Goal: Task Accomplishment & Management: Manage account settings

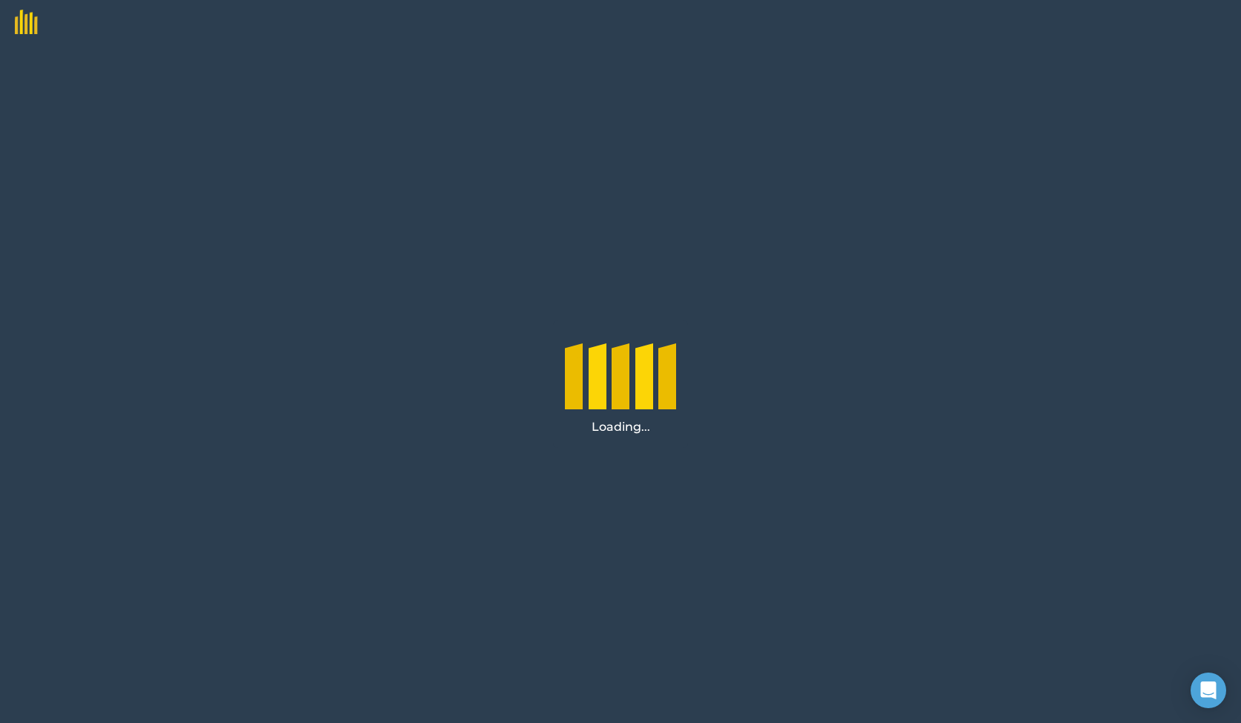
click at [376, 198] on div "Loading..." at bounding box center [620, 383] width 1241 height 678
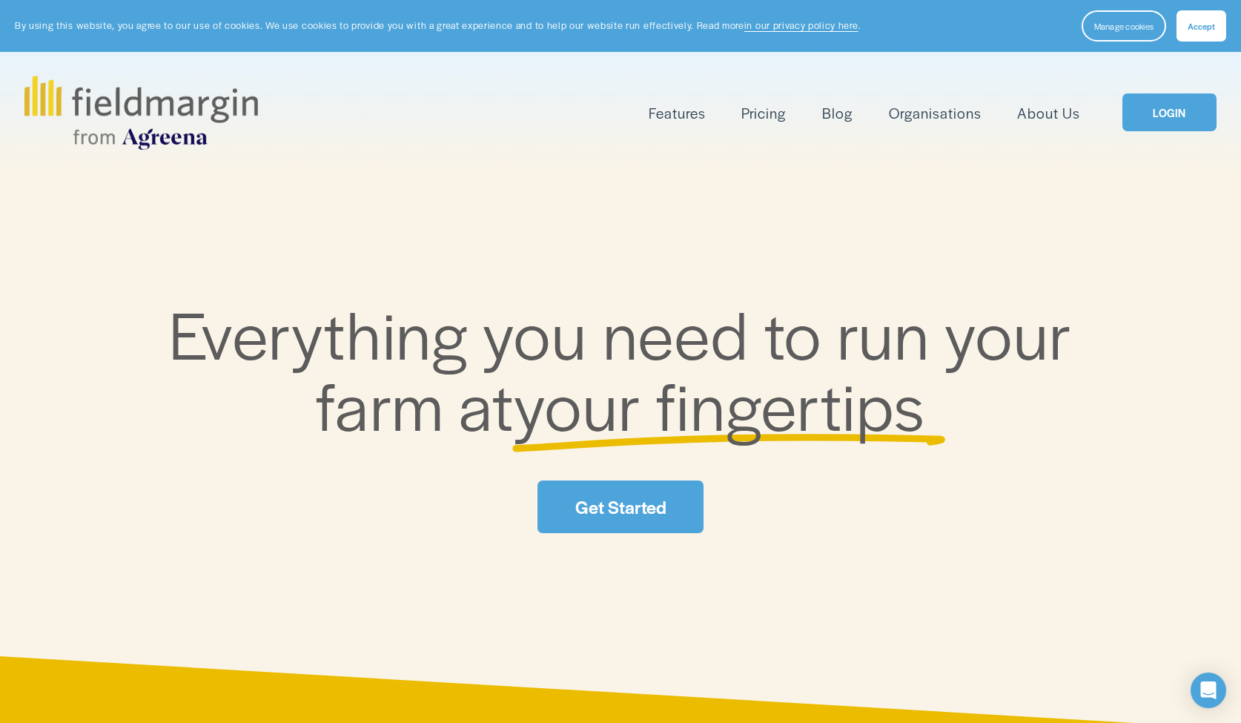
click at [1206, 27] on span "Accept" at bounding box center [1200, 26] width 27 height 12
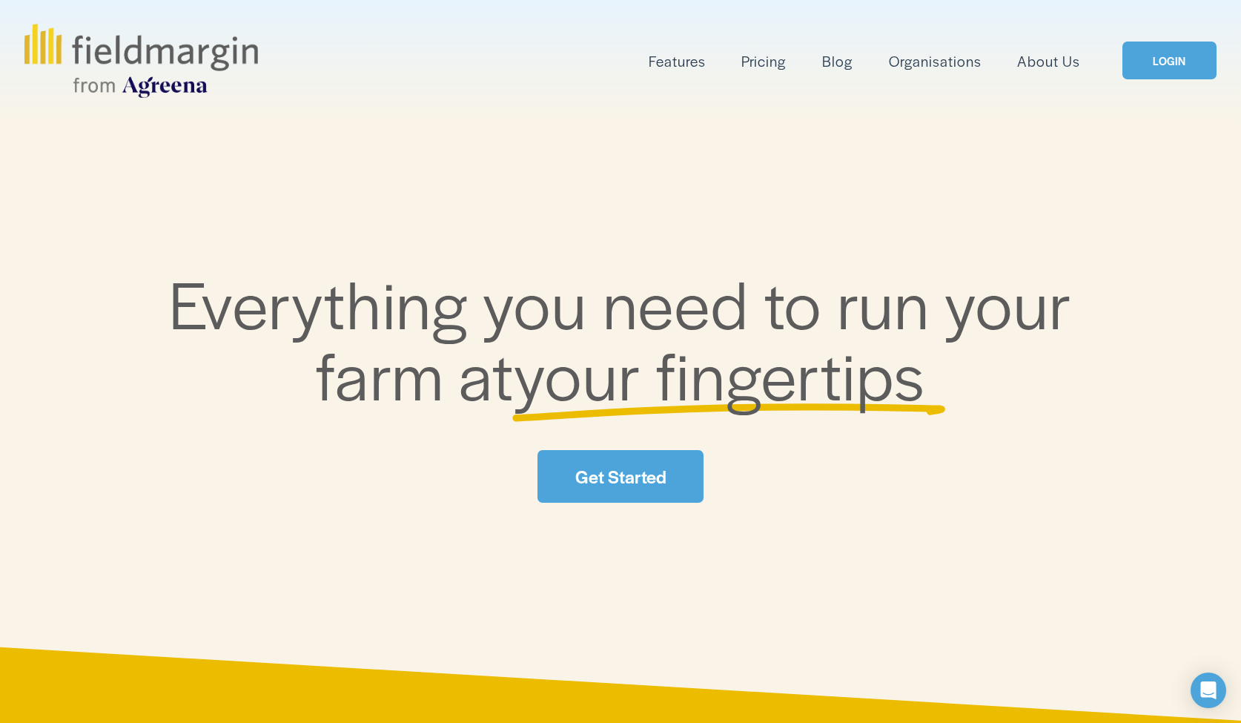
click at [1162, 56] on link "LOGIN" at bounding box center [1168, 61] width 93 height 38
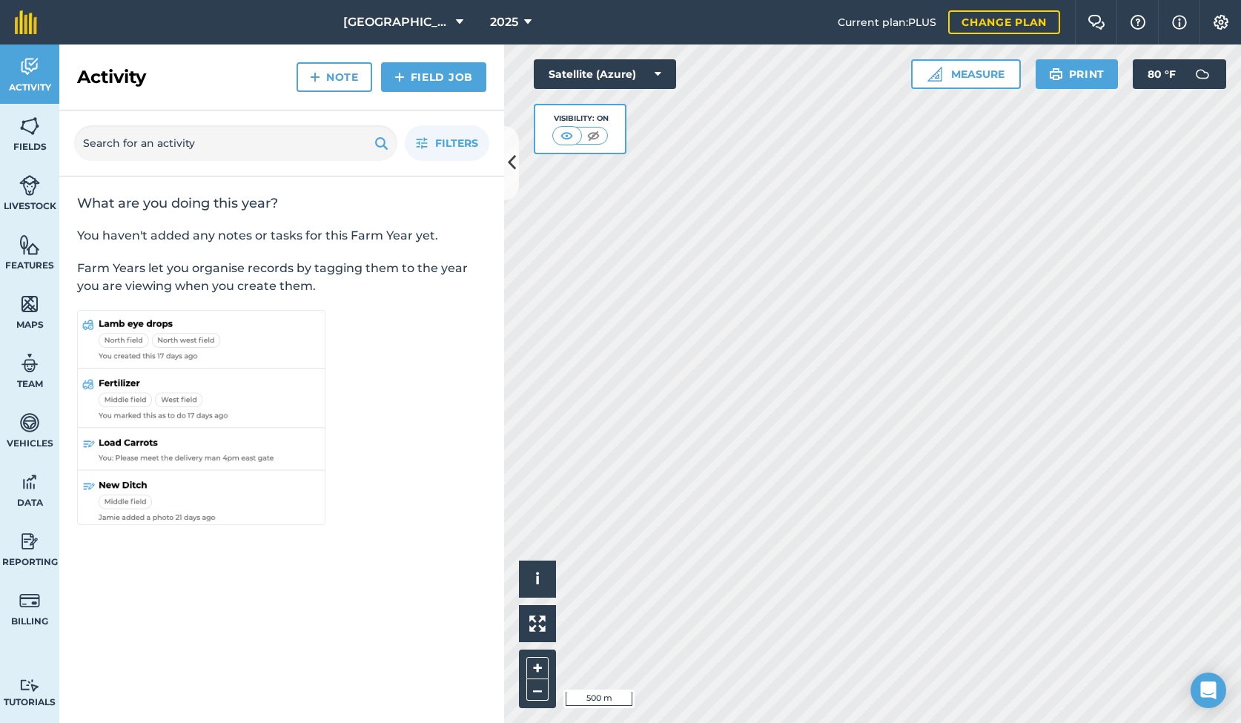
click at [527, 20] on icon at bounding box center [527, 22] width 7 height 18
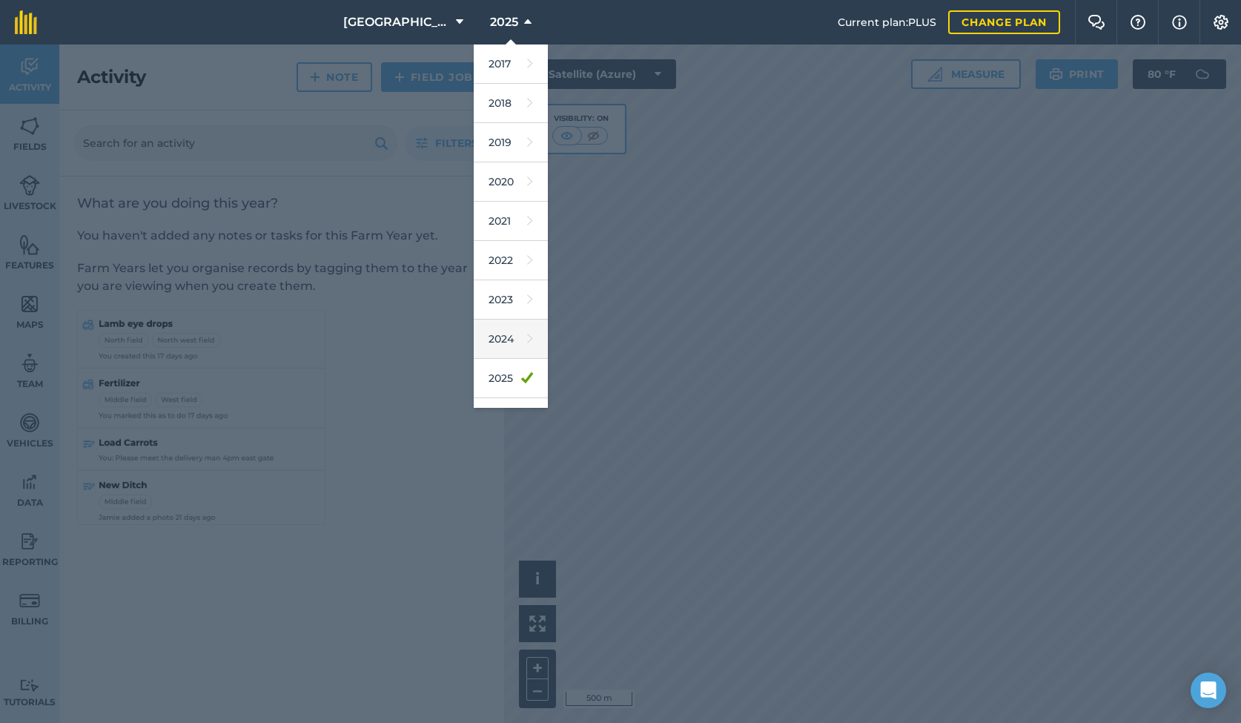
click at [504, 340] on link "2024" at bounding box center [511, 338] width 74 height 39
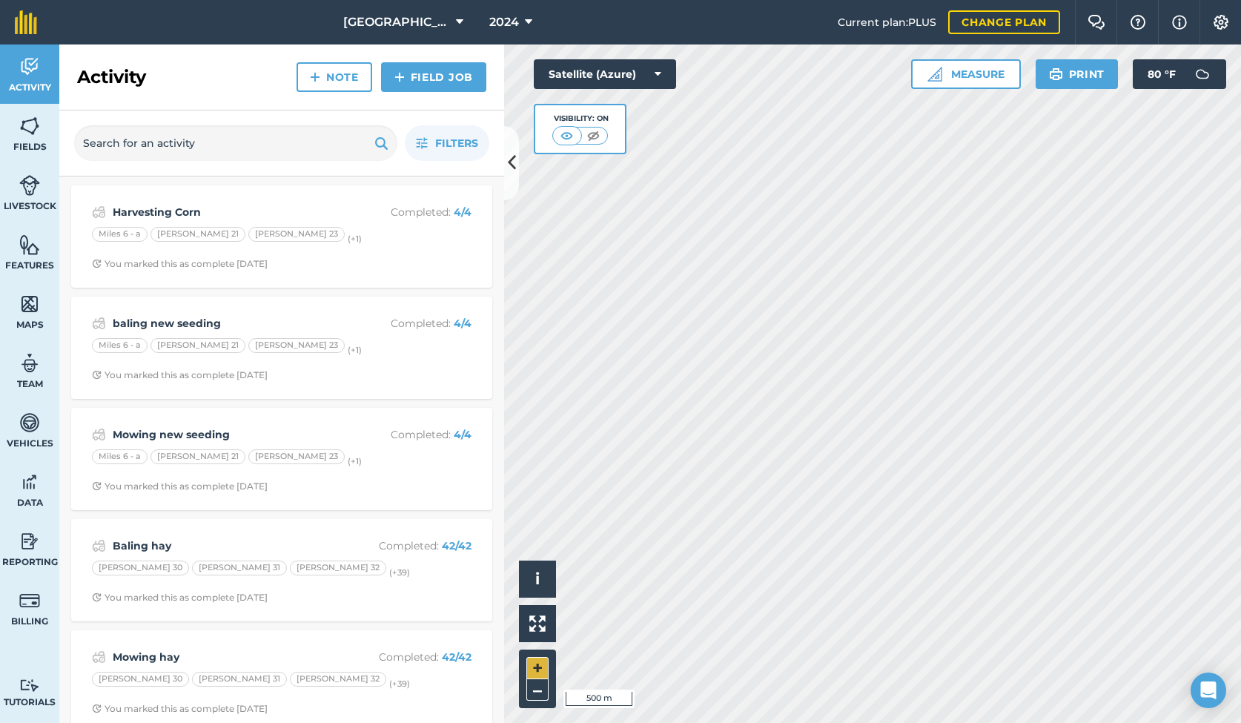
click at [533, 666] on button "+" at bounding box center [537, 668] width 22 height 22
click at [536, 663] on button "+" at bounding box center [537, 668] width 22 height 22
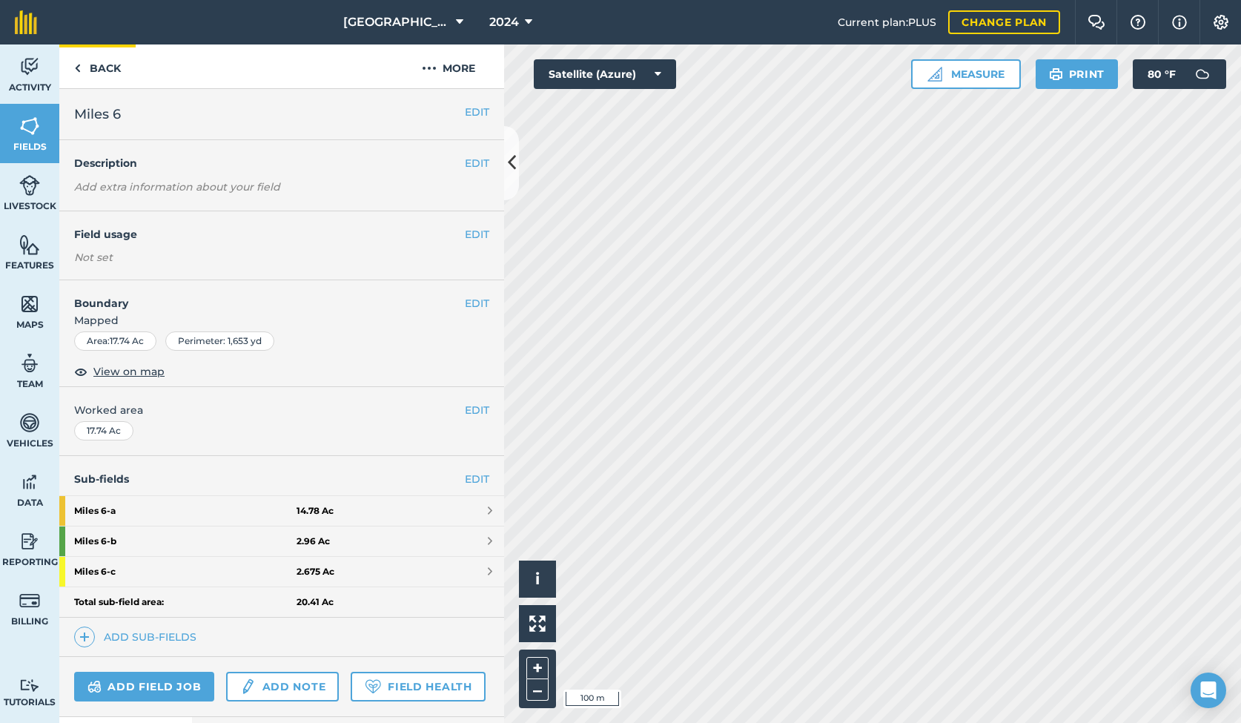
click at [79, 63] on img at bounding box center [77, 68] width 7 height 18
click at [110, 67] on link "Back" at bounding box center [97, 66] width 76 height 44
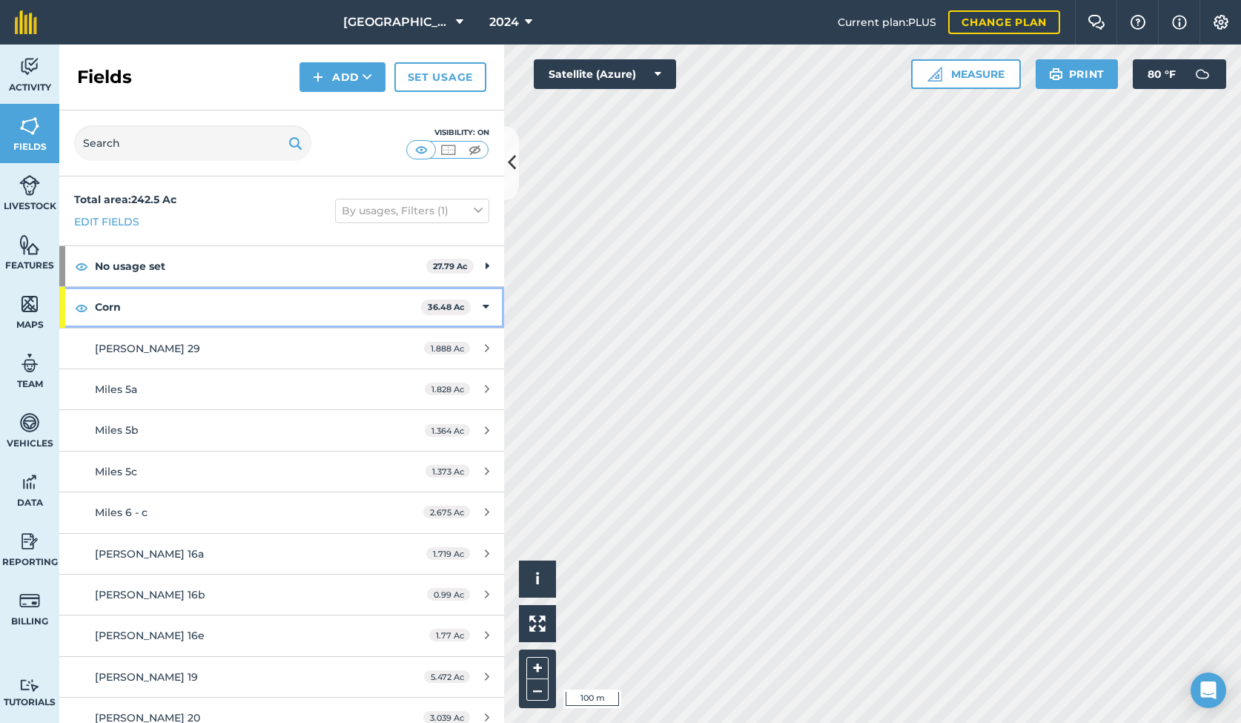
click at [145, 302] on strong "Corn" at bounding box center [258, 307] width 326 height 40
click at [485, 305] on icon at bounding box center [487, 307] width 4 height 16
click at [173, 512] on div "Miles 6 - c" at bounding box center [234, 512] width 279 height 16
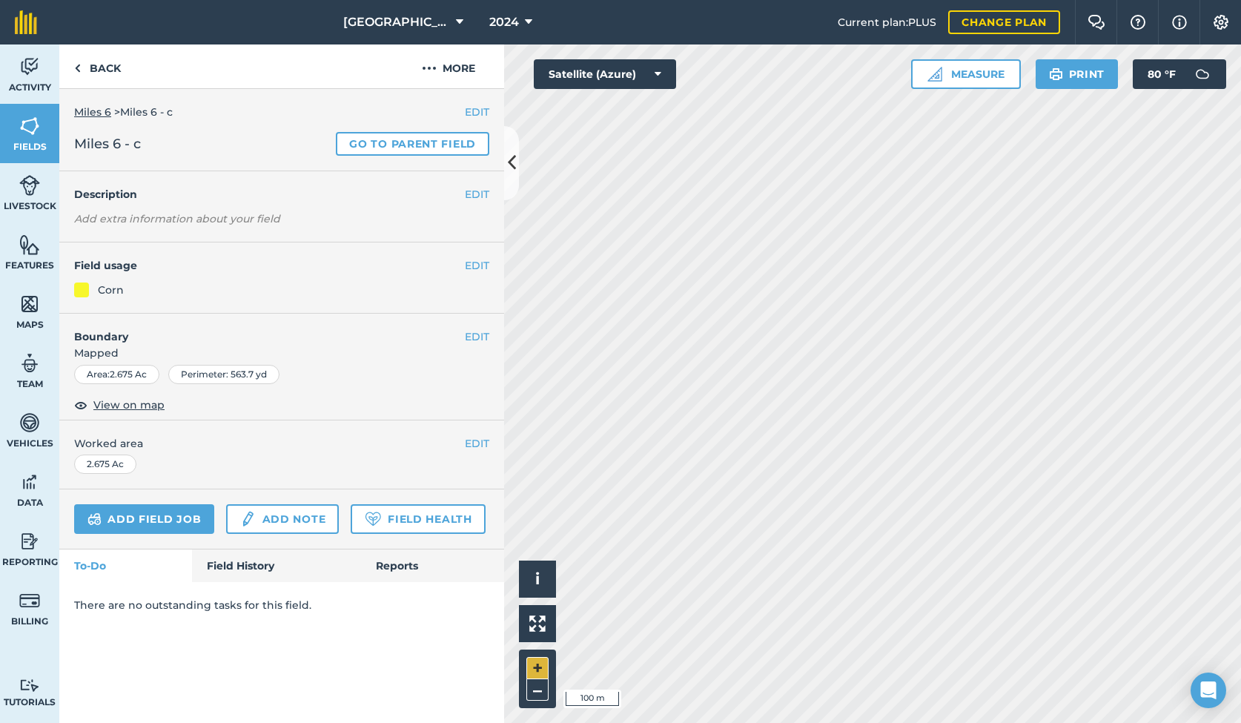
click at [529, 666] on button "+" at bounding box center [537, 668] width 22 height 22
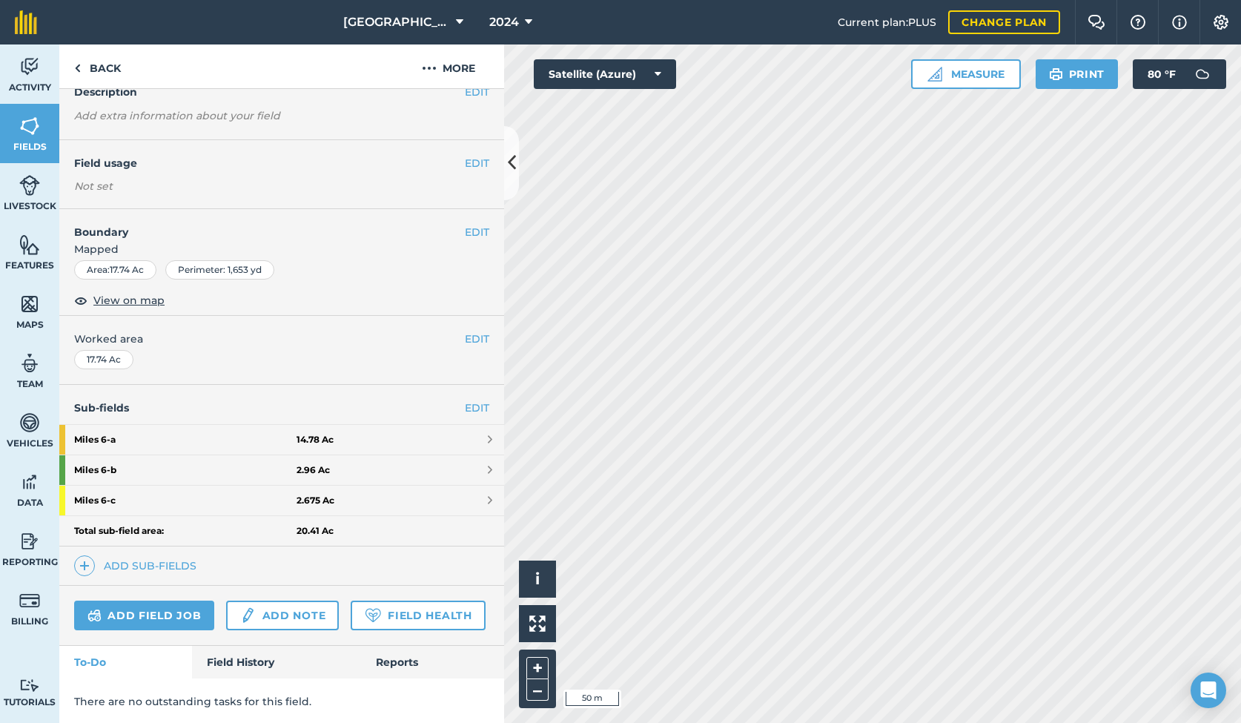
scroll to position [70, 0]
click at [247, 660] on link "Field History" at bounding box center [276, 662] width 168 height 33
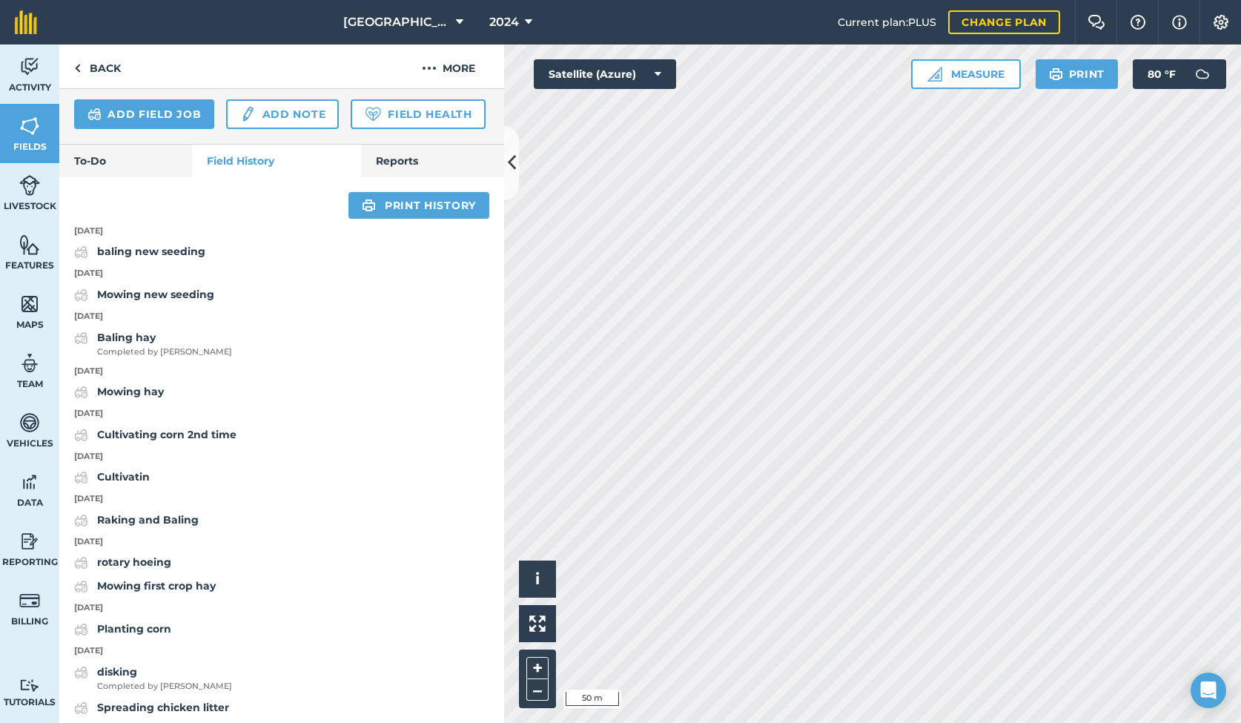
scroll to position [551, 0]
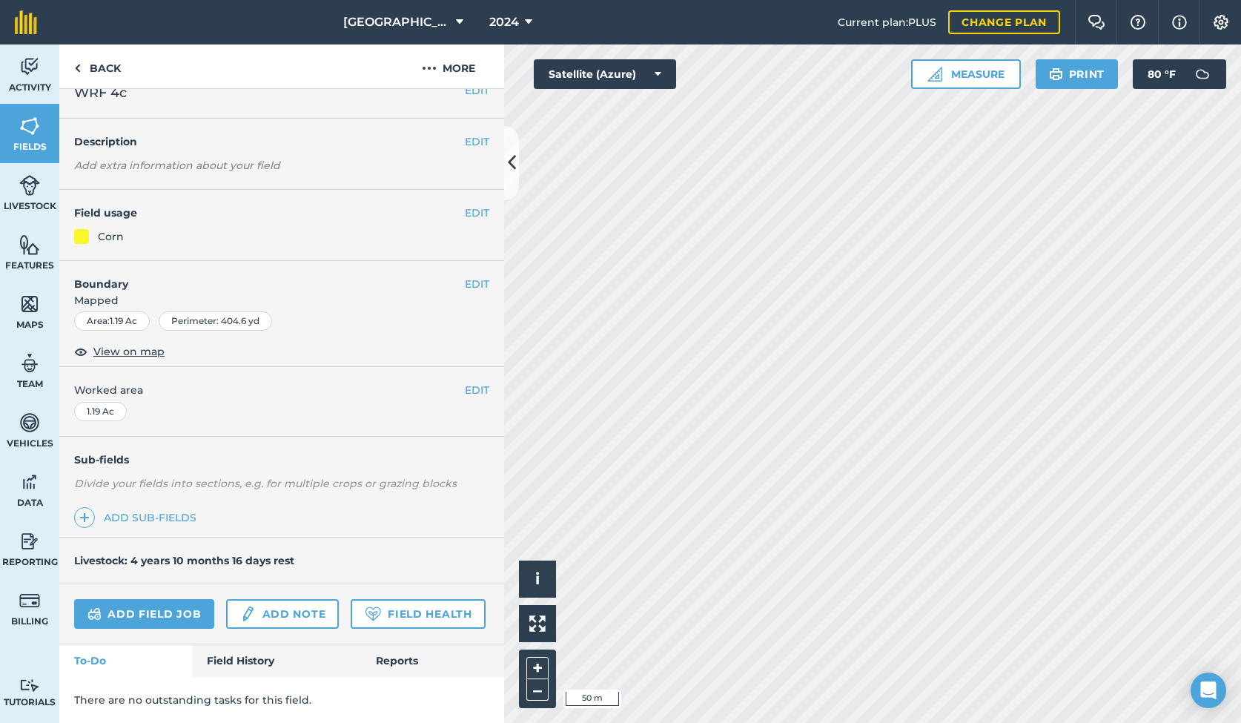
scroll to position [19, 0]
click at [214, 657] on link "Field History" at bounding box center [276, 663] width 168 height 33
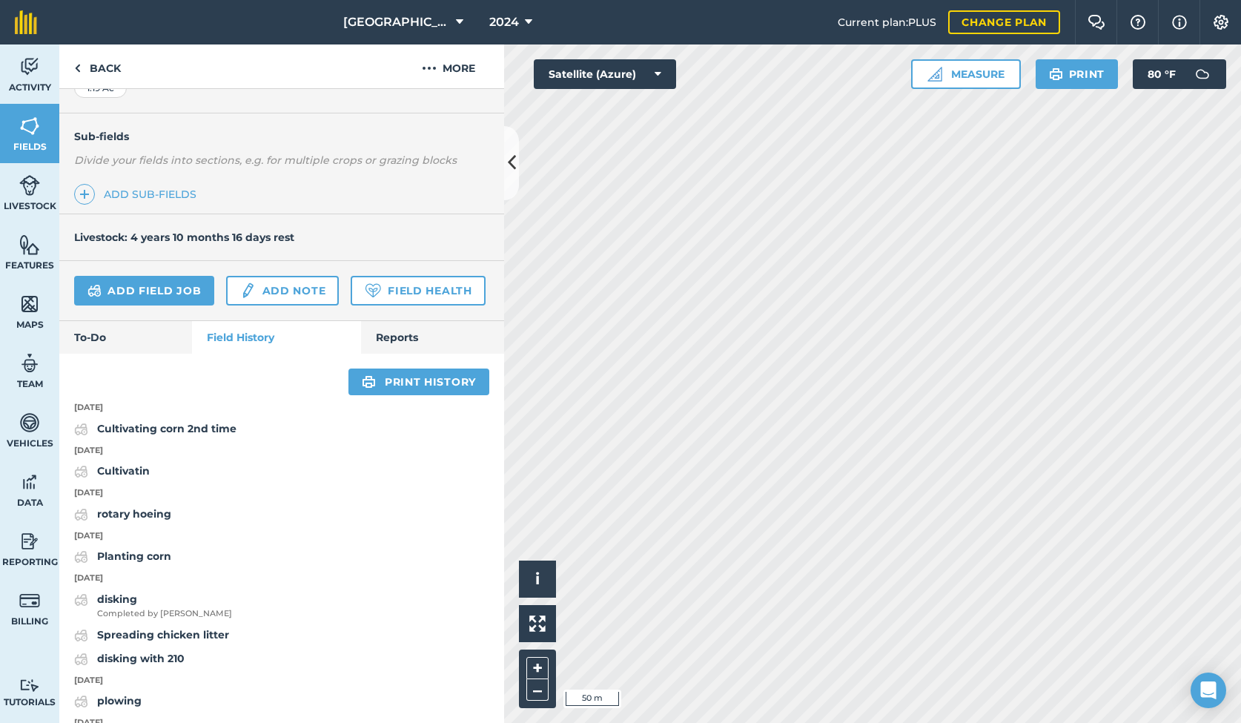
scroll to position [354, 0]
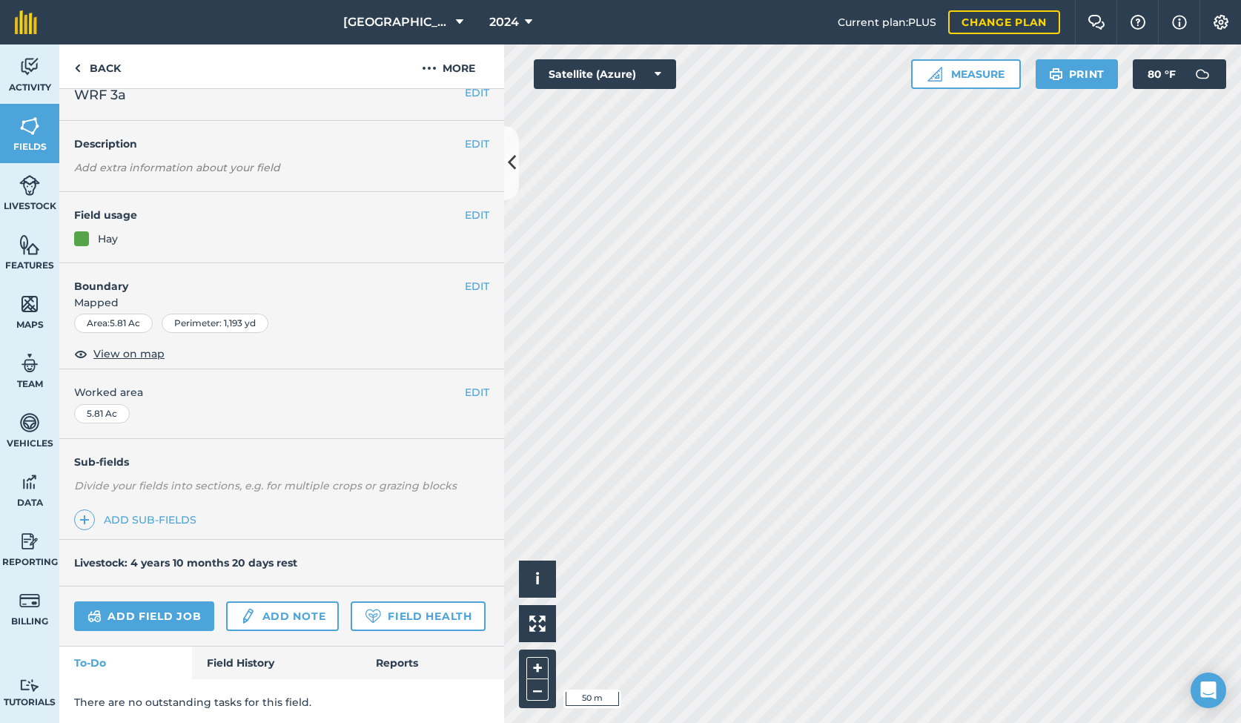
scroll to position [19, 0]
click at [248, 664] on link "Field History" at bounding box center [276, 663] width 168 height 33
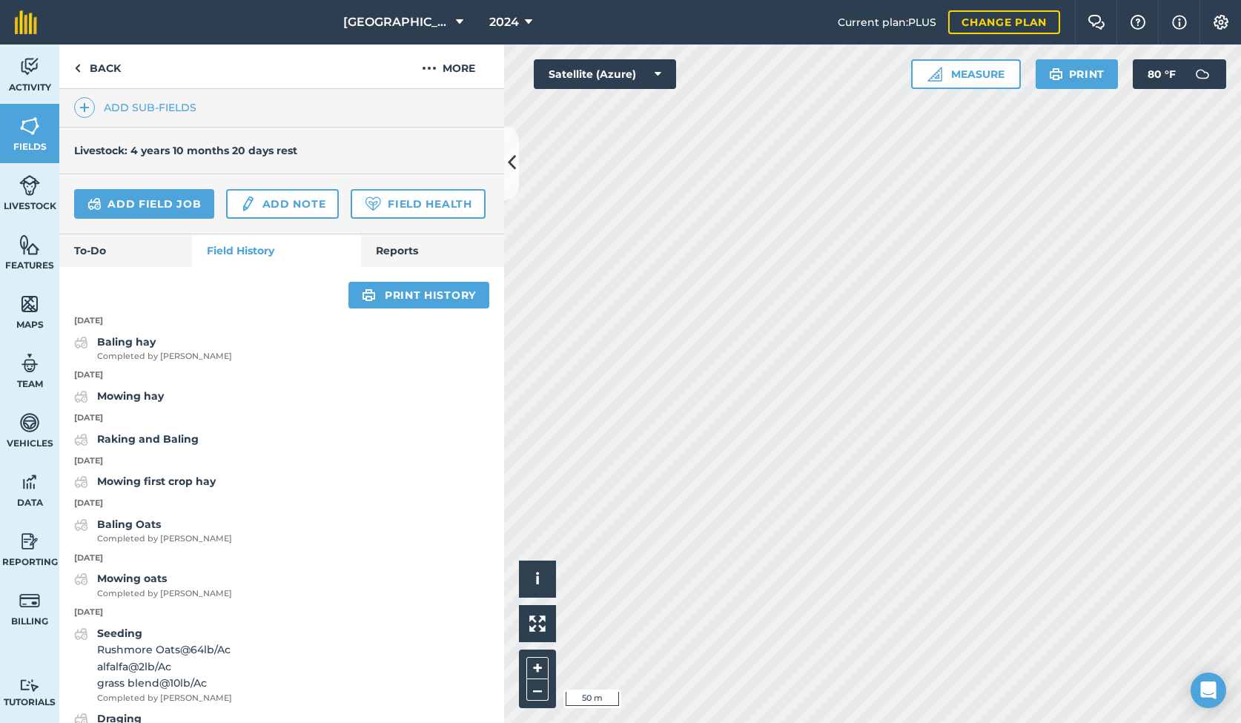
scroll to position [432, 0]
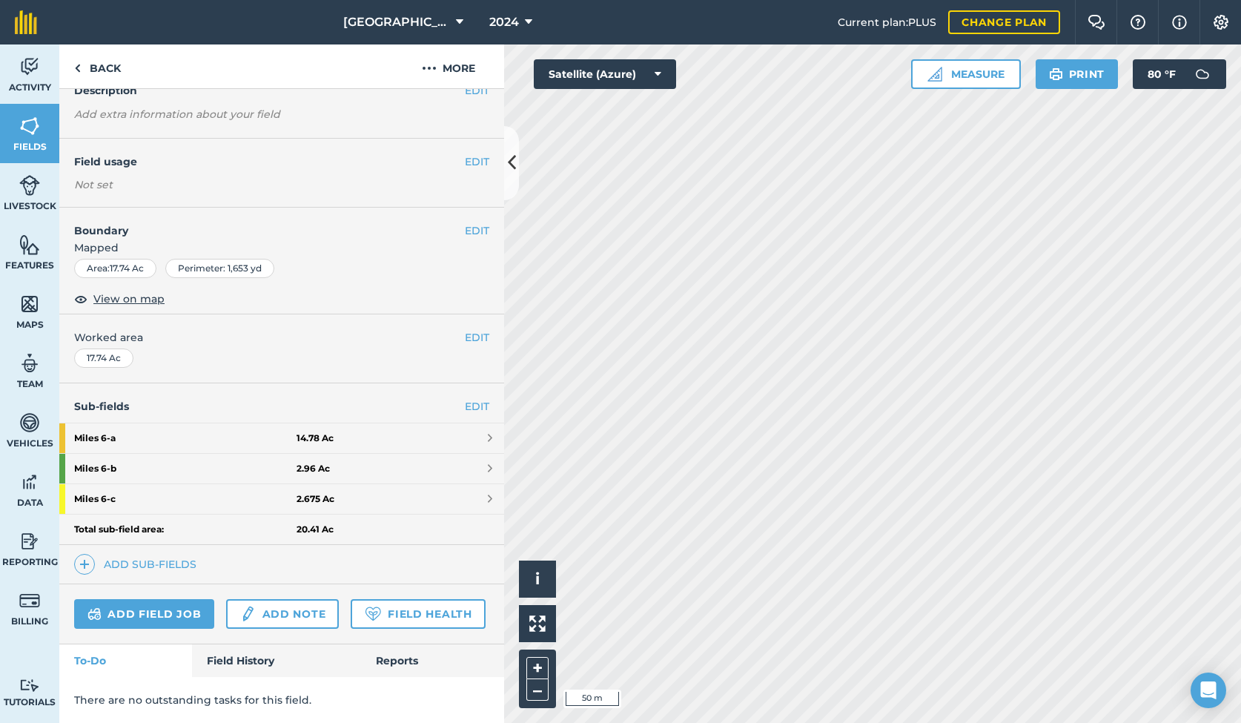
scroll to position [70, 0]
click at [259, 656] on link "Field History" at bounding box center [276, 662] width 168 height 33
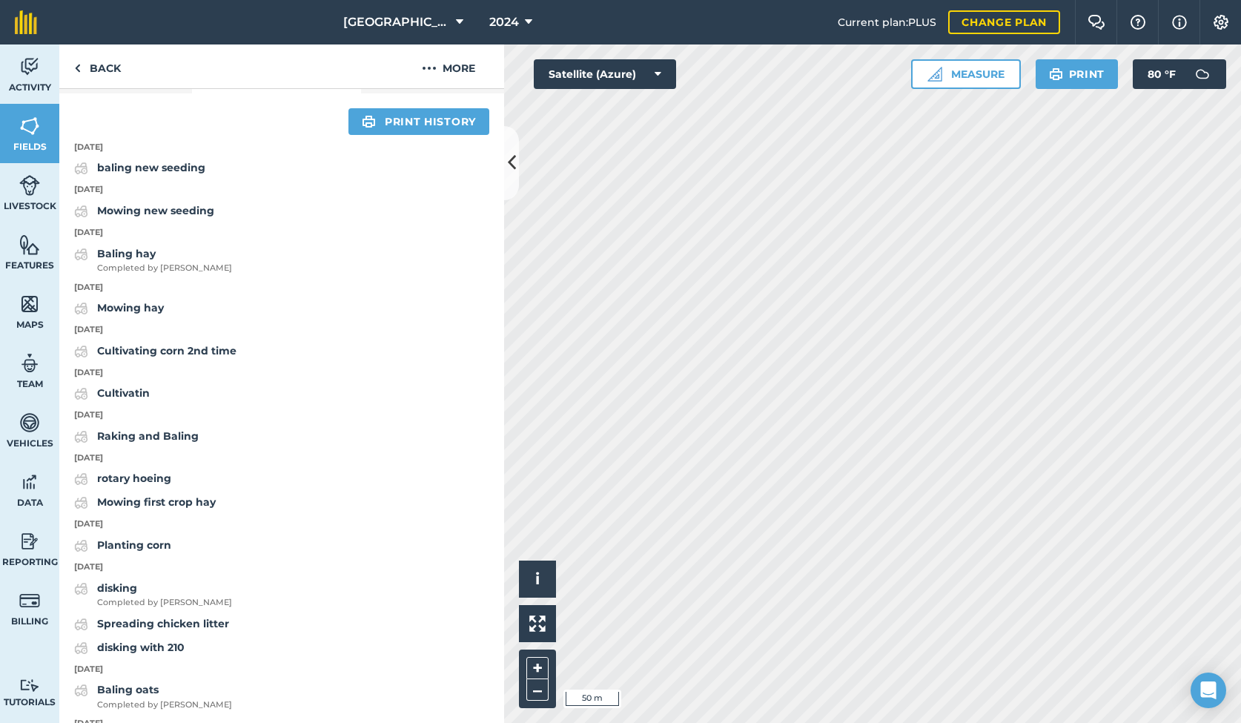
scroll to position [657, 0]
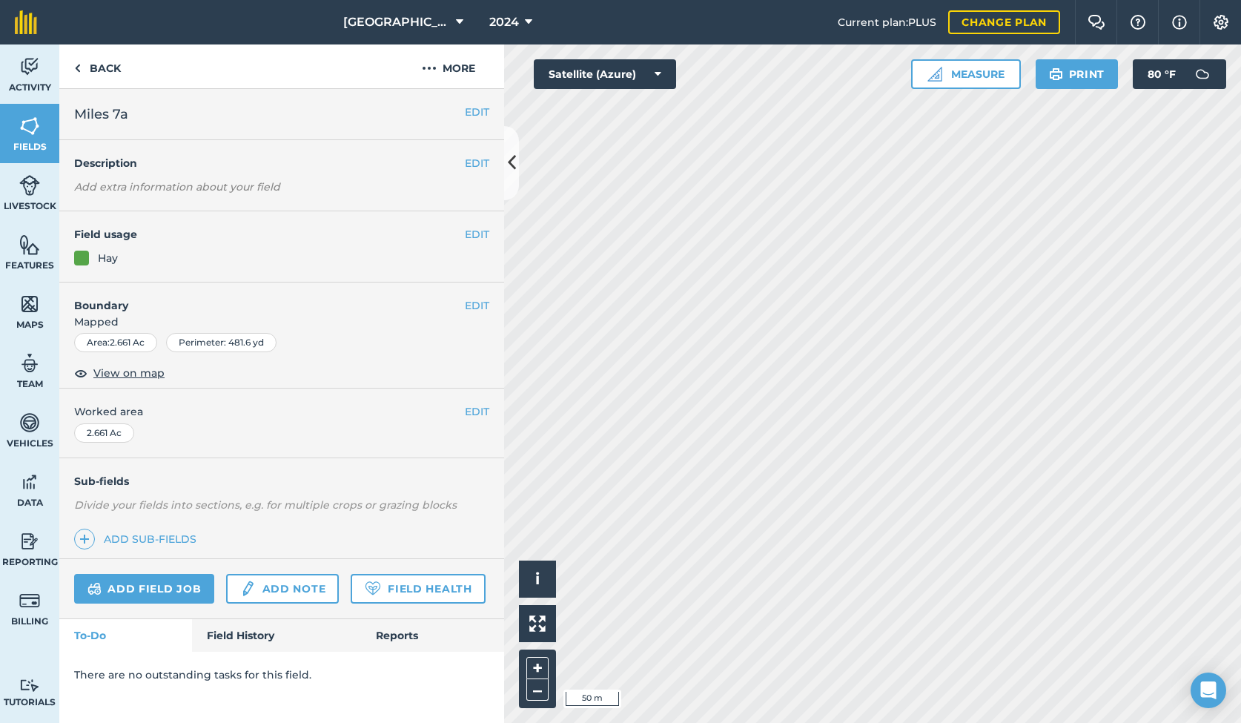
click at [251, 634] on link "Field History" at bounding box center [276, 635] width 168 height 33
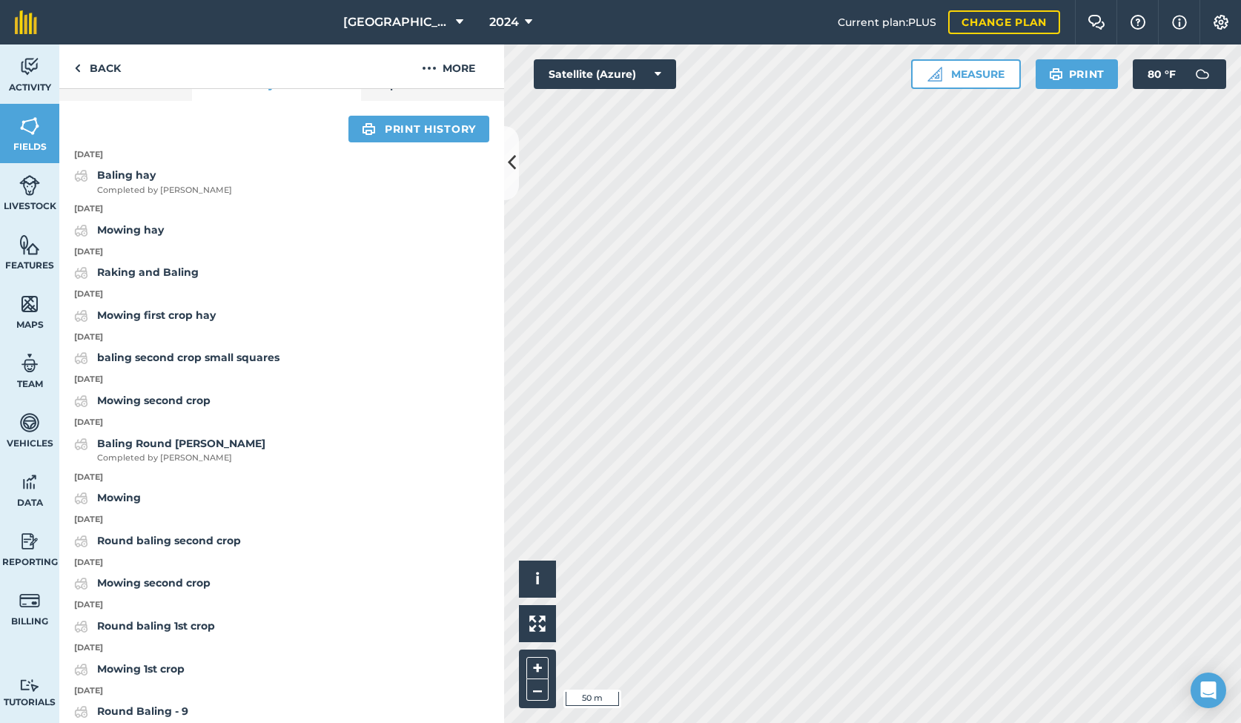
scroll to position [551, 0]
click at [414, 533] on div "Activity Fields Livestock Features Maps Team Vehicles Data Reporting Billing Tu…" at bounding box center [620, 383] width 1241 height 678
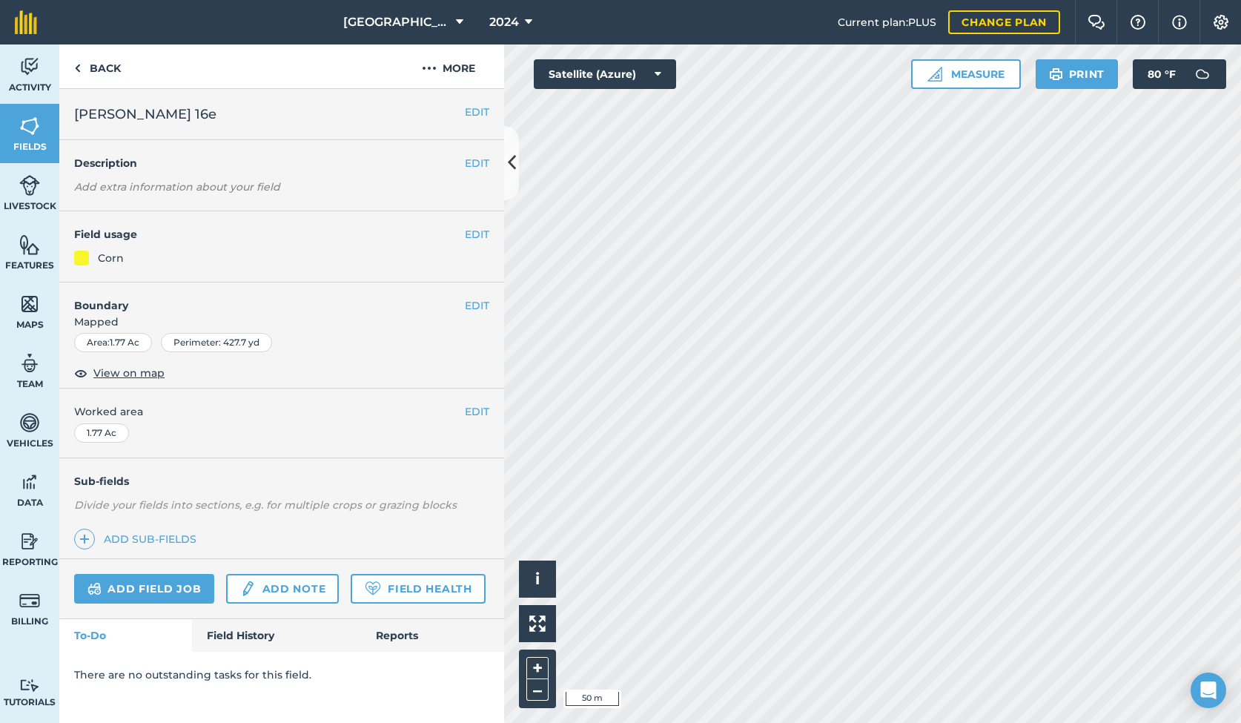
click at [239, 633] on link "Field History" at bounding box center [276, 635] width 168 height 33
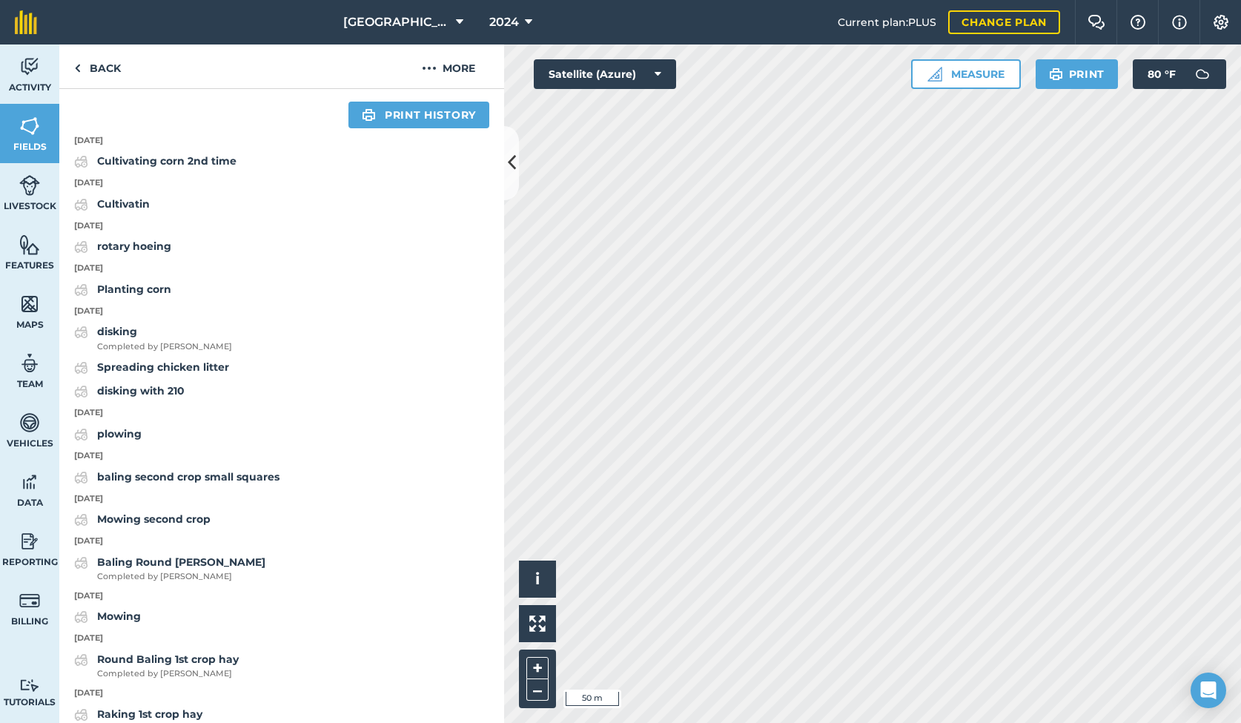
scroll to position [571, 0]
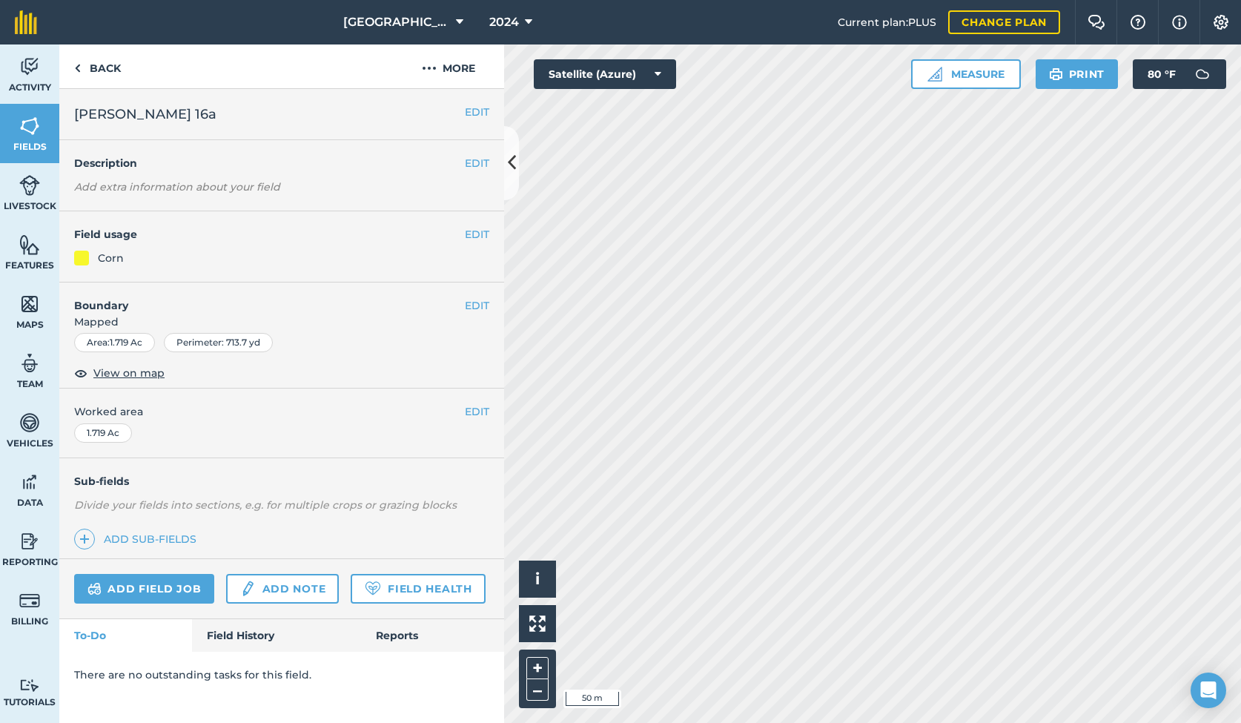
click at [245, 626] on link "Field History" at bounding box center [276, 635] width 168 height 33
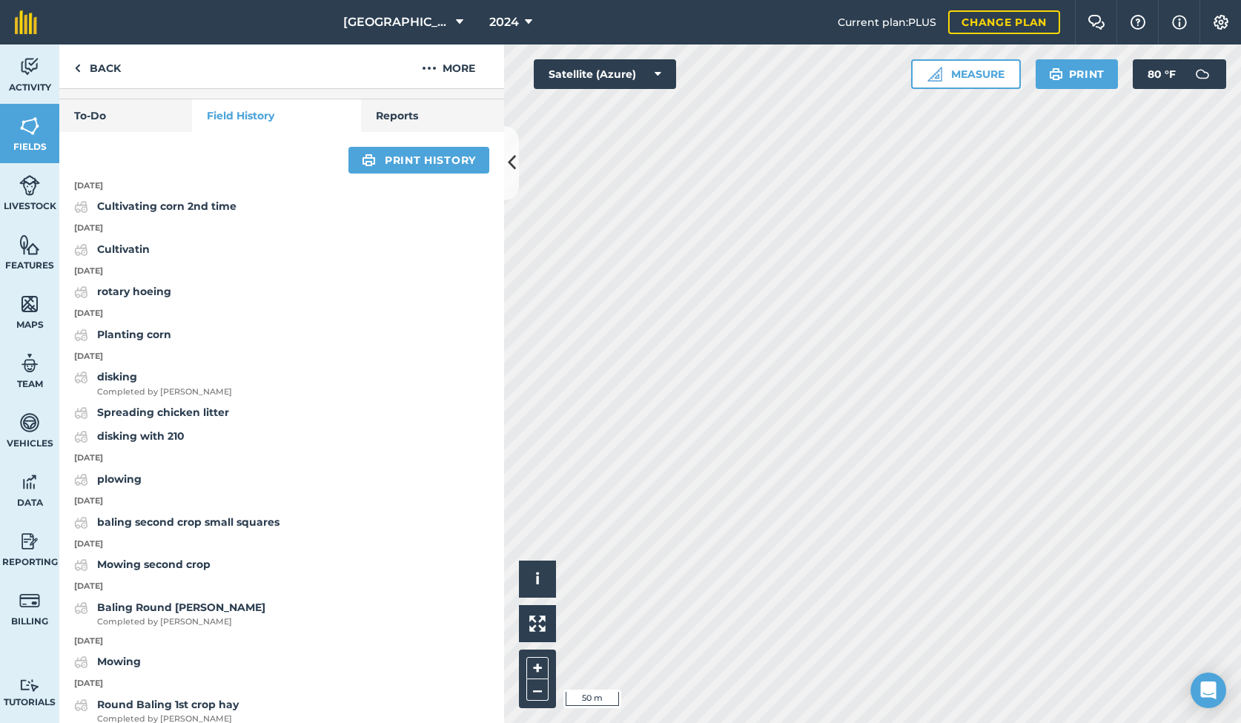
scroll to position [507, 0]
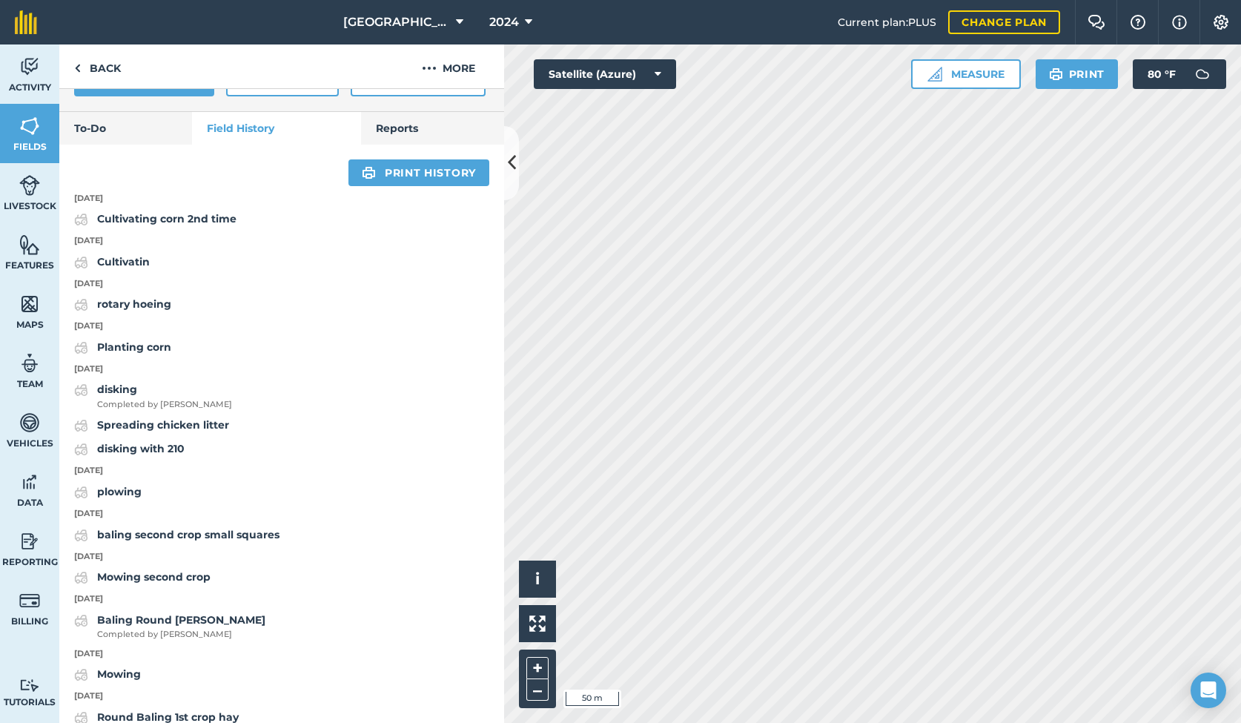
click at [1240, 457] on html "Walnut Ridge Farms 2024 Current plan : PLUS Change plan Farm Chat Help Info Set…" at bounding box center [620, 361] width 1241 height 723
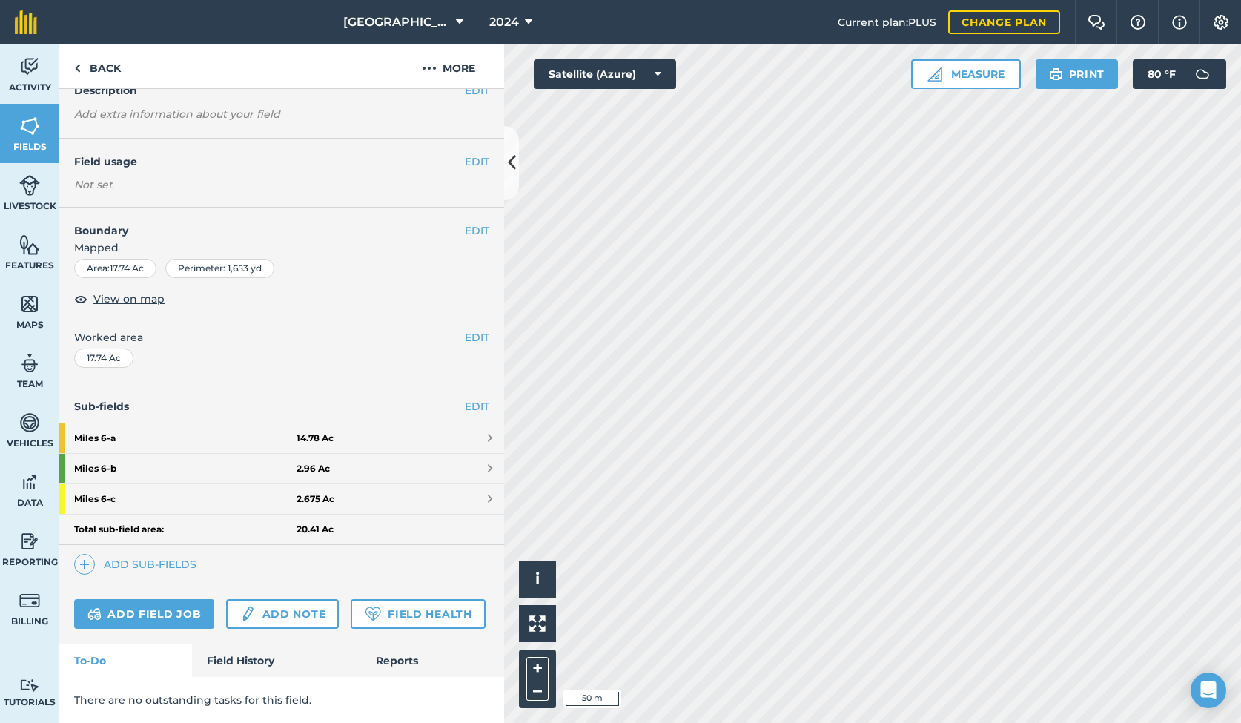
scroll to position [70, 0]
click at [226, 657] on link "Field History" at bounding box center [276, 662] width 168 height 33
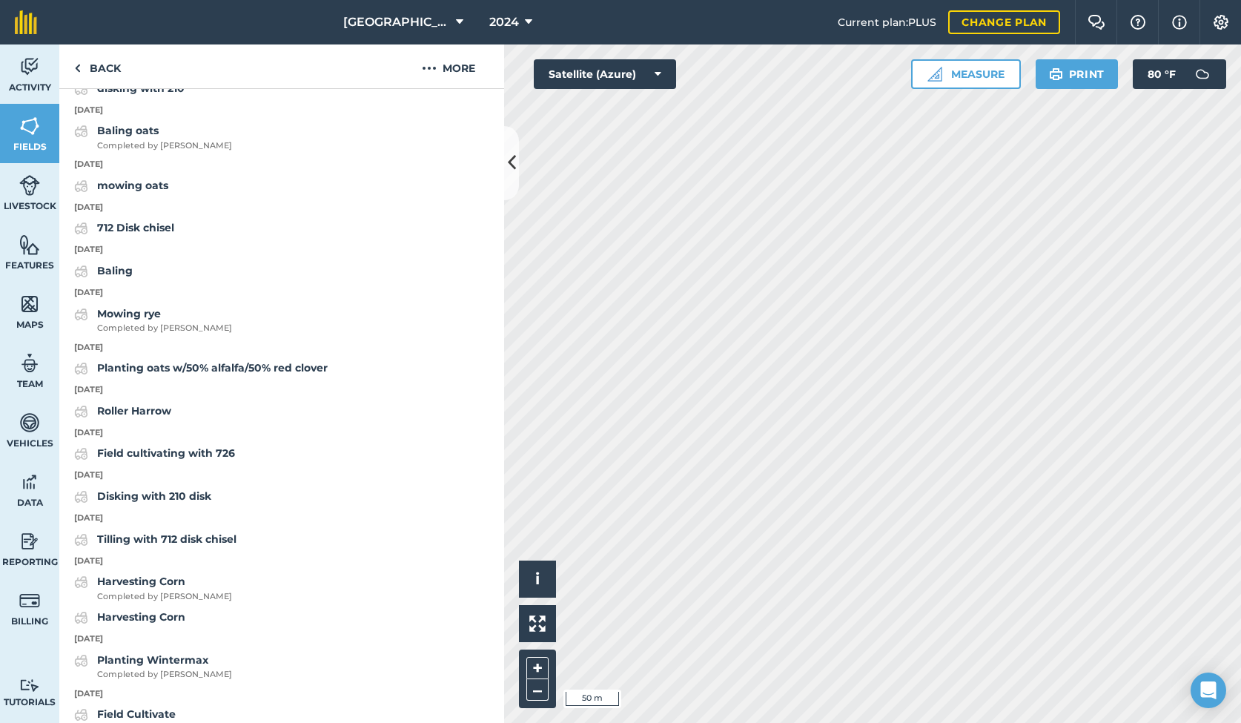
scroll to position [1216, 0]
click at [539, 690] on button "–" at bounding box center [537, 689] width 22 height 21
click at [537, 666] on button "+" at bounding box center [537, 668] width 22 height 22
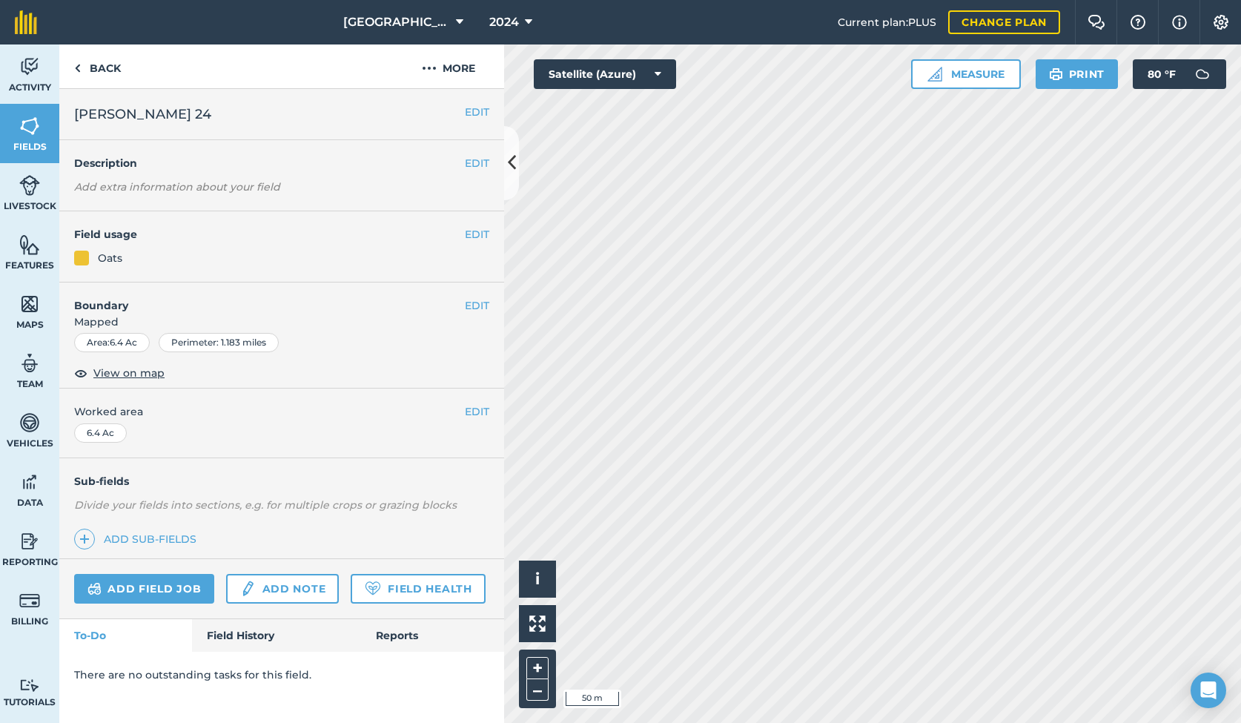
click at [228, 636] on link "Field History" at bounding box center [276, 635] width 168 height 33
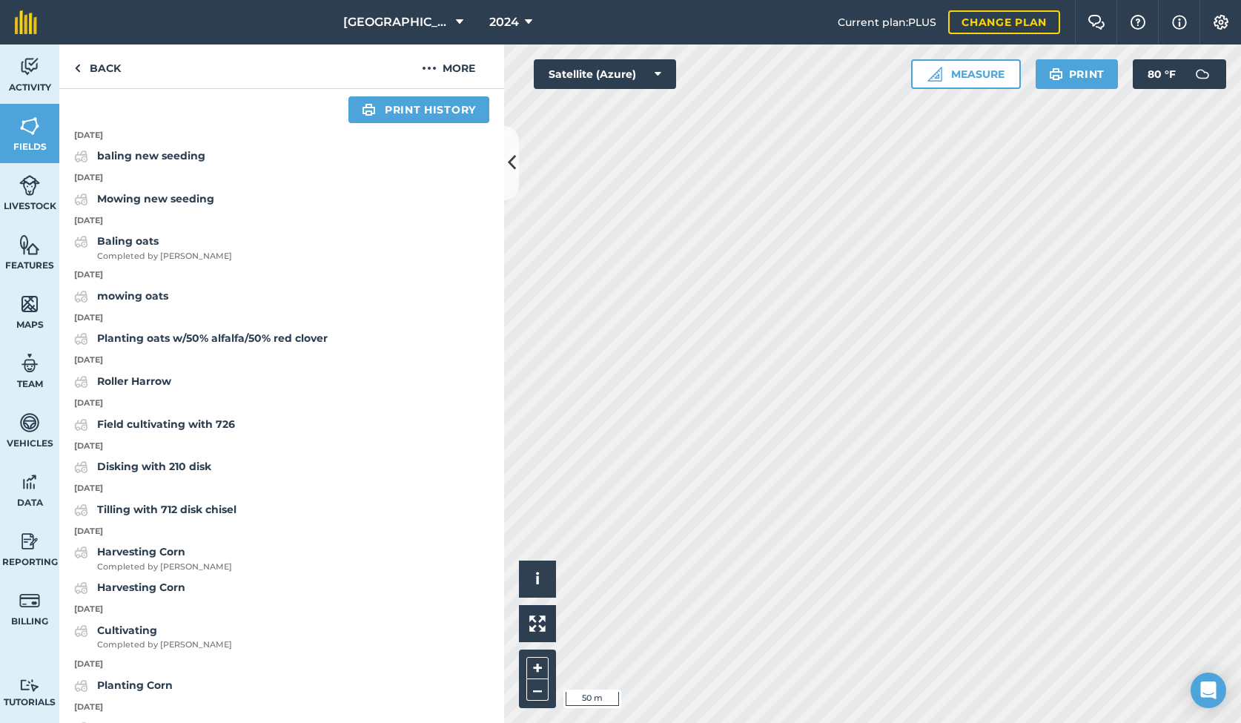
scroll to position [571, 0]
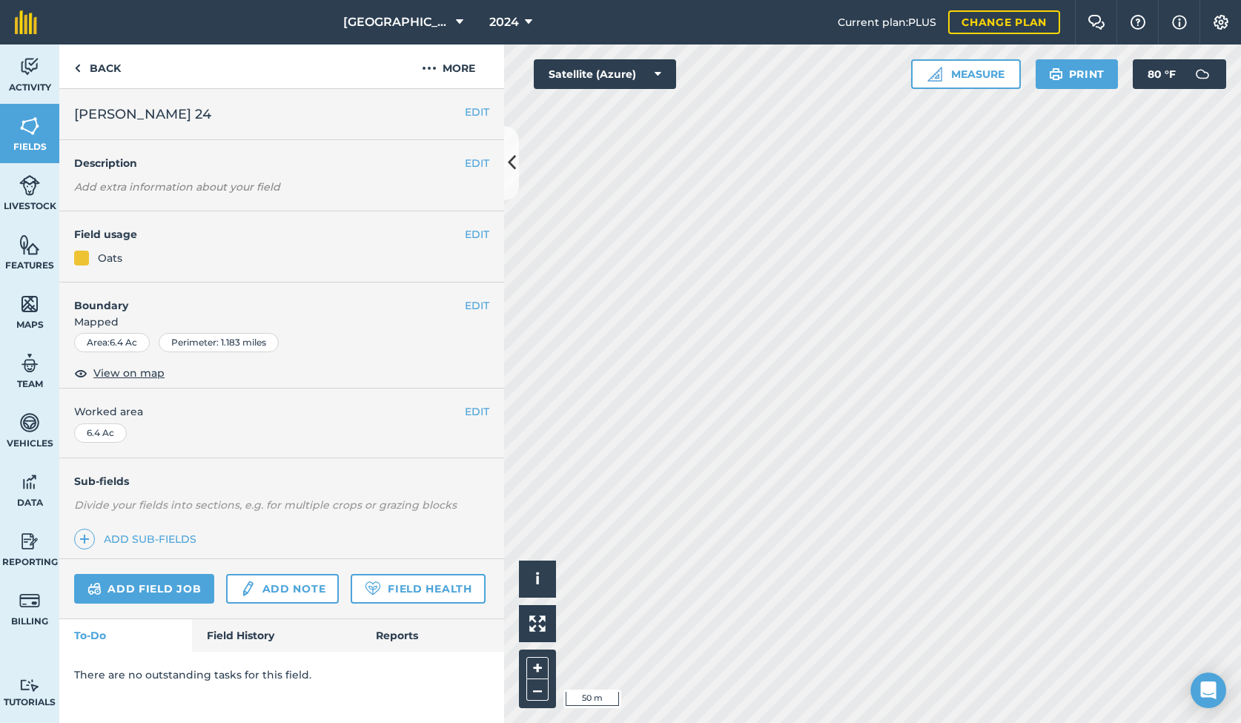
click at [242, 630] on link "Field History" at bounding box center [276, 635] width 168 height 33
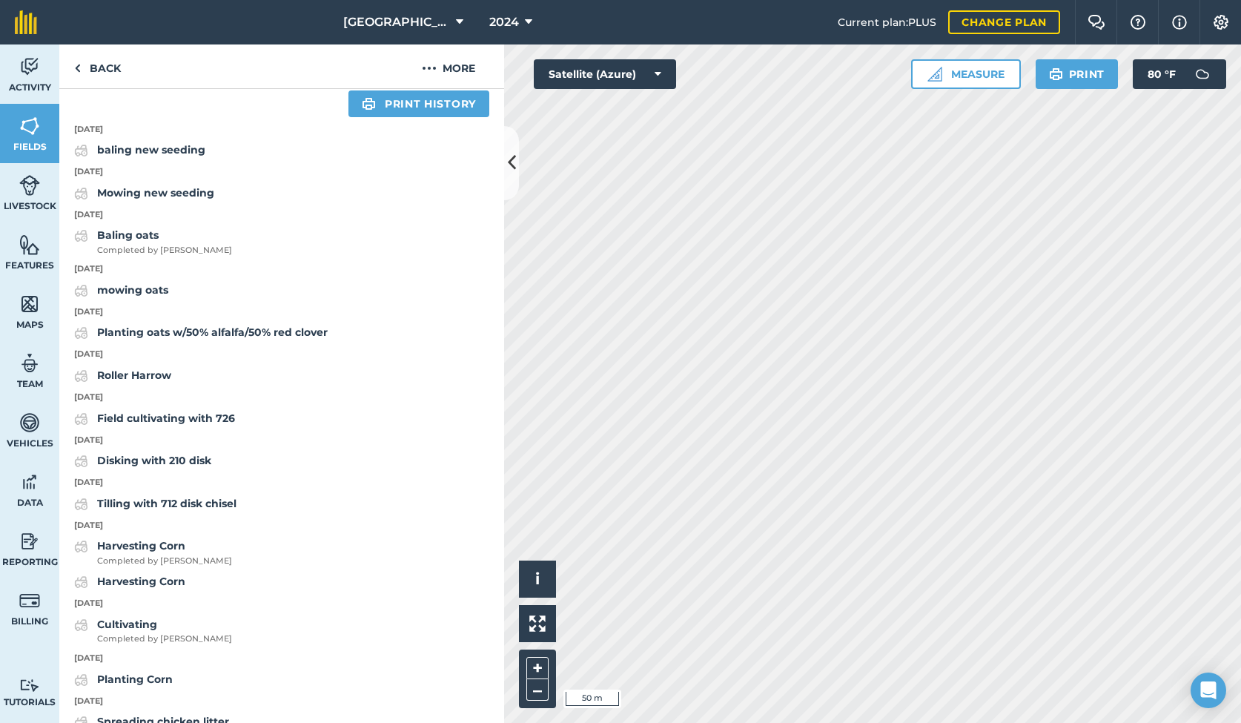
scroll to position [574, 0]
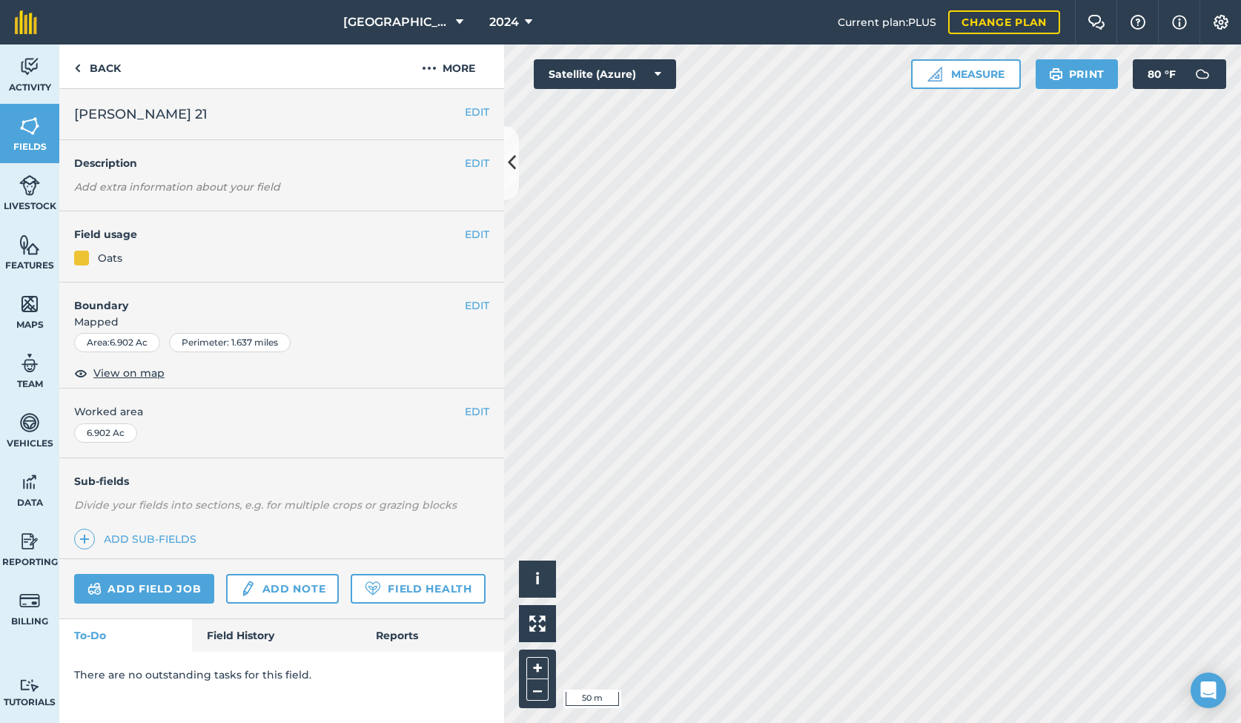
click at [233, 630] on link "Field History" at bounding box center [276, 635] width 168 height 33
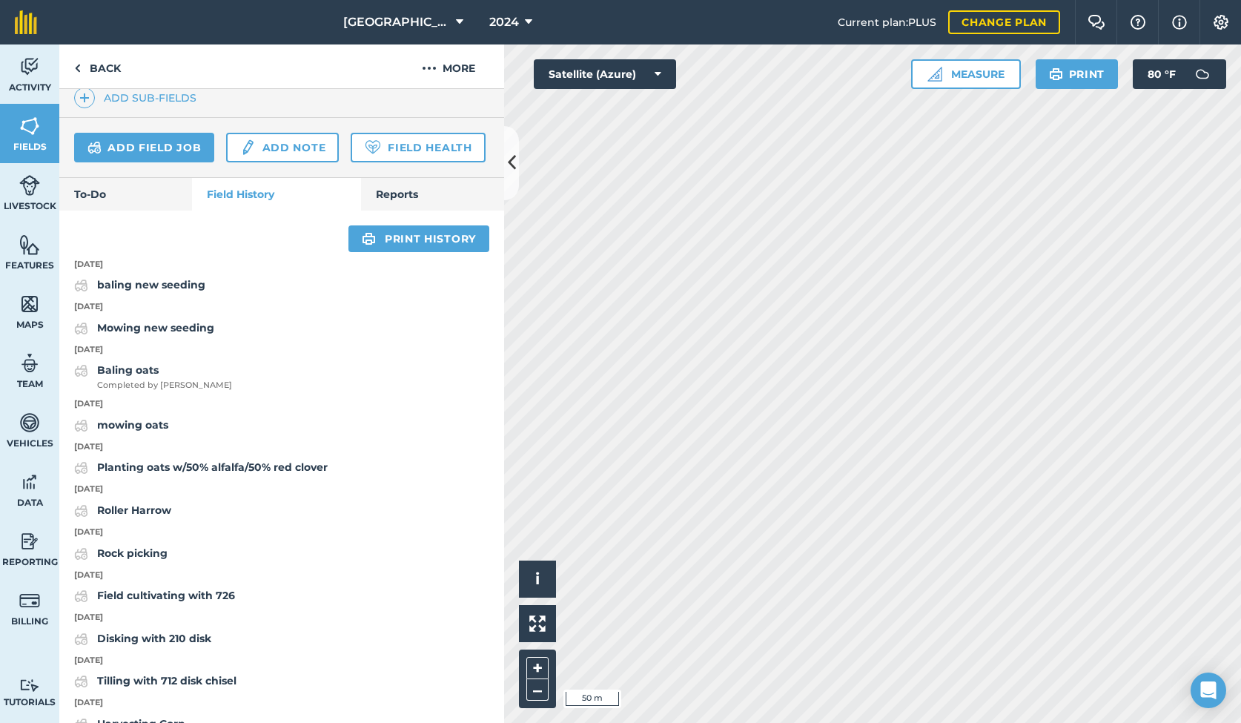
scroll to position [445, 0]
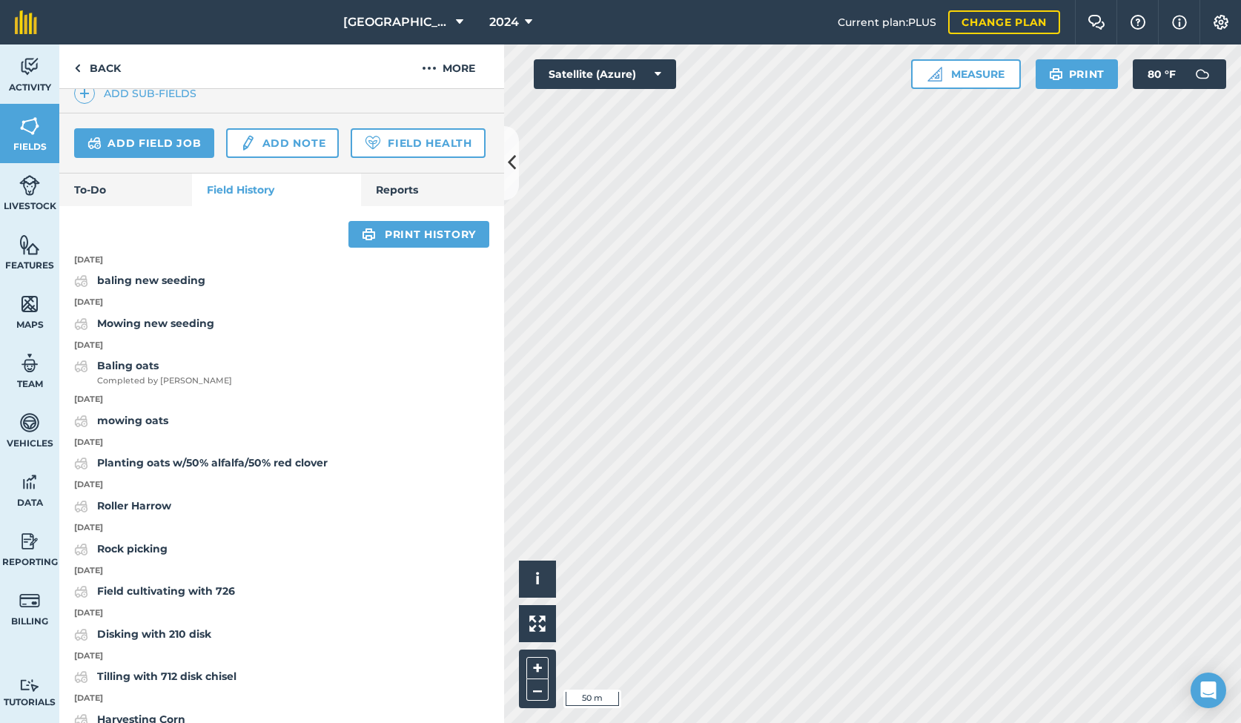
click at [156, 456] on strong "Planting oats w/50% alfalfa/50% red clover" at bounding box center [212, 462] width 231 height 13
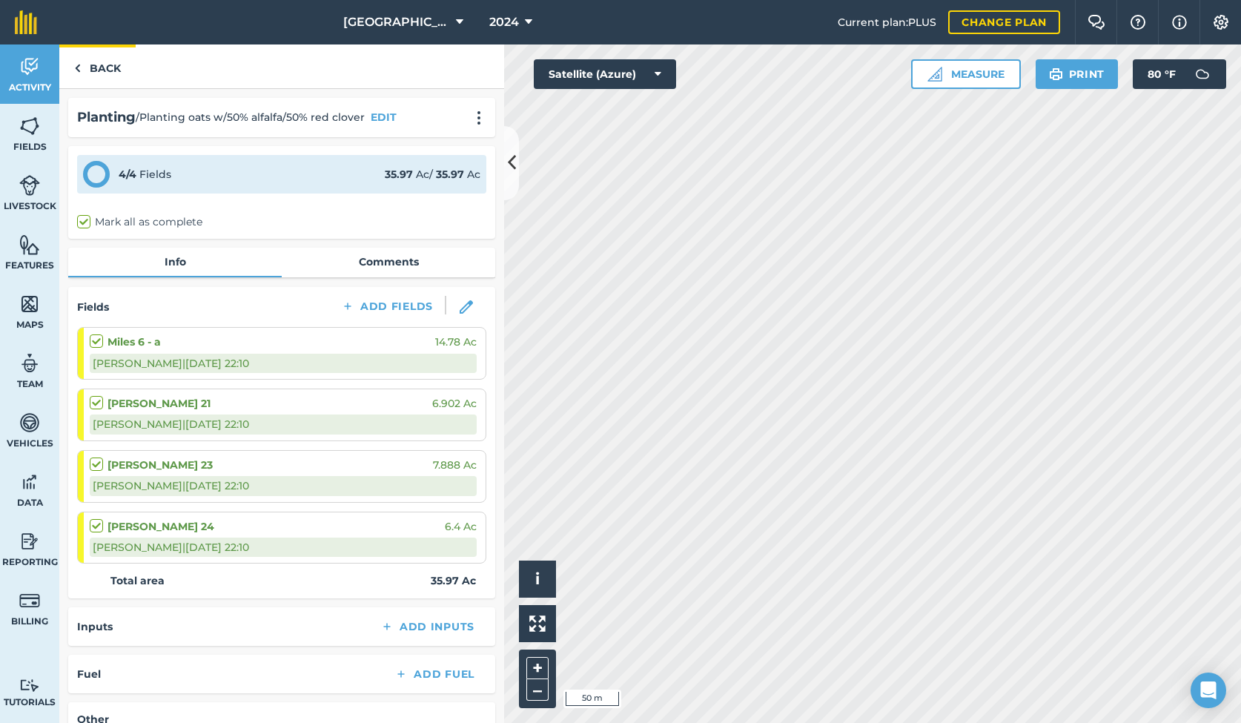
click at [102, 70] on link "Back" at bounding box center [97, 66] width 76 height 44
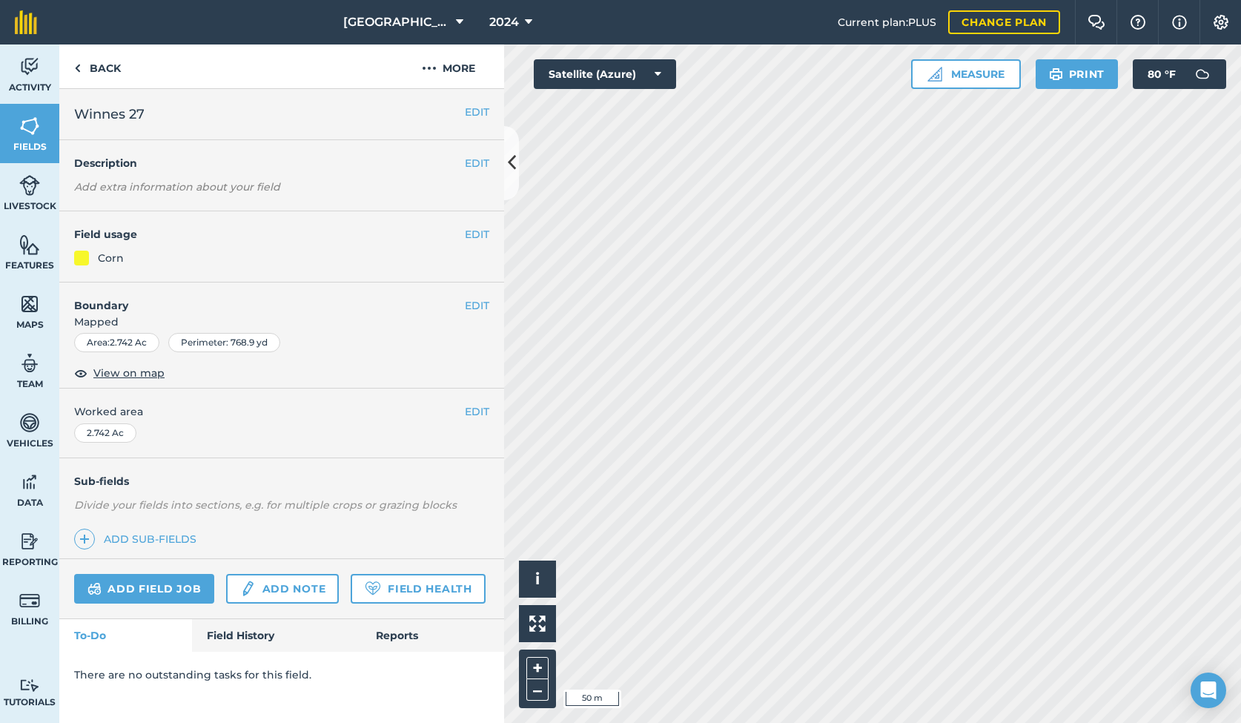
click at [238, 634] on link "Field History" at bounding box center [276, 635] width 168 height 33
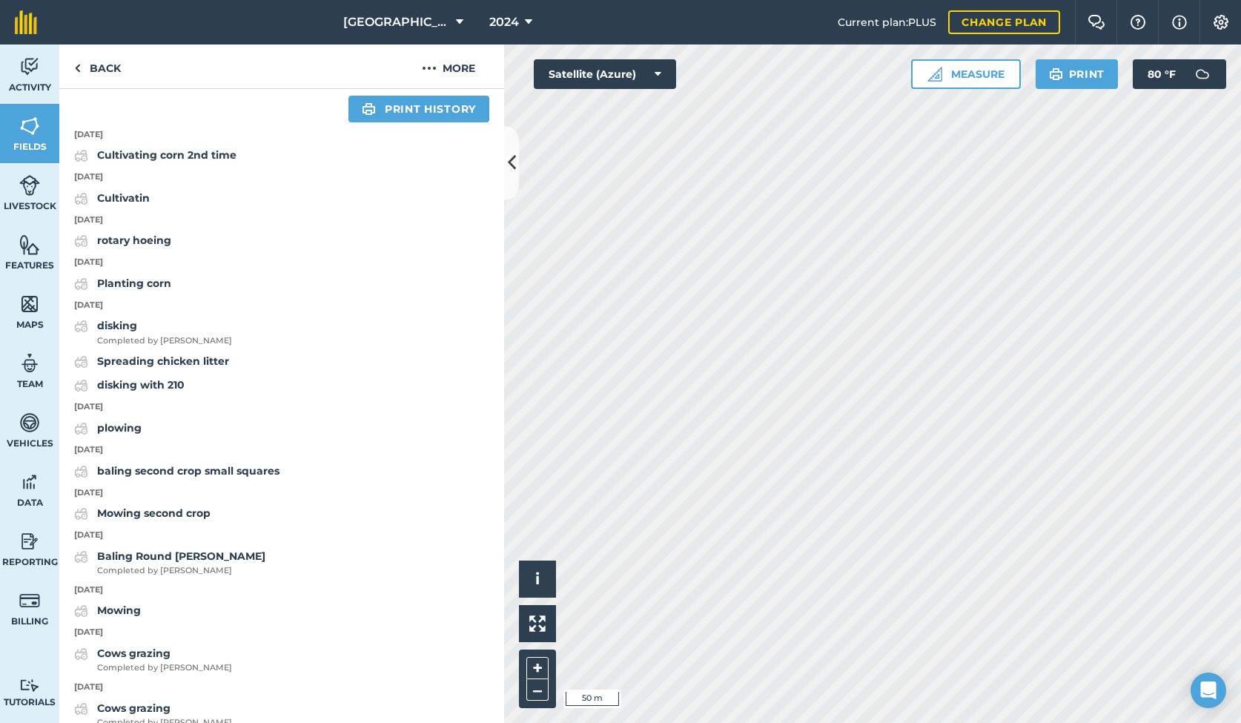
scroll to position [577, 0]
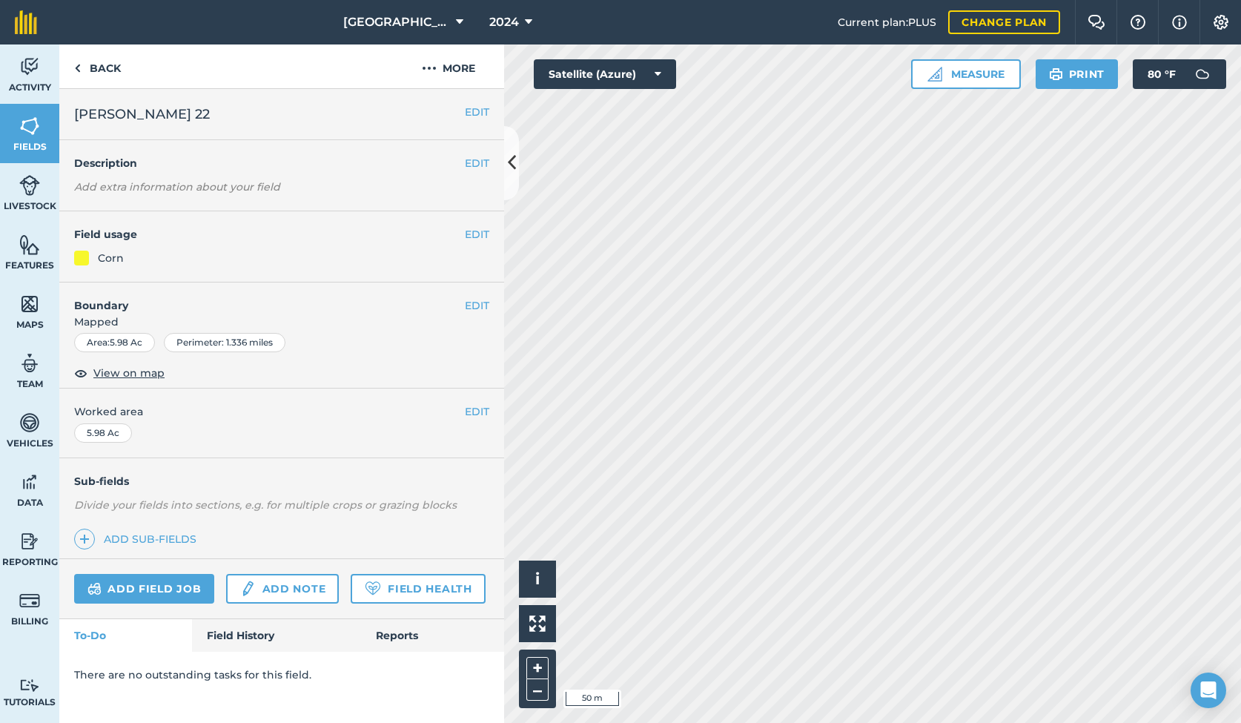
click at [255, 637] on link "Field History" at bounding box center [276, 635] width 168 height 33
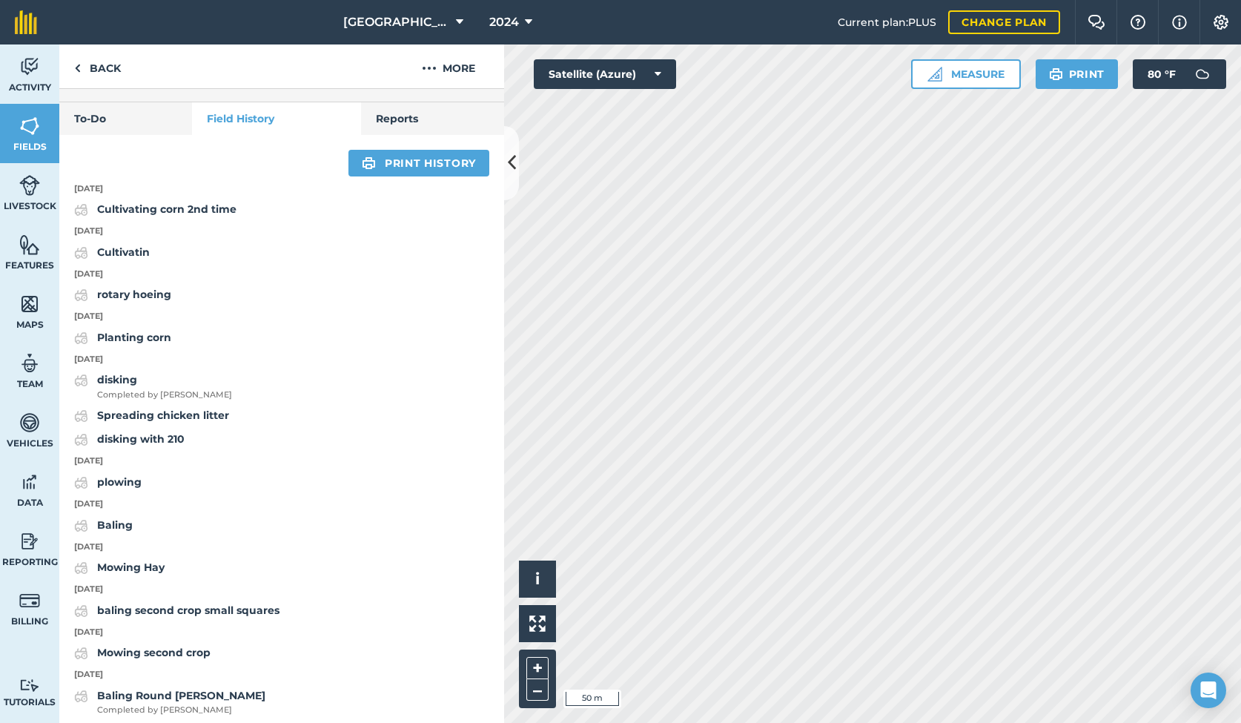
scroll to position [500, 0]
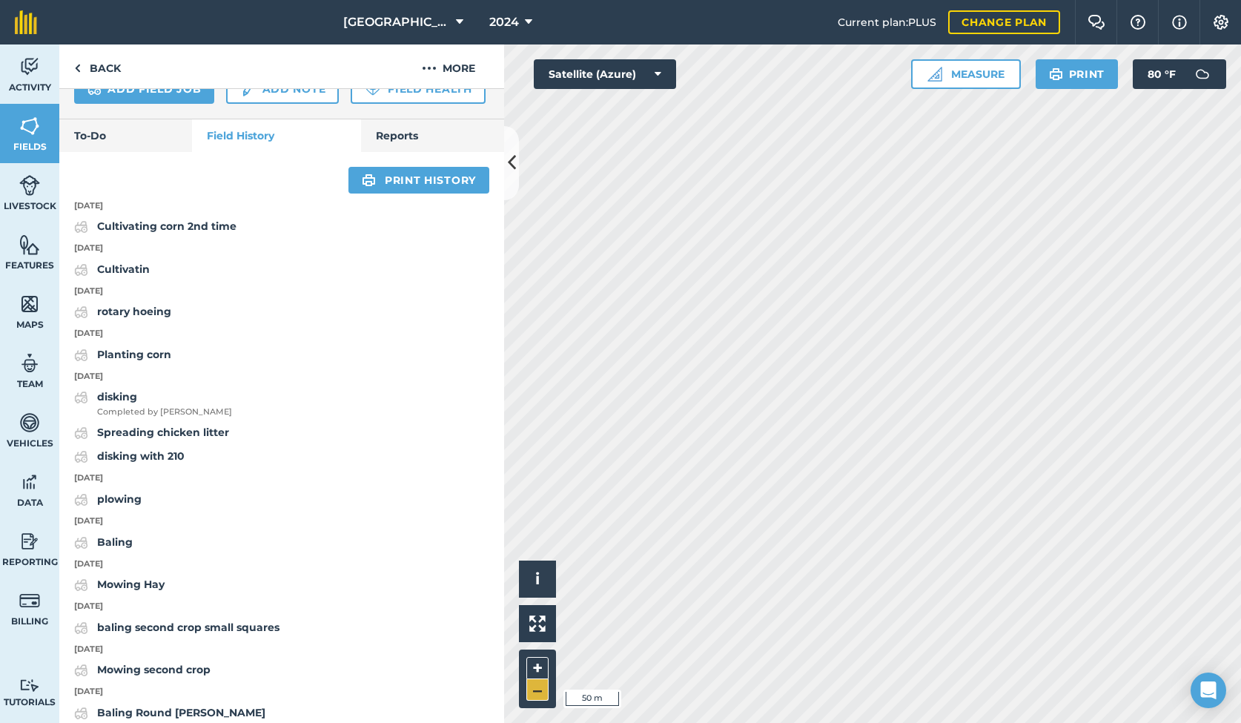
click at [534, 692] on button "–" at bounding box center [537, 689] width 22 height 21
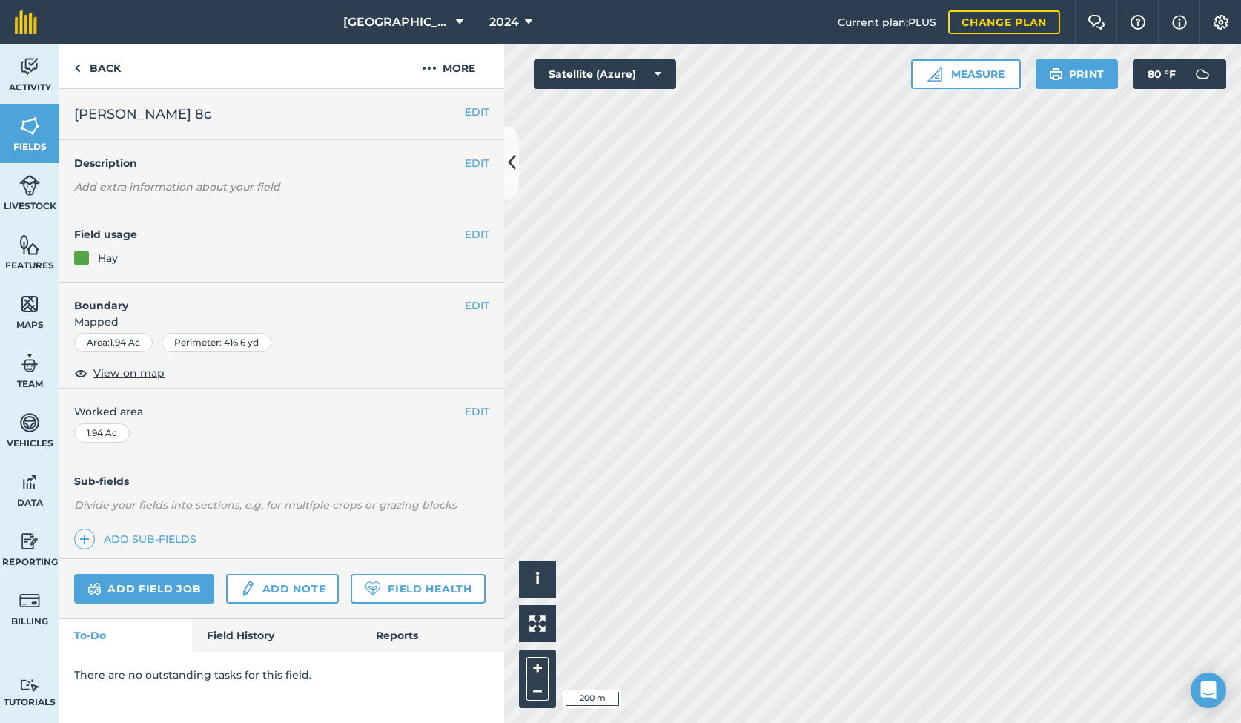
click at [248, 631] on link "Field History" at bounding box center [276, 635] width 168 height 33
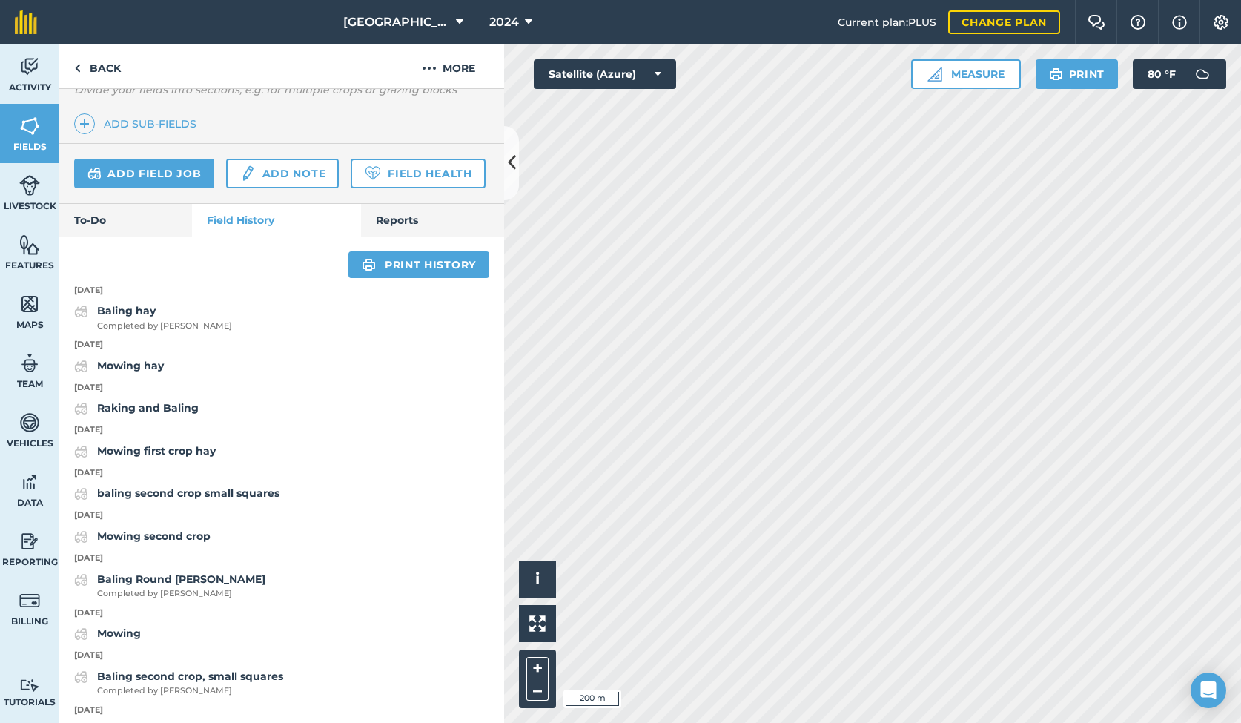
scroll to position [422, 0]
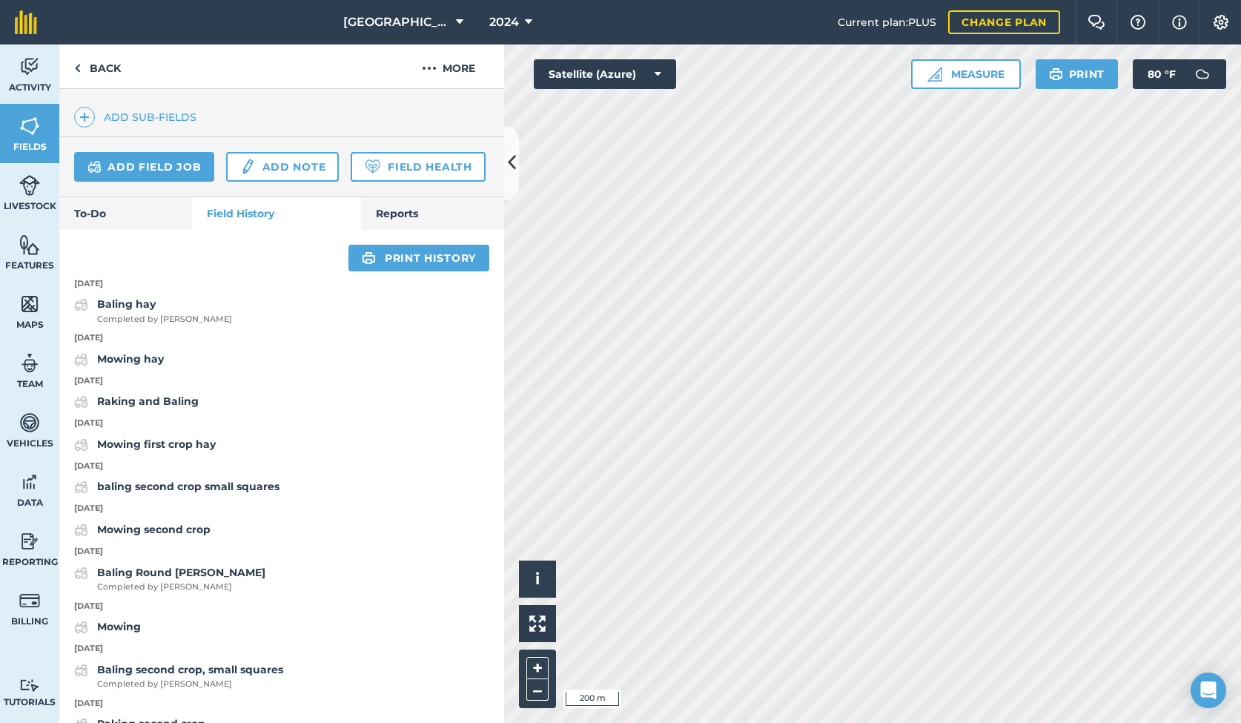
click at [488, 525] on div "Activity Fields Livestock Features Maps Team Vehicles Data Reporting Billing Tu…" at bounding box center [620, 383] width 1241 height 678
click at [535, 668] on button "+" at bounding box center [537, 668] width 22 height 22
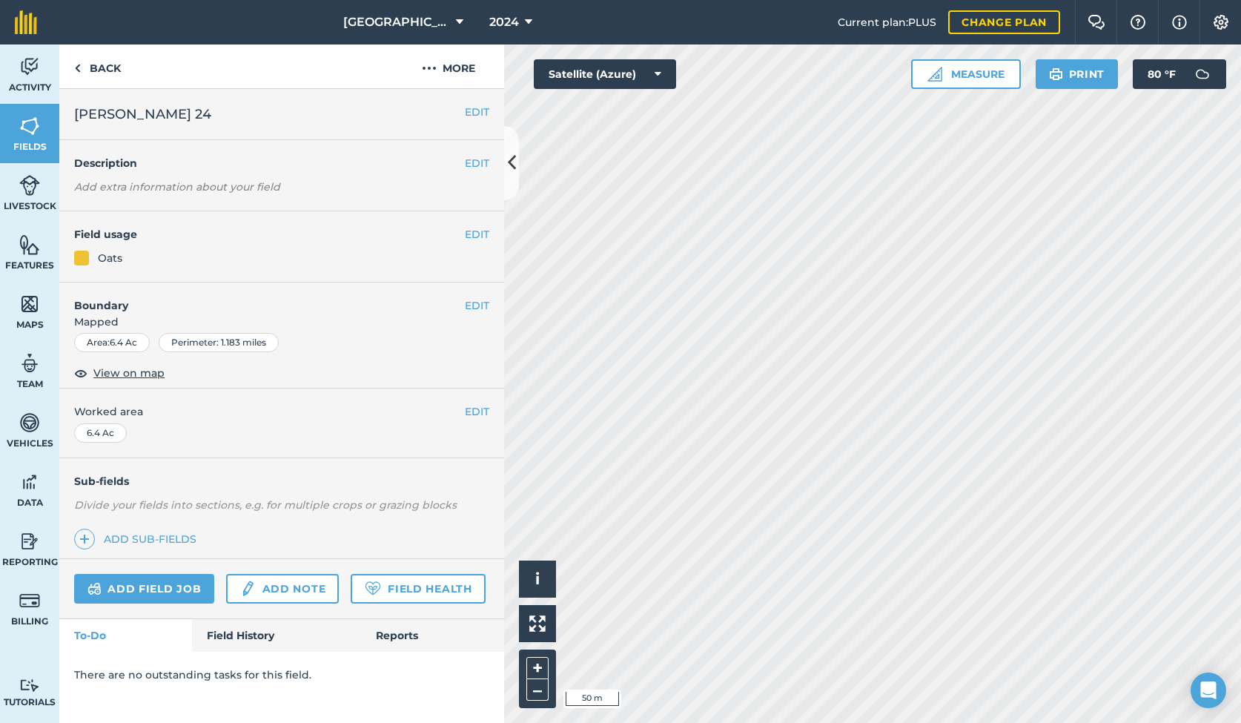
click at [268, 637] on link "Field History" at bounding box center [276, 635] width 168 height 33
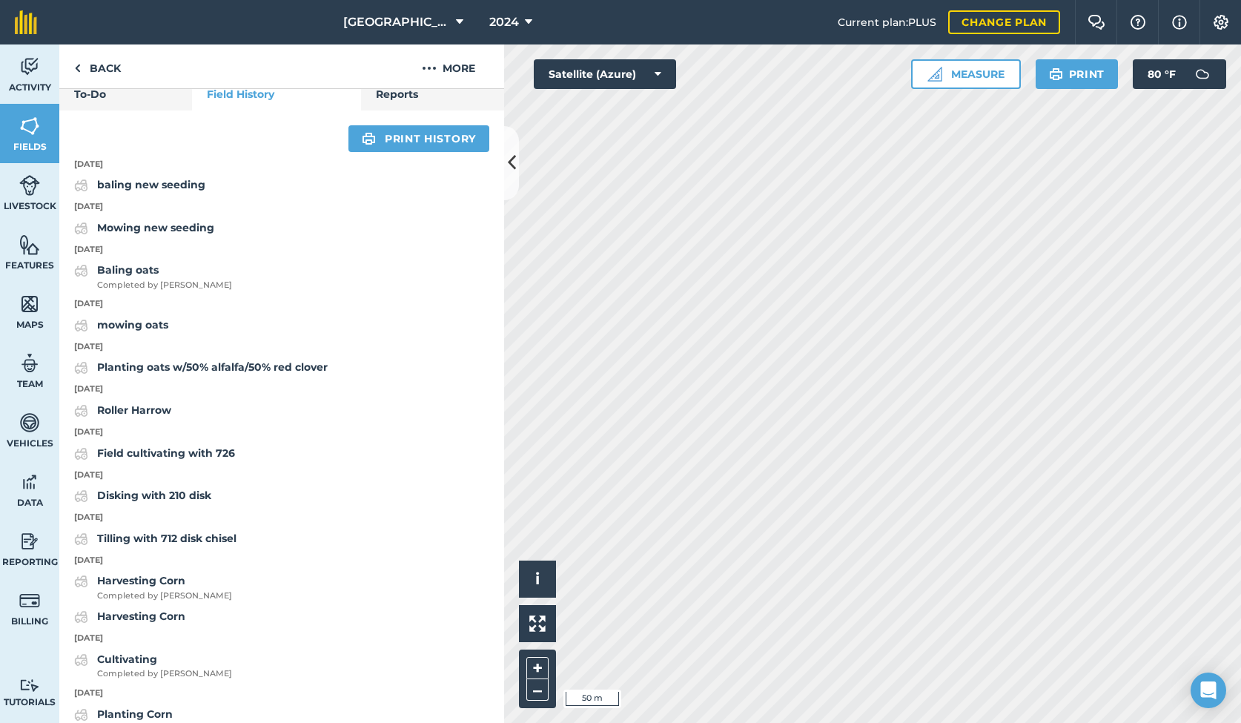
scroll to position [537, 0]
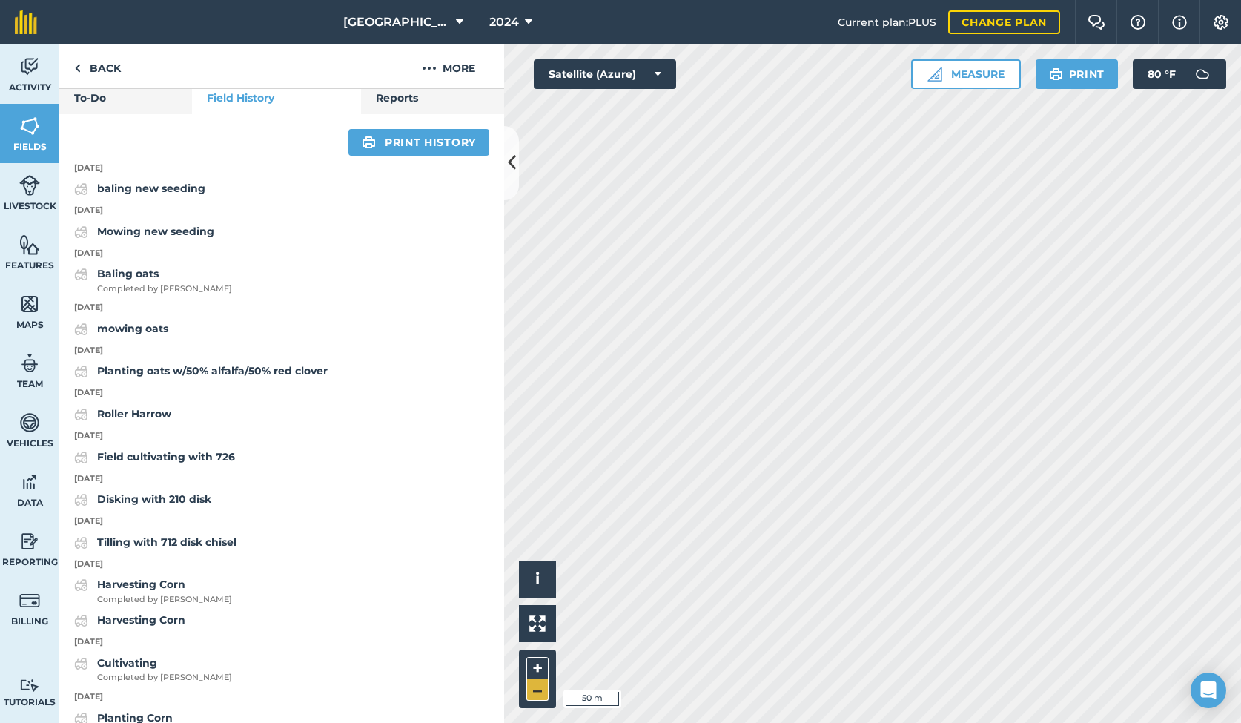
click at [535, 694] on button "–" at bounding box center [537, 689] width 22 height 21
click at [534, 663] on button "+" at bounding box center [537, 668] width 22 height 22
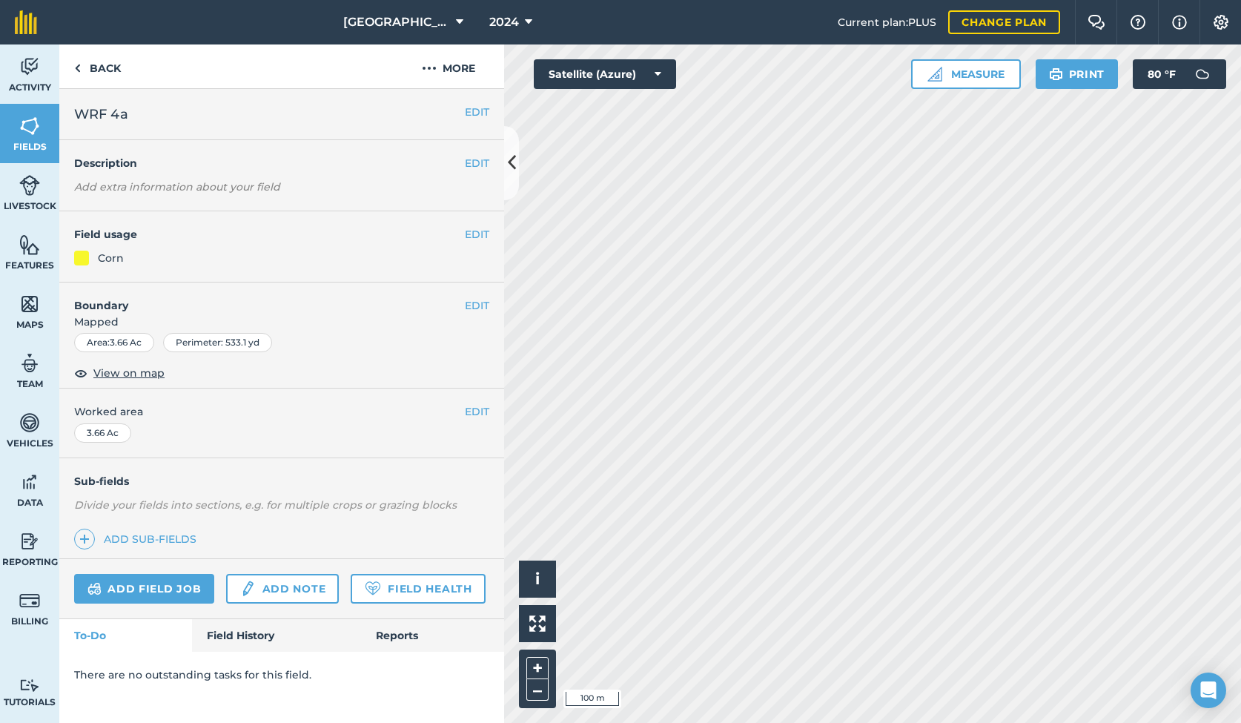
click at [244, 630] on link "Field History" at bounding box center [276, 635] width 168 height 33
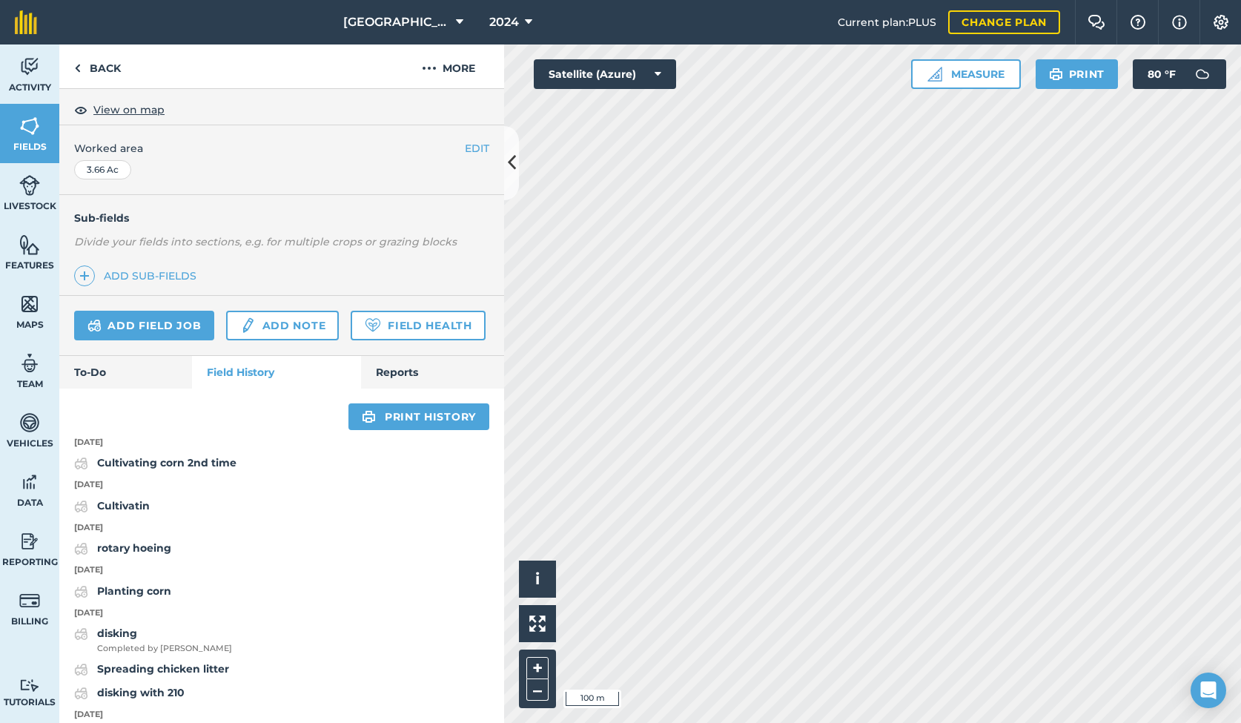
scroll to position [264, 0]
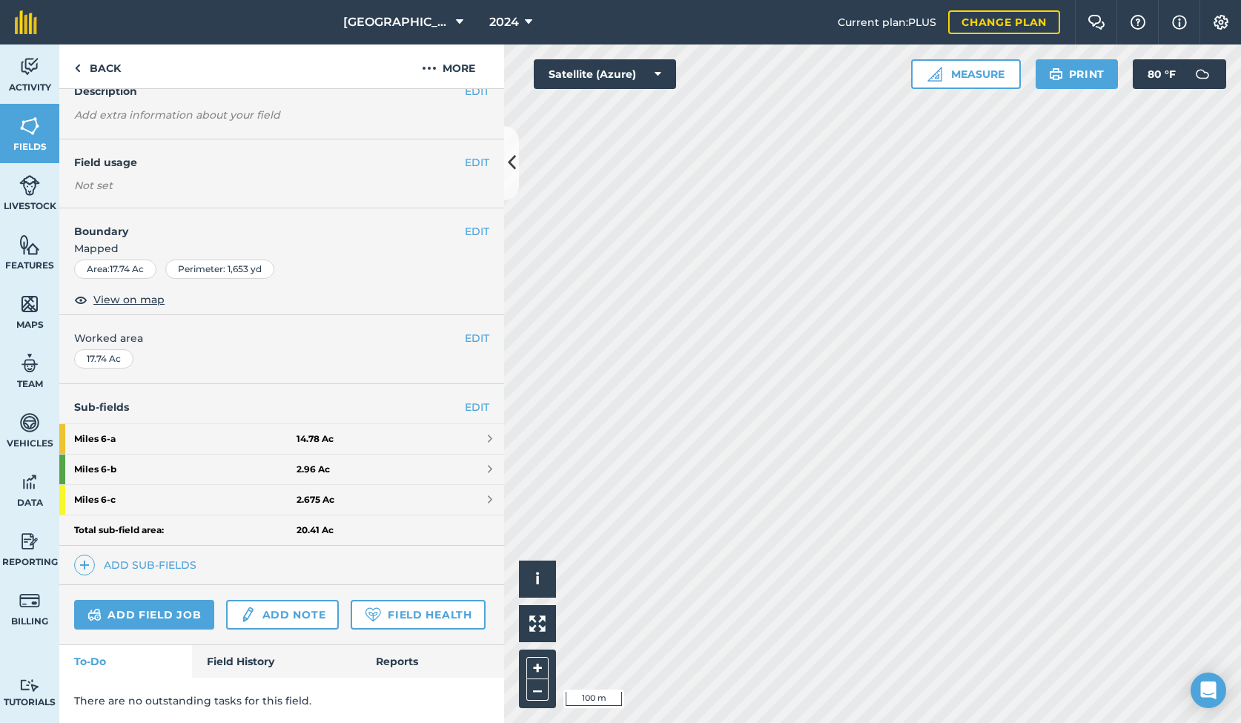
scroll to position [70, 0]
click at [29, 129] on img at bounding box center [29, 126] width 21 height 22
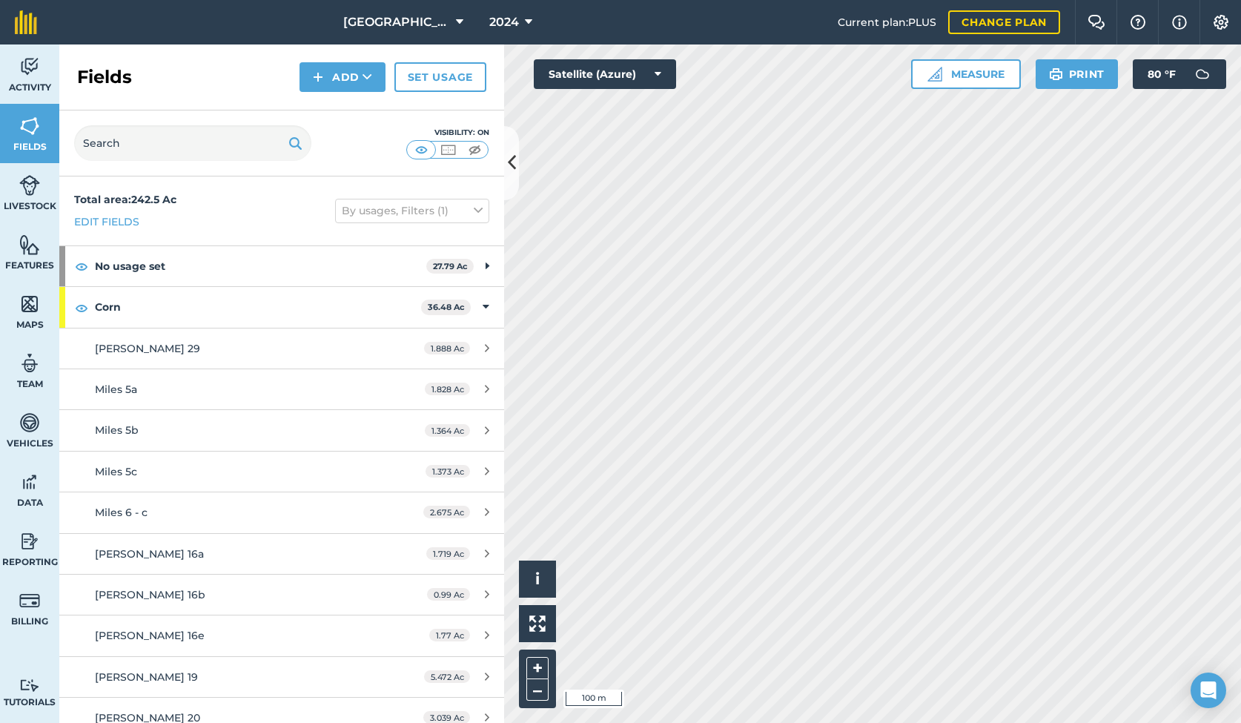
scroll to position [4, 0]
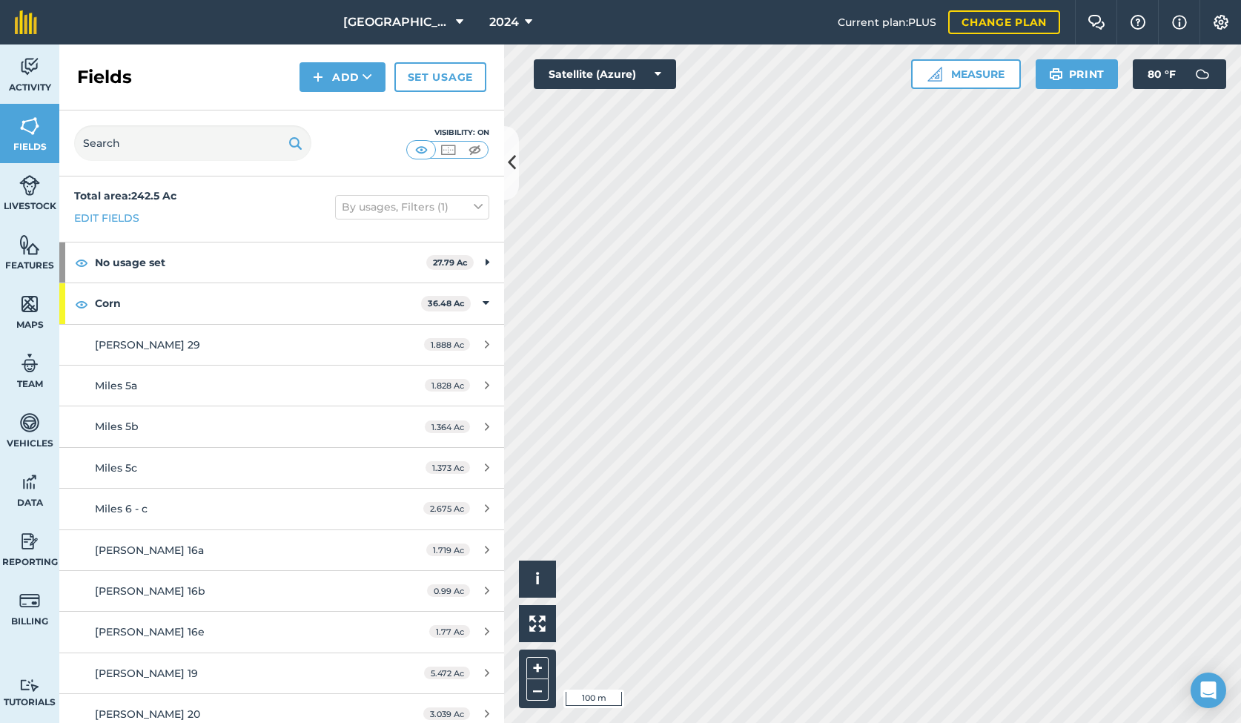
click at [120, 506] on span "Miles 6 - c" at bounding box center [121, 508] width 53 height 13
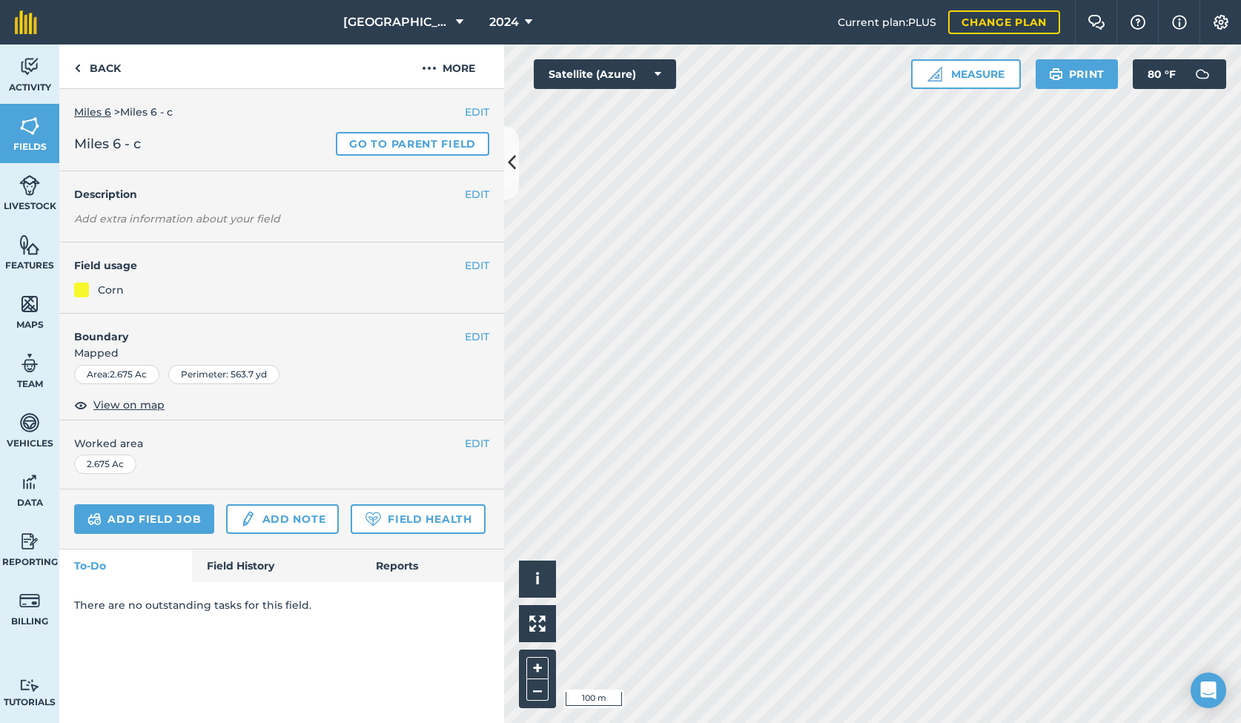
click at [178, 520] on link "Add field job" at bounding box center [144, 519] width 140 height 30
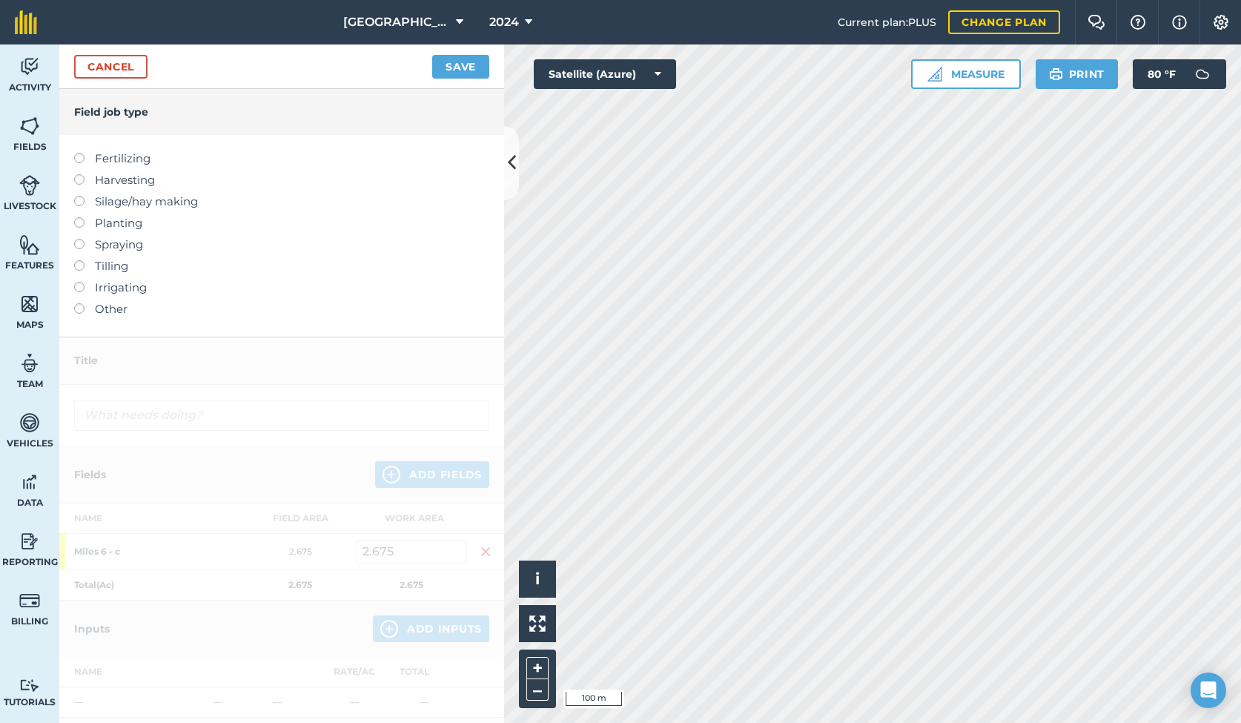
click at [80, 174] on label at bounding box center [84, 174] width 21 height 0
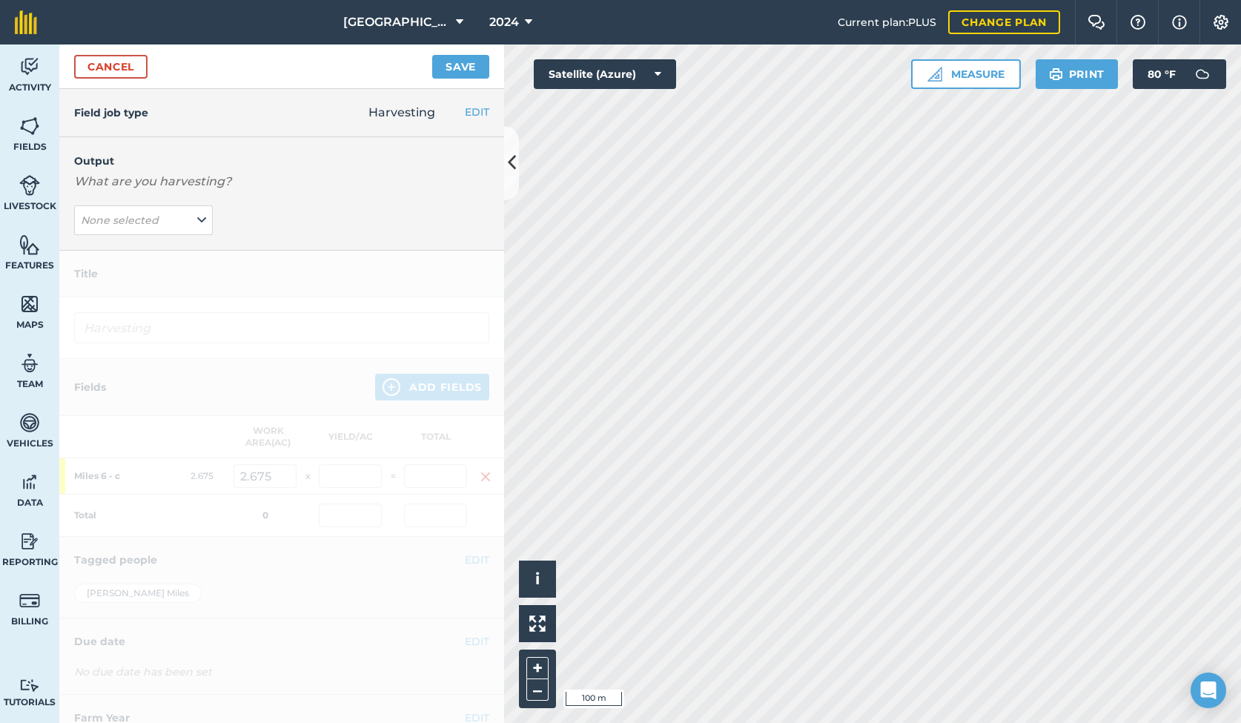
click at [176, 220] on button "None selected" at bounding box center [143, 220] width 139 height 30
click at [142, 250] on button "Corn ( kg )" at bounding box center [143, 250] width 139 height 28
type input "Harvesting Corn"
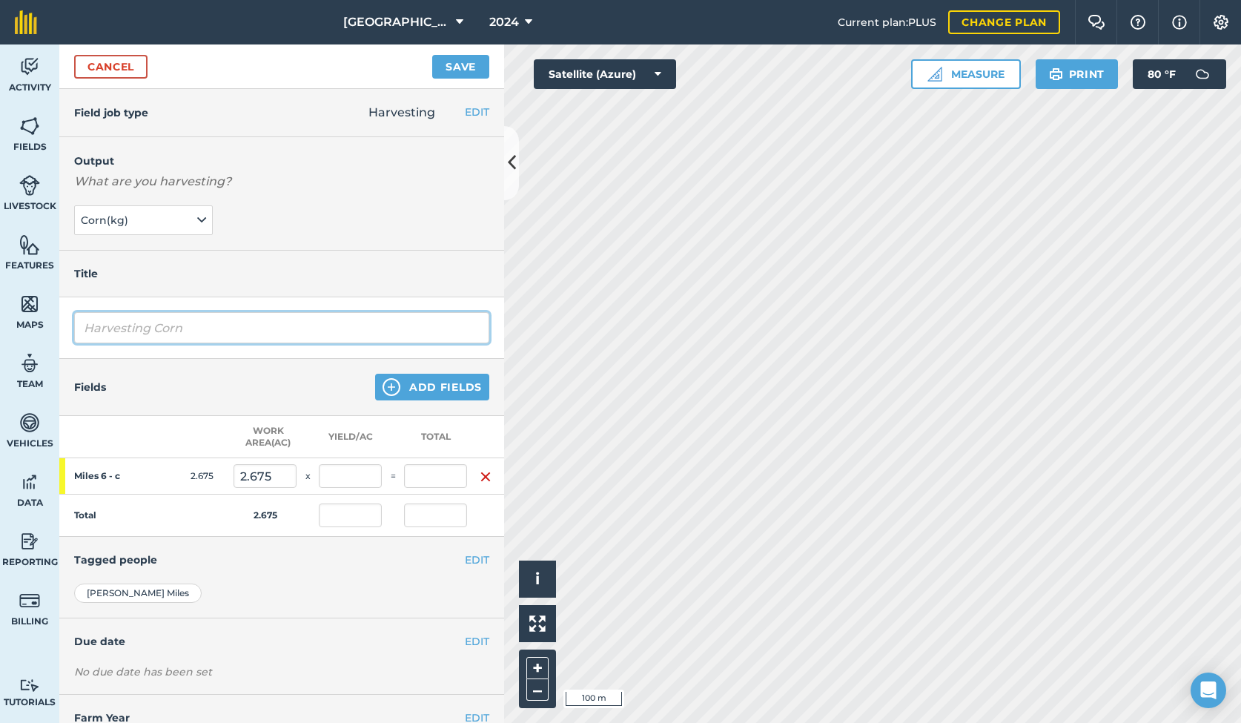
click at [207, 328] on input "Harvesting Corn" at bounding box center [281, 327] width 415 height 31
click at [437, 392] on button "Add Fields" at bounding box center [432, 387] width 114 height 27
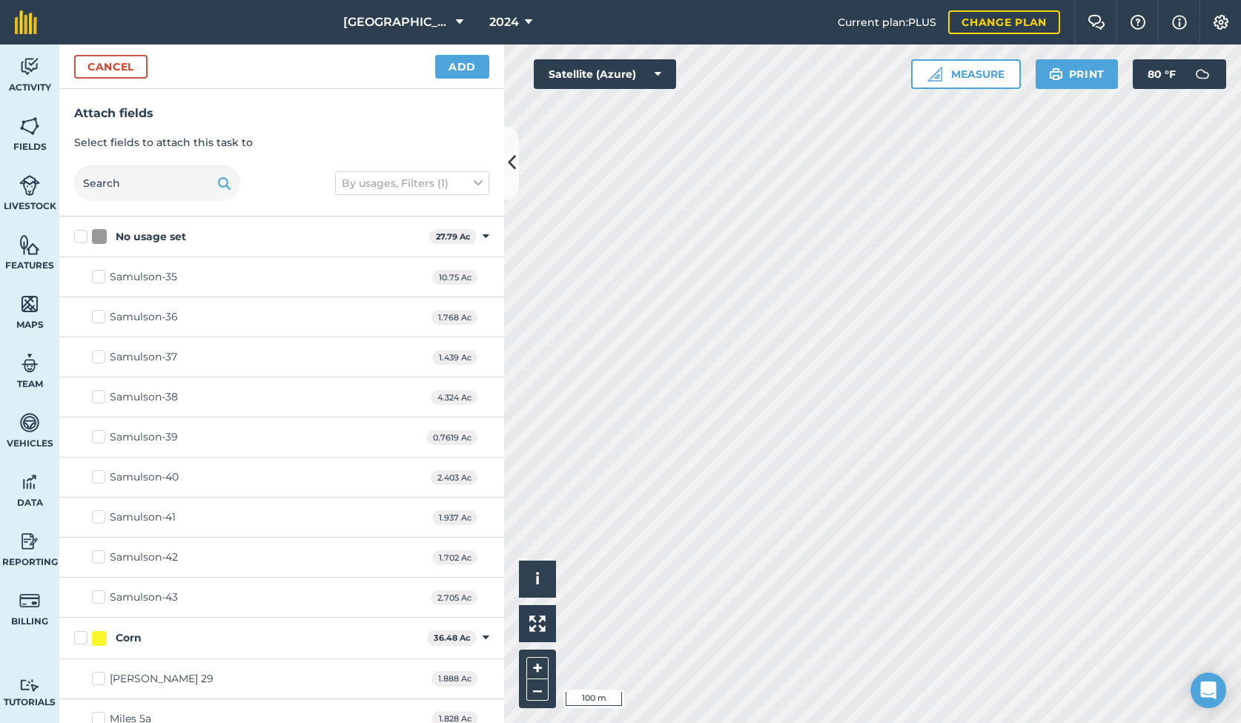
checkbox input "true"
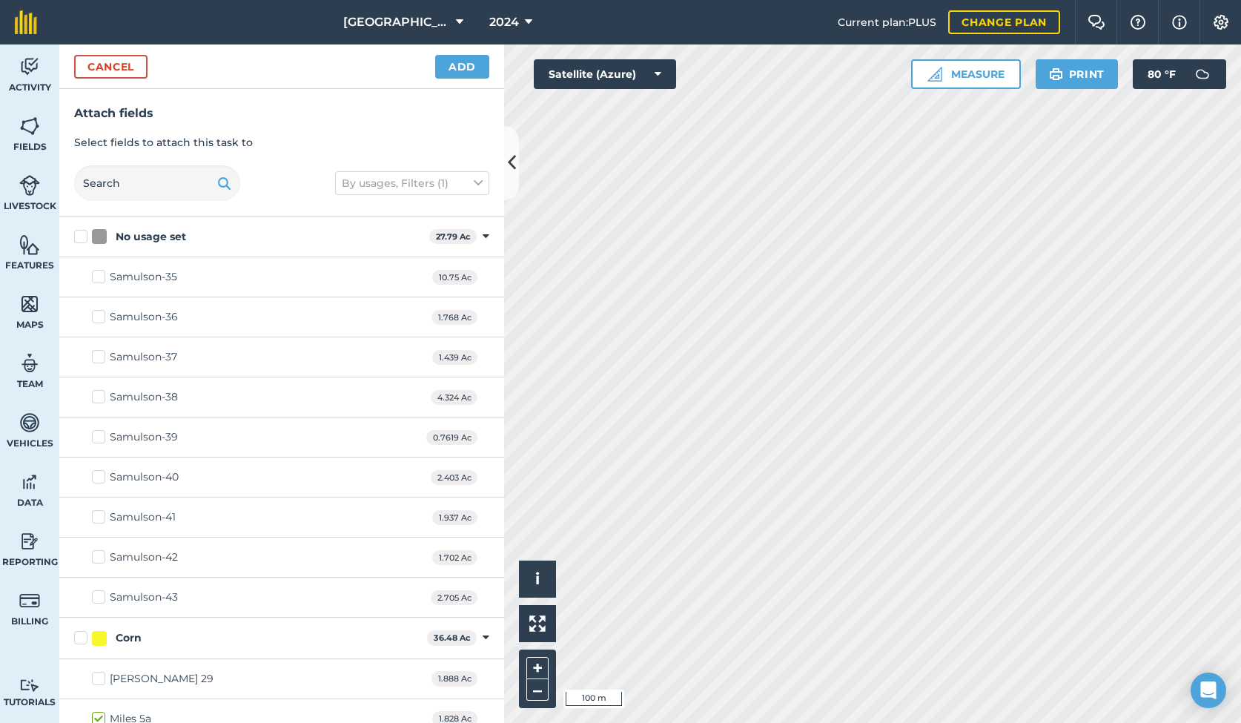
checkbox input "true"
click at [450, 62] on button "Add" at bounding box center [462, 67] width 54 height 24
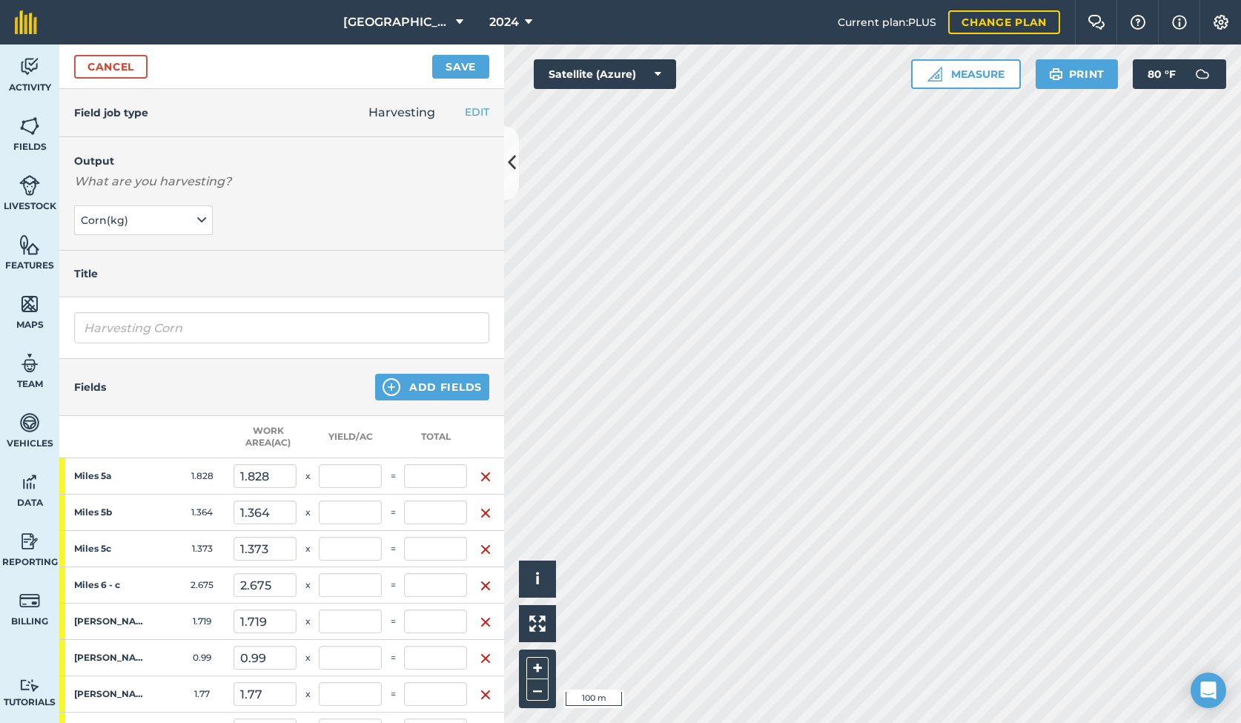
click at [454, 73] on button "Save" at bounding box center [460, 67] width 57 height 24
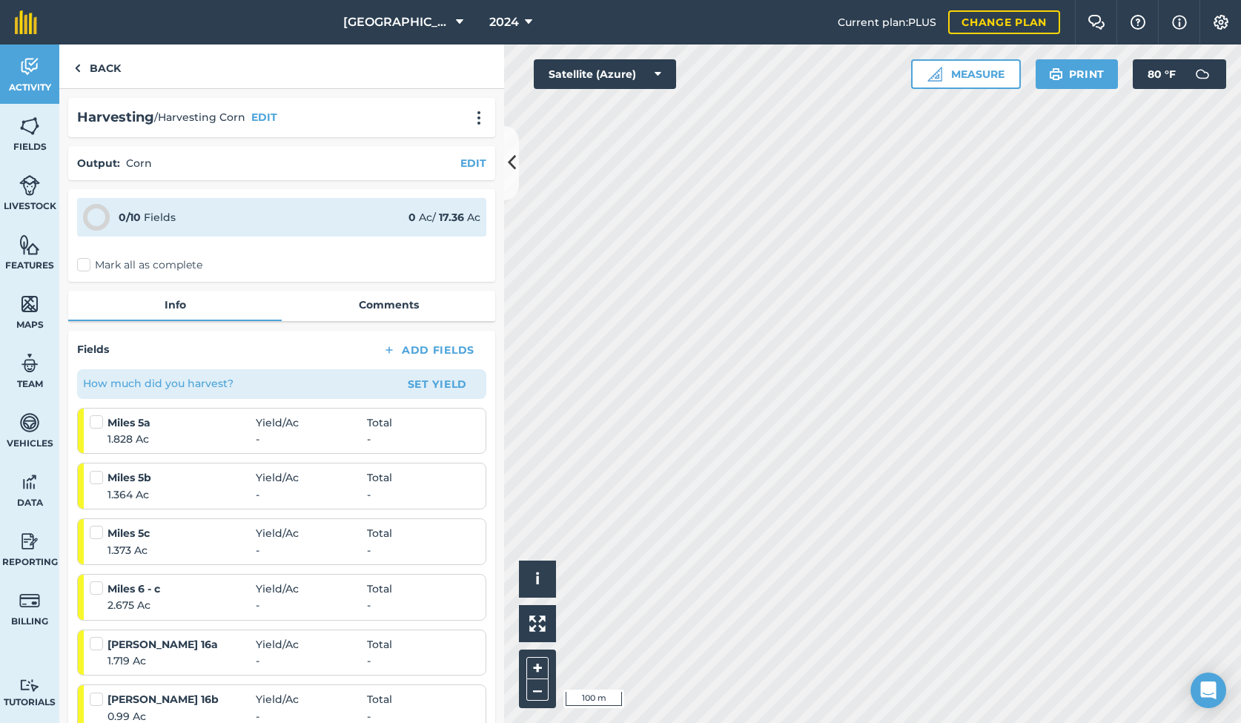
click at [84, 266] on label "Mark all as complete" at bounding box center [139, 265] width 125 height 16
click at [84, 266] on input "Mark all as complete" at bounding box center [82, 262] width 10 height 10
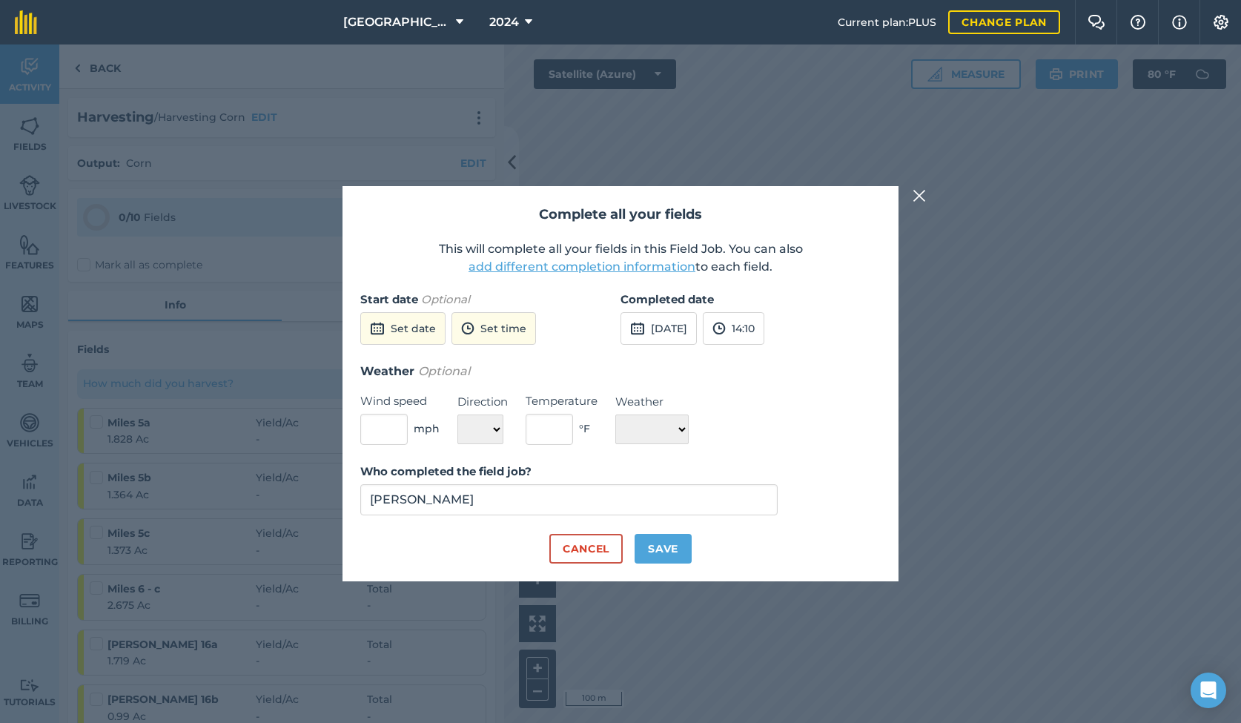
click at [655, 548] on button "Save" at bounding box center [662, 549] width 57 height 30
checkbox input "true"
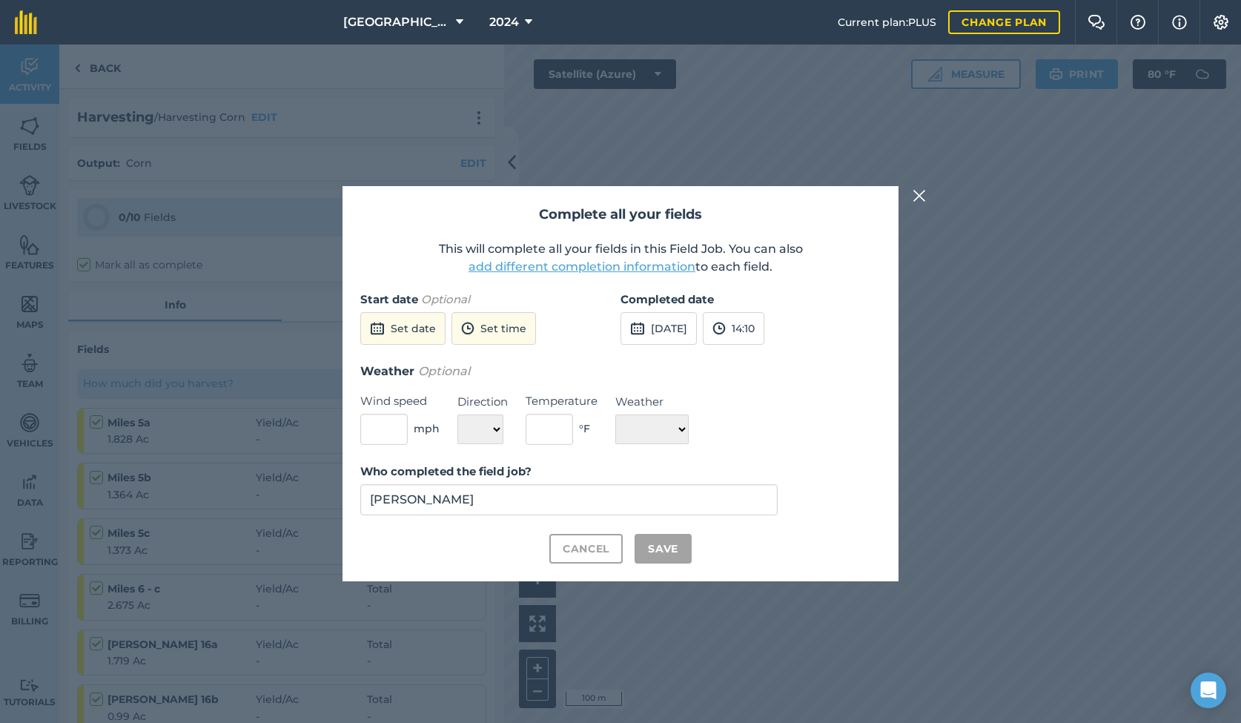
checkbox input "true"
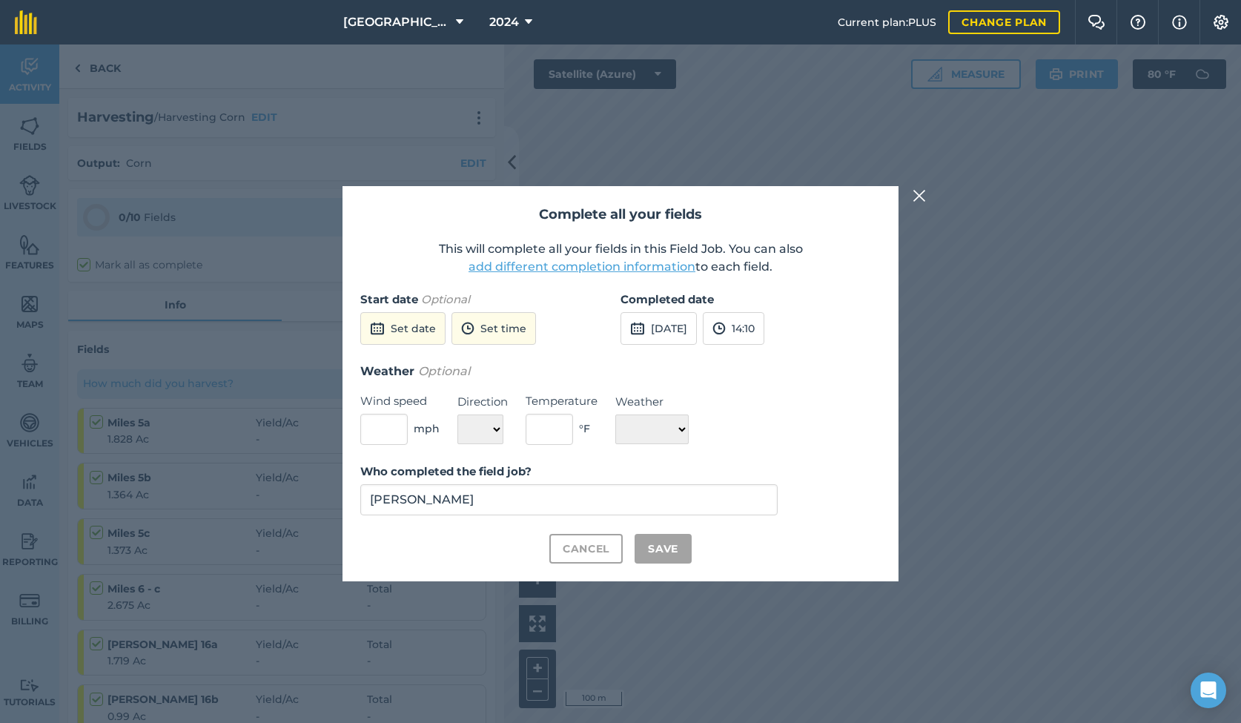
checkbox input "true"
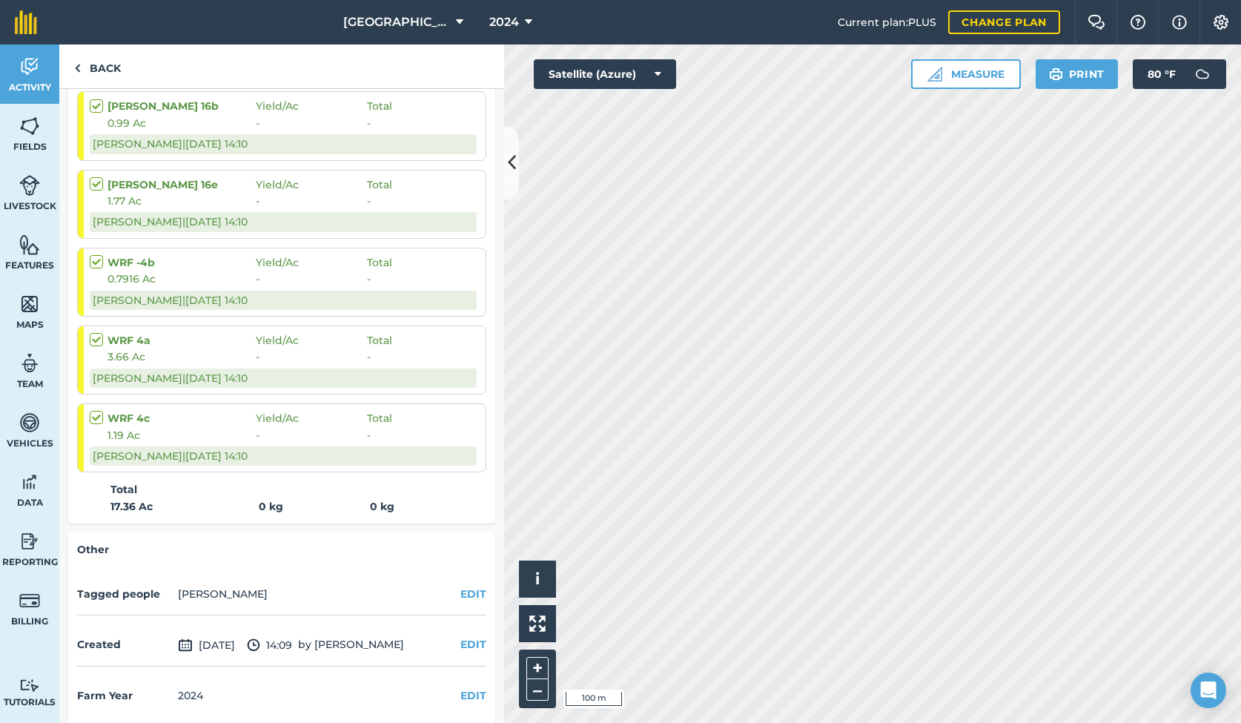
scroll to position [705, 0]
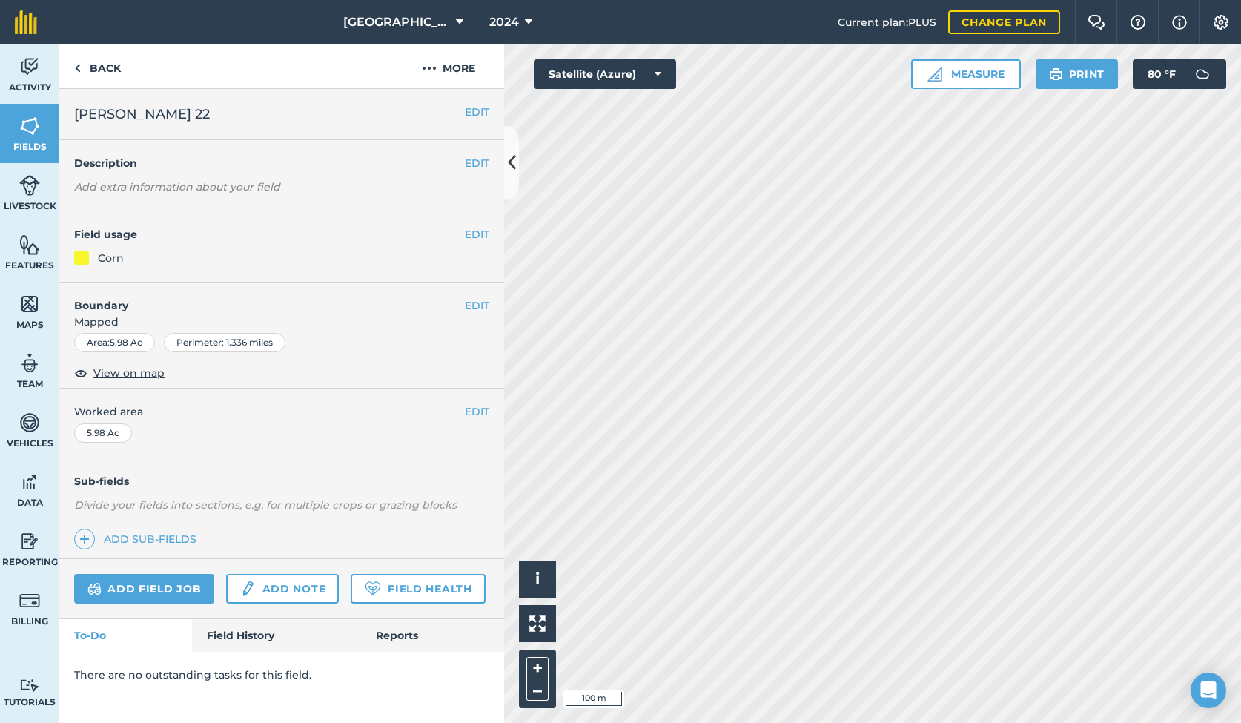
click at [250, 637] on link "Field History" at bounding box center [276, 635] width 168 height 33
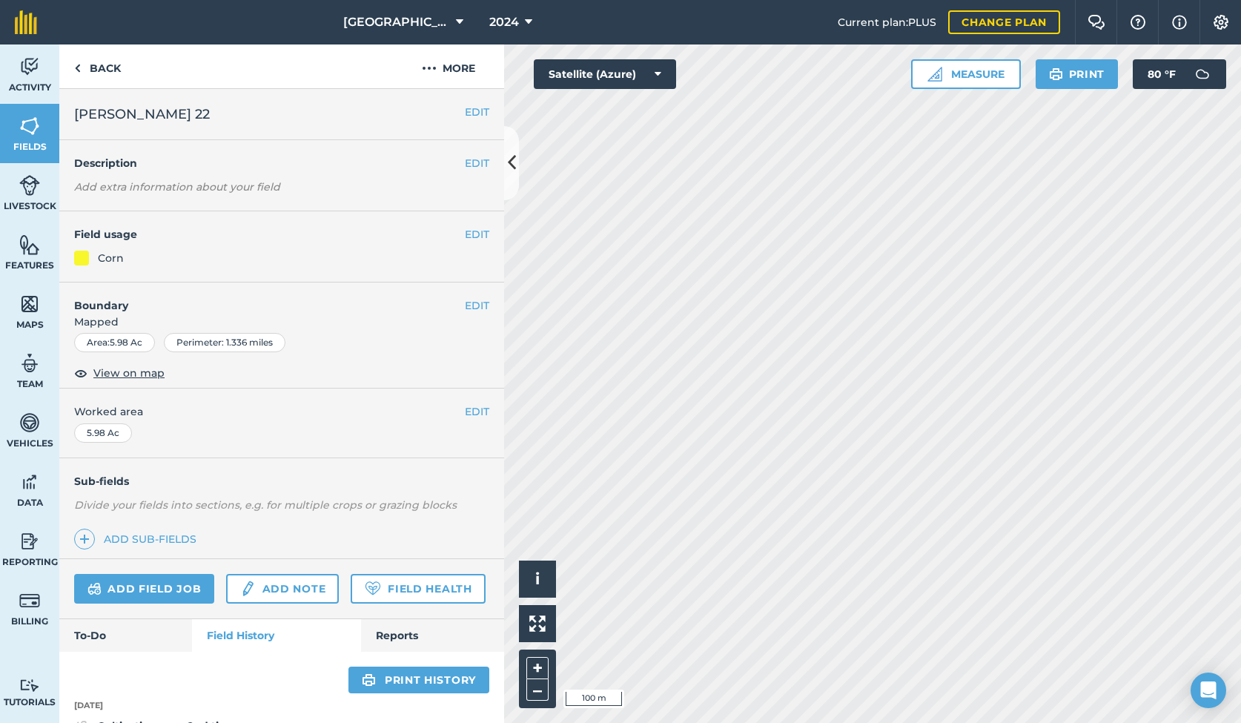
click at [169, 579] on link "Add field job" at bounding box center [144, 589] width 140 height 30
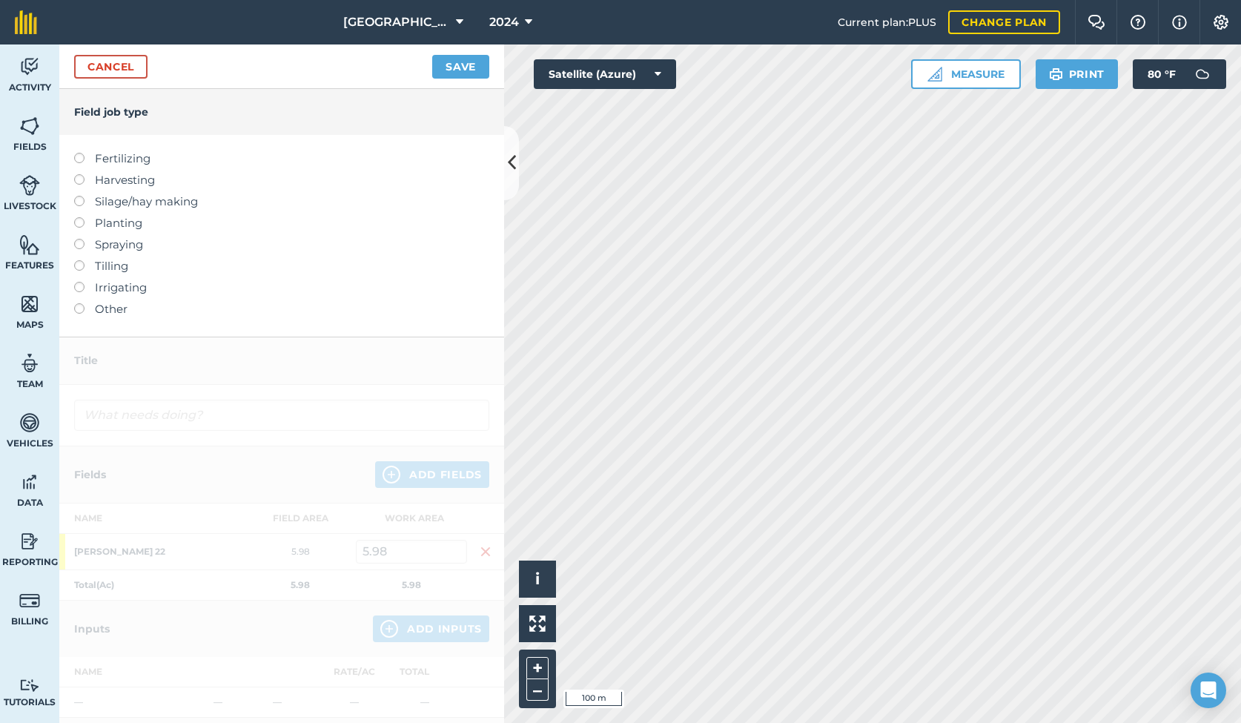
click at [137, 181] on label "Harvesting" at bounding box center [281, 180] width 415 height 18
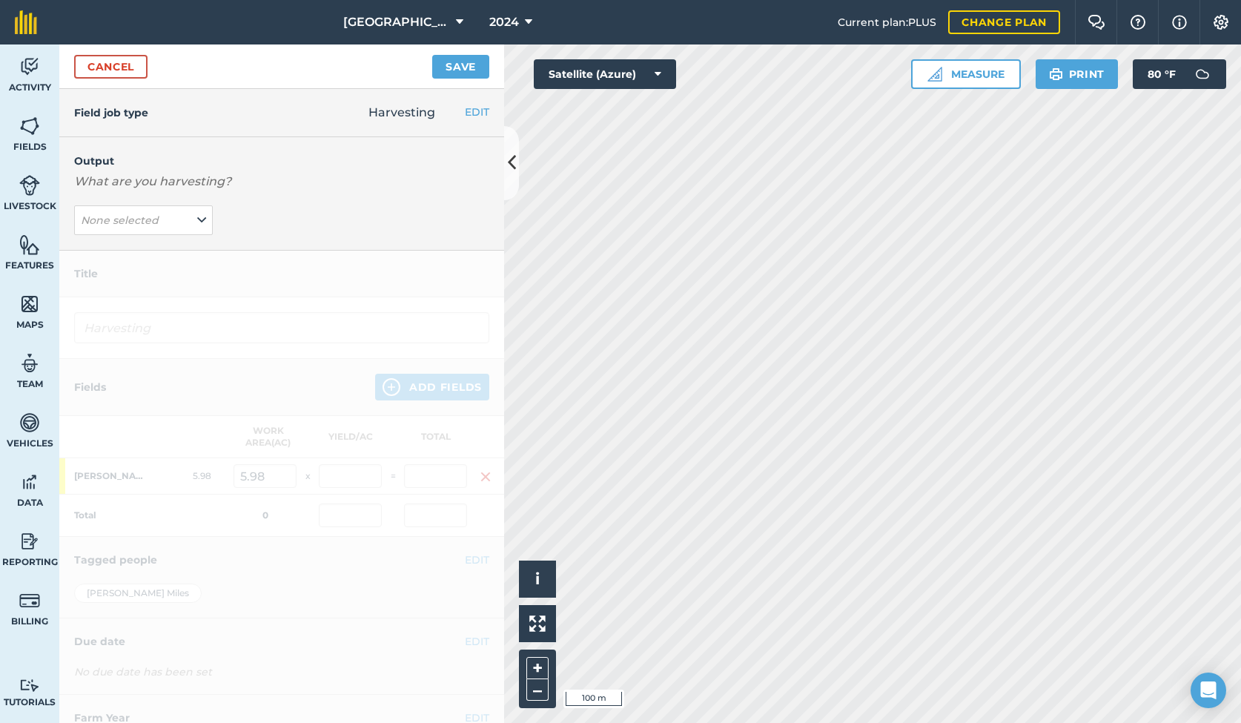
click at [203, 217] on icon at bounding box center [201, 220] width 9 height 16
click at [153, 252] on button "Corn ( kg )" at bounding box center [143, 250] width 139 height 28
type input "Harvesting Corn"
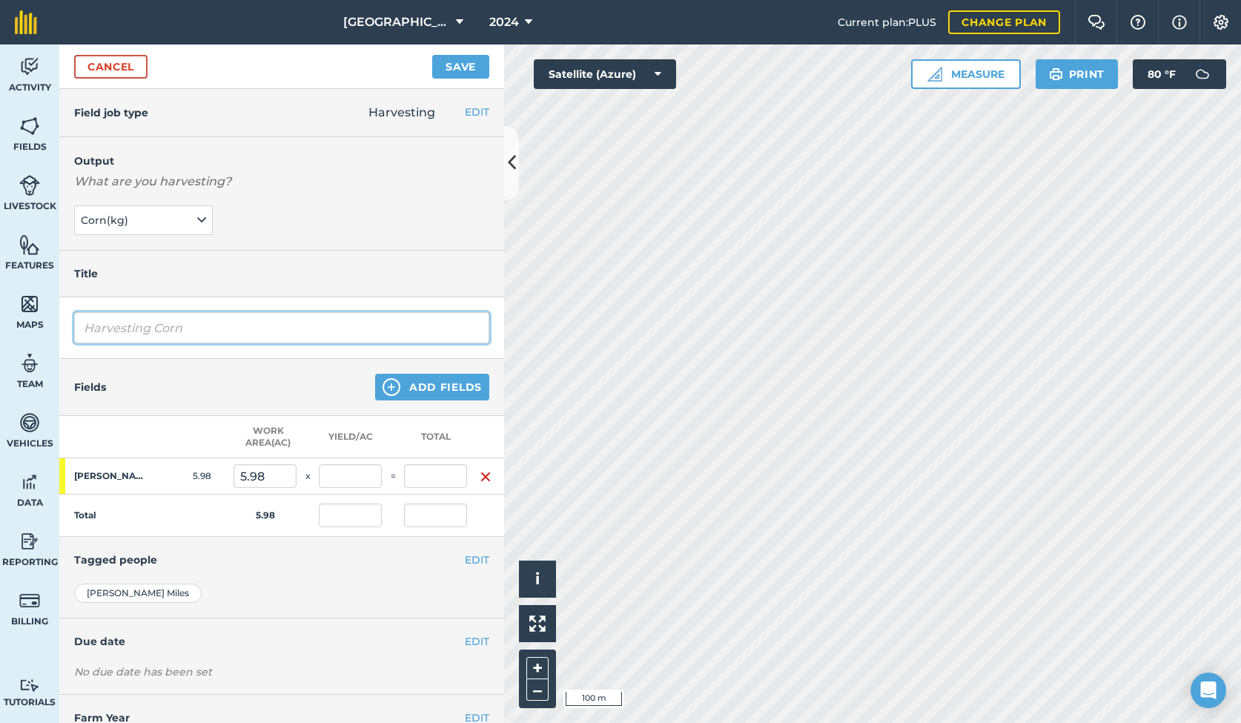
click at [205, 335] on input "Harvesting Corn" at bounding box center [281, 327] width 415 height 31
click at [447, 386] on button "Add Fields" at bounding box center [432, 387] width 114 height 27
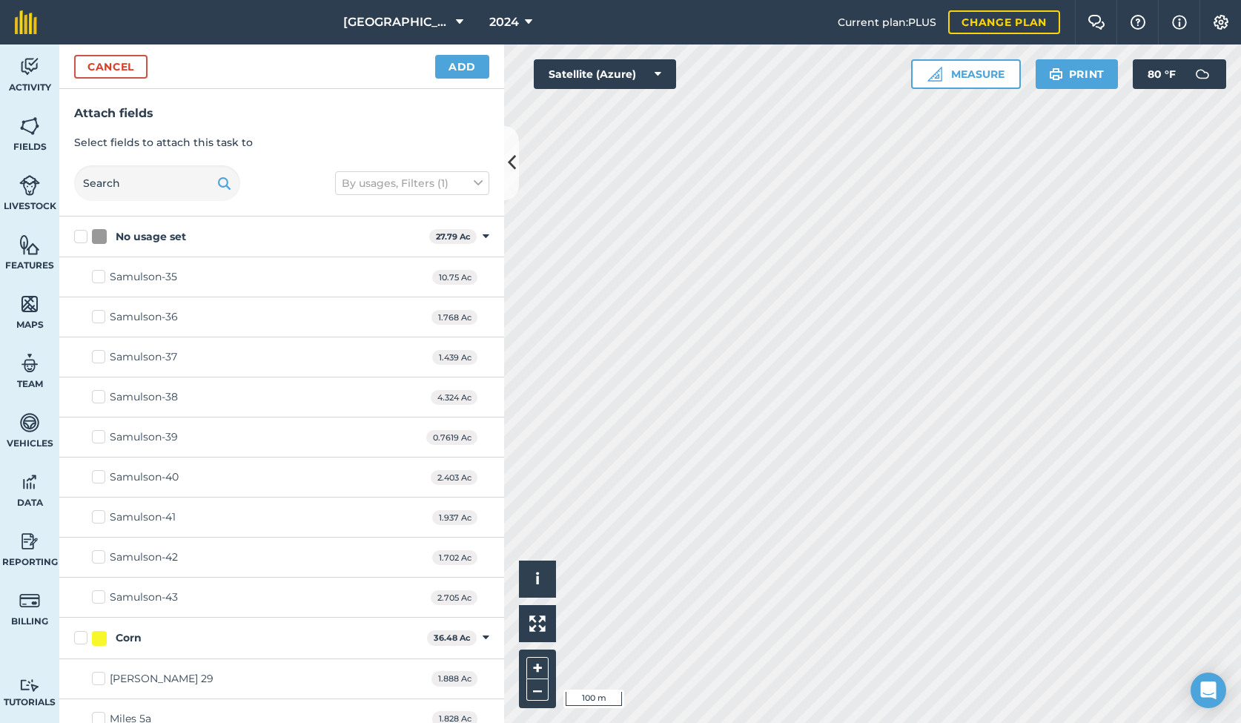
checkbox input "true"
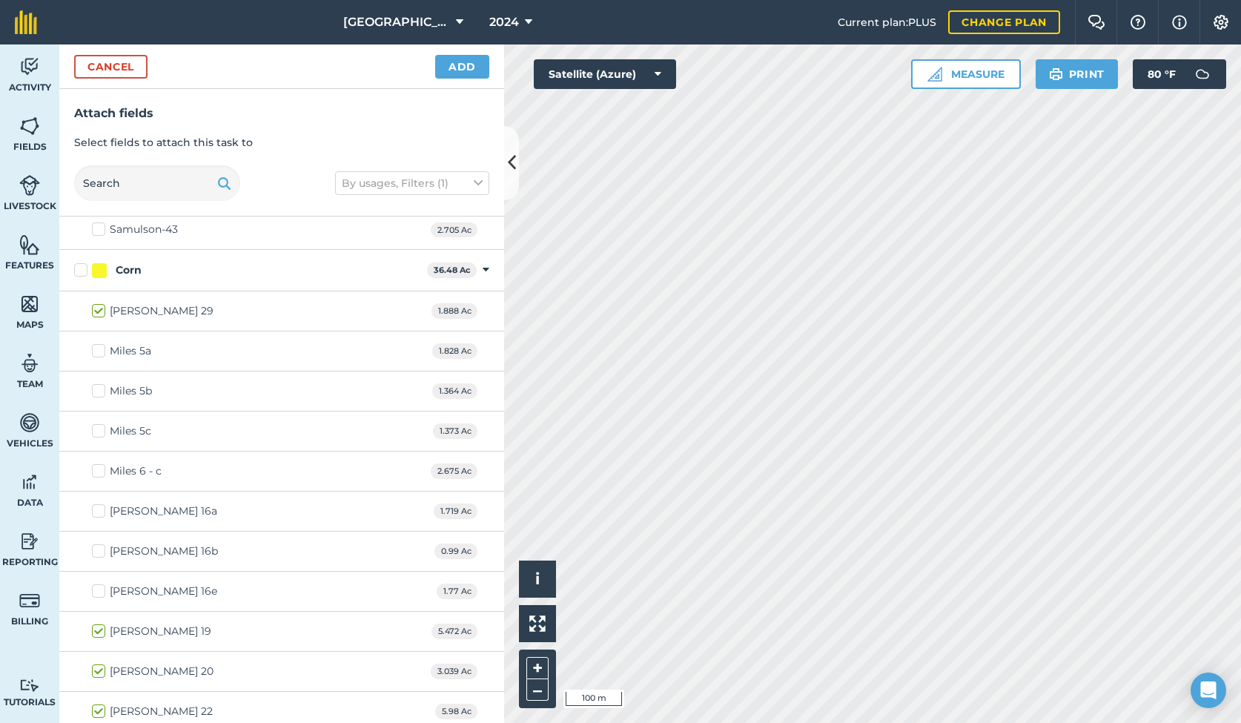
scroll to position [372, 0]
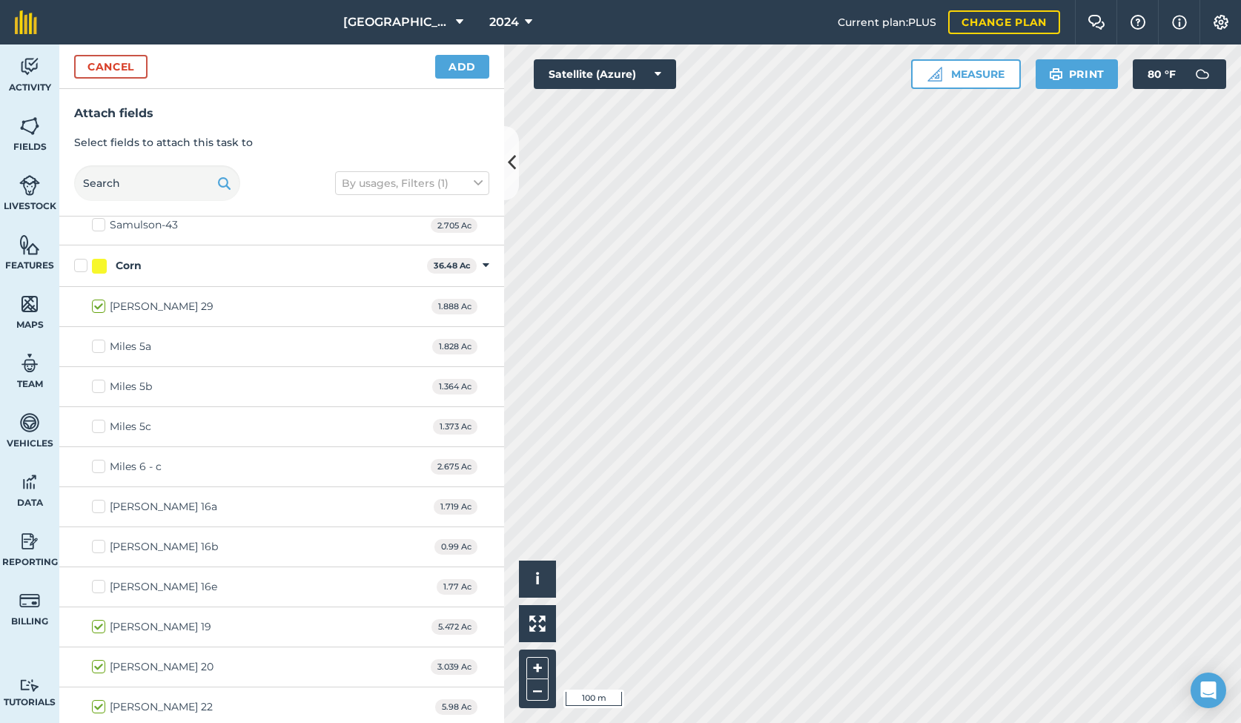
click at [463, 59] on button "Add" at bounding box center [462, 67] width 54 height 24
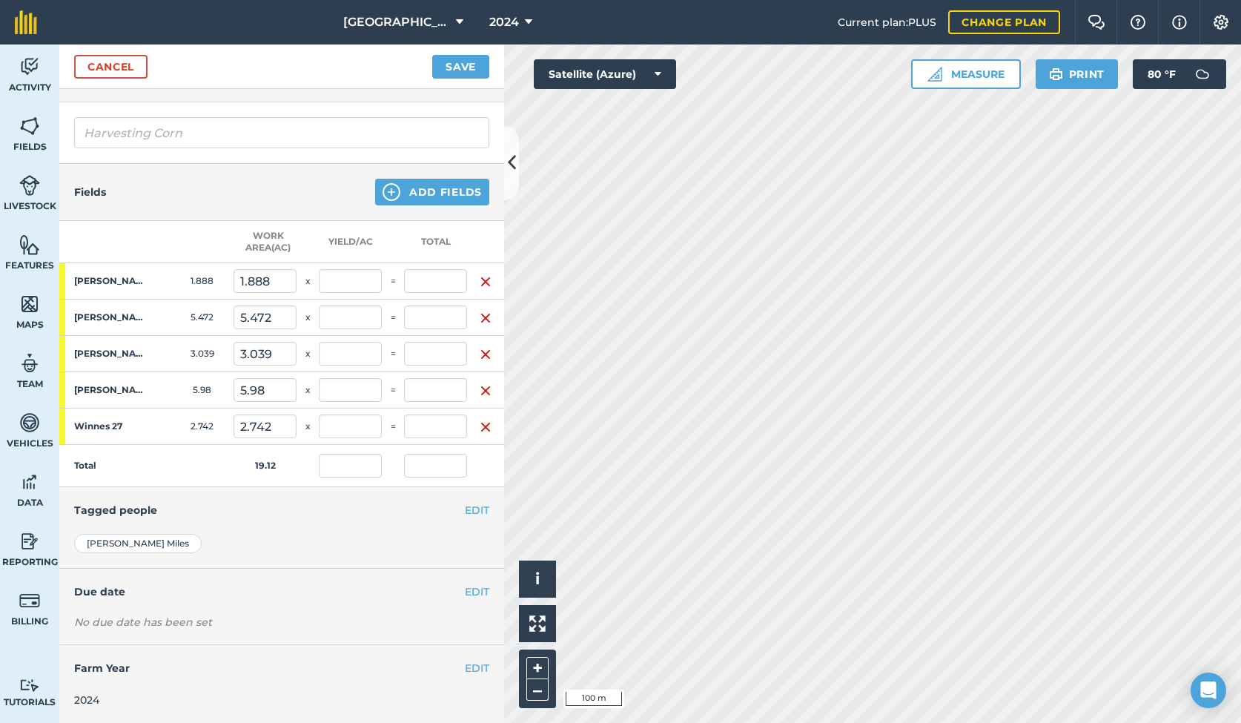
scroll to position [194, 0]
click at [457, 71] on button "Save" at bounding box center [460, 67] width 57 height 24
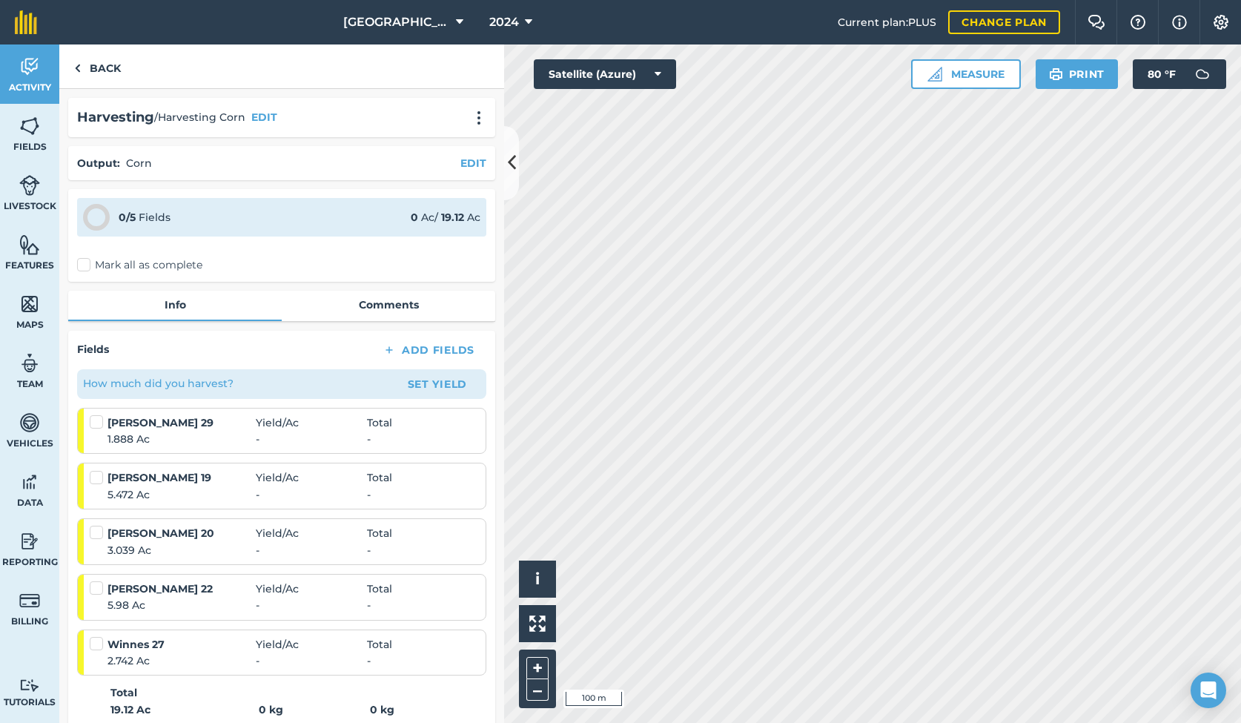
click at [80, 268] on label "Mark all as complete" at bounding box center [139, 265] width 125 height 16
click at [80, 267] on input "Mark all as complete" at bounding box center [82, 262] width 10 height 10
checkbox input "false"
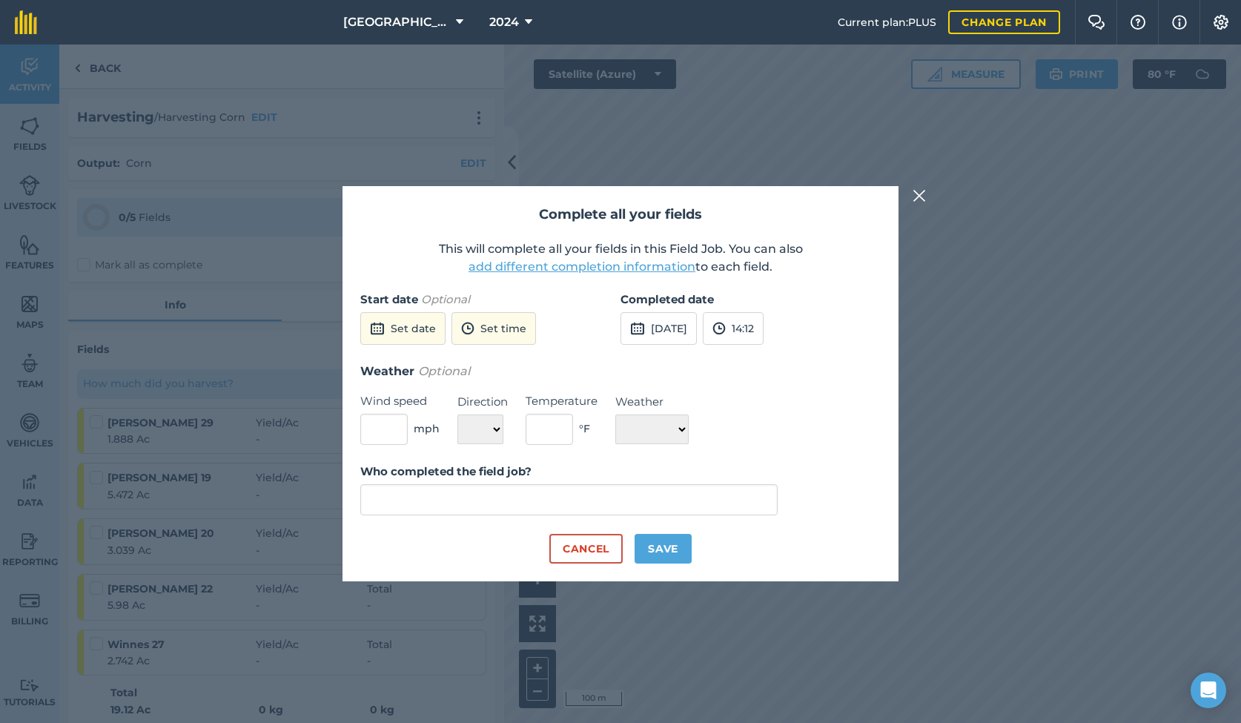
type input "Andrew Miles"
click at [644, 542] on button "Save" at bounding box center [662, 549] width 57 height 30
checkbox input "true"
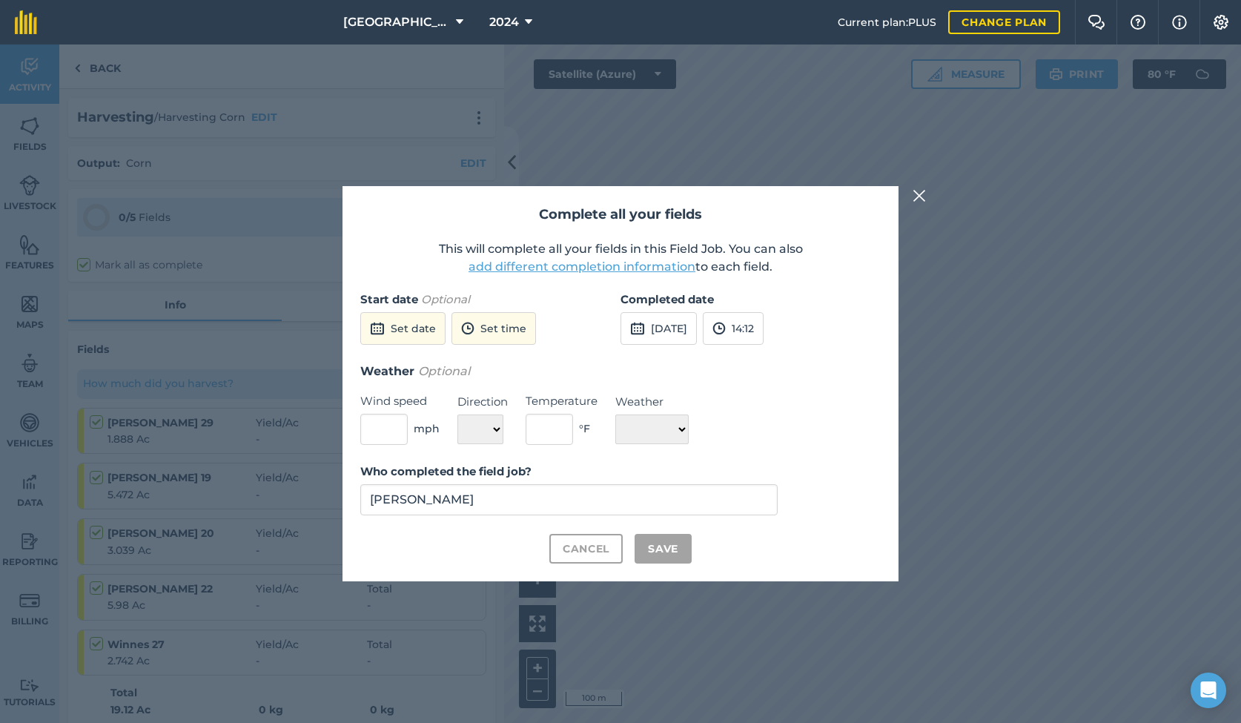
checkbox input "true"
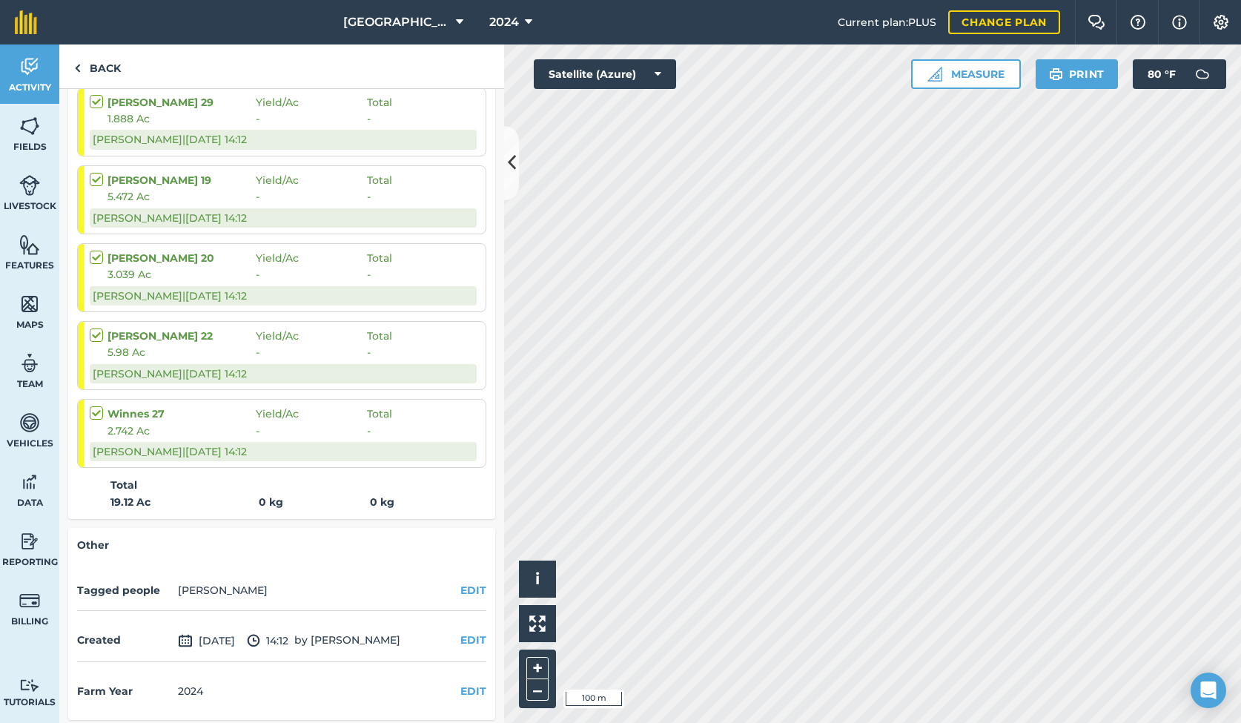
scroll to position [319, 0]
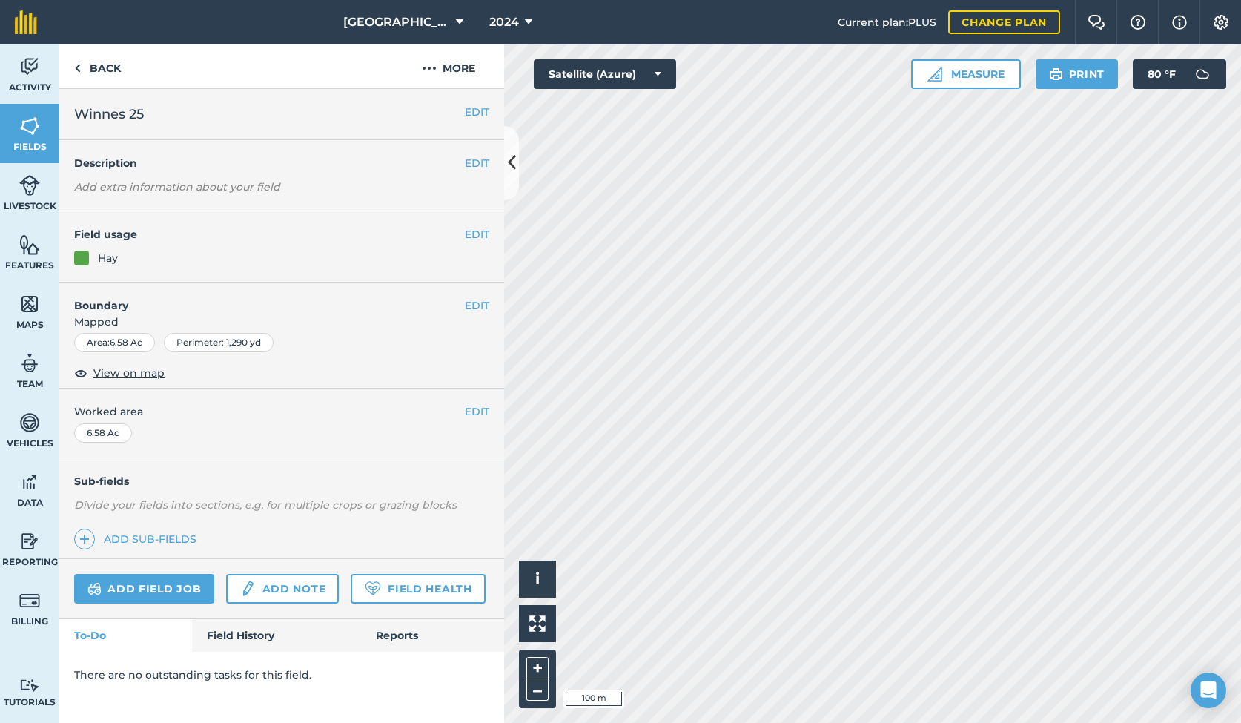
click at [222, 637] on link "Field History" at bounding box center [276, 635] width 168 height 33
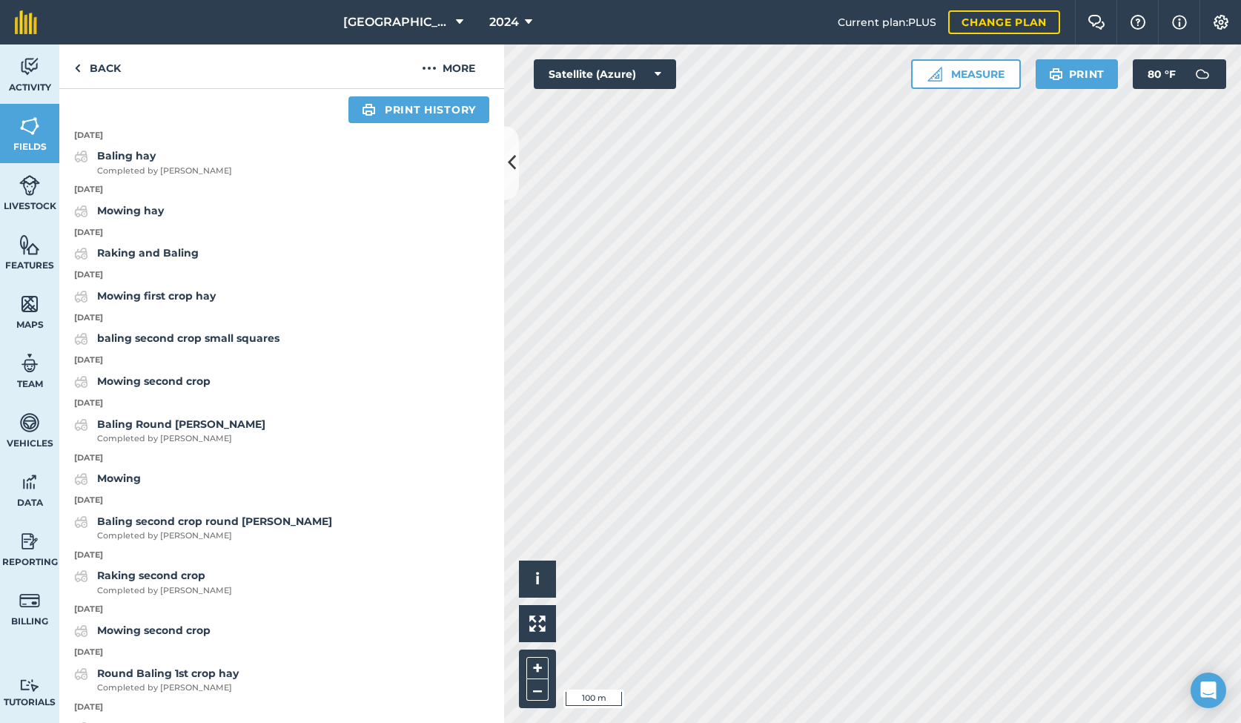
scroll to position [566, 0]
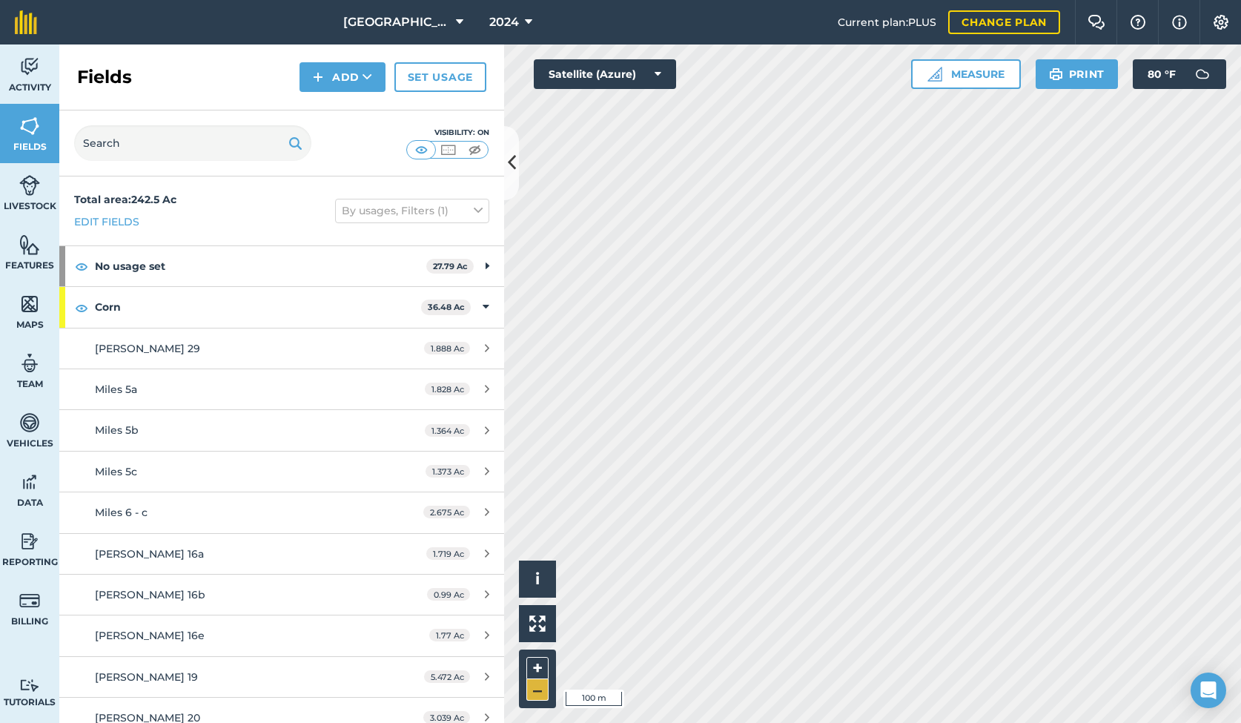
click at [537, 692] on button "–" at bounding box center [537, 689] width 22 height 21
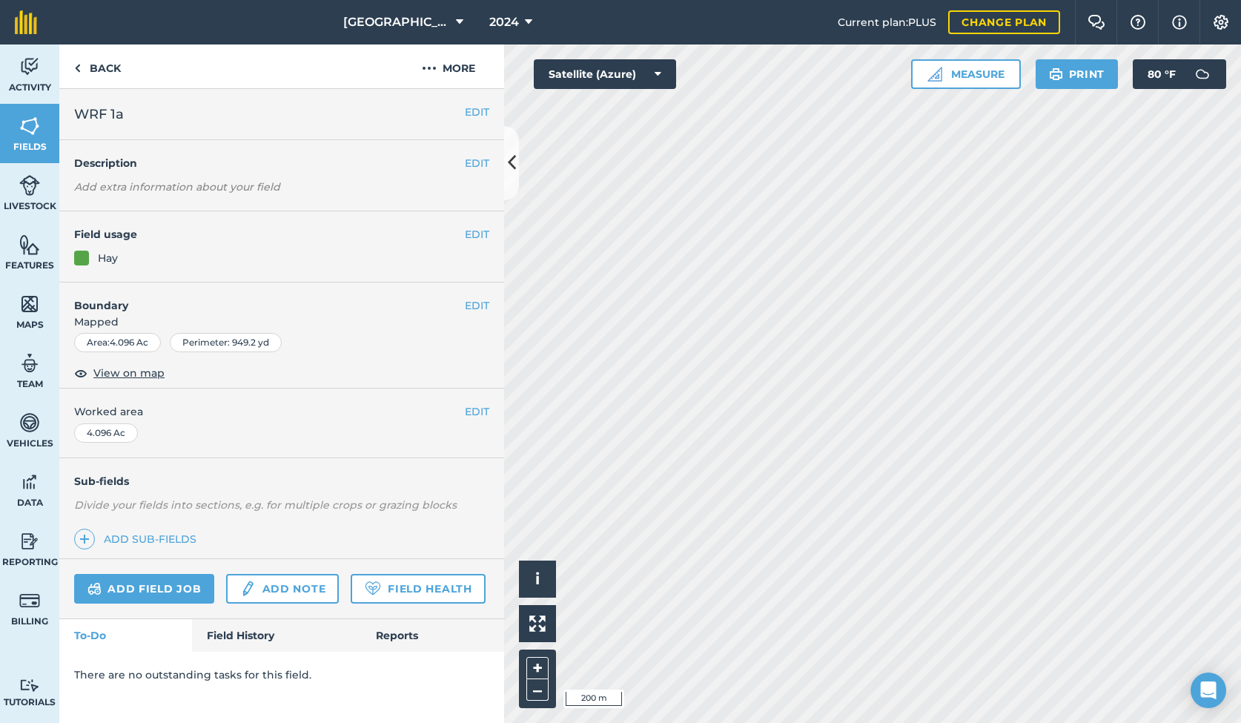
click at [246, 622] on link "Field History" at bounding box center [276, 635] width 168 height 33
click at [531, 20] on icon at bounding box center [528, 22] width 7 height 18
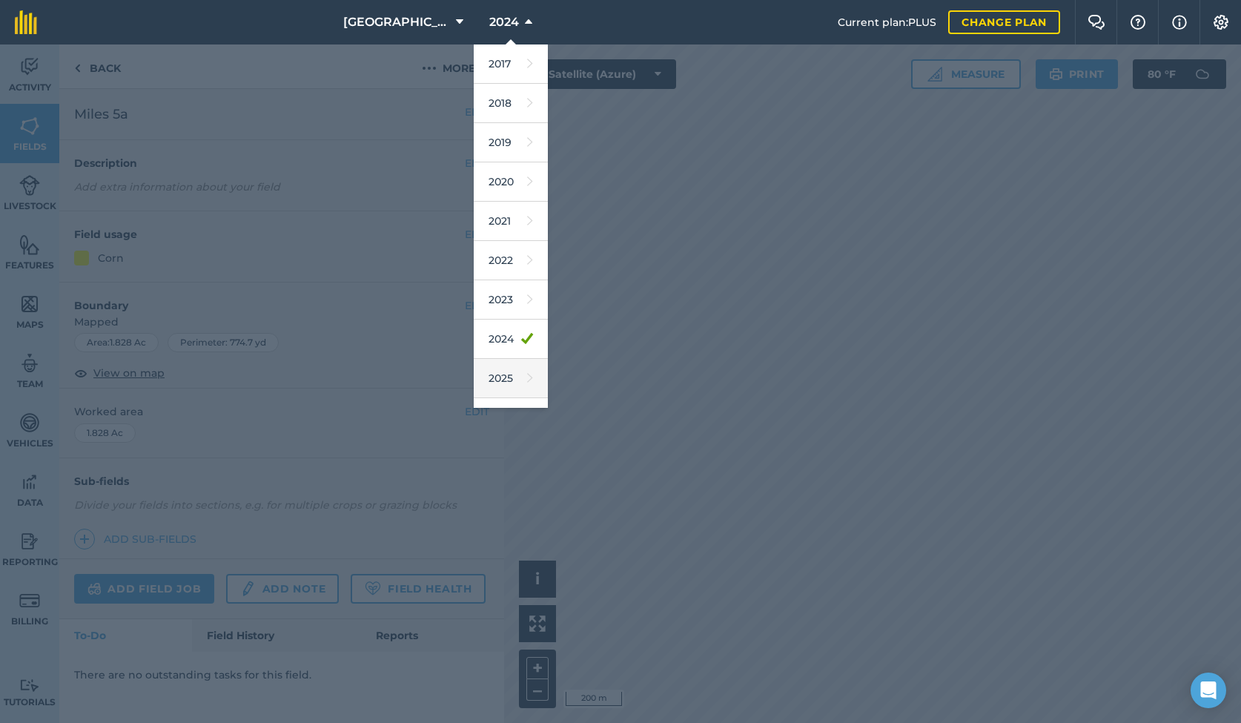
click at [512, 379] on link "2025" at bounding box center [511, 378] width 74 height 39
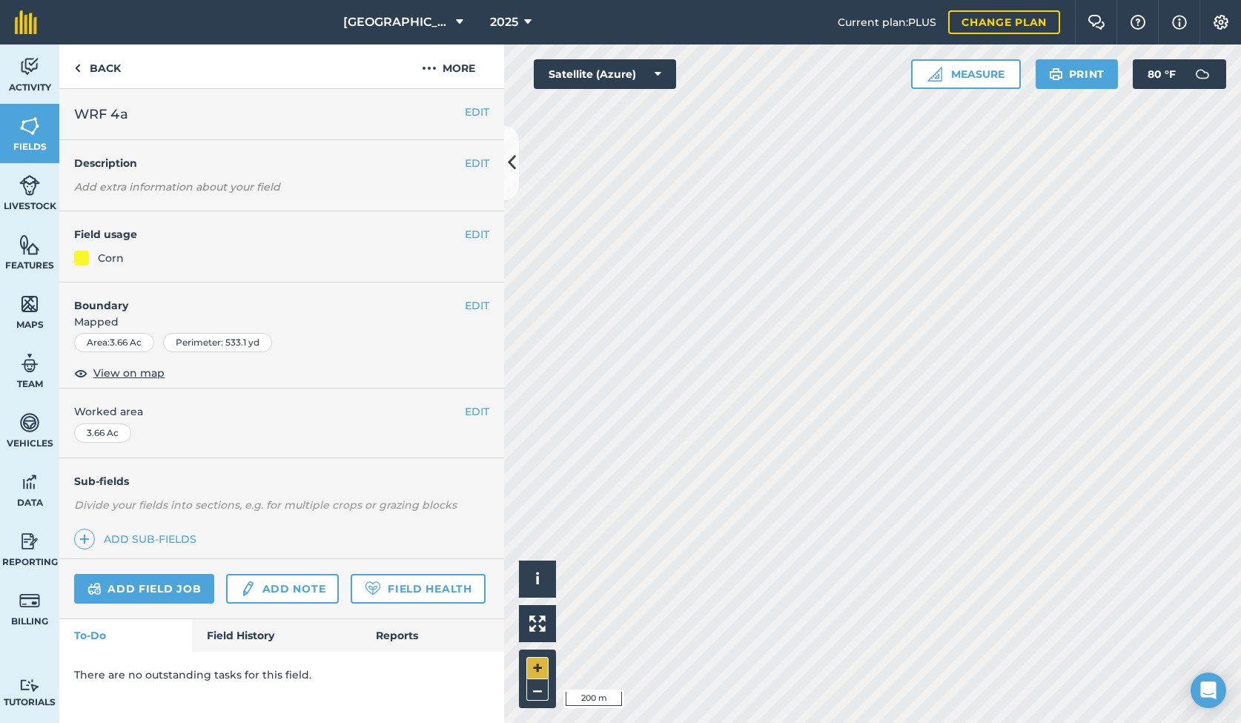
click at [534, 668] on button "+" at bounding box center [537, 668] width 22 height 22
click at [477, 230] on button "EDIT" at bounding box center [477, 234] width 24 height 16
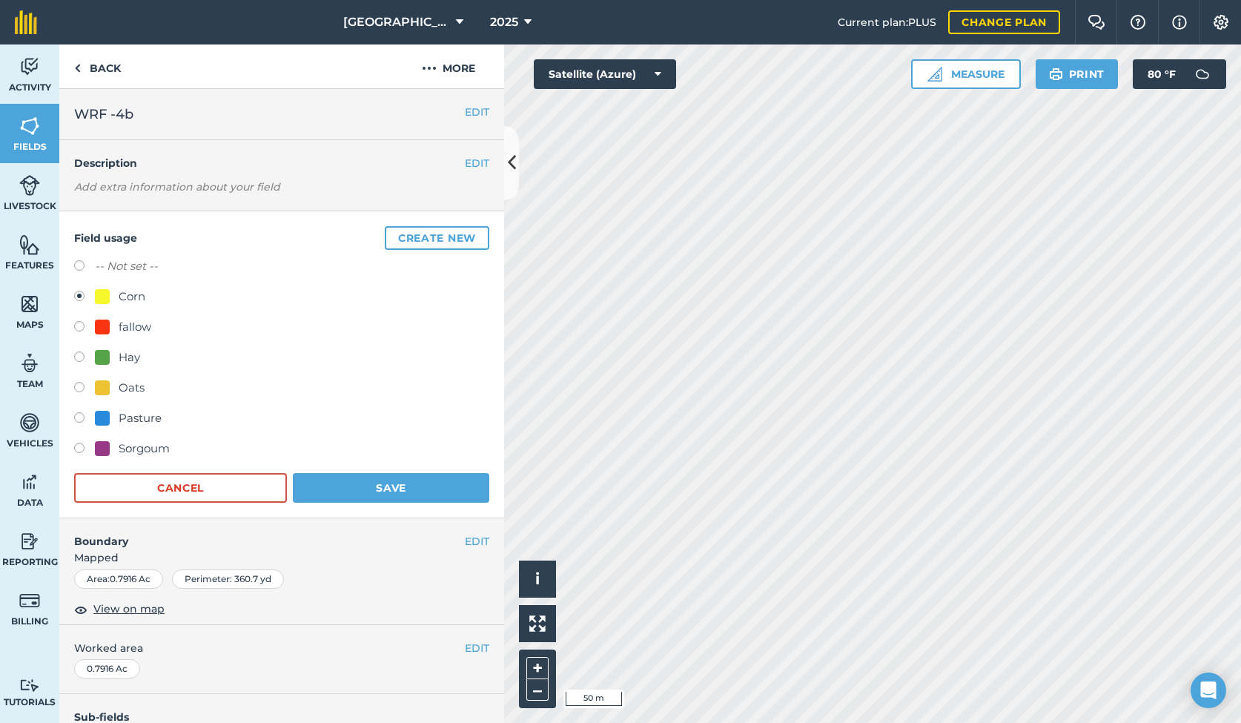
click at [79, 326] on label at bounding box center [84, 328] width 21 height 15
radio input "true"
radio input "false"
click at [175, 500] on button "Cancel" at bounding box center [180, 488] width 213 height 30
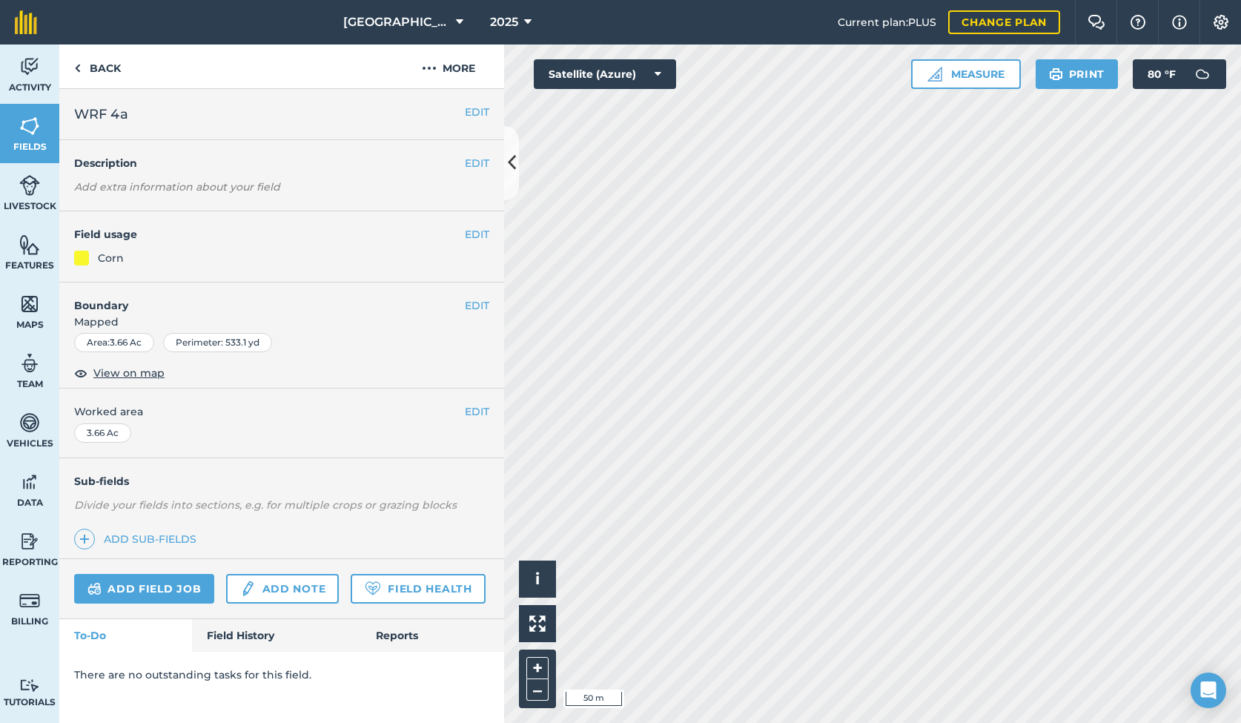
click at [477, 238] on button "EDIT" at bounding box center [477, 234] width 24 height 16
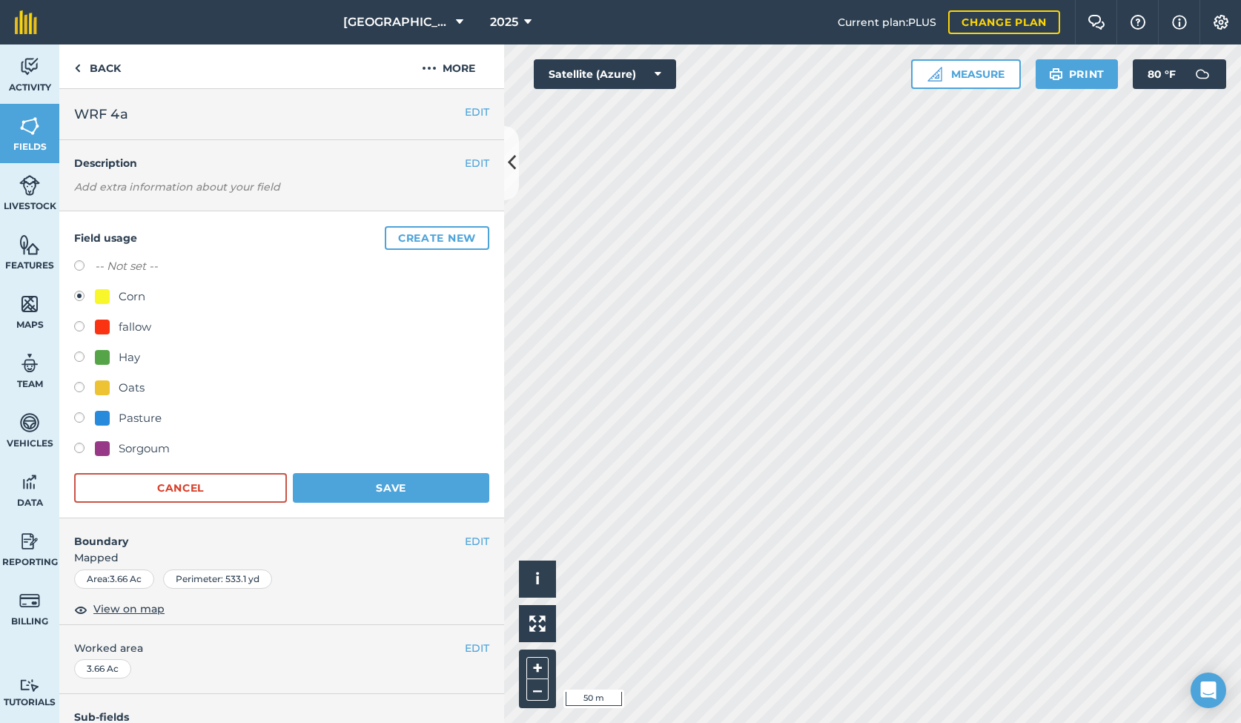
click at [79, 327] on label at bounding box center [84, 328] width 21 height 15
radio input "true"
radio input "false"
click at [380, 487] on button "Save" at bounding box center [391, 488] width 196 height 30
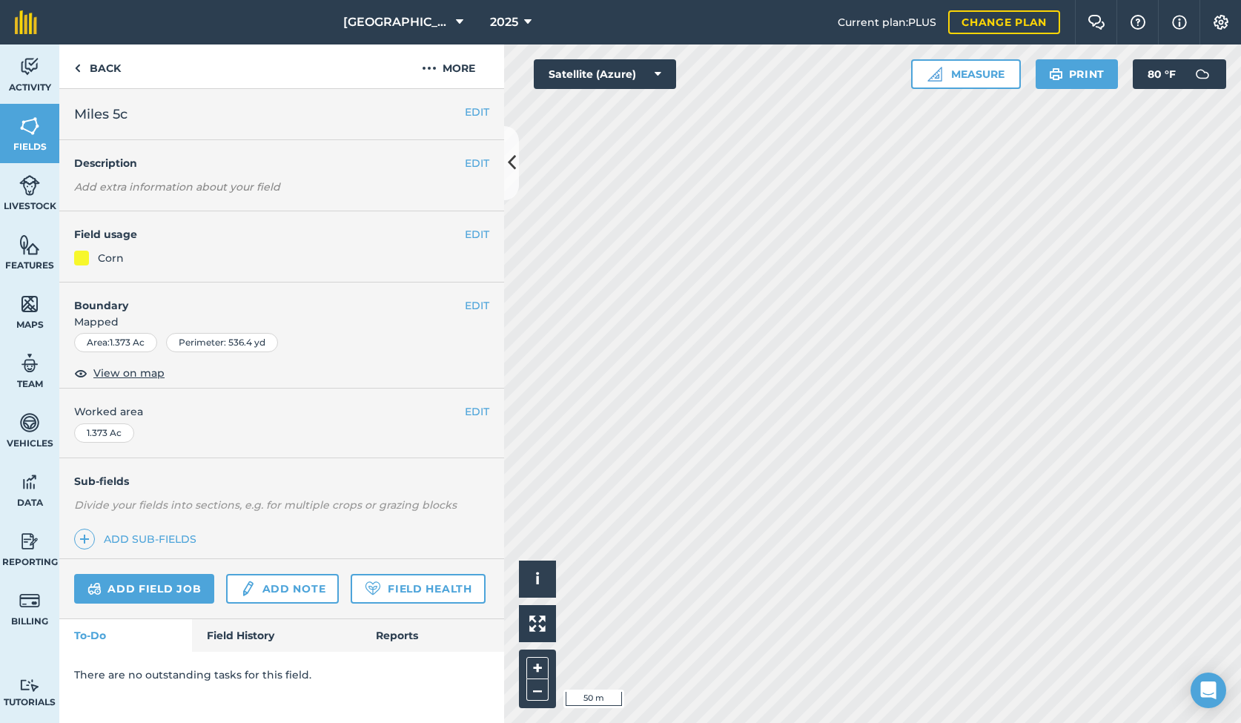
click at [467, 228] on button "EDIT" at bounding box center [477, 234] width 24 height 16
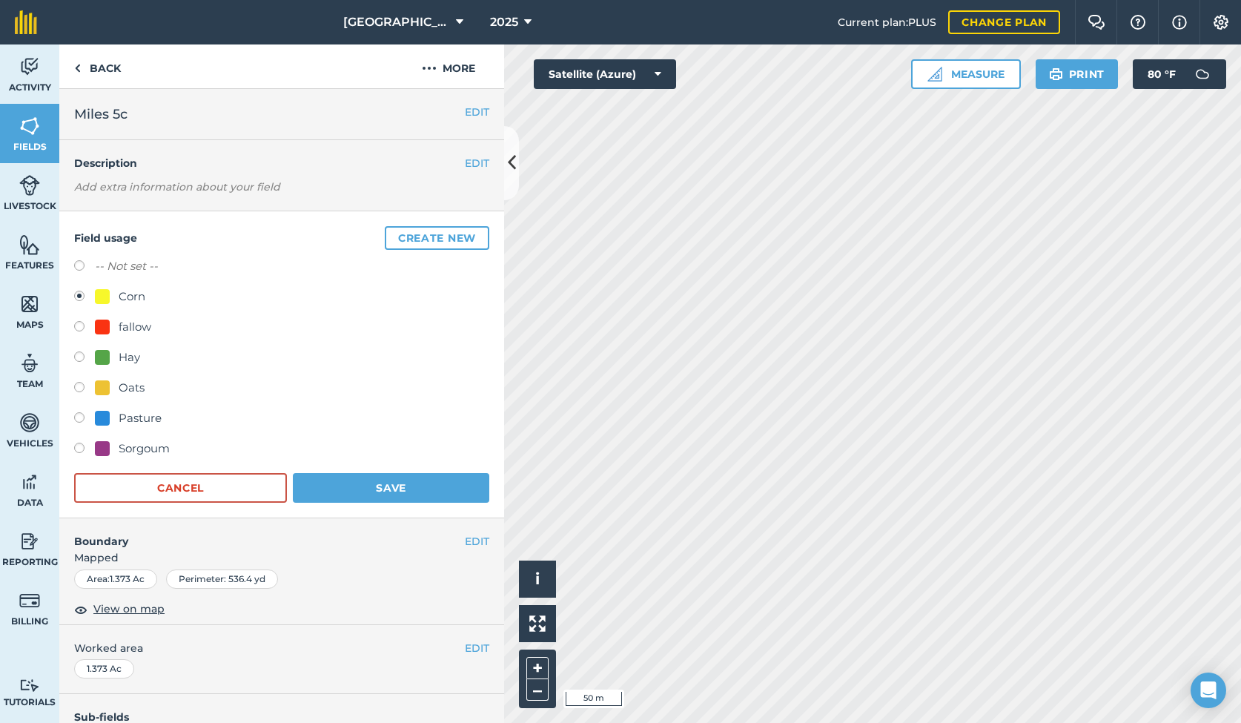
click at [82, 326] on label at bounding box center [84, 328] width 21 height 15
radio input "true"
radio input "false"
click at [352, 486] on button "Save" at bounding box center [391, 488] width 196 height 30
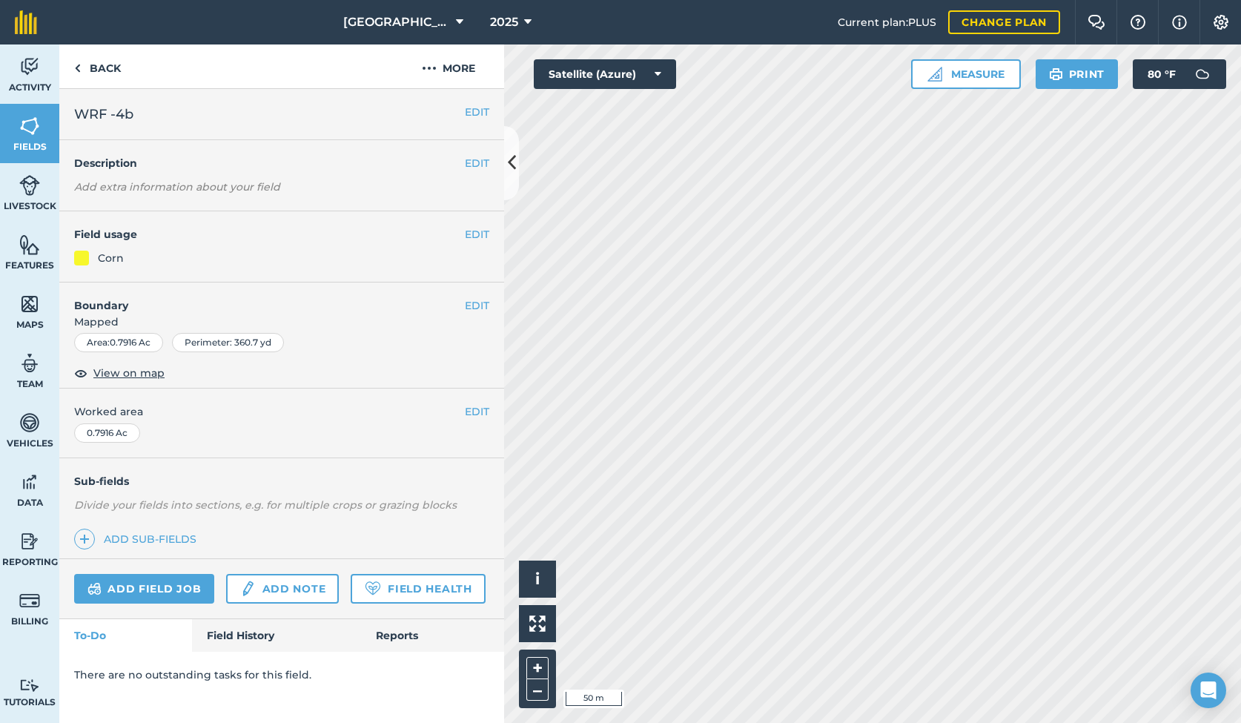
click at [474, 236] on button "EDIT" at bounding box center [477, 234] width 24 height 16
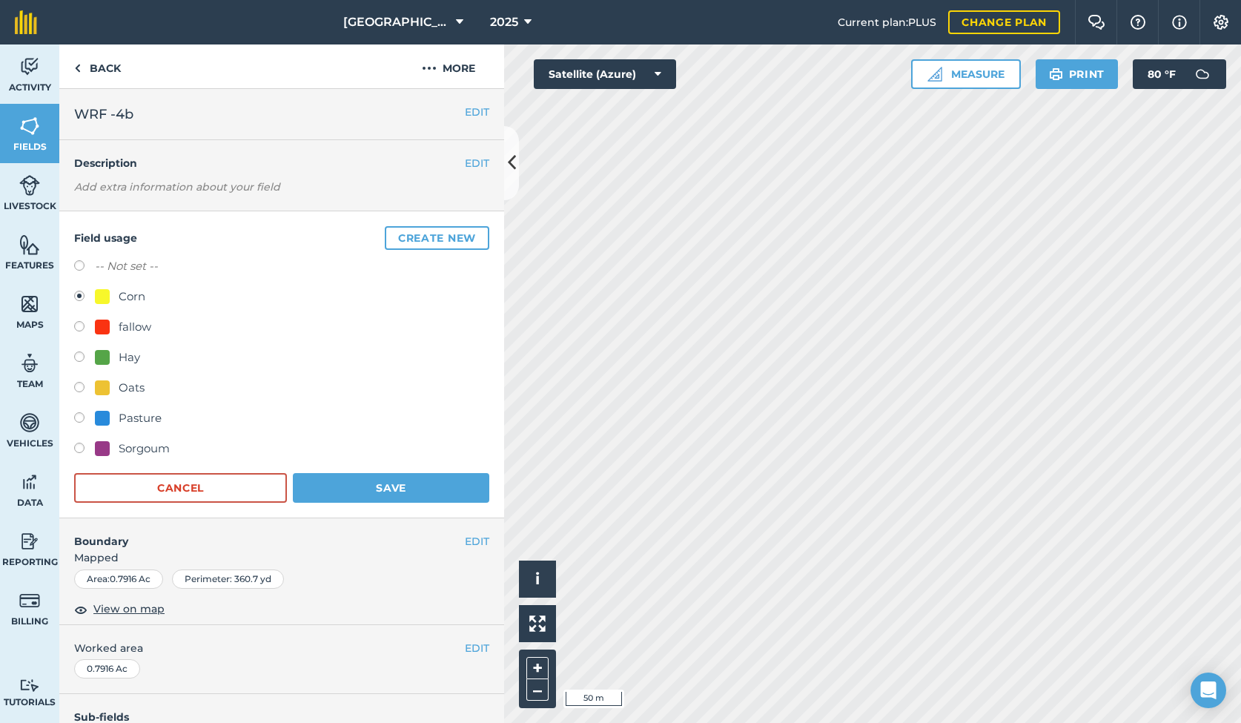
click at [78, 386] on label at bounding box center [84, 389] width 21 height 15
radio input "true"
radio input "false"
click at [400, 483] on button "Save" at bounding box center [391, 488] width 196 height 30
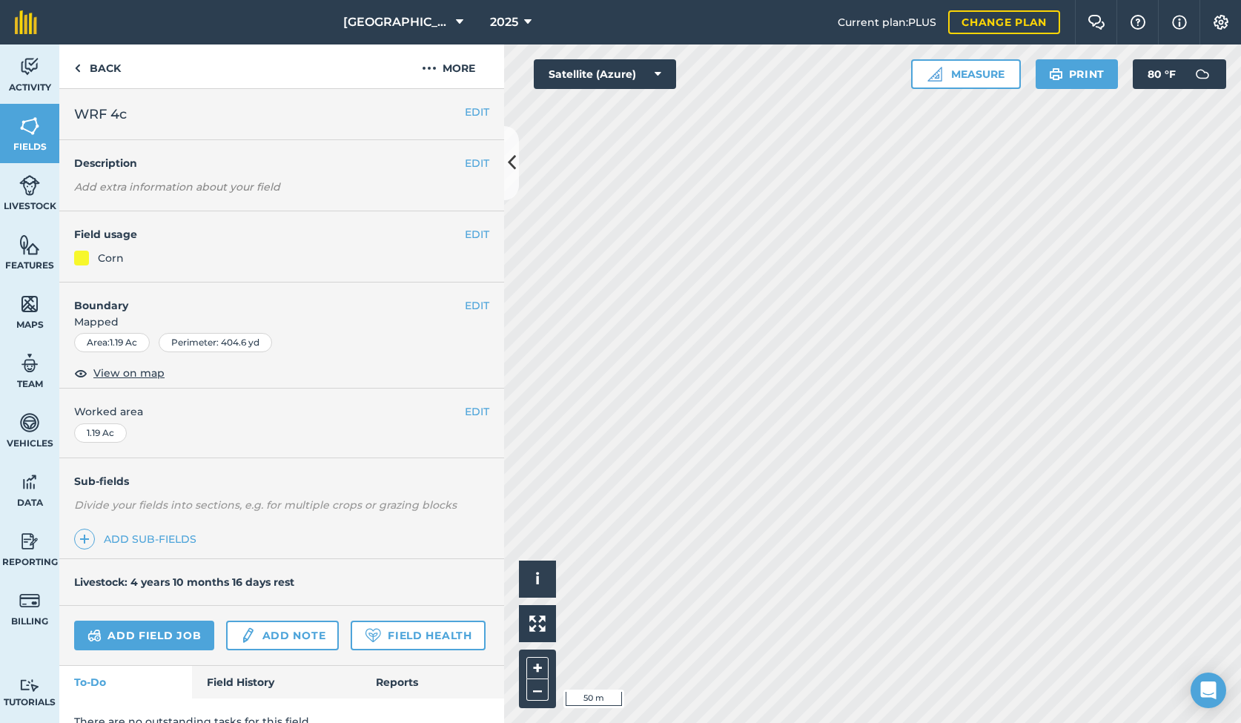
click at [477, 236] on button "EDIT" at bounding box center [477, 234] width 24 height 16
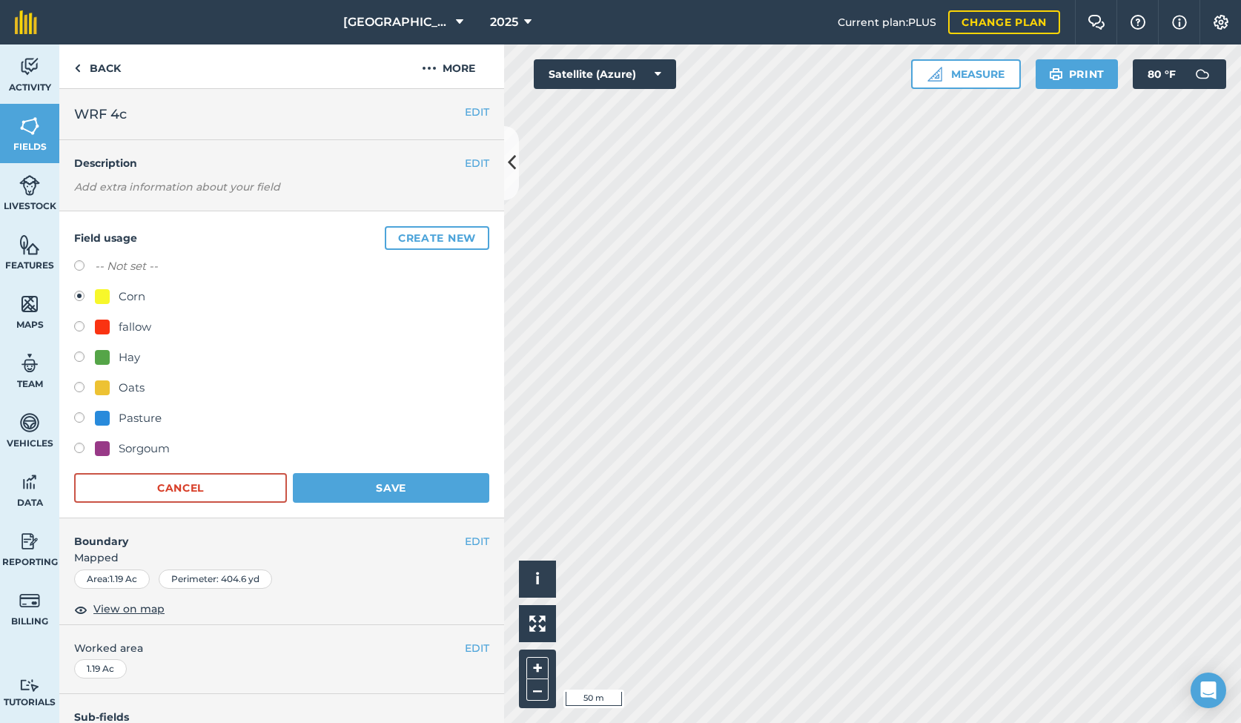
click at [80, 385] on label at bounding box center [84, 389] width 21 height 15
radio input "true"
radio input "false"
click at [389, 491] on button "Save" at bounding box center [391, 488] width 196 height 30
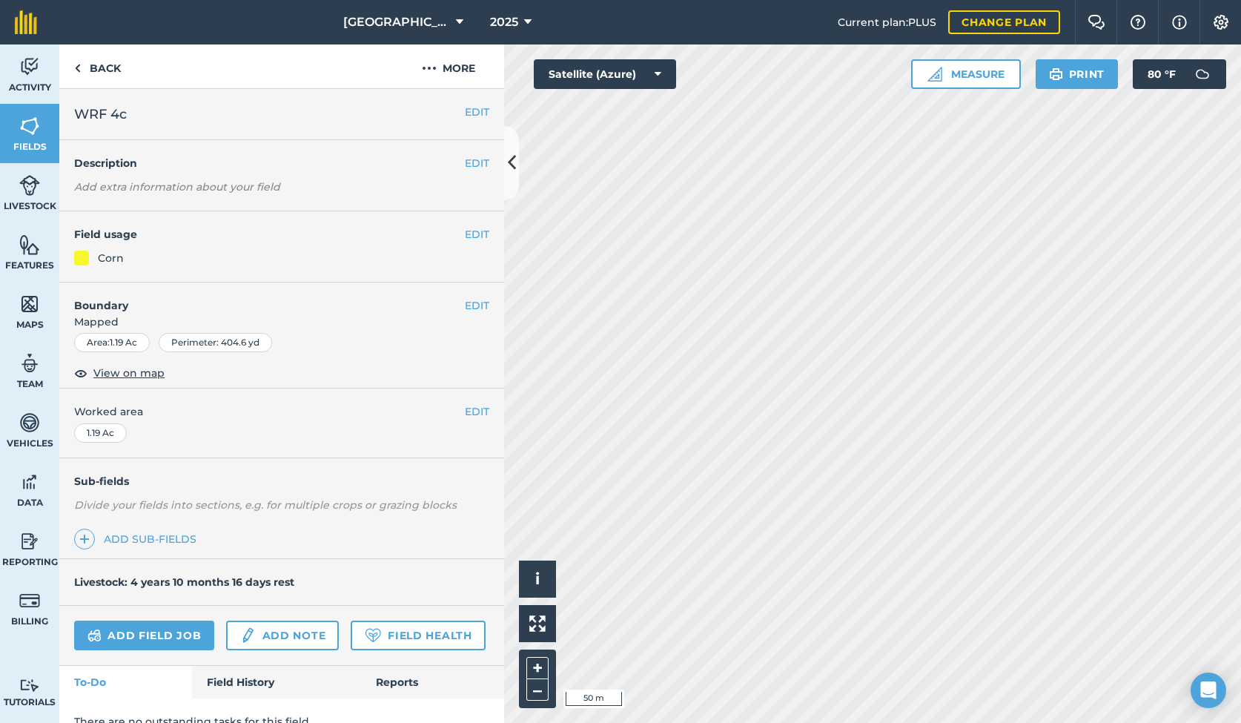
click at [478, 235] on button "EDIT" at bounding box center [477, 234] width 24 height 16
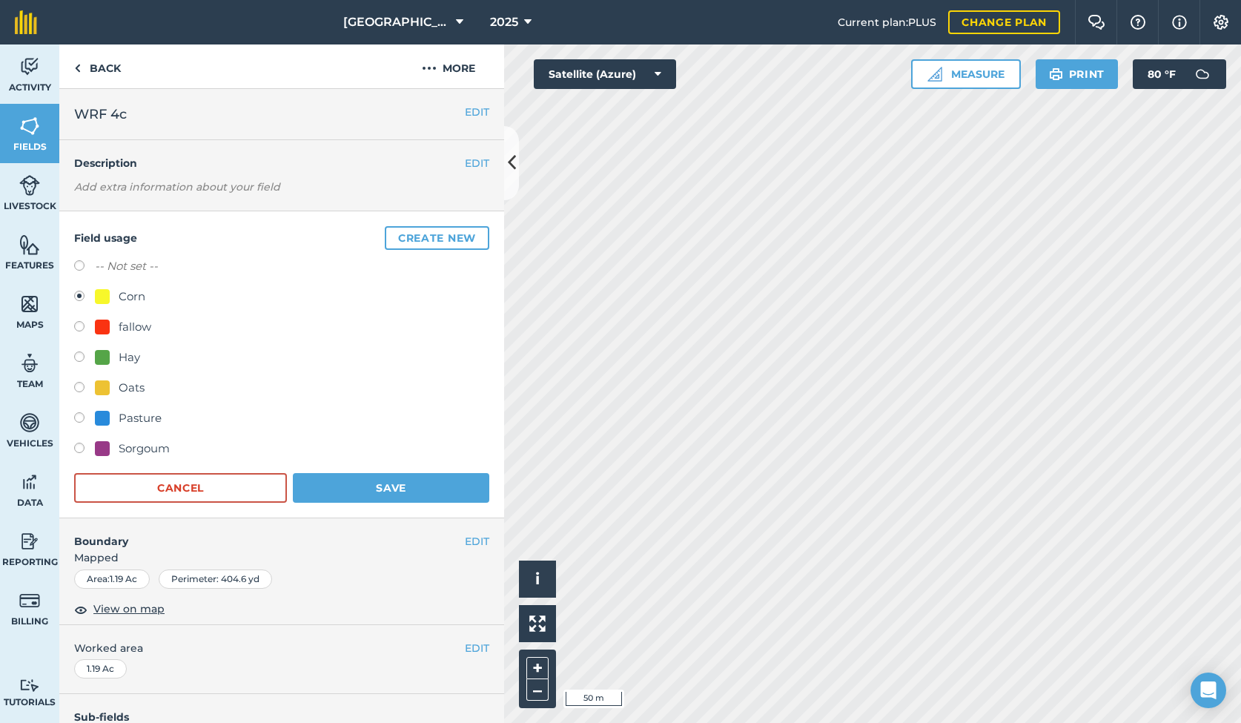
click at [128, 379] on div "Oats" at bounding box center [132, 388] width 26 height 18
radio input "true"
radio input "false"
click at [335, 485] on button "Save" at bounding box center [391, 488] width 196 height 30
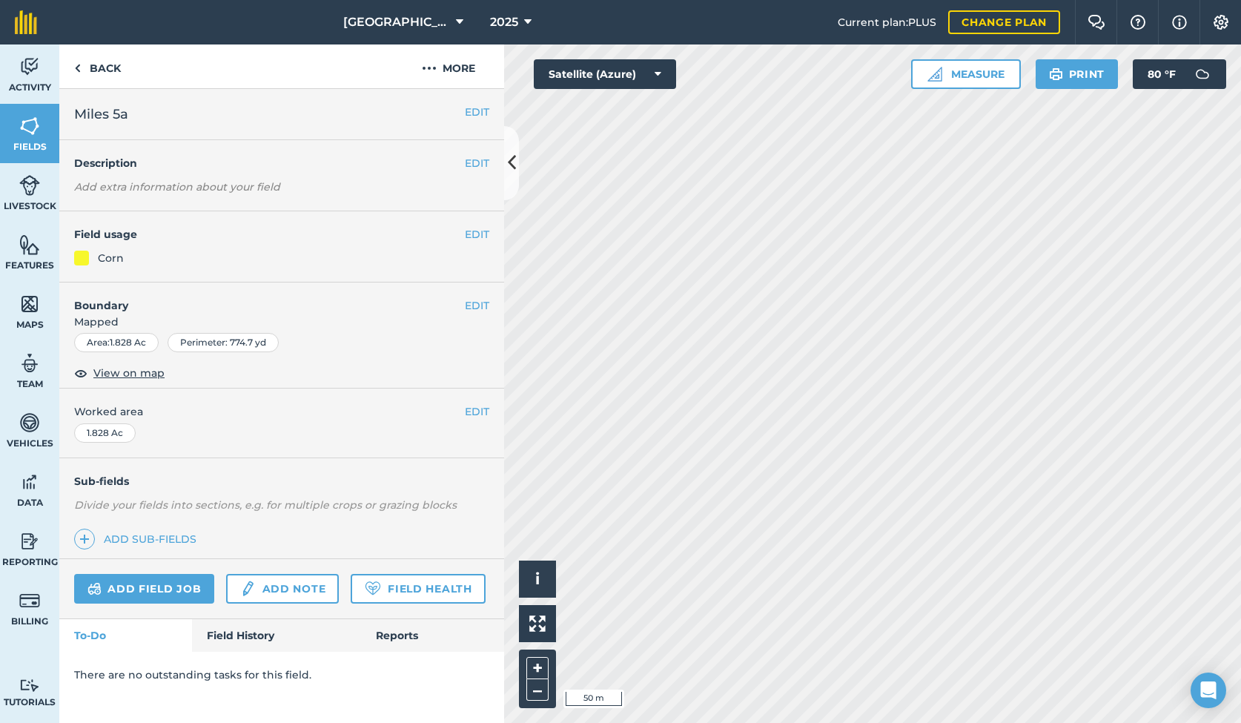
click at [470, 233] on button "EDIT" at bounding box center [477, 234] width 24 height 16
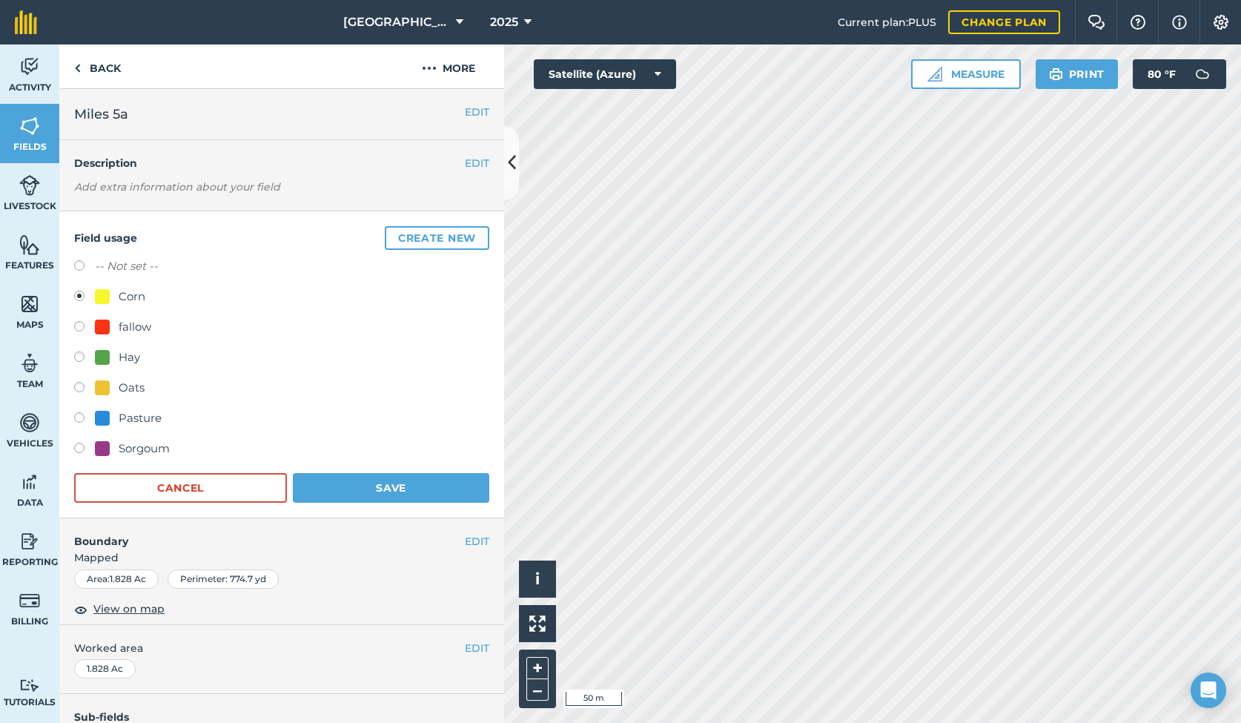
click at [126, 394] on div "Oats" at bounding box center [132, 388] width 26 height 18
radio input "true"
radio input "false"
click at [352, 486] on button "Save" at bounding box center [391, 488] width 196 height 30
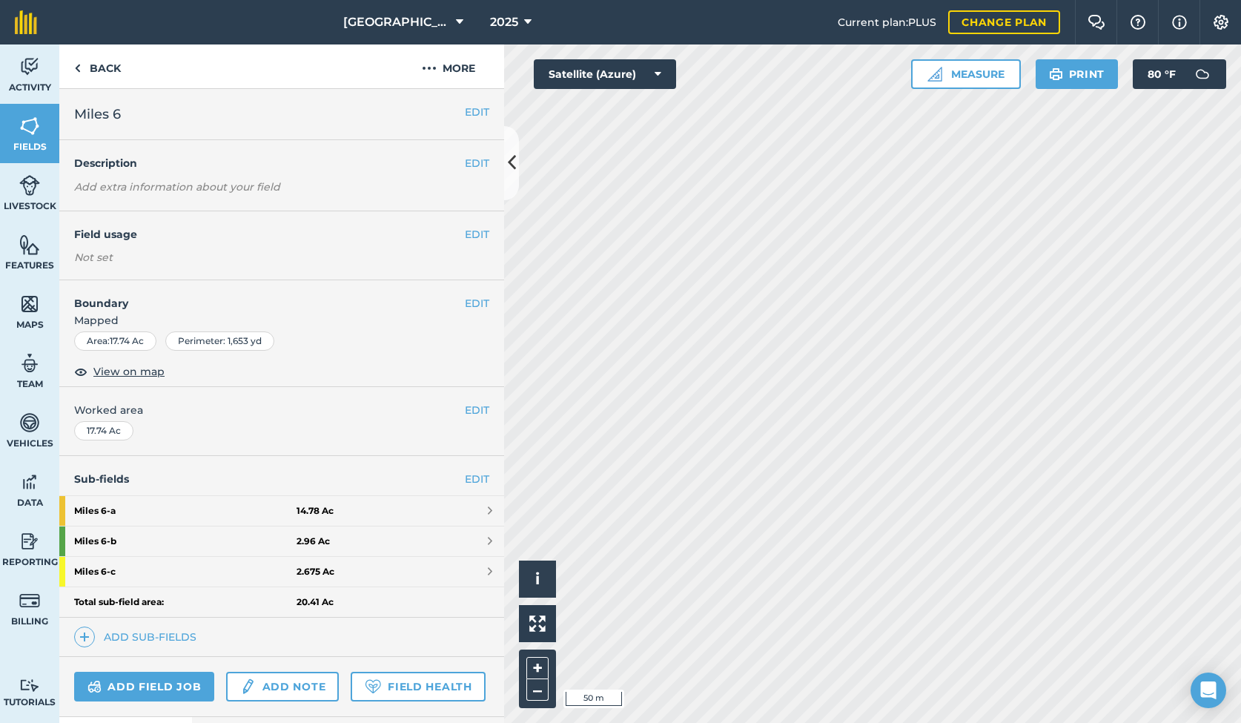
click at [490, 567] on span at bounding box center [490, 572] width 4 height 12
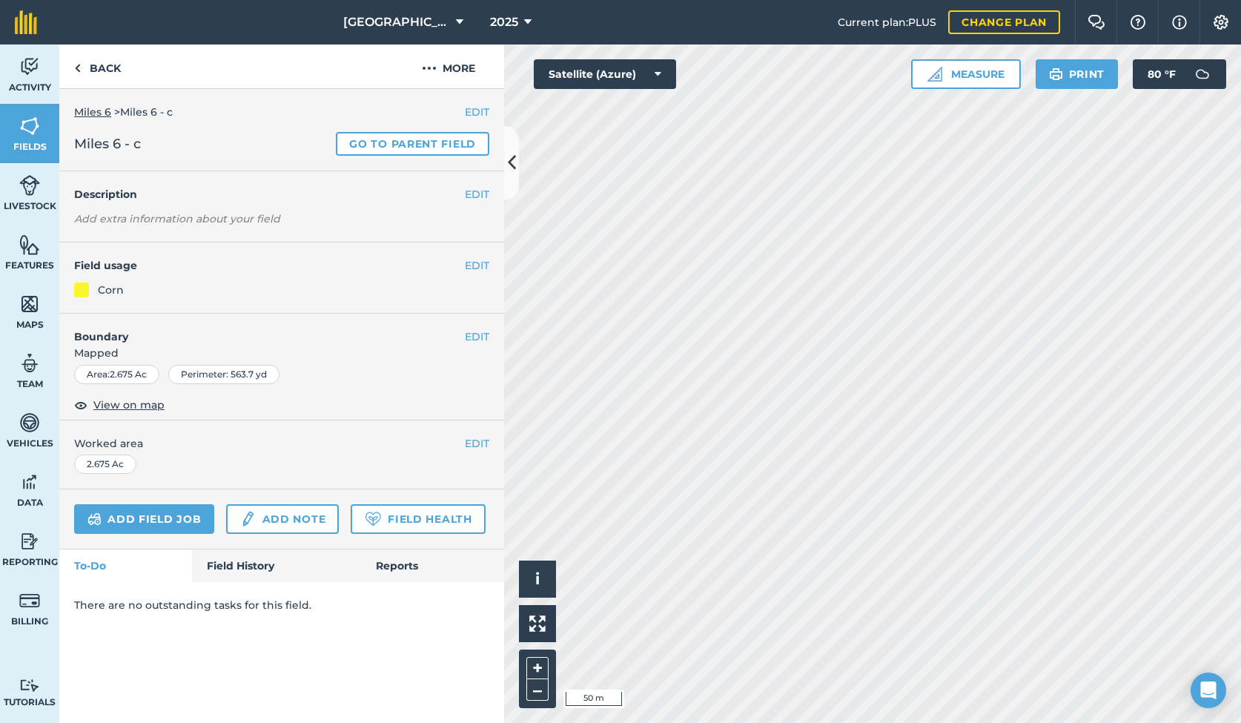
click at [476, 268] on button "EDIT" at bounding box center [477, 265] width 24 height 16
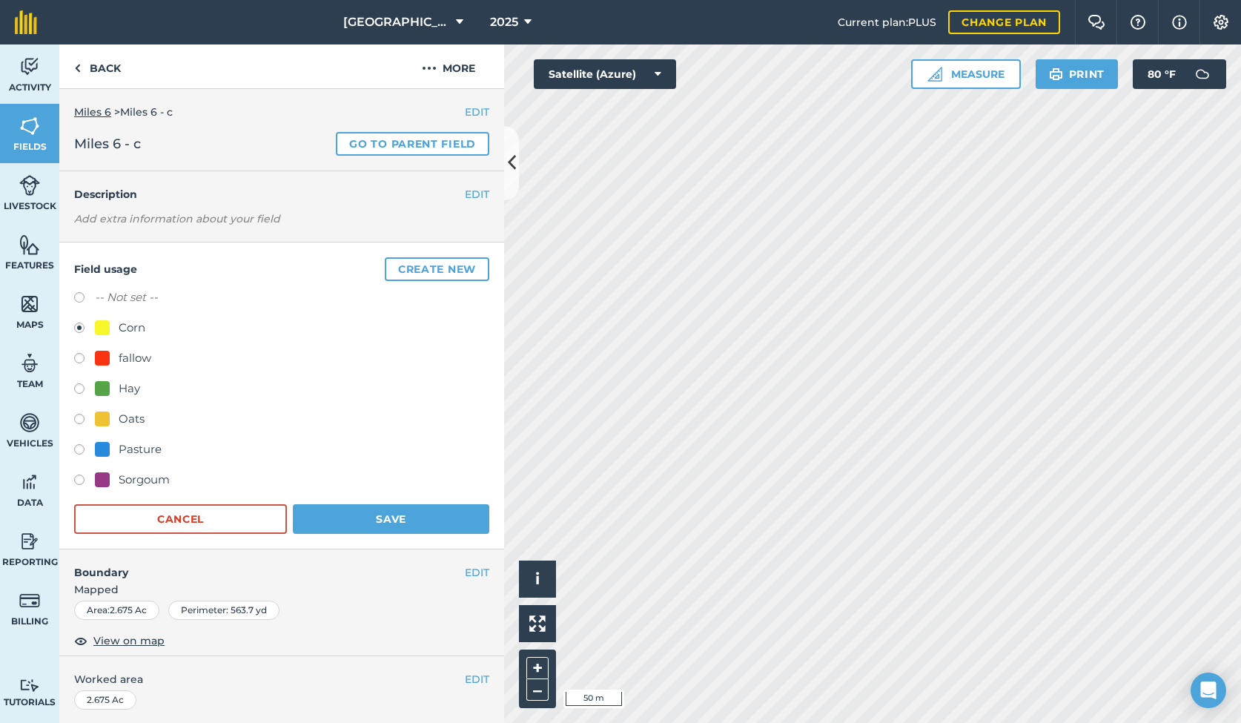
click at [76, 414] on label at bounding box center [84, 421] width 21 height 15
radio input "true"
radio input "false"
click at [354, 514] on button "Save" at bounding box center [391, 519] width 196 height 30
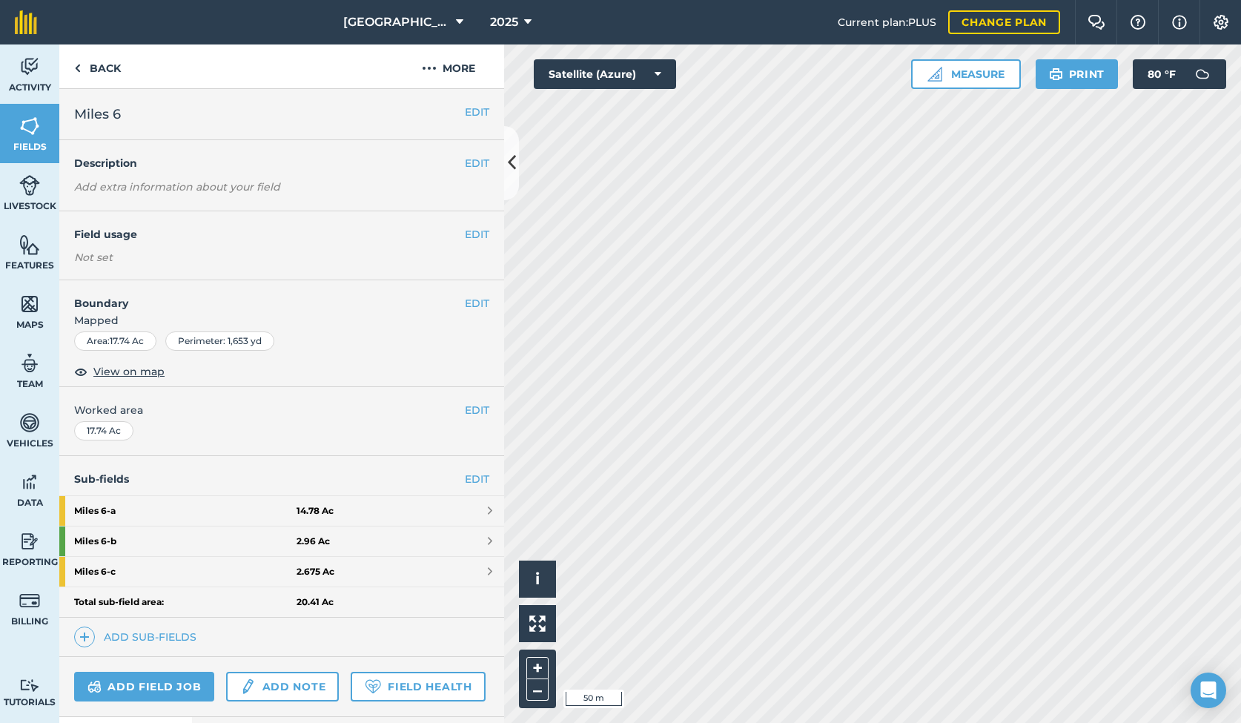
click at [489, 507] on span at bounding box center [490, 511] width 4 height 12
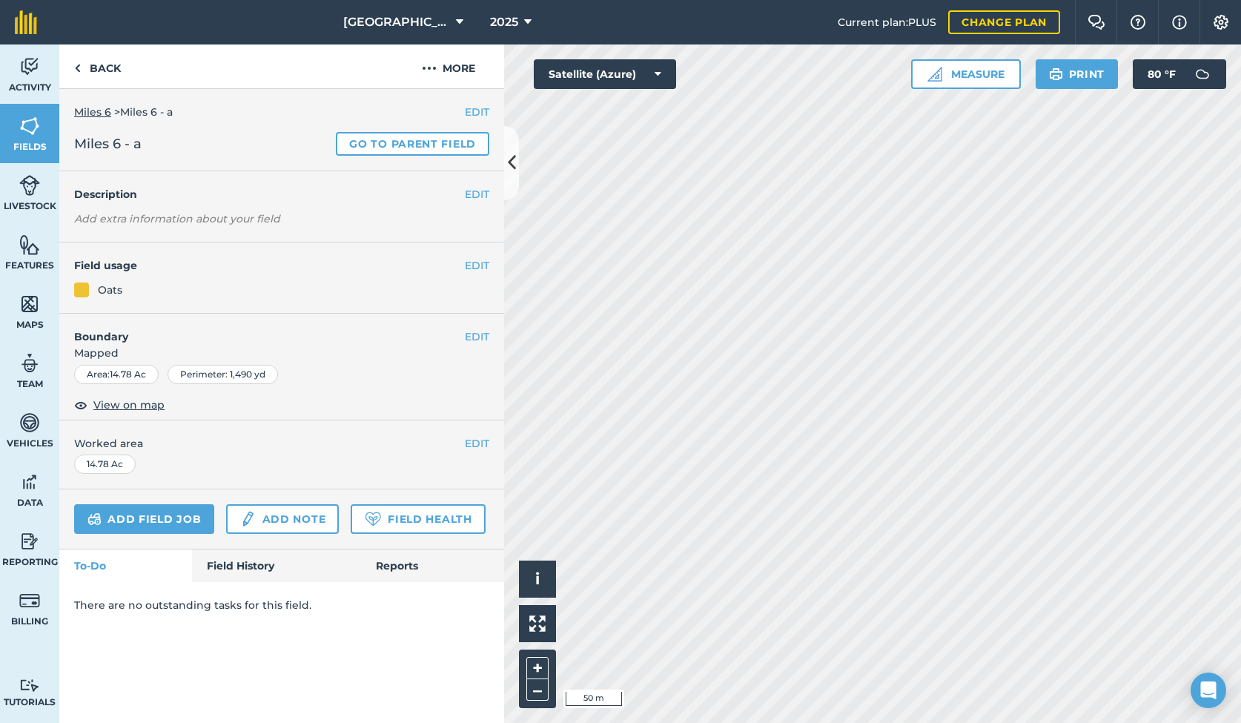
click at [474, 268] on button "EDIT" at bounding box center [477, 265] width 24 height 16
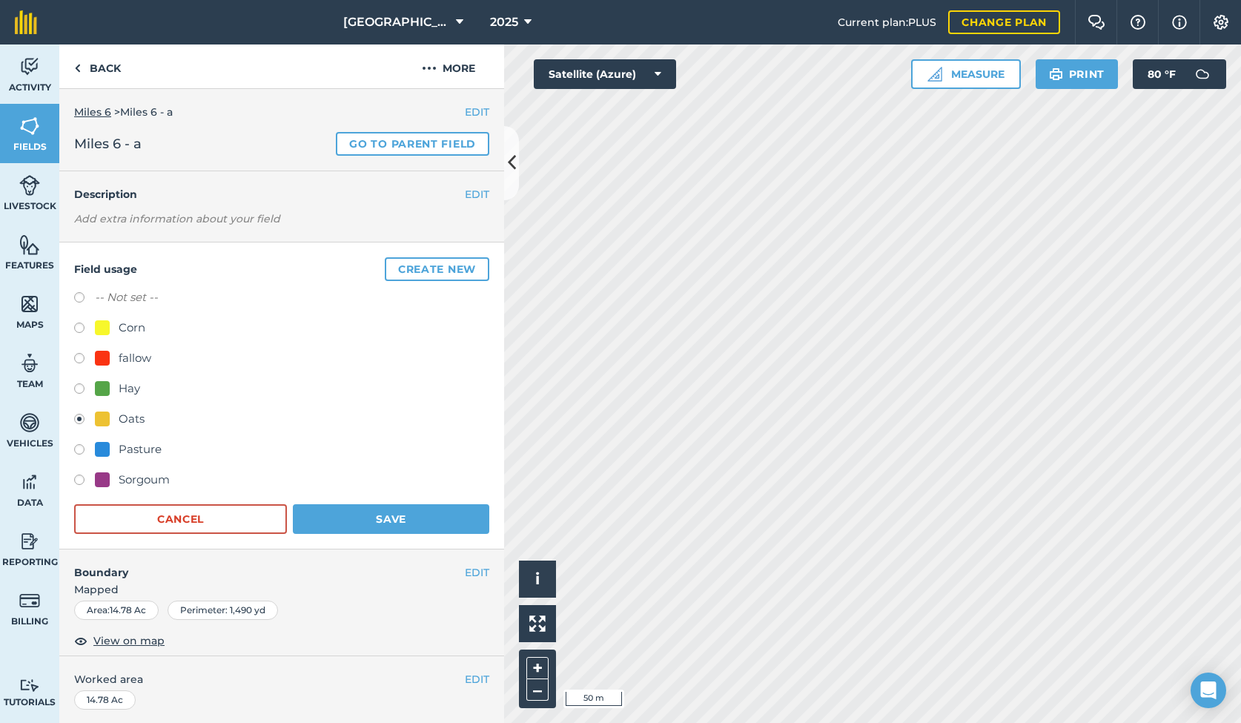
click at [84, 322] on label at bounding box center [84, 329] width 21 height 15
radio input "true"
radio input "false"
click at [360, 520] on button "Save" at bounding box center [391, 519] width 196 height 30
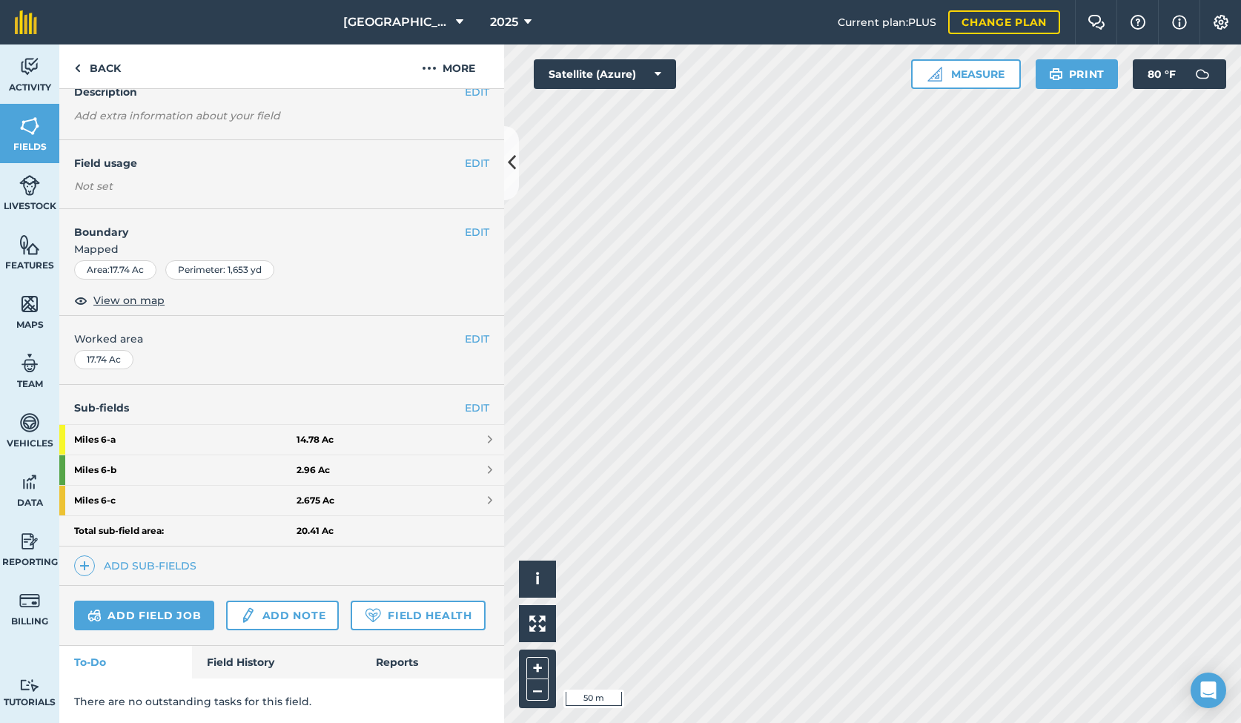
scroll to position [70, 0]
click at [141, 438] on strong "Miles 6 - a" at bounding box center [185, 440] width 222 height 30
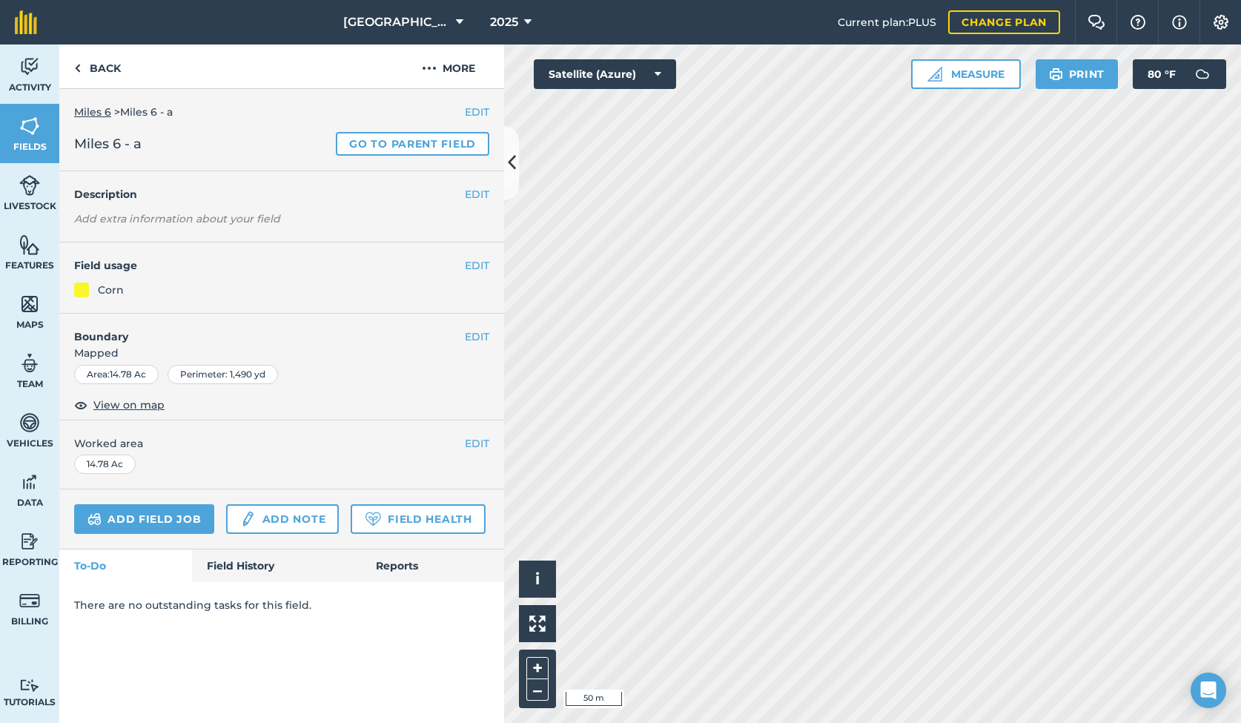
click at [241, 565] on link "Field History" at bounding box center [276, 565] width 168 height 33
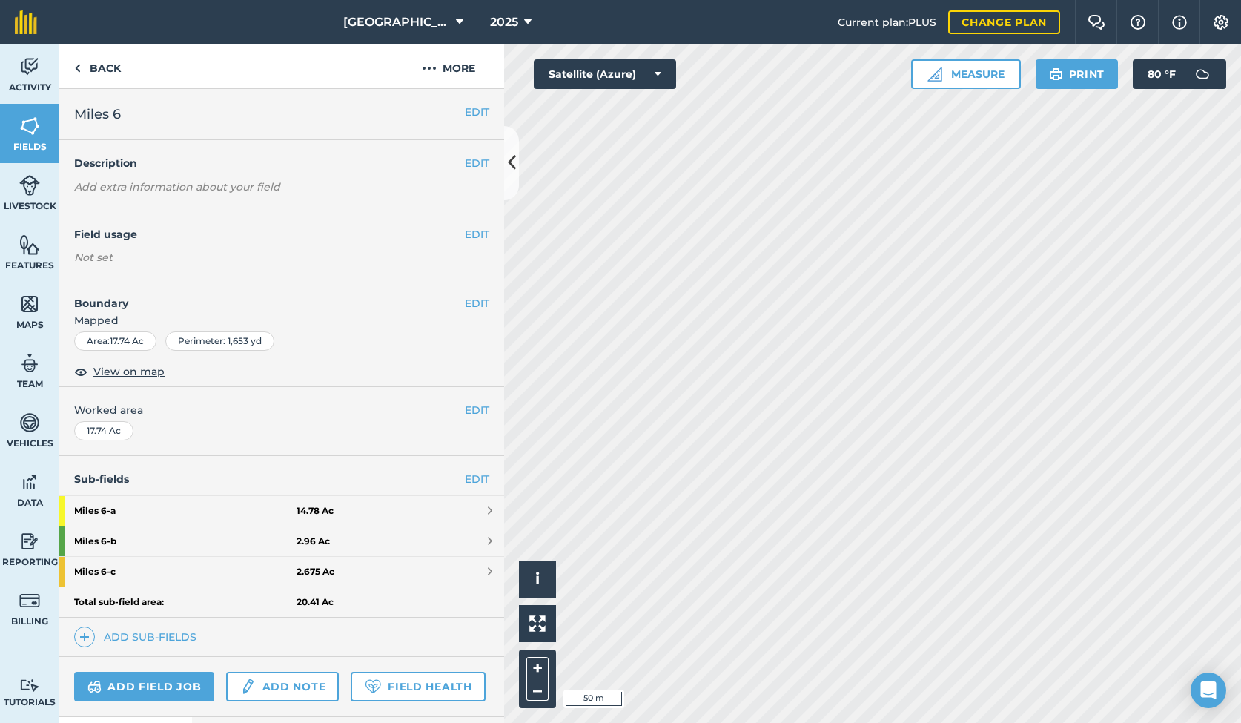
click at [137, 535] on strong "Miles 6 - b" at bounding box center [185, 541] width 222 height 30
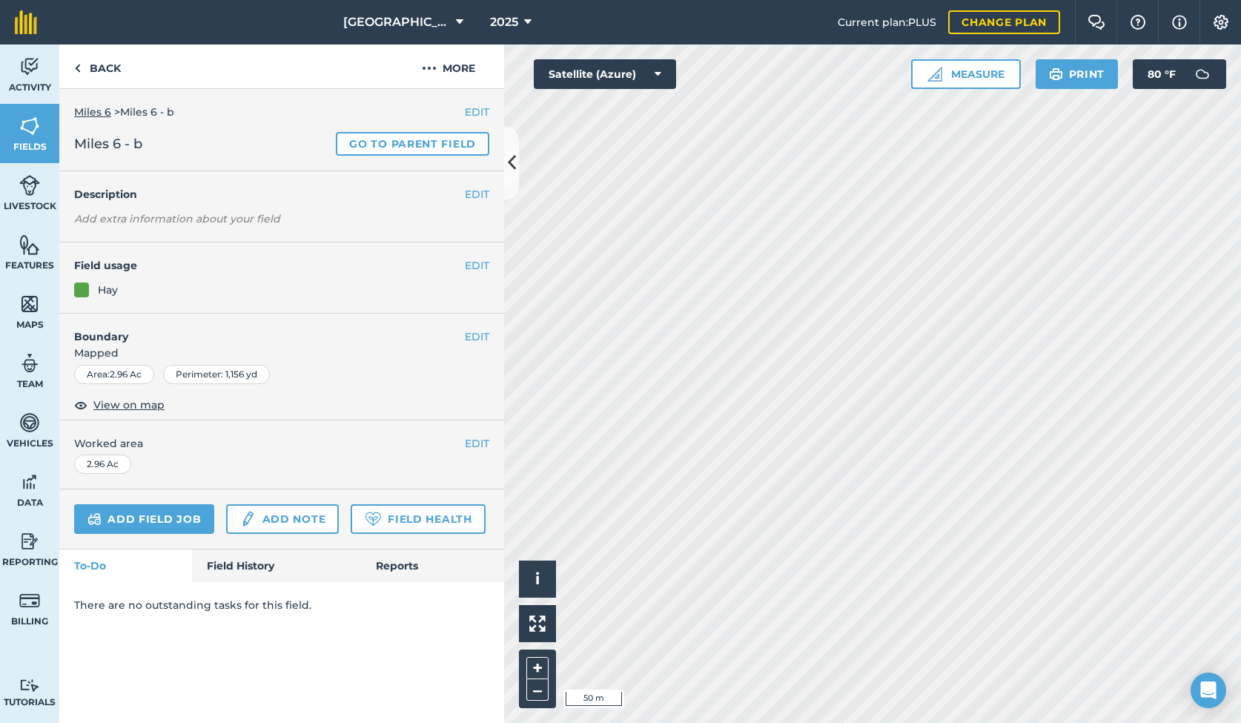
click at [242, 565] on link "Field History" at bounding box center [276, 565] width 168 height 33
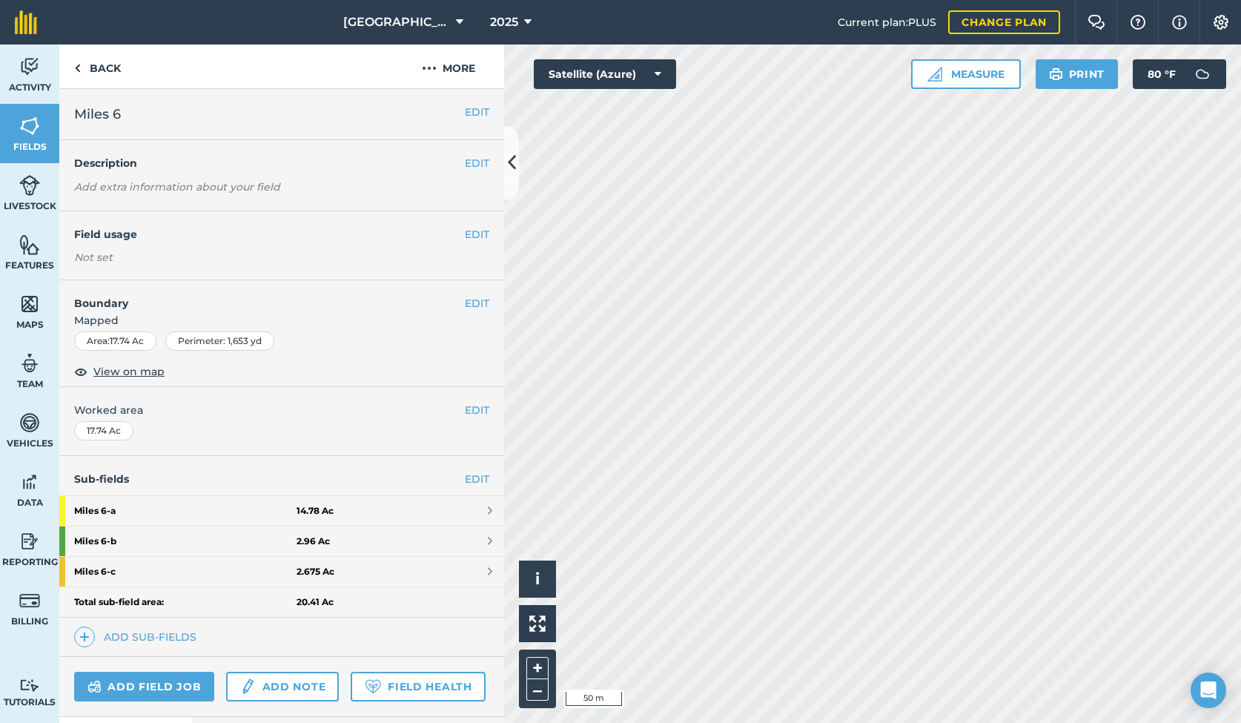
click at [130, 569] on strong "Miles 6 - c" at bounding box center [185, 572] width 222 height 30
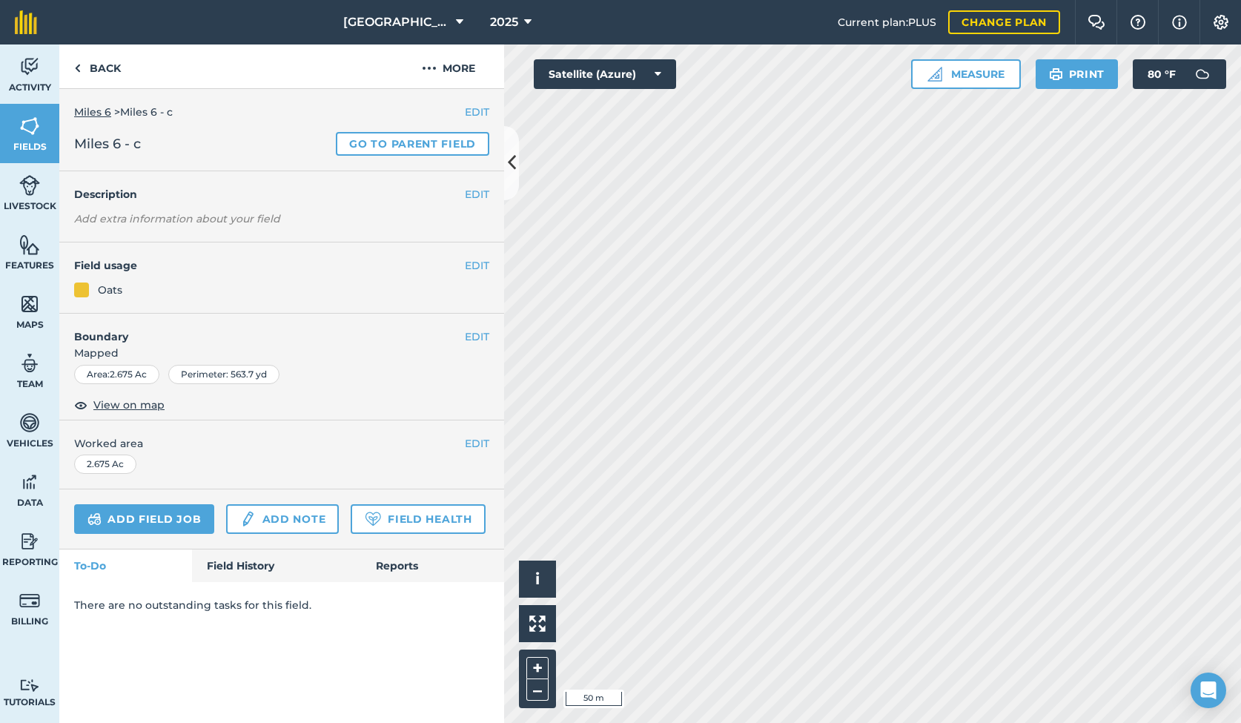
click at [243, 575] on link "Field History" at bounding box center [276, 565] width 168 height 33
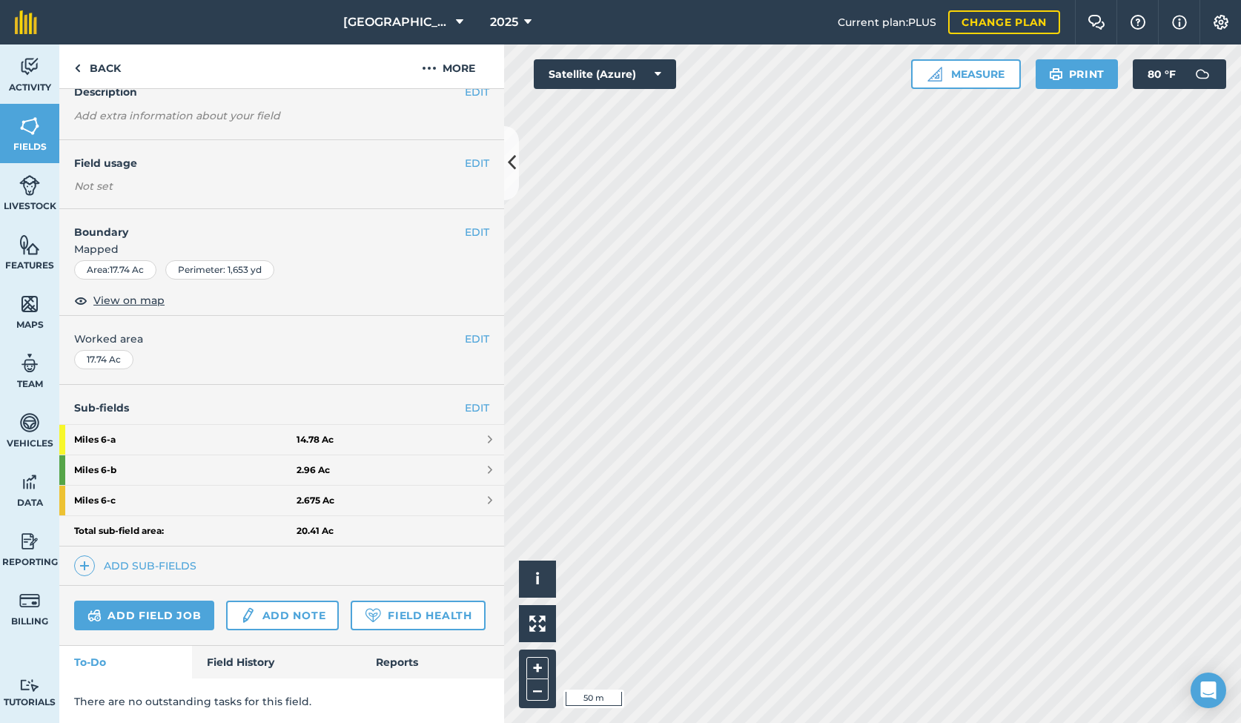
scroll to position [70, 0]
click at [251, 657] on link "Field History" at bounding box center [276, 662] width 168 height 33
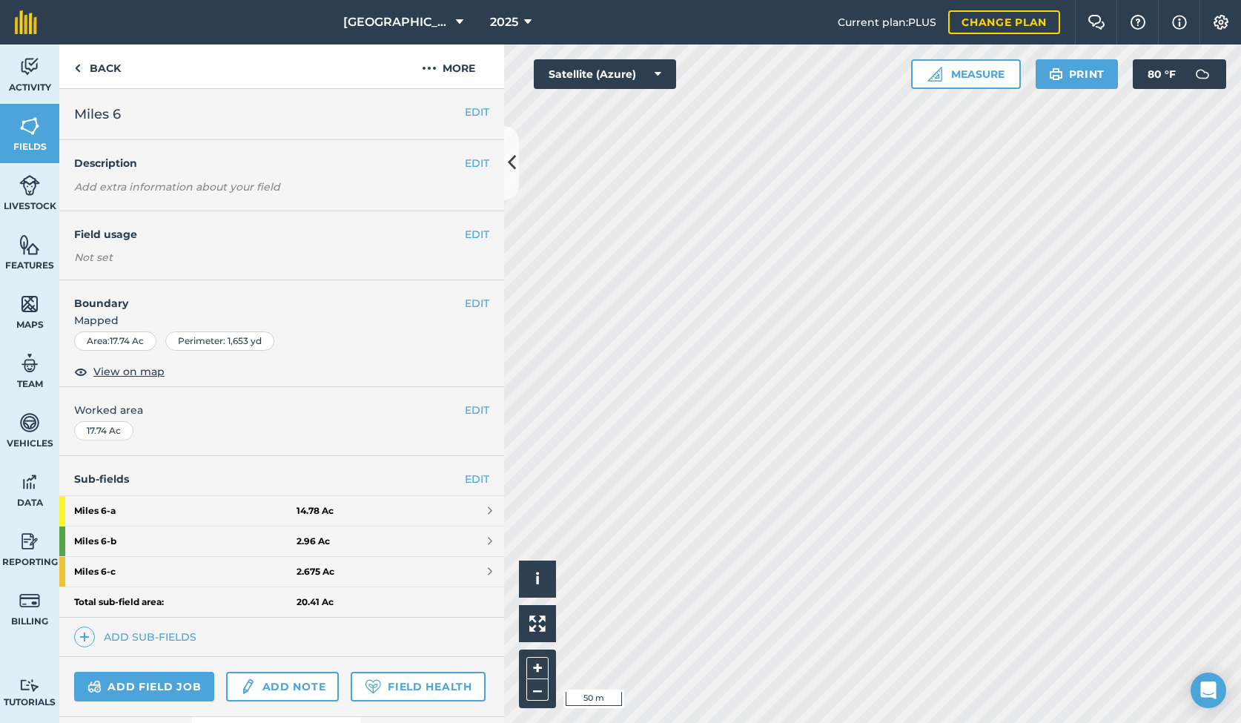
click at [433, 364] on div "Activity Fields Livestock Features Maps Team Vehicles Data Reporting Billing Tu…" at bounding box center [620, 383] width 1241 height 678
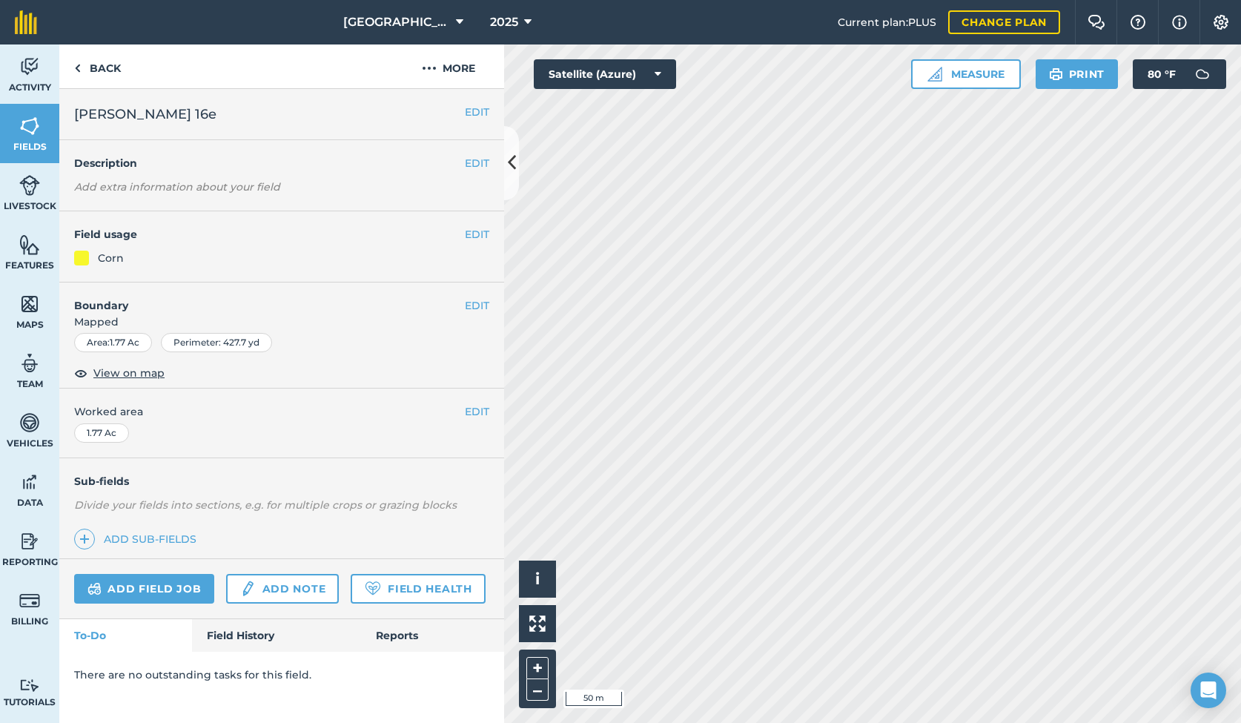
click at [478, 233] on button "EDIT" at bounding box center [477, 234] width 24 height 16
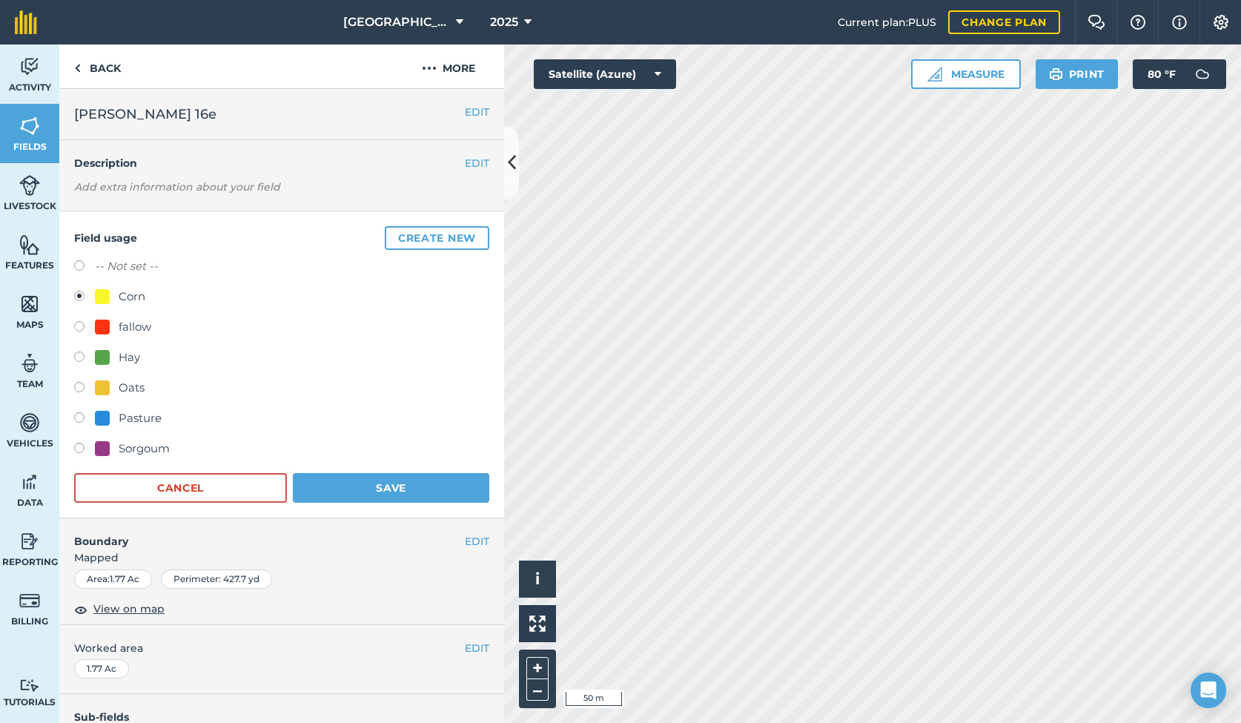
click at [128, 389] on div "Oats" at bounding box center [132, 388] width 26 height 18
radio input "true"
radio input "false"
click at [359, 485] on button "Save" at bounding box center [391, 488] width 196 height 30
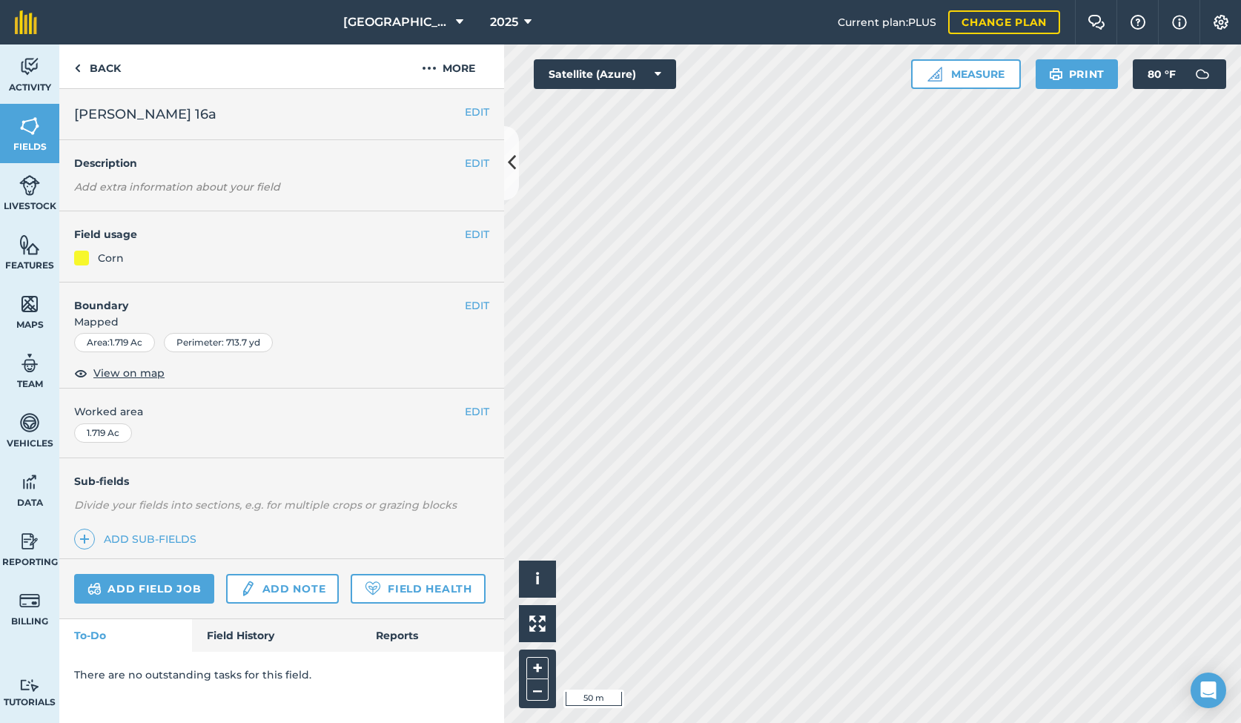
click at [480, 237] on button "EDIT" at bounding box center [477, 234] width 24 height 16
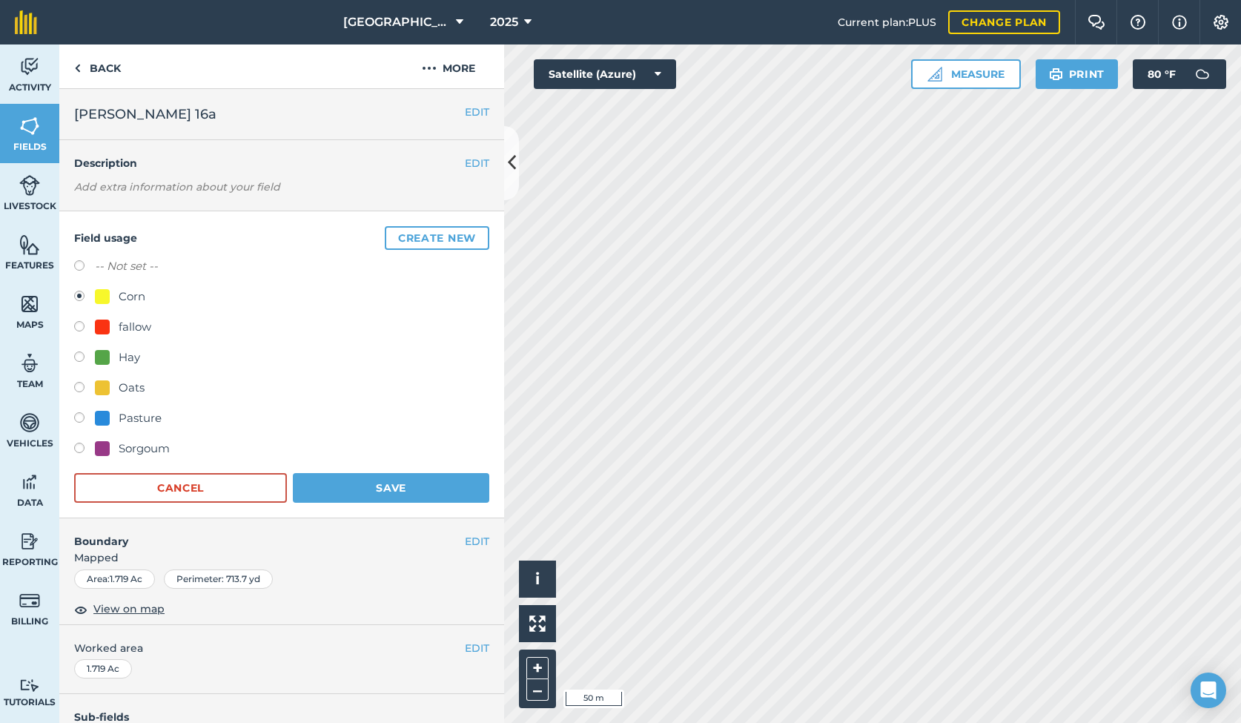
click at [125, 382] on div "Oats" at bounding box center [132, 388] width 26 height 18
radio input "true"
radio input "false"
click at [334, 485] on button "Save" at bounding box center [391, 488] width 196 height 30
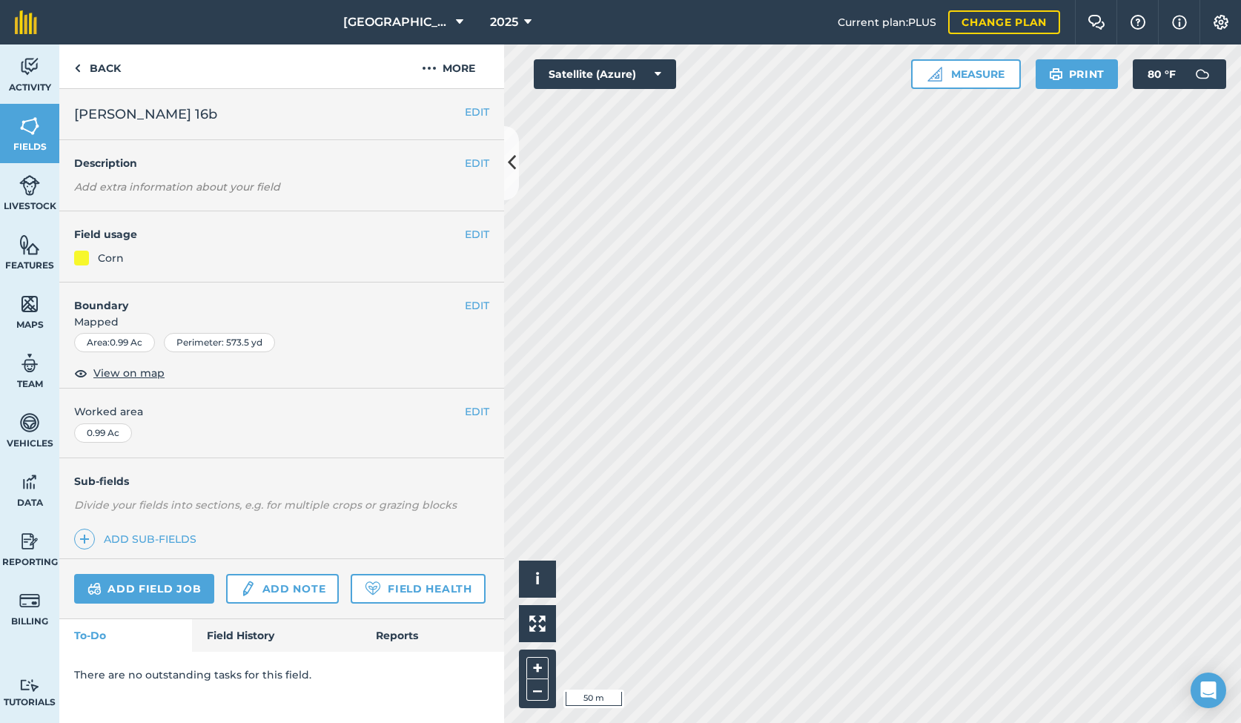
click at [472, 232] on button "EDIT" at bounding box center [477, 234] width 24 height 16
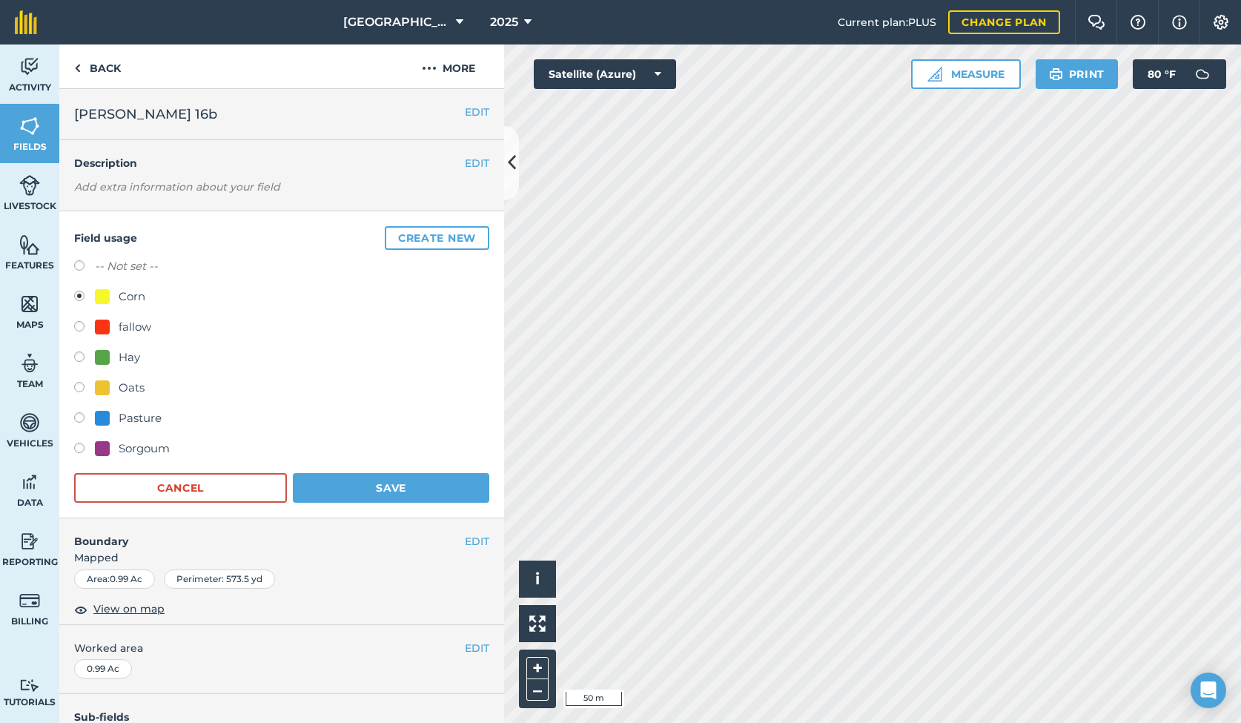
click at [133, 386] on div "Oats" at bounding box center [132, 388] width 26 height 18
radio input "true"
radio input "false"
click at [337, 493] on button "Save" at bounding box center [391, 488] width 196 height 30
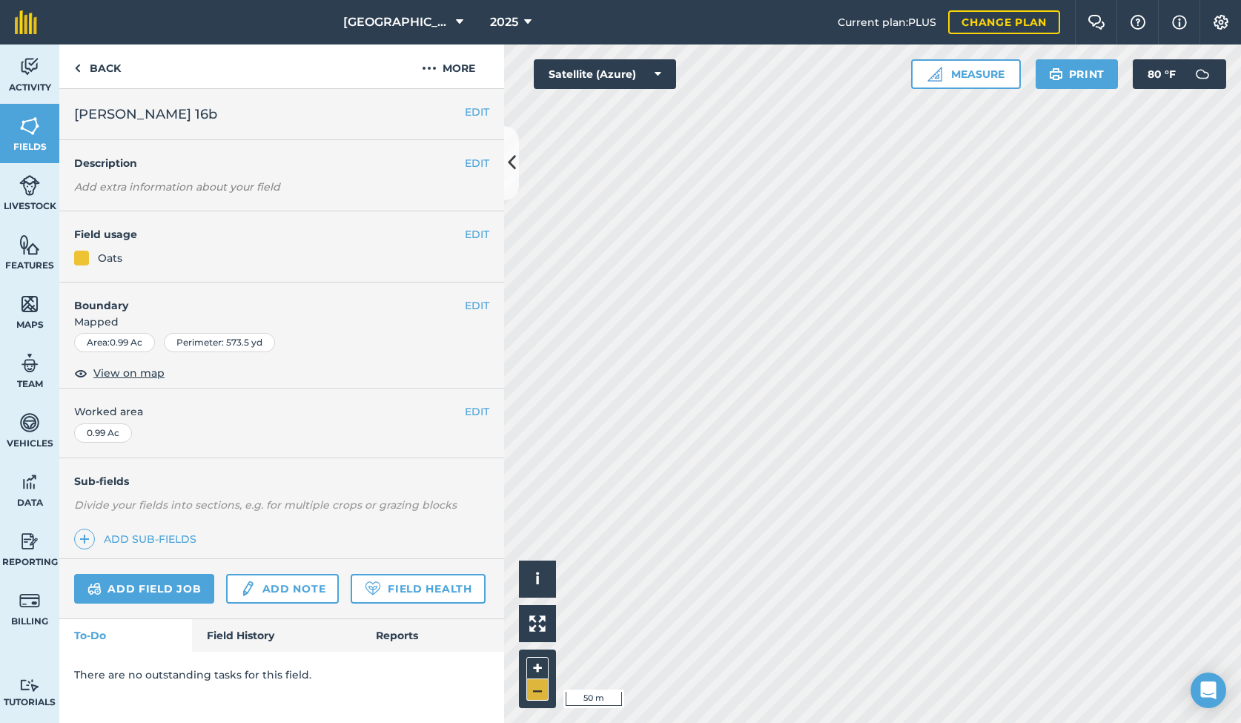
click at [537, 689] on button "–" at bounding box center [537, 689] width 22 height 21
click at [477, 239] on button "EDIT" at bounding box center [477, 234] width 24 height 16
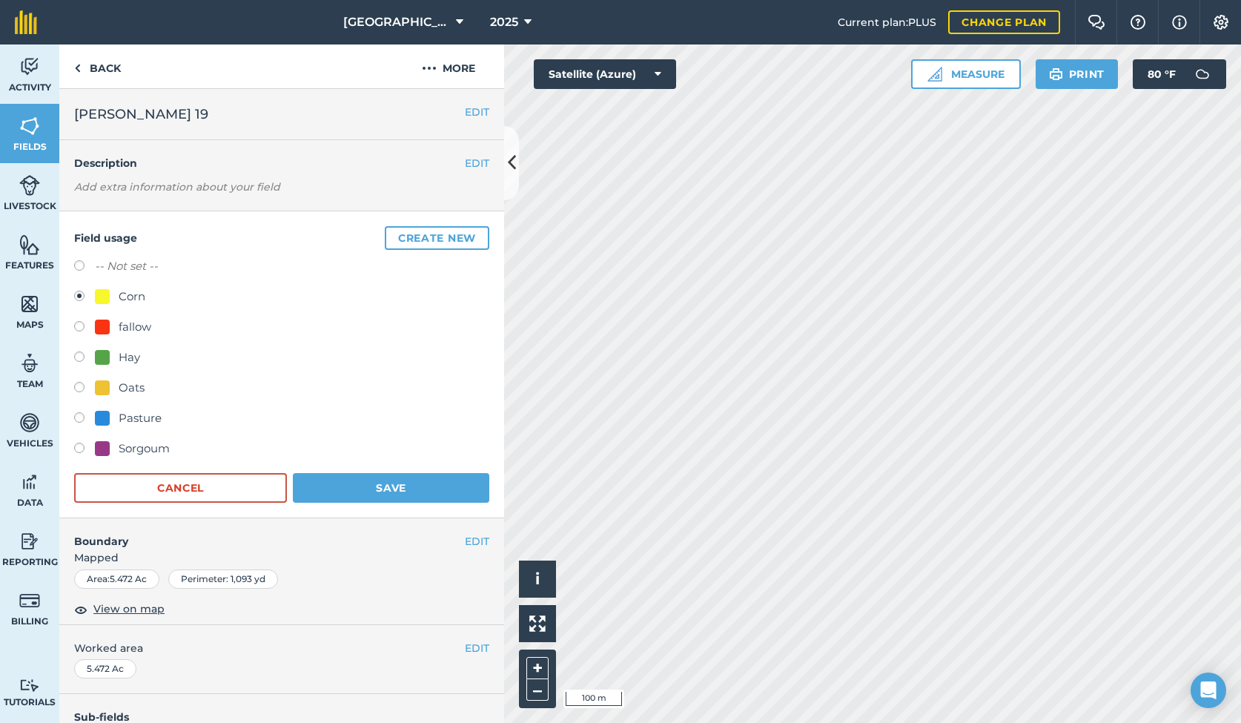
click at [125, 382] on div "Oats" at bounding box center [132, 388] width 26 height 18
radio input "true"
radio input "false"
click at [396, 483] on button "Save" at bounding box center [391, 488] width 196 height 30
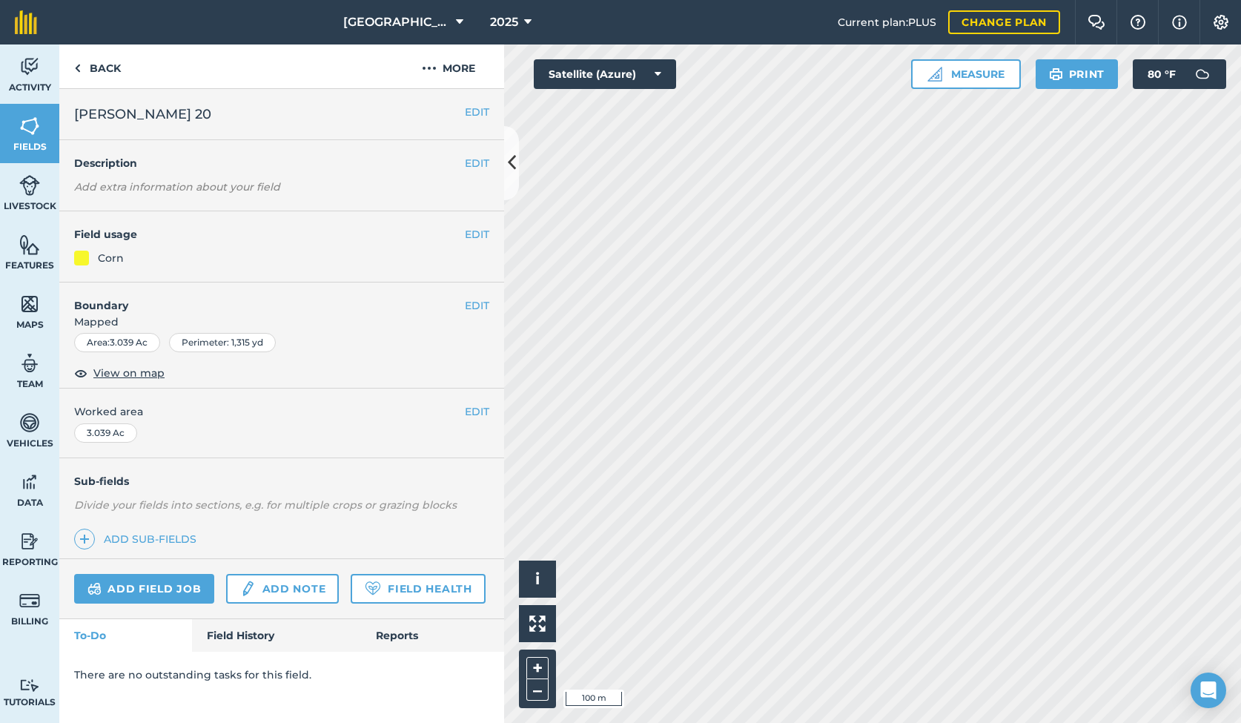
click at [477, 236] on button "EDIT" at bounding box center [477, 234] width 24 height 16
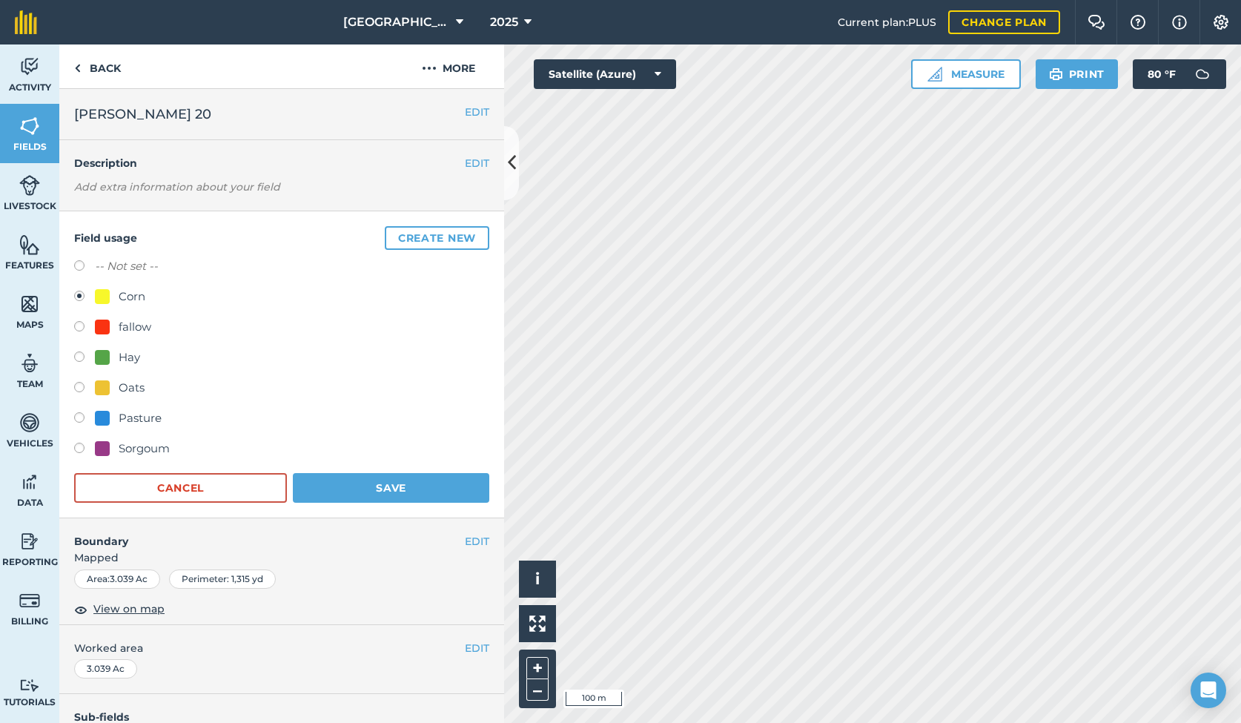
click at [125, 391] on div "Oats" at bounding box center [132, 388] width 26 height 18
radio input "true"
radio input "false"
click at [362, 490] on button "Save" at bounding box center [391, 488] width 196 height 30
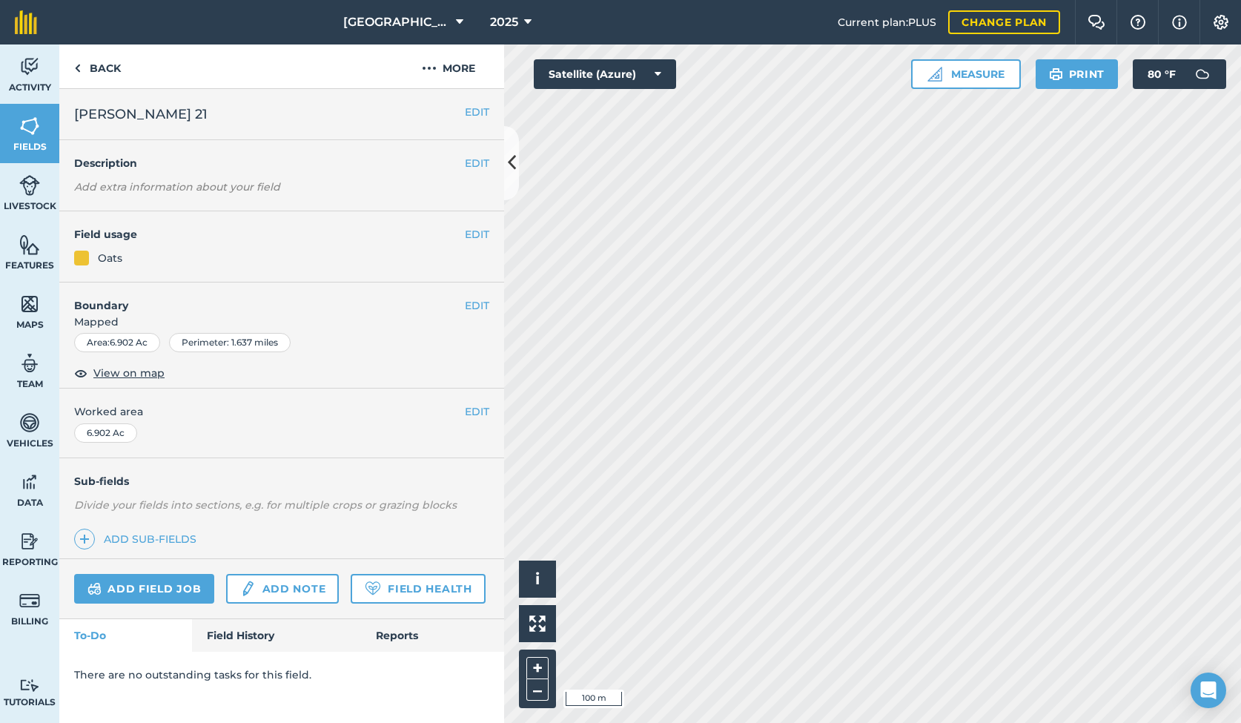
click at [474, 233] on button "EDIT" at bounding box center [477, 234] width 24 height 16
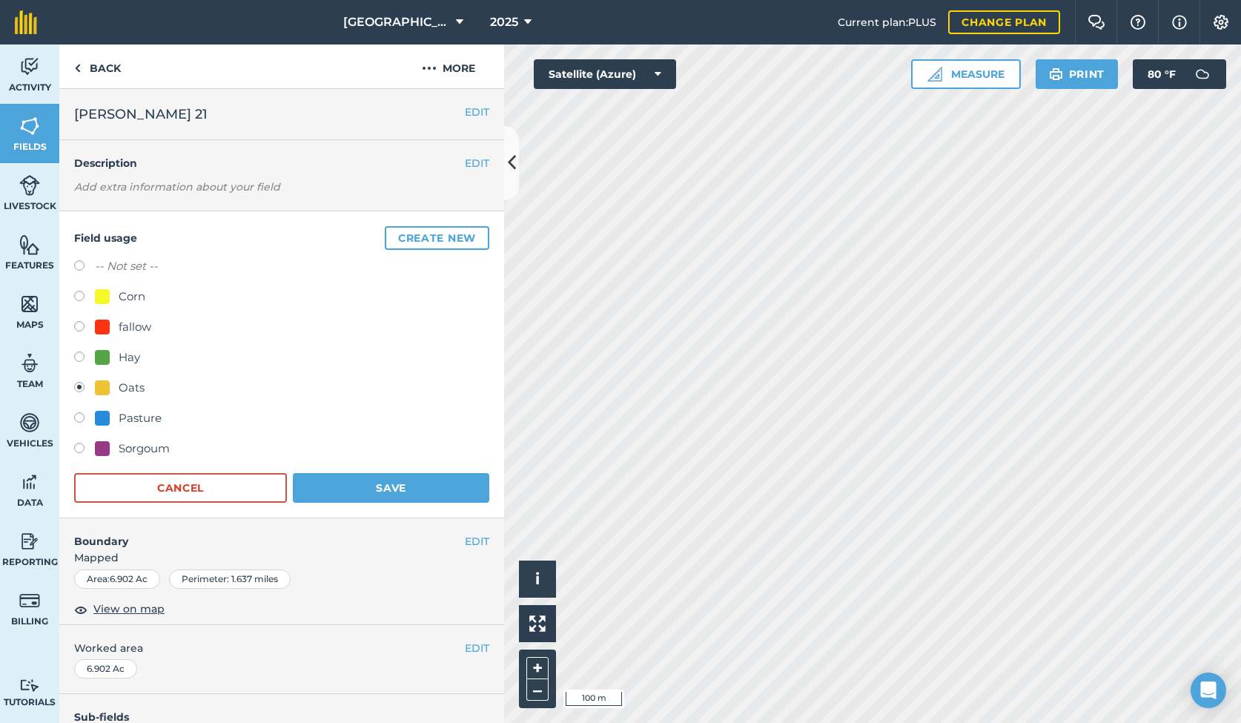
click at [129, 357] on div "Hay" at bounding box center [129, 357] width 21 height 18
radio input "true"
radio input "false"
click at [366, 486] on button "Save" at bounding box center [391, 488] width 196 height 30
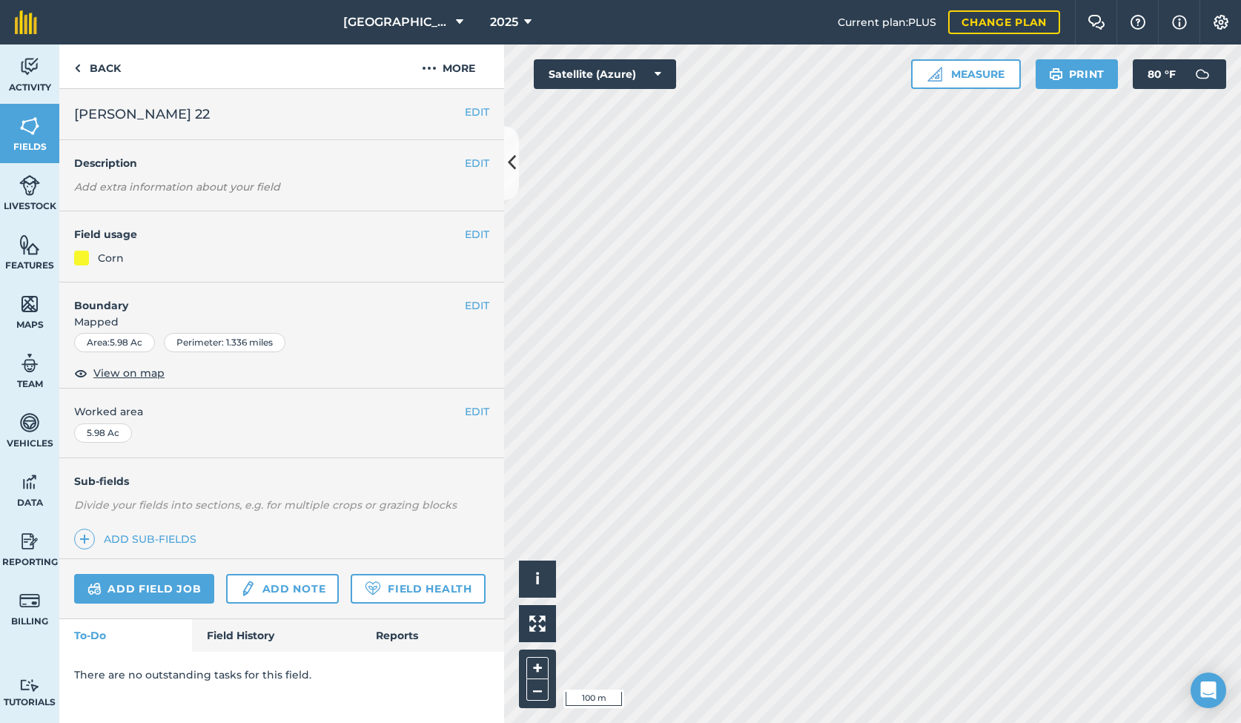
click at [476, 229] on button "EDIT" at bounding box center [477, 234] width 24 height 16
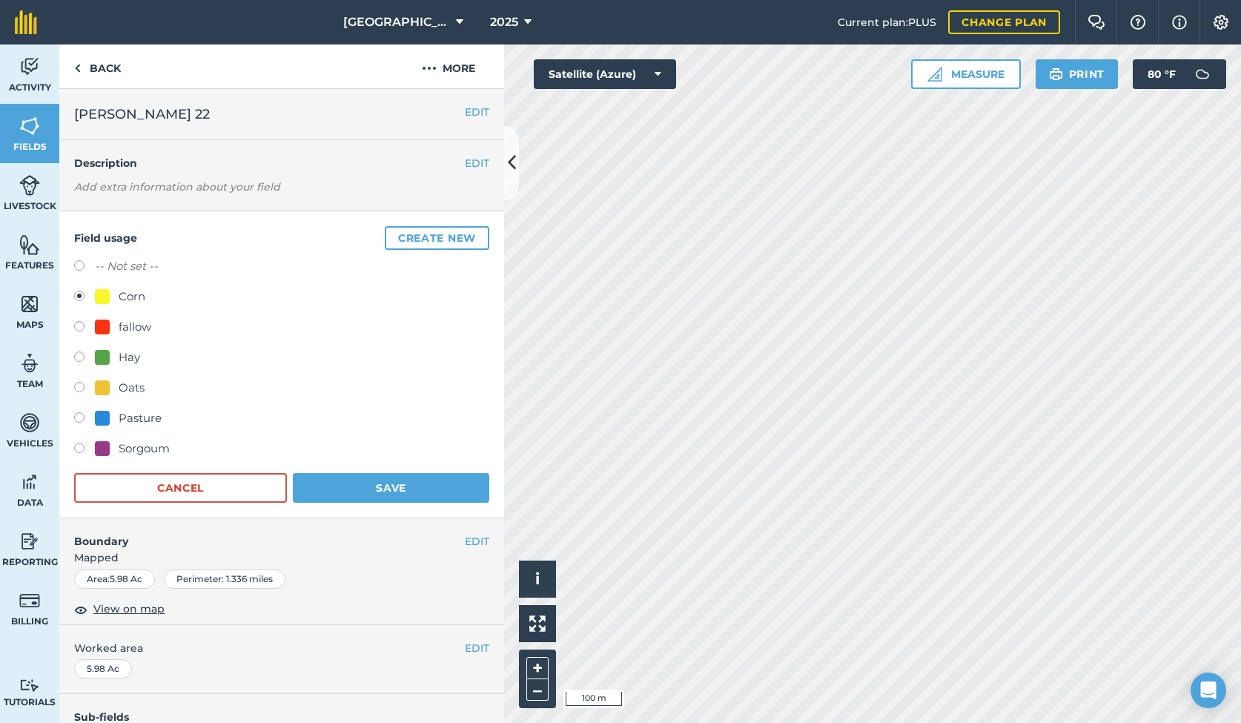
click at [123, 384] on div "Oats" at bounding box center [132, 388] width 26 height 18
radio input "true"
radio input "false"
click at [377, 481] on button "Save" at bounding box center [391, 488] width 196 height 30
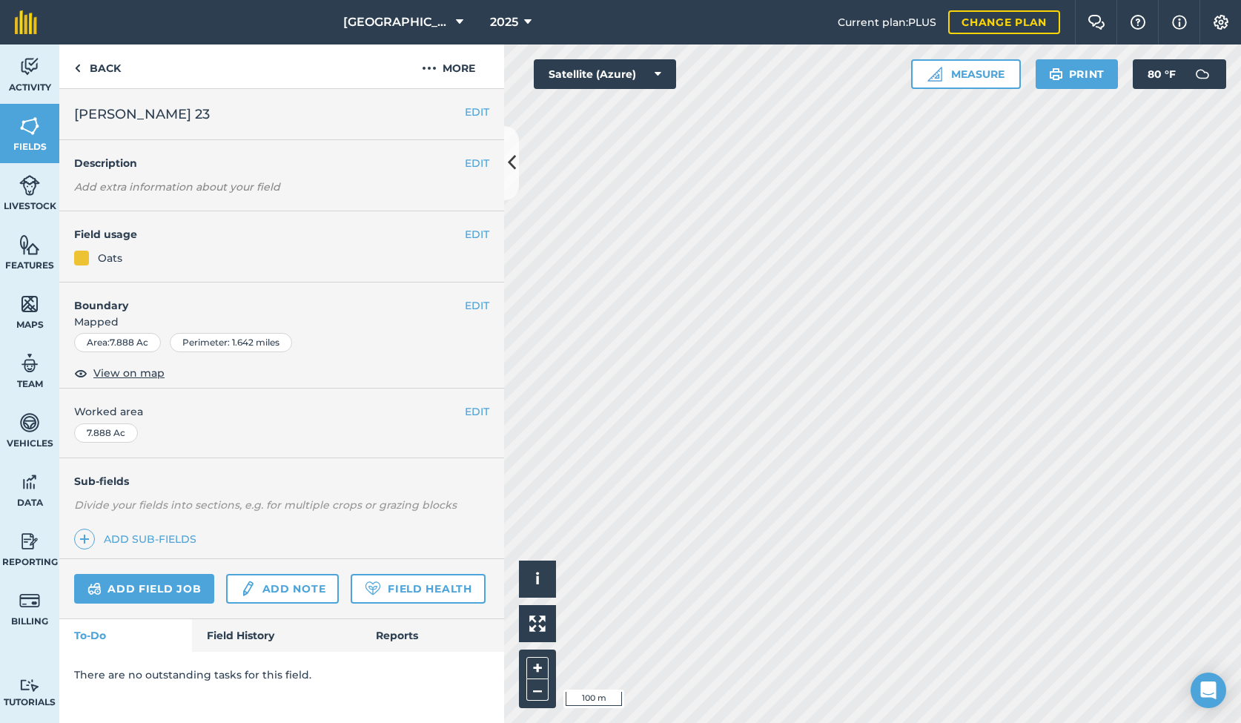
click at [482, 237] on button "EDIT" at bounding box center [477, 234] width 24 height 16
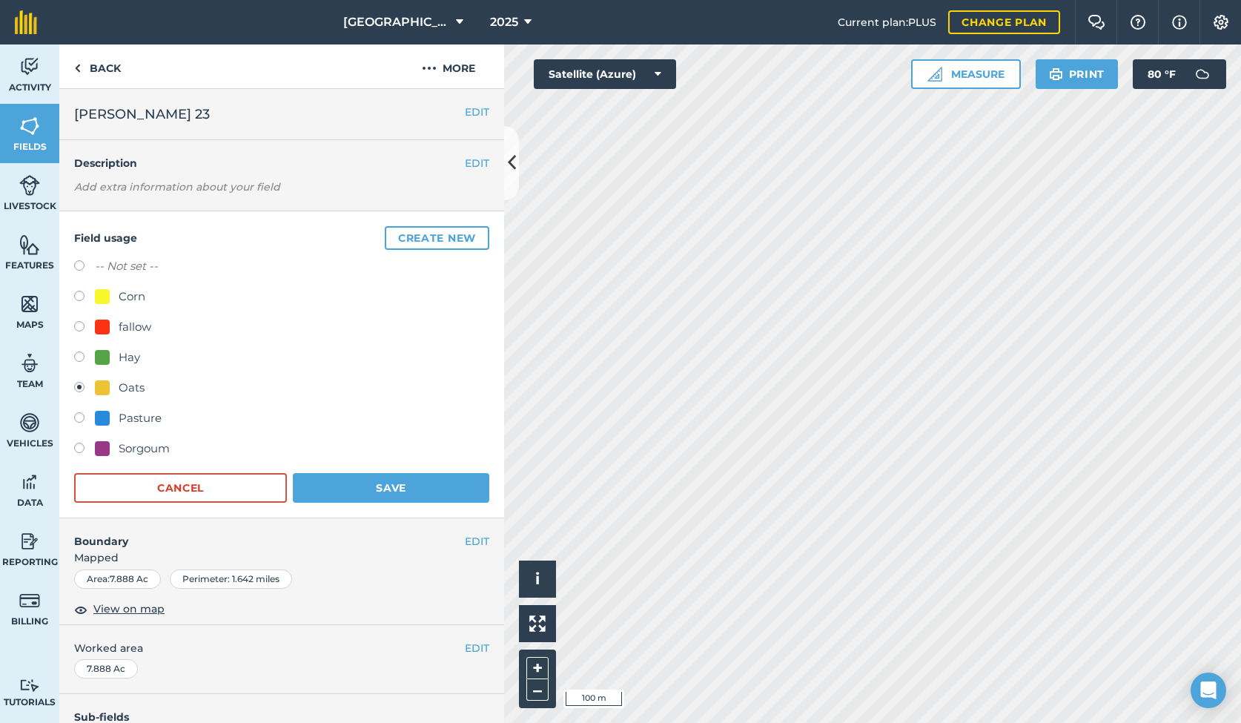
click at [118, 292] on div "Corn" at bounding box center [120, 297] width 50 height 18
radio input "true"
radio input "false"
click at [379, 489] on button "Save" at bounding box center [391, 488] width 196 height 30
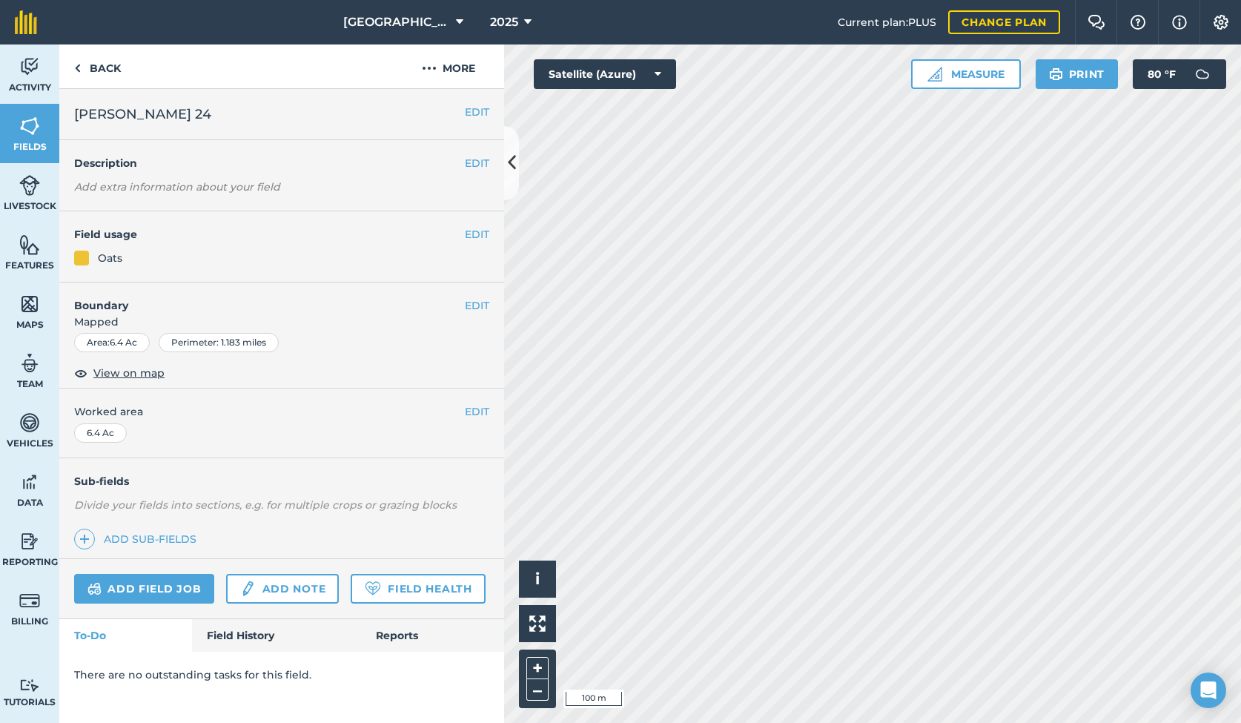
click at [478, 234] on button "EDIT" at bounding box center [477, 234] width 24 height 16
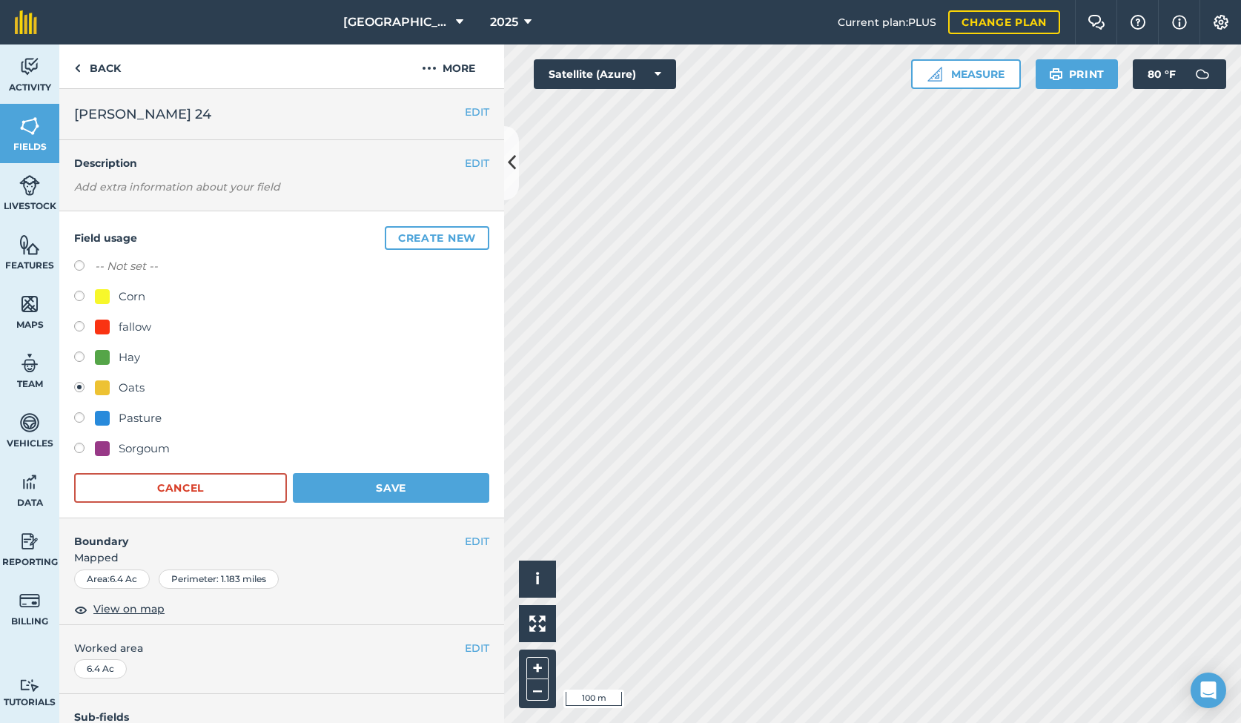
click at [120, 291] on div "Corn" at bounding box center [132, 297] width 27 height 18
radio input "true"
radio input "false"
click at [348, 499] on button "Save" at bounding box center [391, 488] width 196 height 30
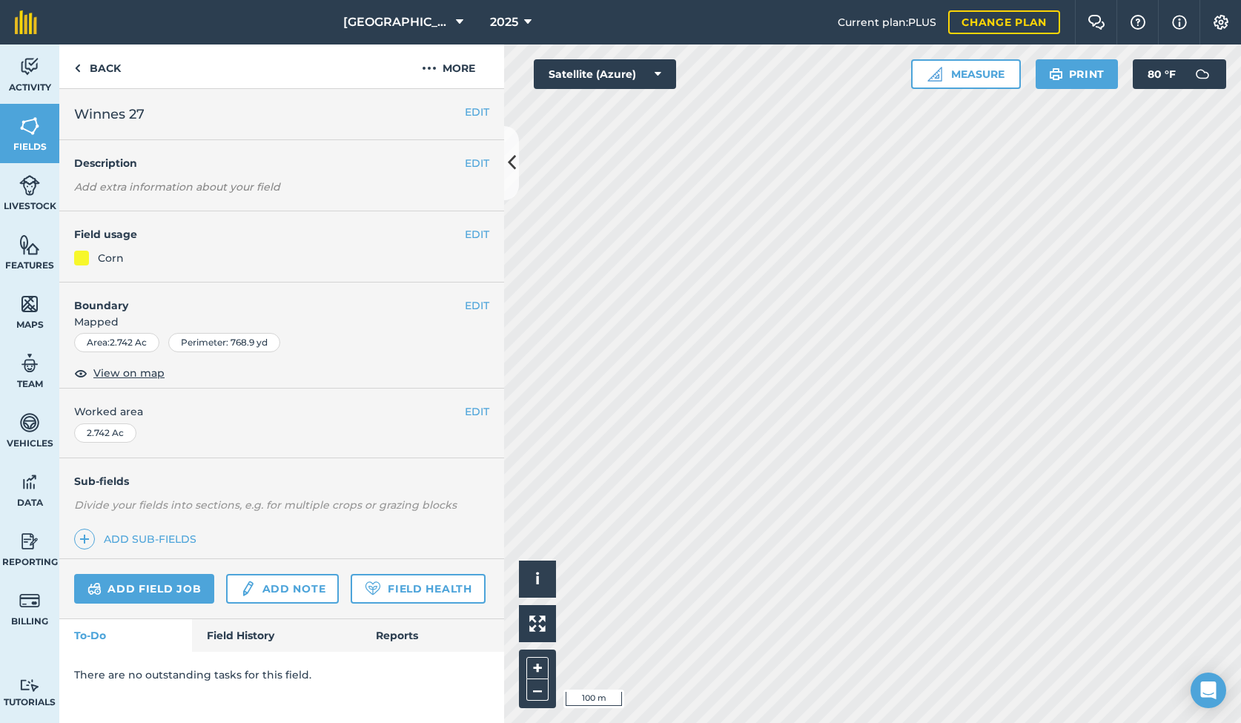
click at [468, 234] on button "EDIT" at bounding box center [477, 234] width 24 height 16
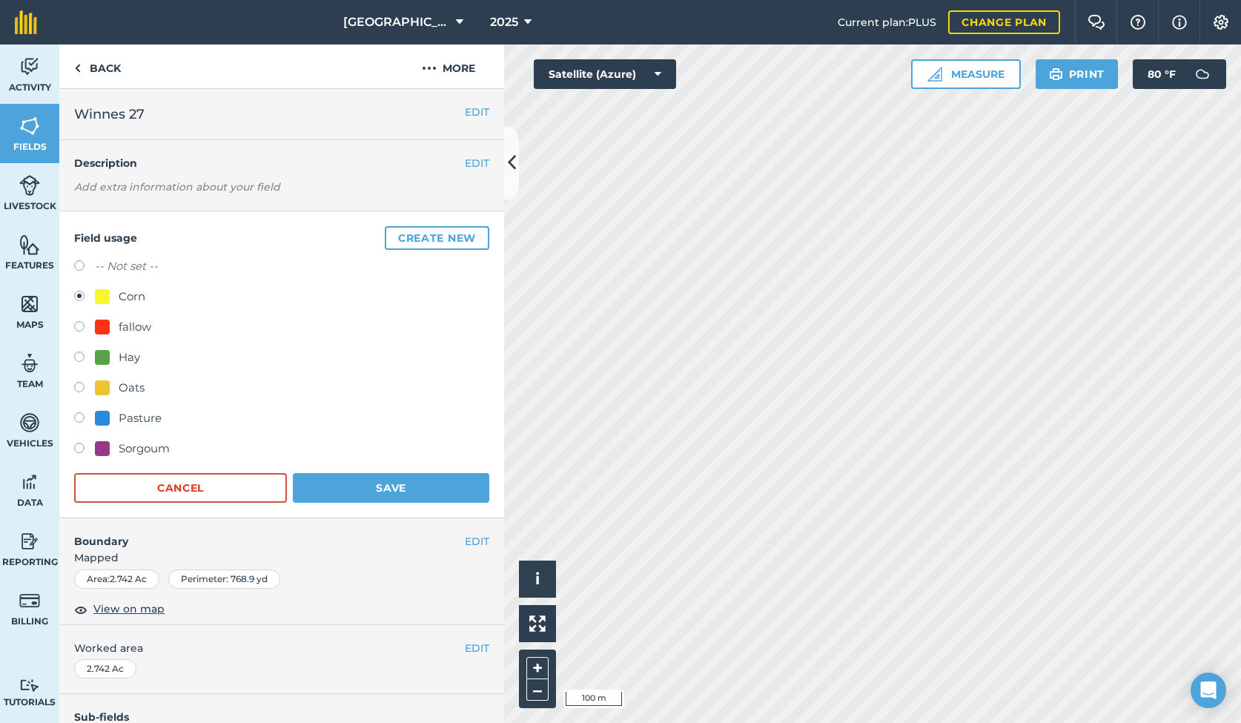
click at [132, 391] on div "Oats" at bounding box center [132, 388] width 26 height 18
radio input "true"
radio input "false"
click at [334, 492] on button "Save" at bounding box center [391, 488] width 196 height 30
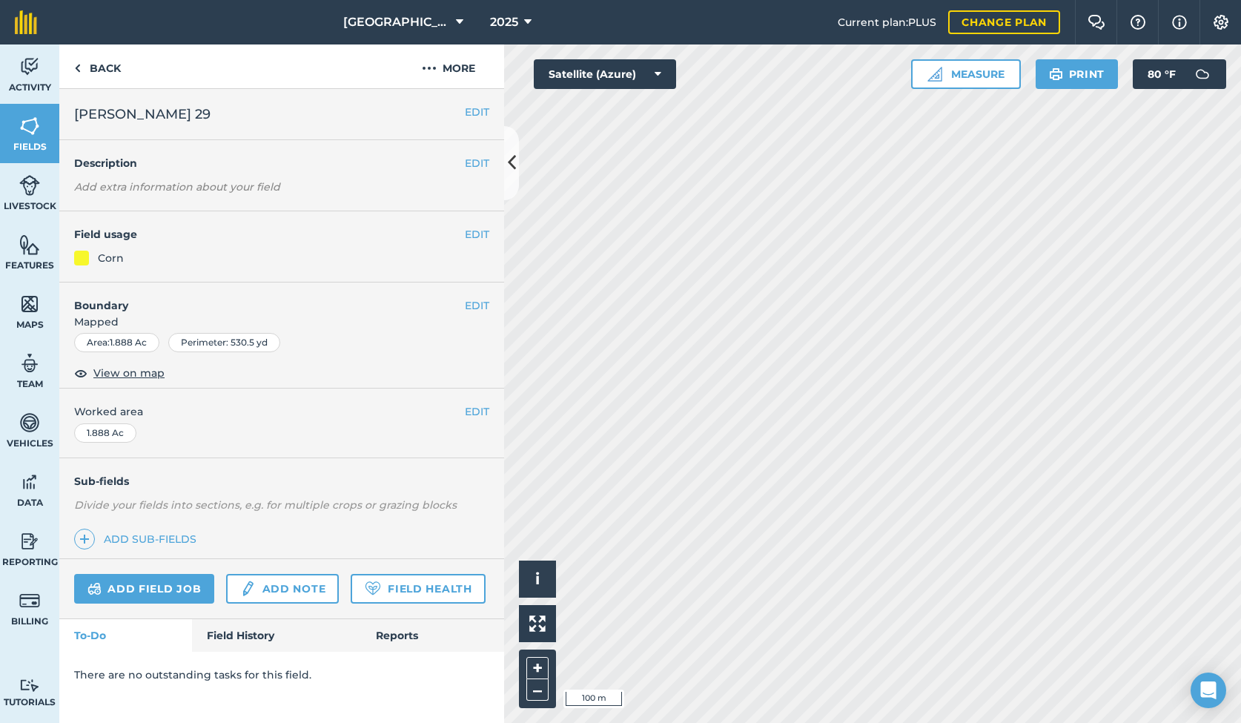
click at [468, 238] on button "EDIT" at bounding box center [477, 234] width 24 height 16
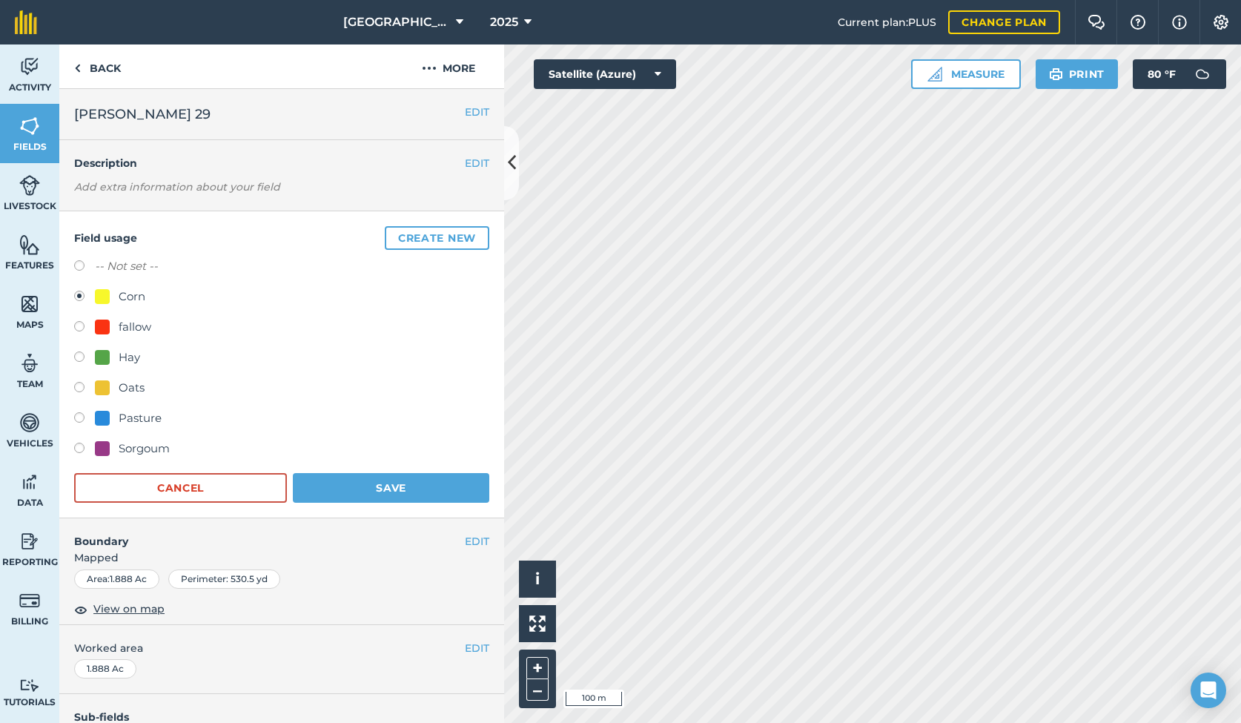
click at [120, 385] on div "Oats" at bounding box center [132, 388] width 26 height 18
radio input "true"
radio input "false"
click at [385, 487] on button "Save" at bounding box center [391, 488] width 196 height 30
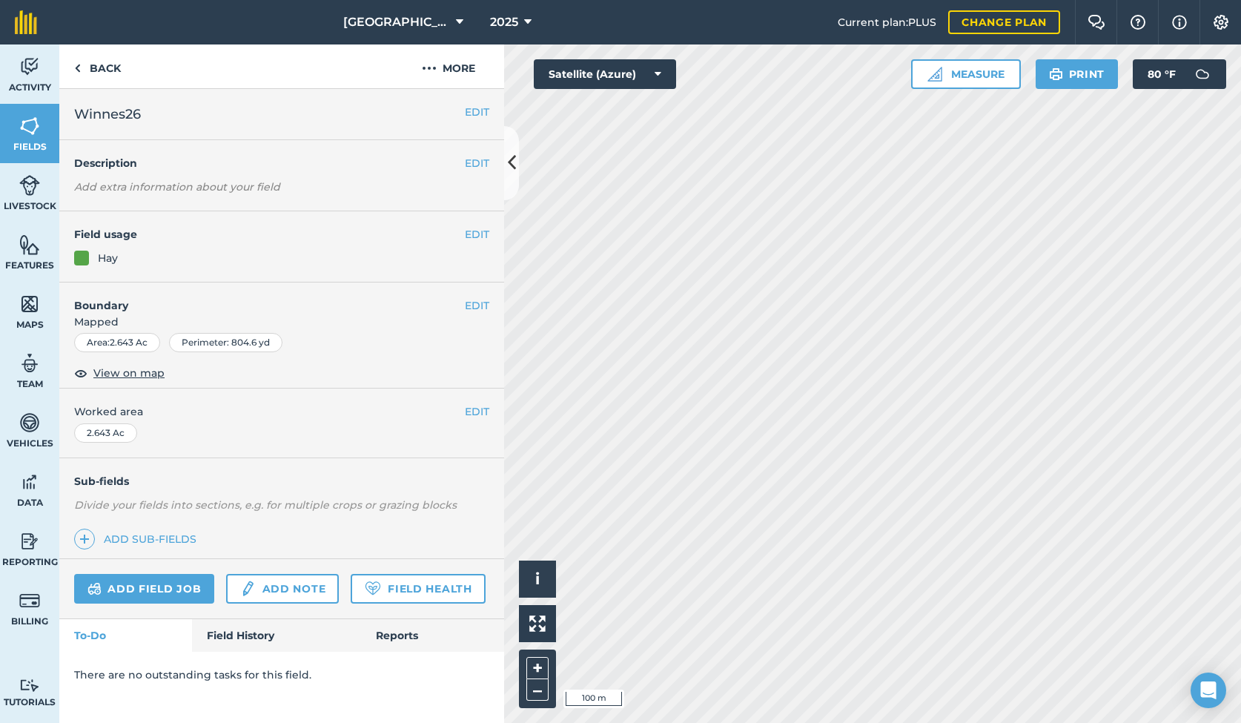
click at [509, 145] on button at bounding box center [511, 163] width 15 height 74
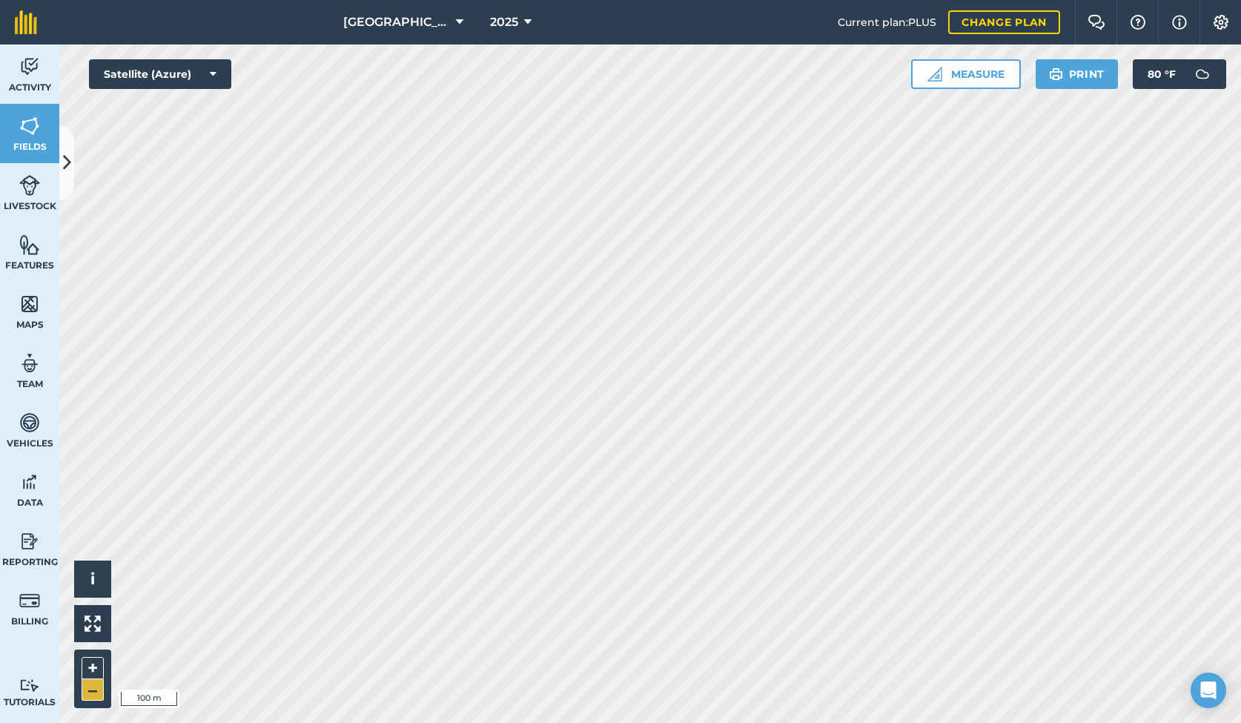
click at [87, 690] on button "–" at bounding box center [93, 689] width 22 height 21
click at [1240, 517] on html "Walnut Ridge Farms 2025 Current plan : PLUS Change plan Farm Chat Help Info Set…" at bounding box center [620, 361] width 1241 height 723
click at [59, 157] on button at bounding box center [66, 163] width 15 height 74
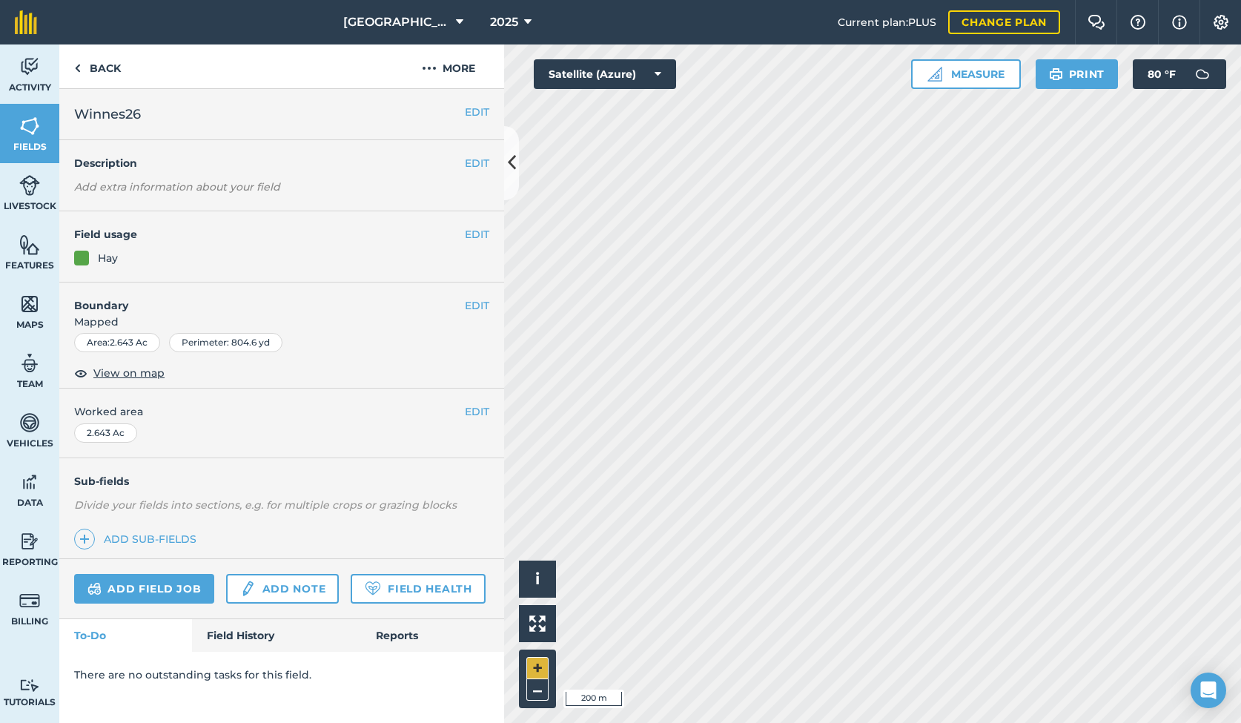
click at [537, 668] on button "+" at bounding box center [537, 668] width 22 height 22
click at [138, 583] on link "Add field job" at bounding box center [144, 589] width 140 height 30
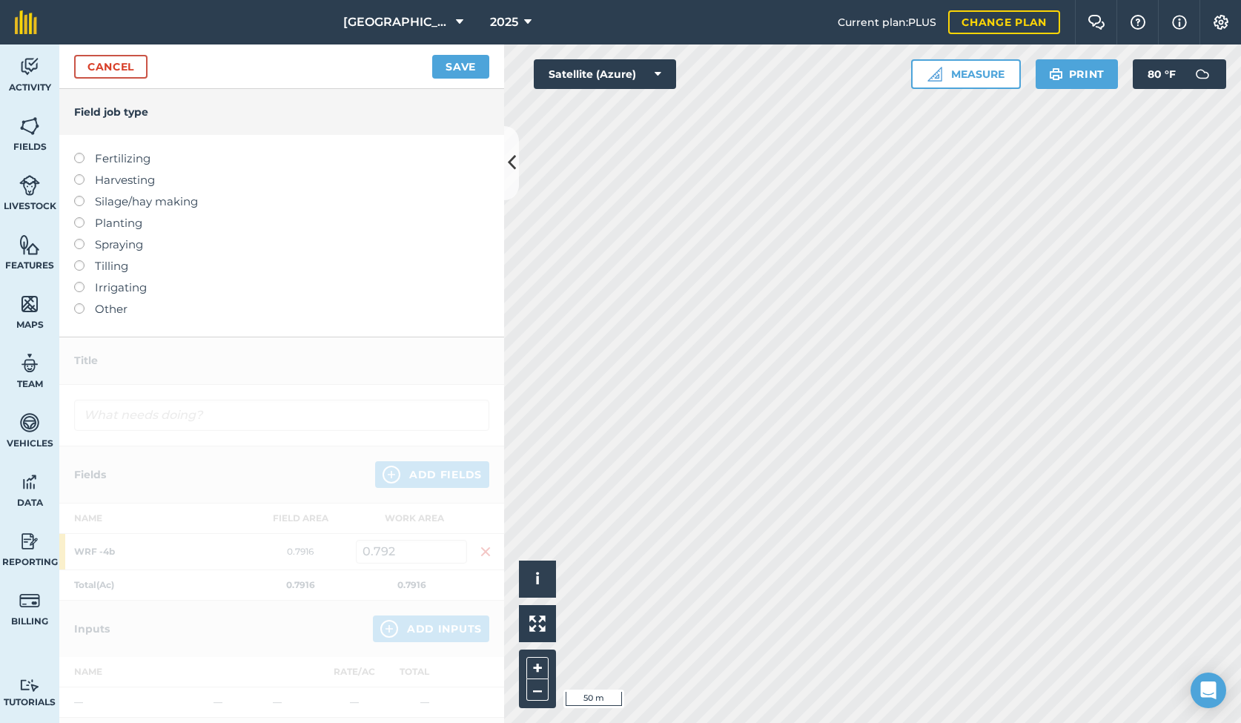
click at [79, 260] on label at bounding box center [84, 260] width 21 height 0
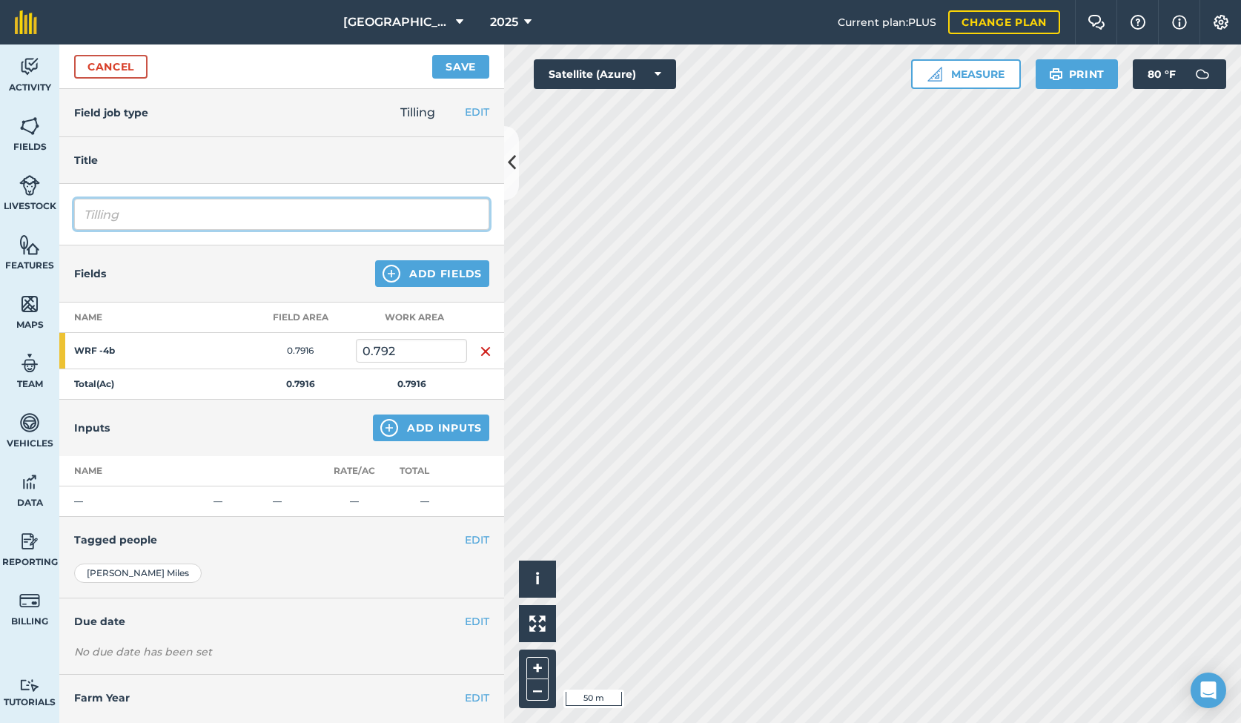
click at [121, 209] on input "Tilling" at bounding box center [281, 214] width 415 height 31
type input "T"
type input "Disk Chisel w/ 712"
click at [425, 283] on button "Add Fields" at bounding box center [432, 273] width 114 height 27
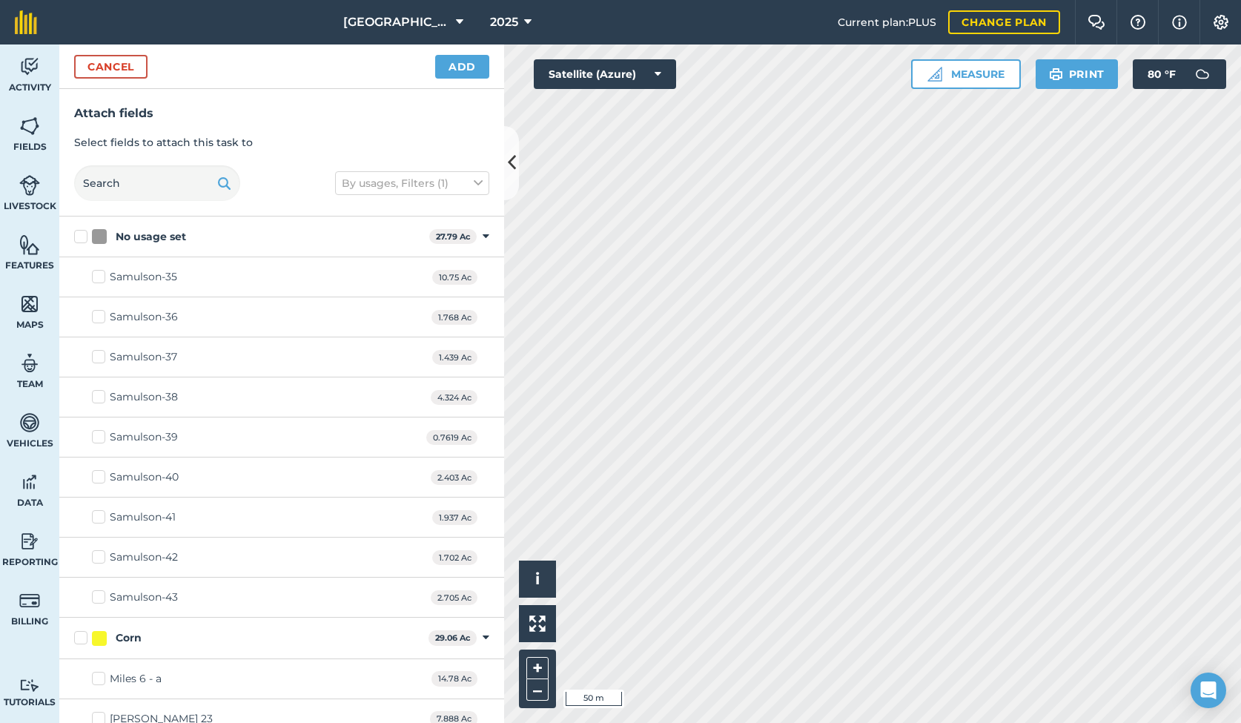
checkbox input "true"
checkbox input "false"
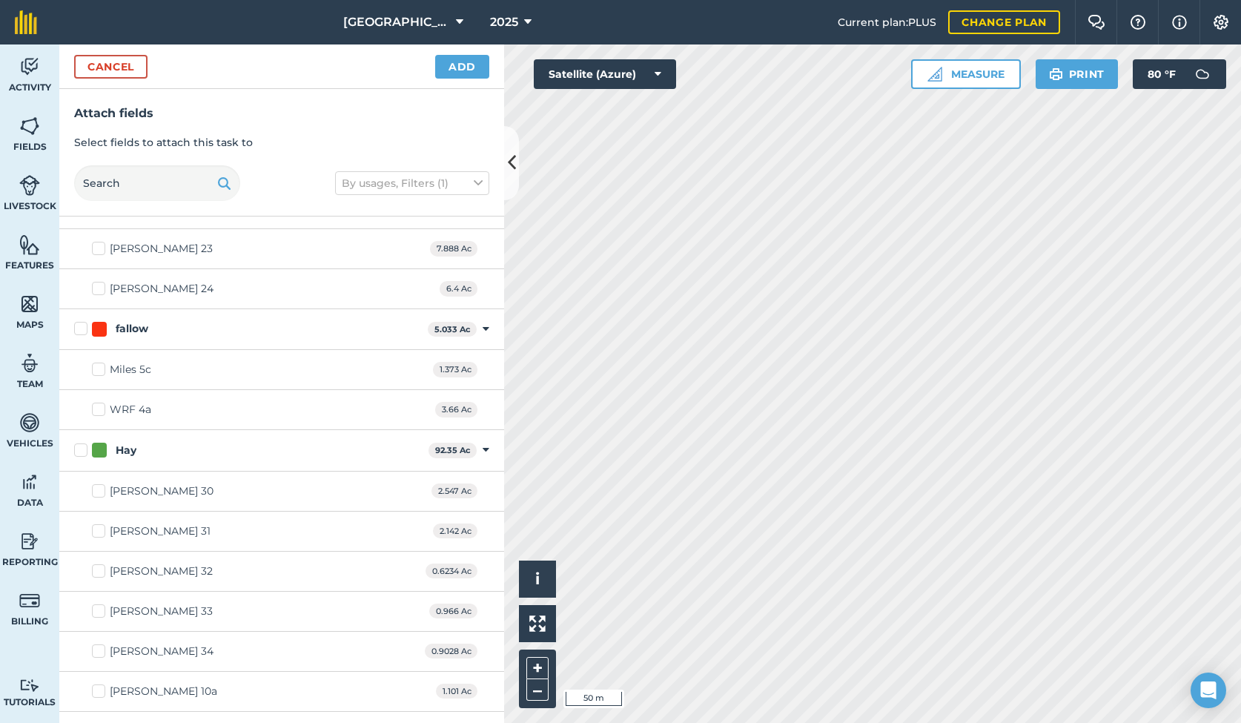
scroll to position [469, 0]
click at [485, 447] on icon at bounding box center [486, 450] width 7 height 13
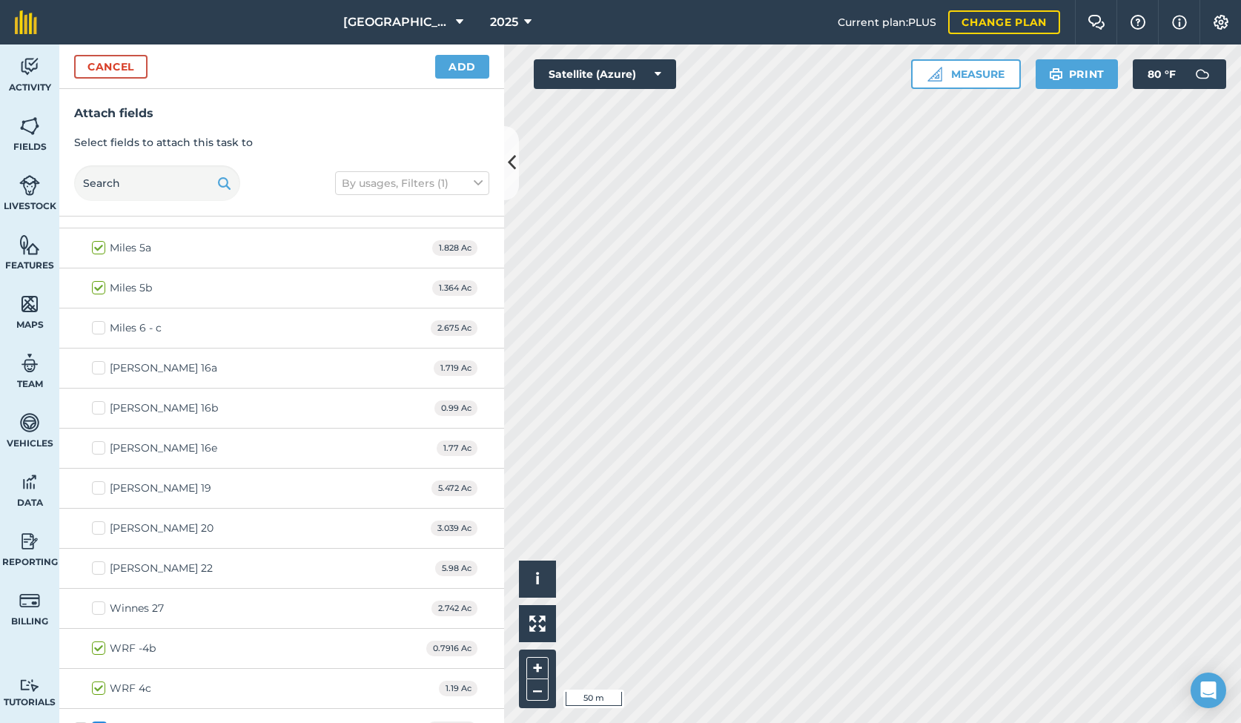
scroll to position [796, 0]
click at [99, 322] on label "Miles 6 - c" at bounding box center [127, 326] width 70 height 16
click at [99, 322] on input "Miles 6 - c" at bounding box center [97, 323] width 10 height 10
checkbox input "true"
click at [537, 688] on button "–" at bounding box center [537, 689] width 22 height 21
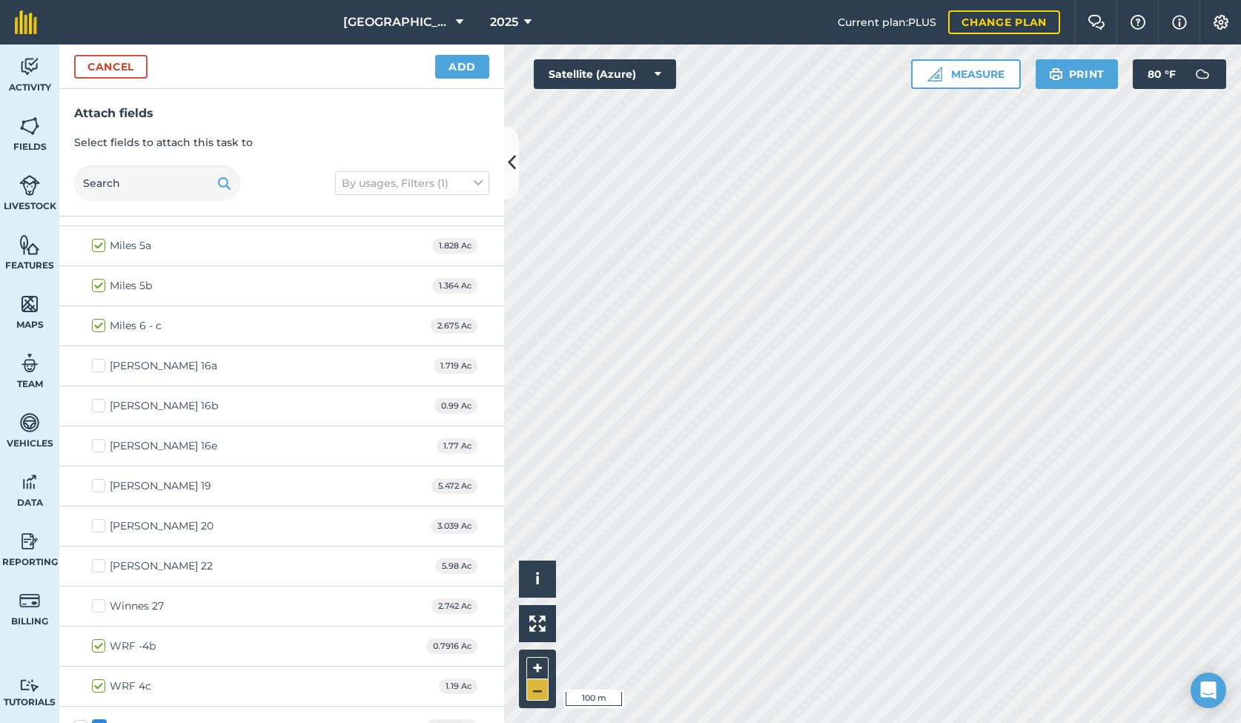
click at [537, 688] on button "–" at bounding box center [537, 689] width 22 height 21
click at [537, 665] on button "+" at bounding box center [537, 668] width 22 height 22
click at [103, 361] on label "Vavrosky 16a" at bounding box center [154, 366] width 125 height 16
click at [102, 361] on input "Vavrosky 16a" at bounding box center [97, 363] width 10 height 10
checkbox input "true"
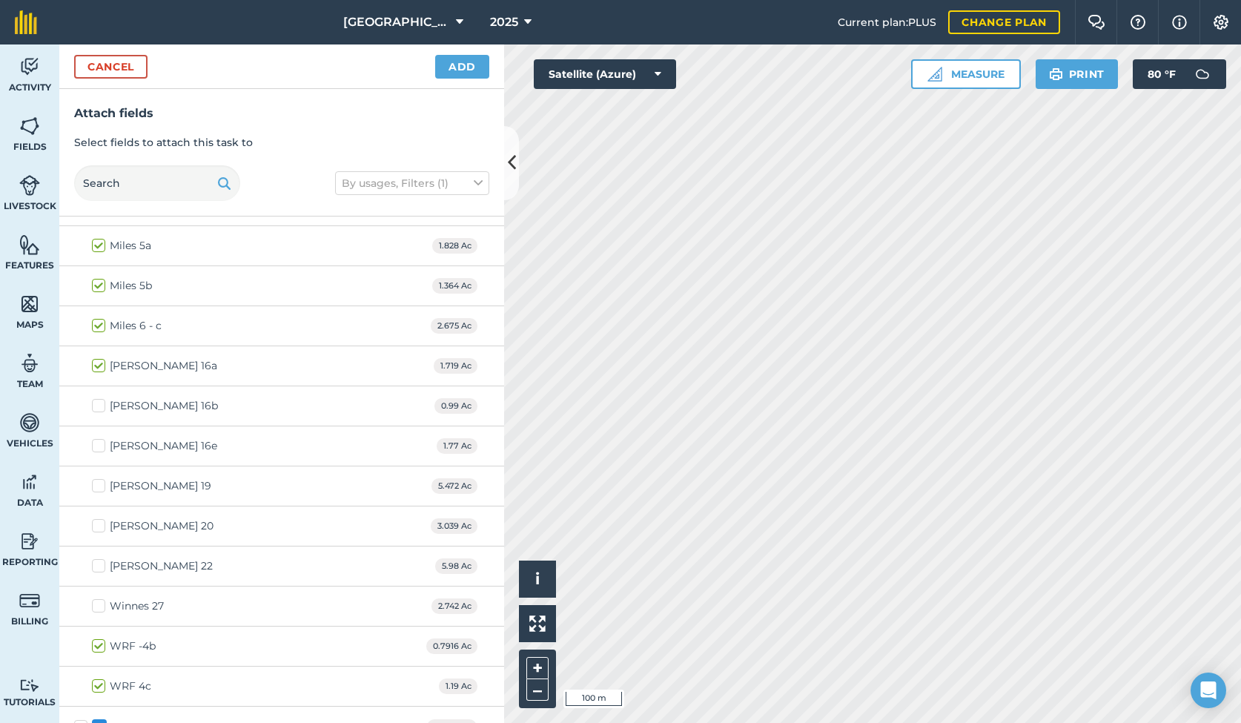
click at [98, 445] on label "Vavrosky 16e" at bounding box center [154, 446] width 125 height 16
click at [98, 445] on input "Vavrosky 16e" at bounding box center [97, 443] width 10 height 10
checkbox input "true"
click at [102, 402] on label "Vavrosky 16b" at bounding box center [155, 406] width 126 height 16
click at [102, 402] on input "Vavrosky 16b" at bounding box center [97, 403] width 10 height 10
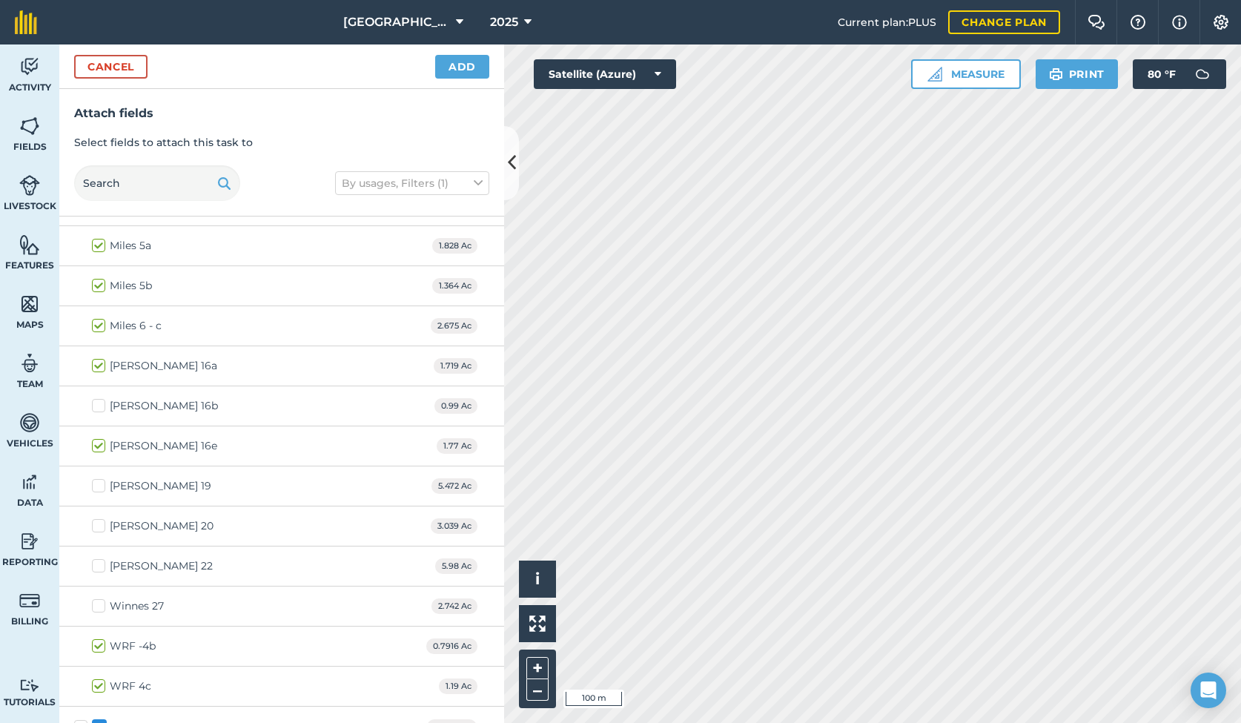
checkbox input "true"
click at [459, 67] on button "Add" at bounding box center [462, 67] width 54 height 24
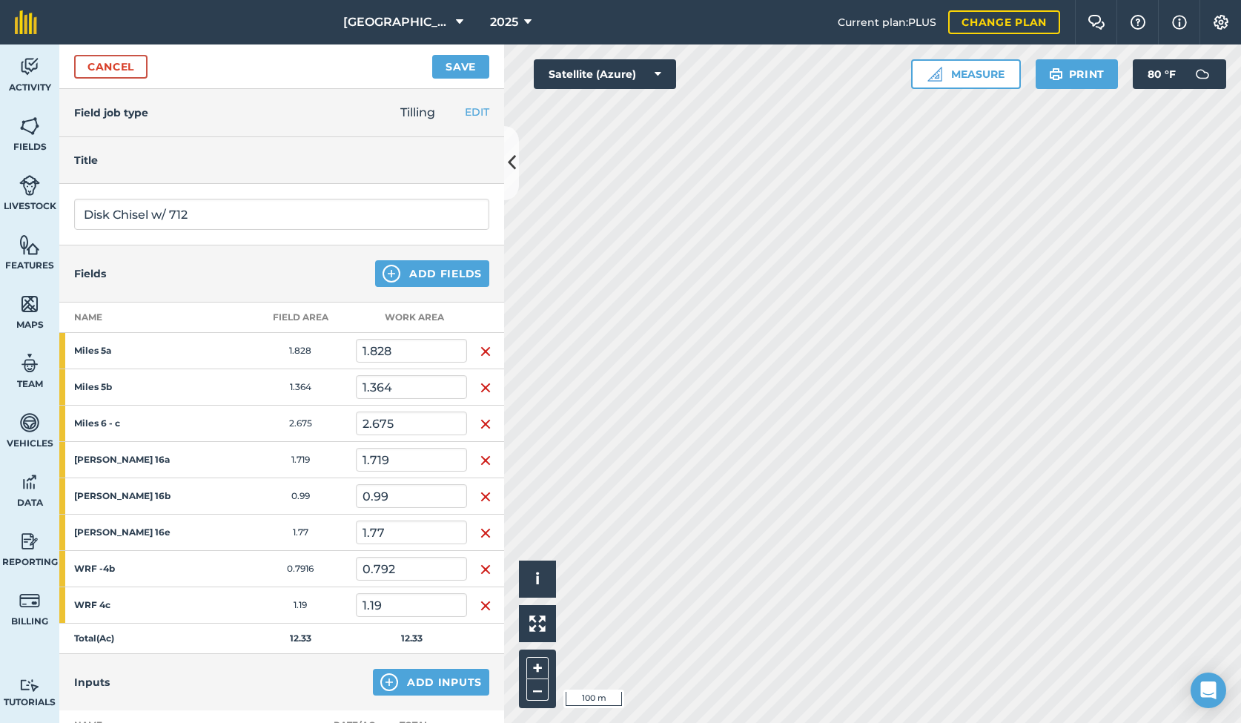
scroll to position [0, 0]
click at [470, 68] on button "Save" at bounding box center [460, 67] width 57 height 24
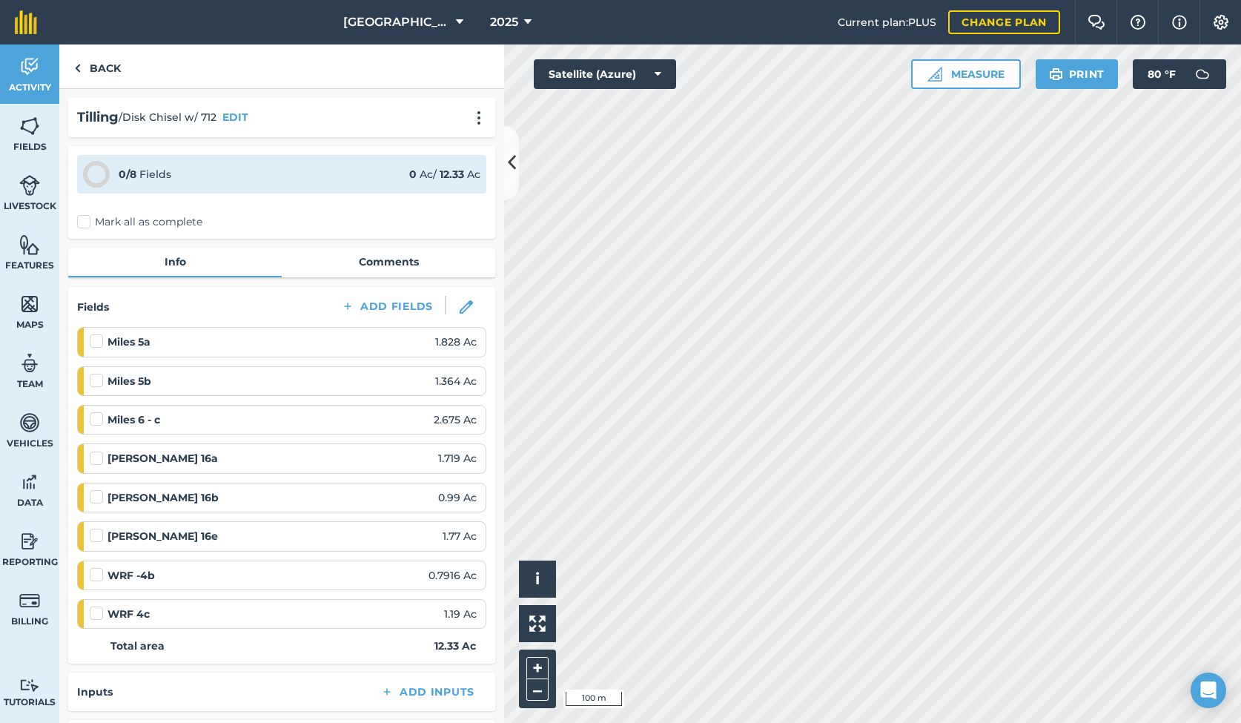
click at [84, 219] on label "Mark all as complete" at bounding box center [139, 222] width 125 height 16
click at [84, 219] on input "Mark all as complete" at bounding box center [82, 219] width 10 height 10
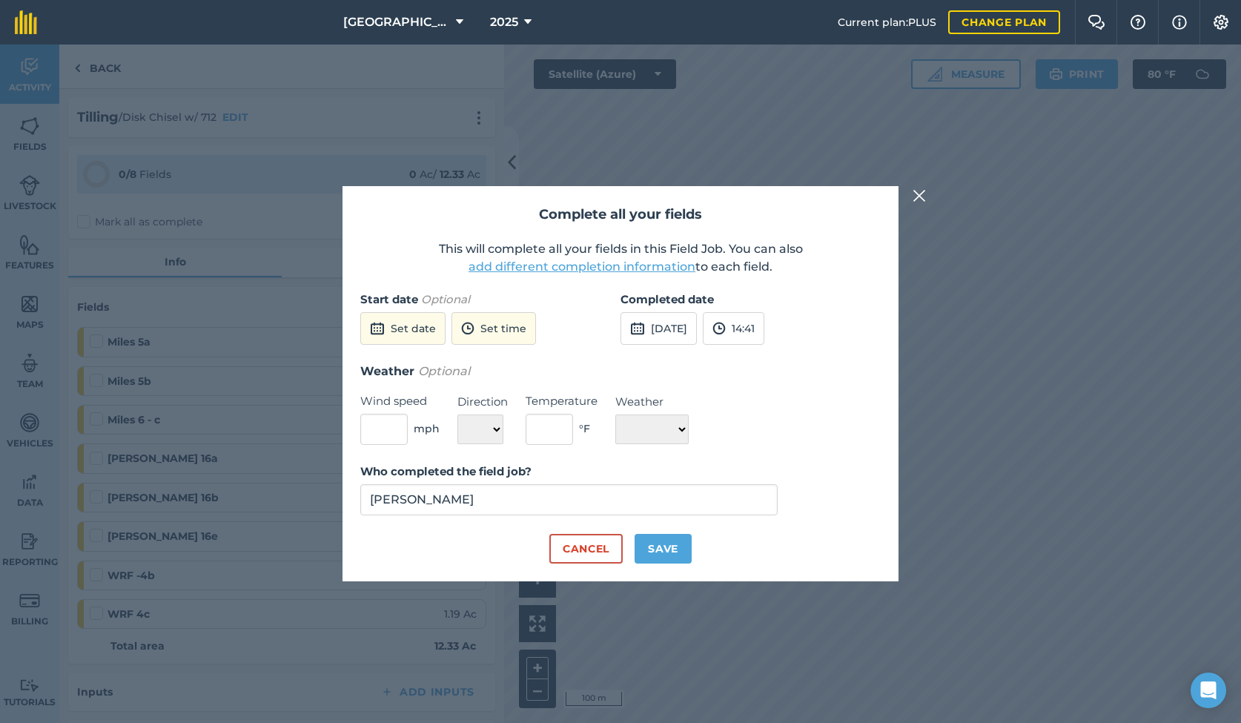
click at [666, 330] on button "20th Aug 2025" at bounding box center [658, 328] width 76 height 33
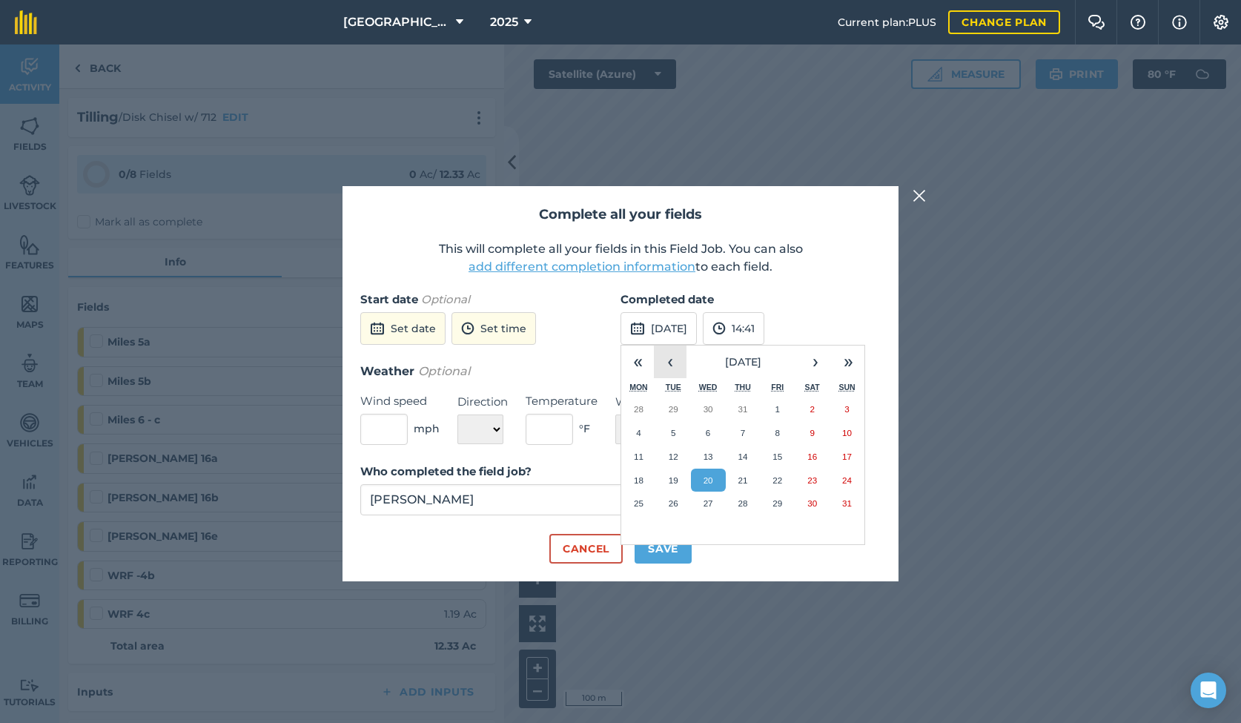
click at [671, 359] on button "‹" at bounding box center [670, 361] width 33 height 33
click at [809, 430] on abbr "12" at bounding box center [812, 433] width 10 height 10
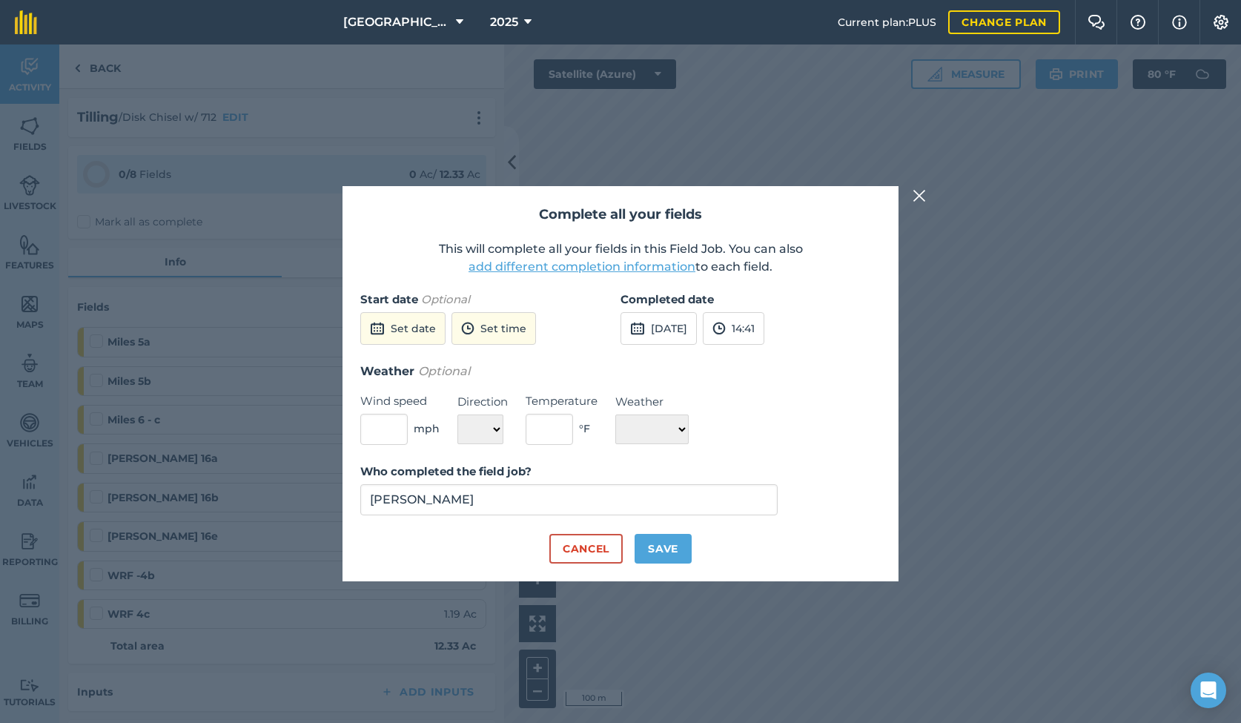
click at [662, 546] on button "Save" at bounding box center [662, 549] width 57 height 30
checkbox input "true"
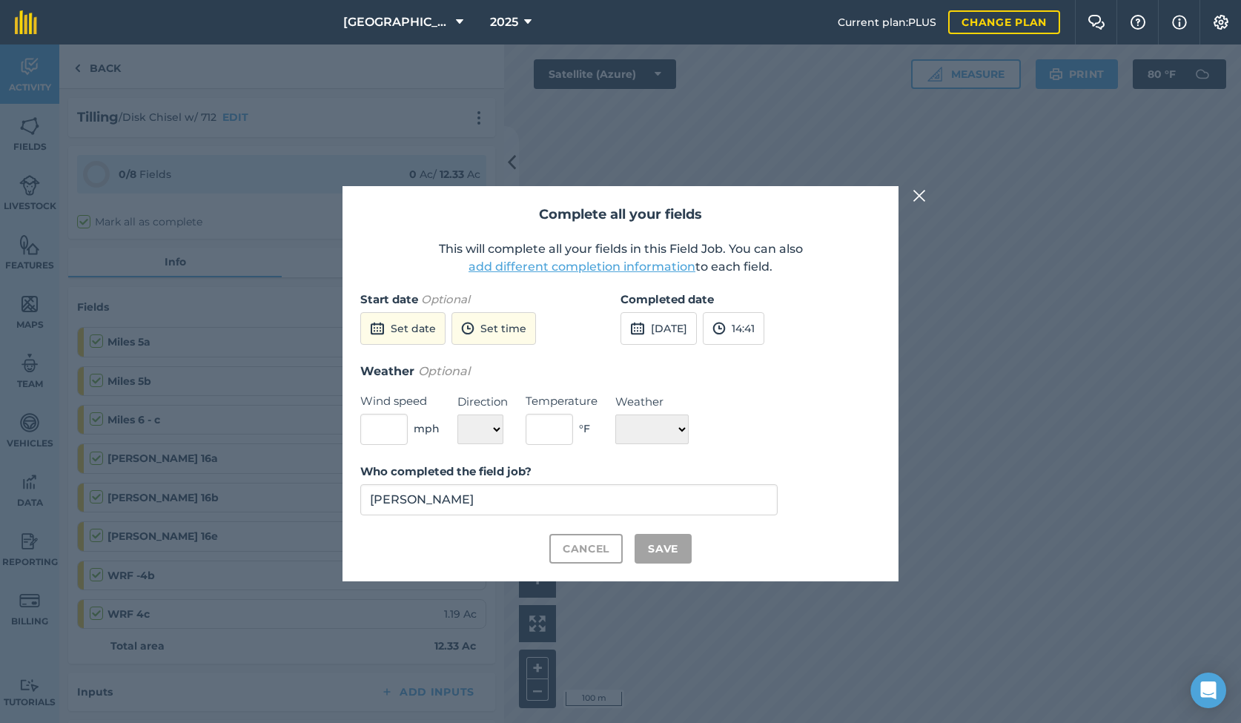
checkbox input "true"
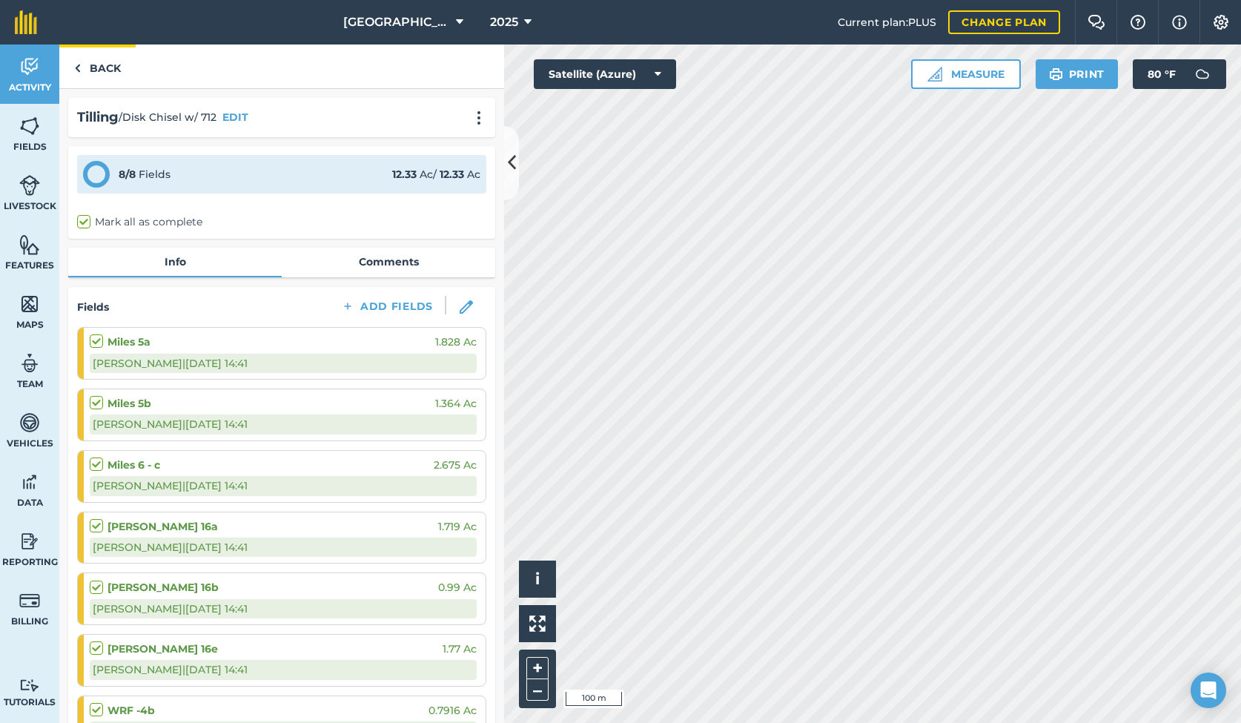
click at [101, 72] on link "Back" at bounding box center [97, 66] width 76 height 44
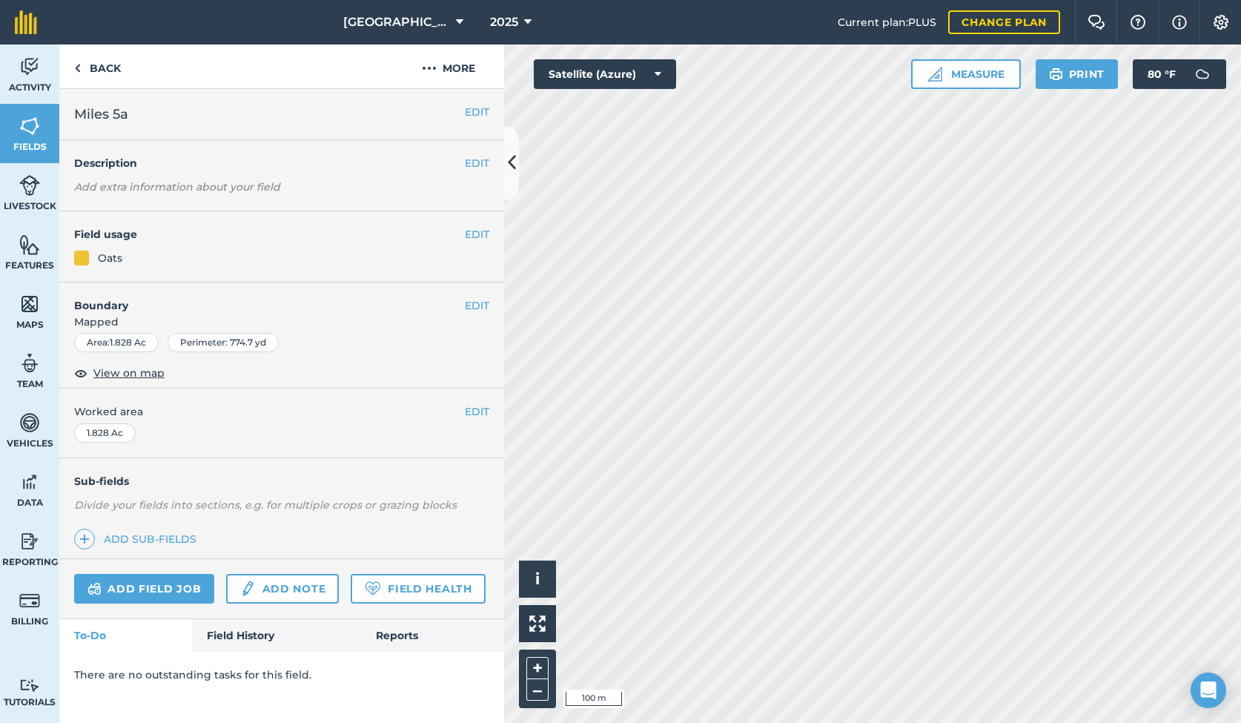
click at [232, 634] on link "Field History" at bounding box center [276, 635] width 168 height 33
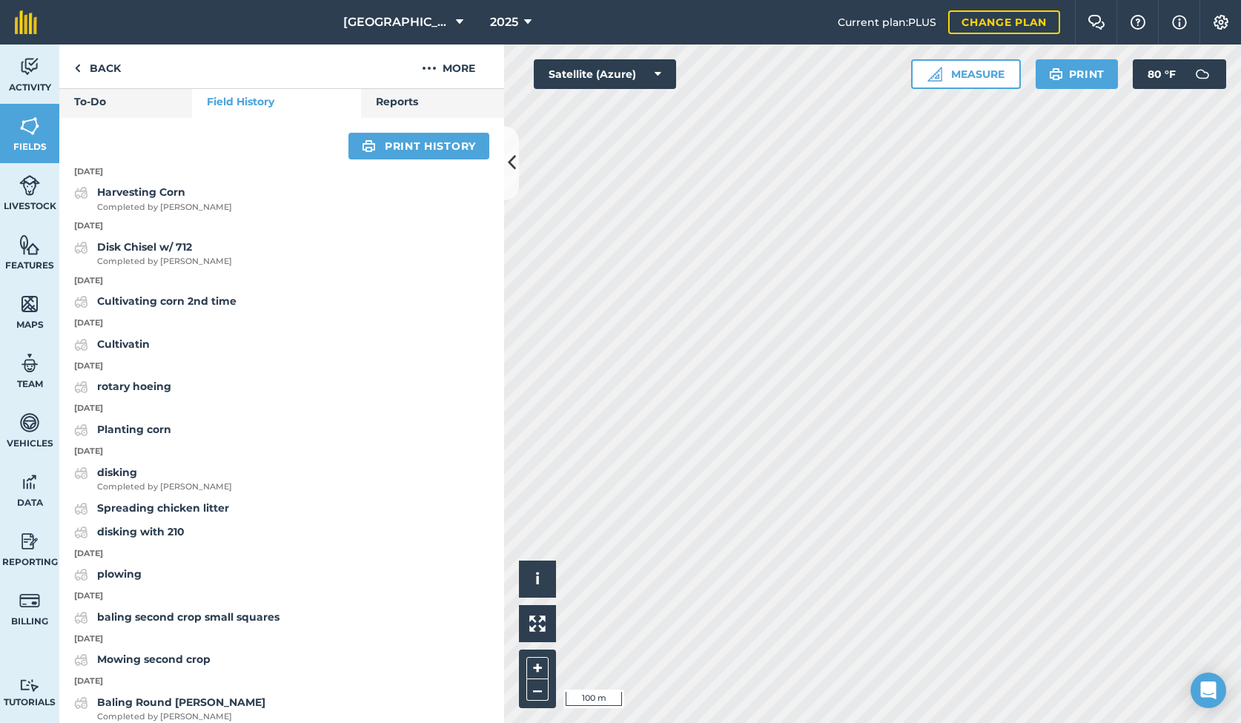
scroll to position [533, 0]
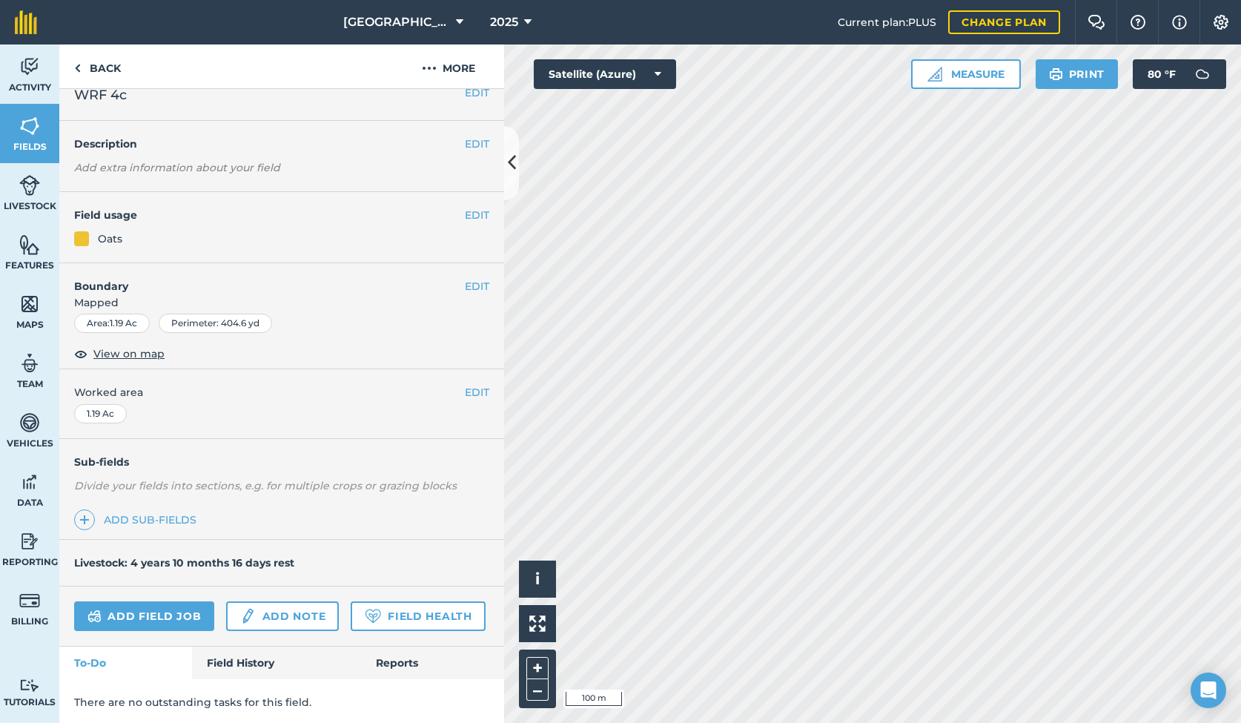
scroll to position [19, 0]
click at [232, 652] on link "Field History" at bounding box center [276, 663] width 168 height 33
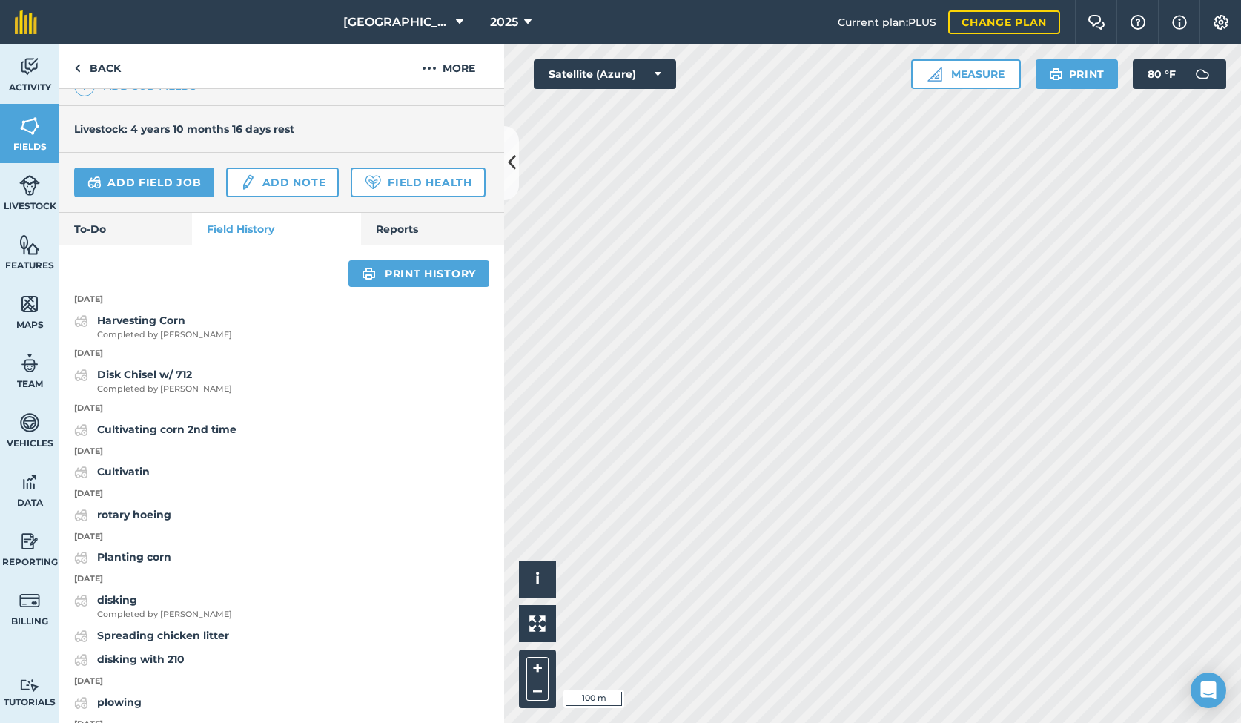
scroll to position [454, 0]
click at [133, 314] on strong "Harvesting Corn" at bounding box center [141, 318] width 88 height 13
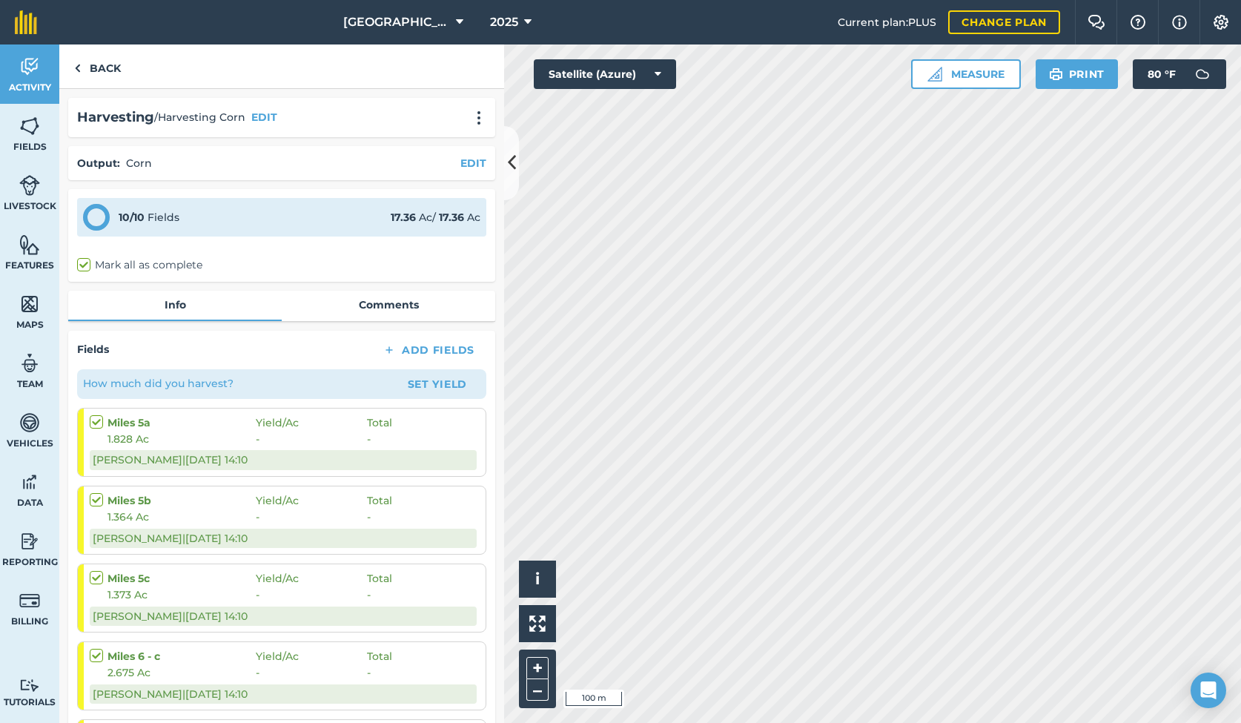
click at [269, 115] on button "EDIT" at bounding box center [264, 117] width 26 height 16
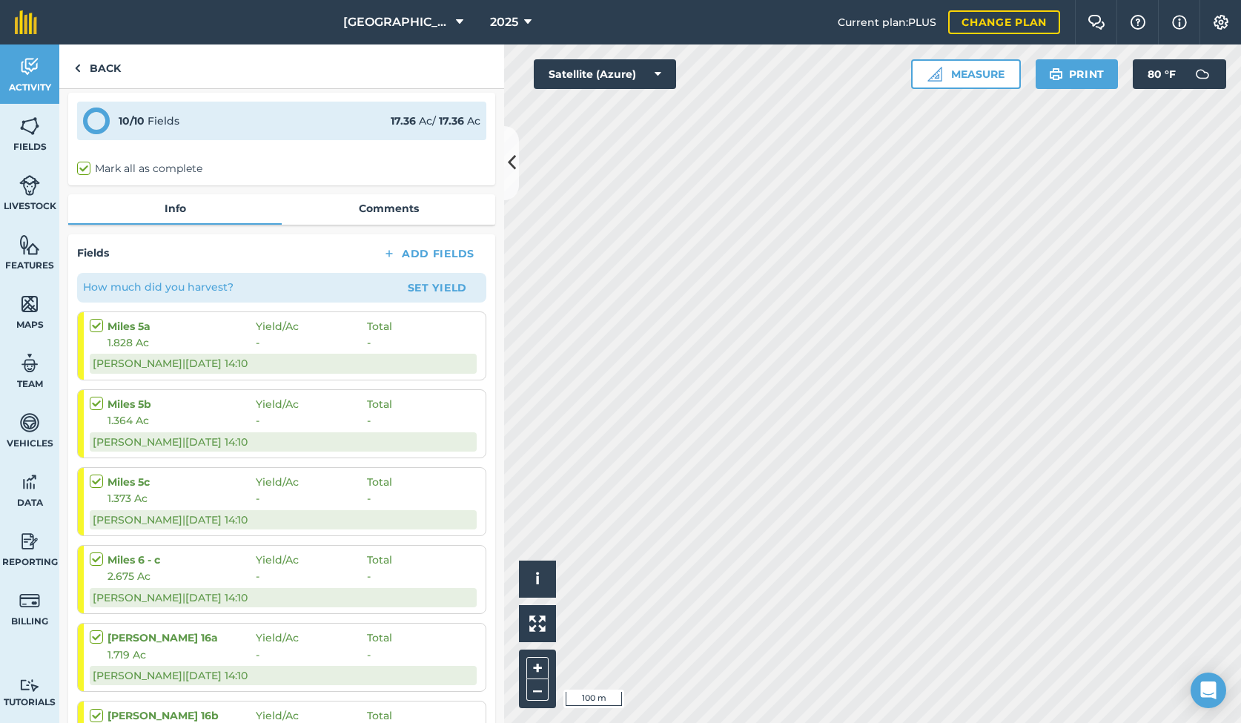
scroll to position [375, 0]
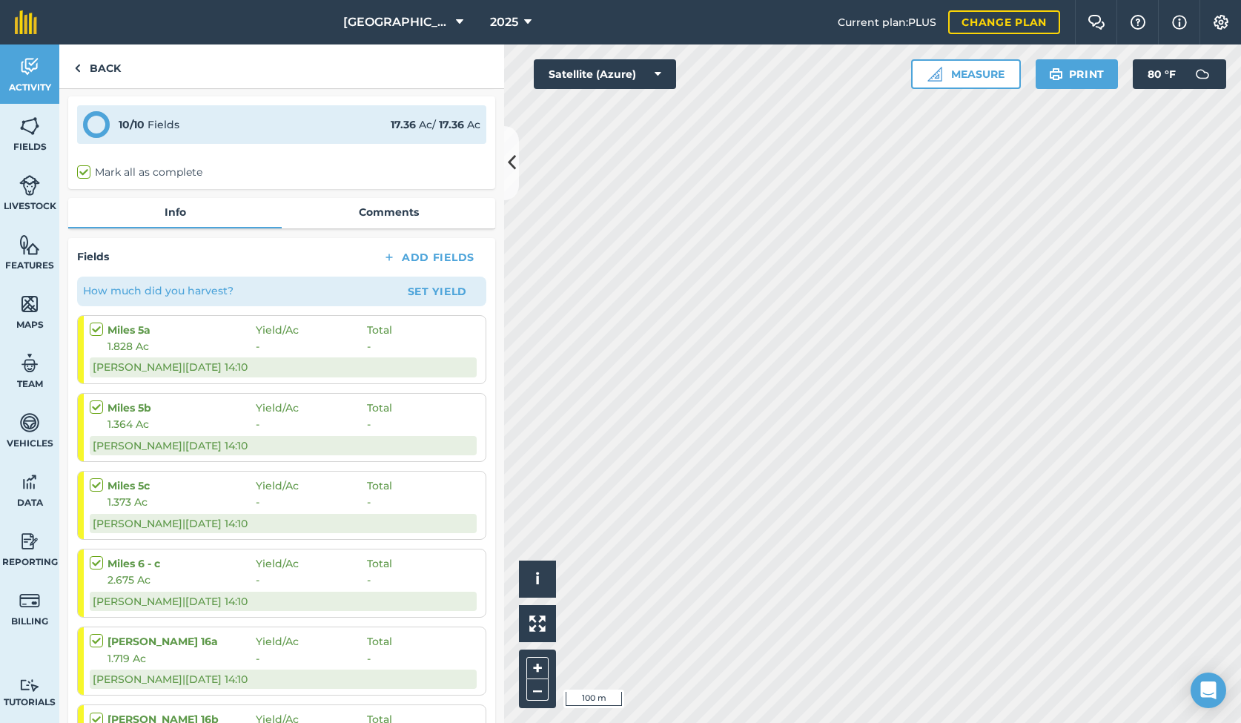
click at [179, 322] on strong "Miles 5a" at bounding box center [181, 330] width 148 height 16
click at [227, 340] on span "1.828 Ac" at bounding box center [181, 346] width 148 height 16
click at [391, 205] on link "Comments" at bounding box center [388, 212] width 213 height 28
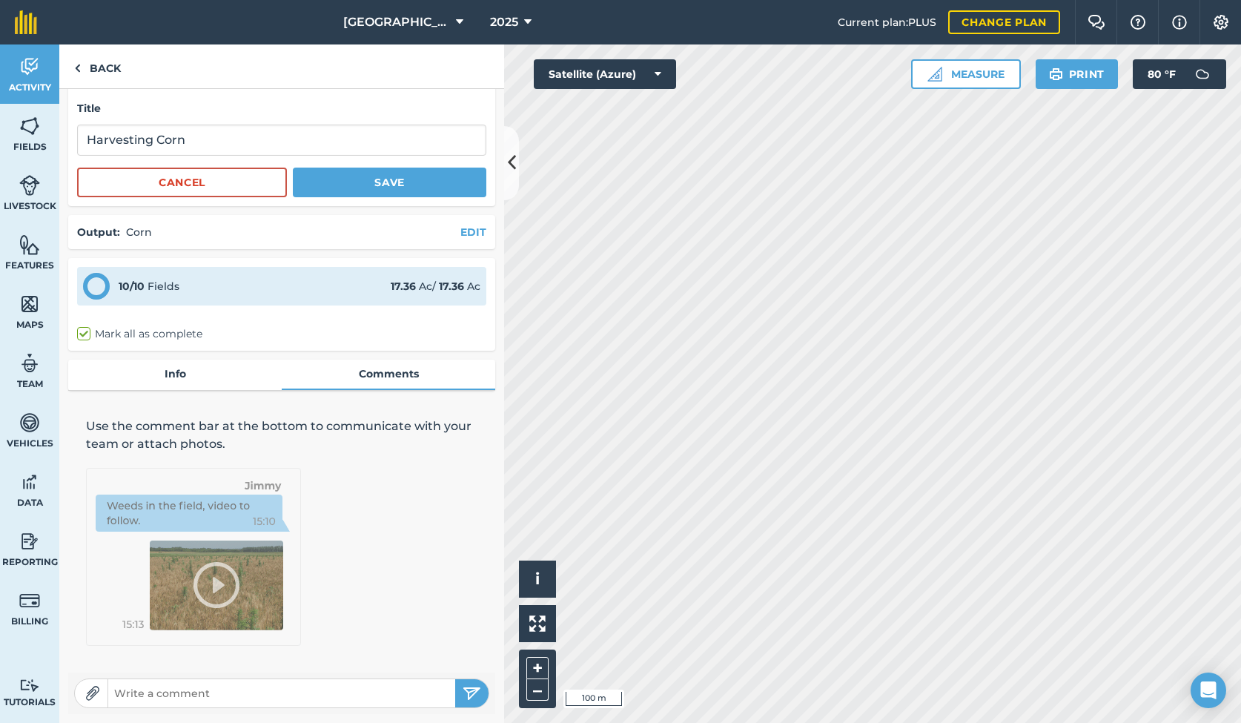
scroll to position [34, 0]
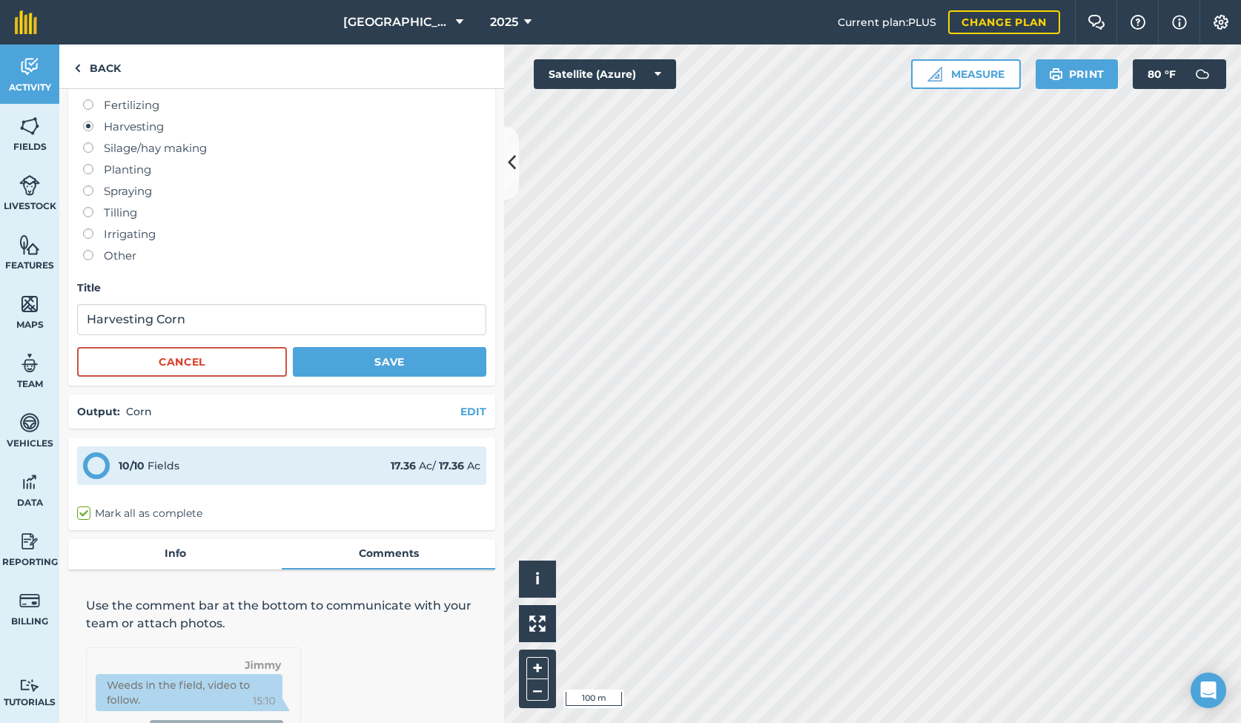
click at [236, 374] on button "Cancel" at bounding box center [182, 362] width 210 height 30
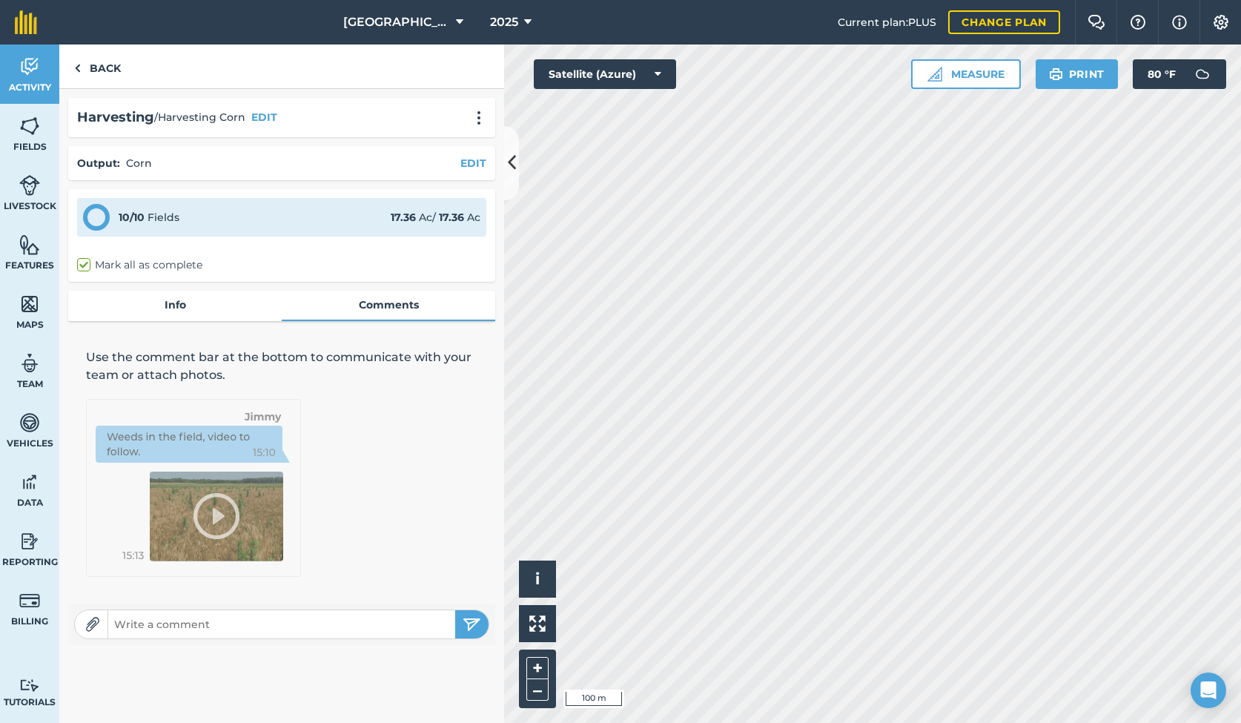
click at [90, 267] on label "Mark all as complete" at bounding box center [139, 265] width 125 height 16
click at [87, 267] on input "Mark all as complete" at bounding box center [82, 262] width 10 height 10
checkbox input "true"
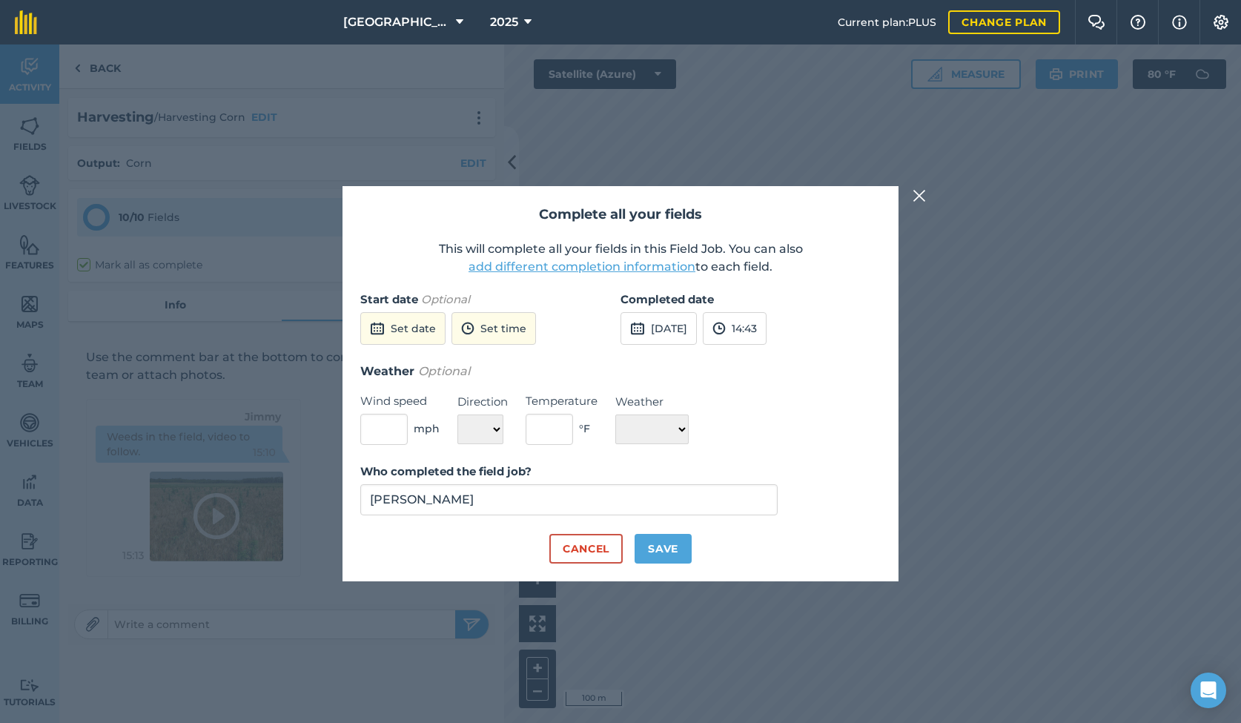
click at [672, 326] on button "20th Aug 2025" at bounding box center [658, 328] width 76 height 33
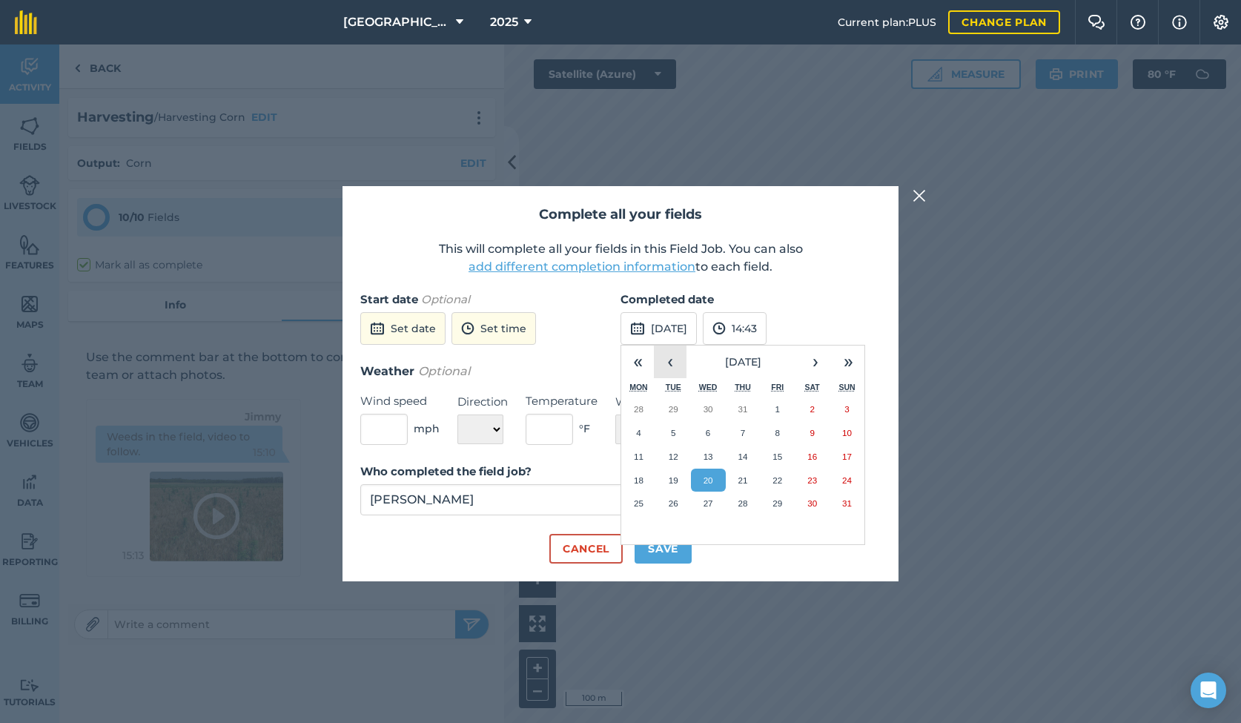
click at [671, 363] on button "‹" at bounding box center [670, 361] width 33 height 33
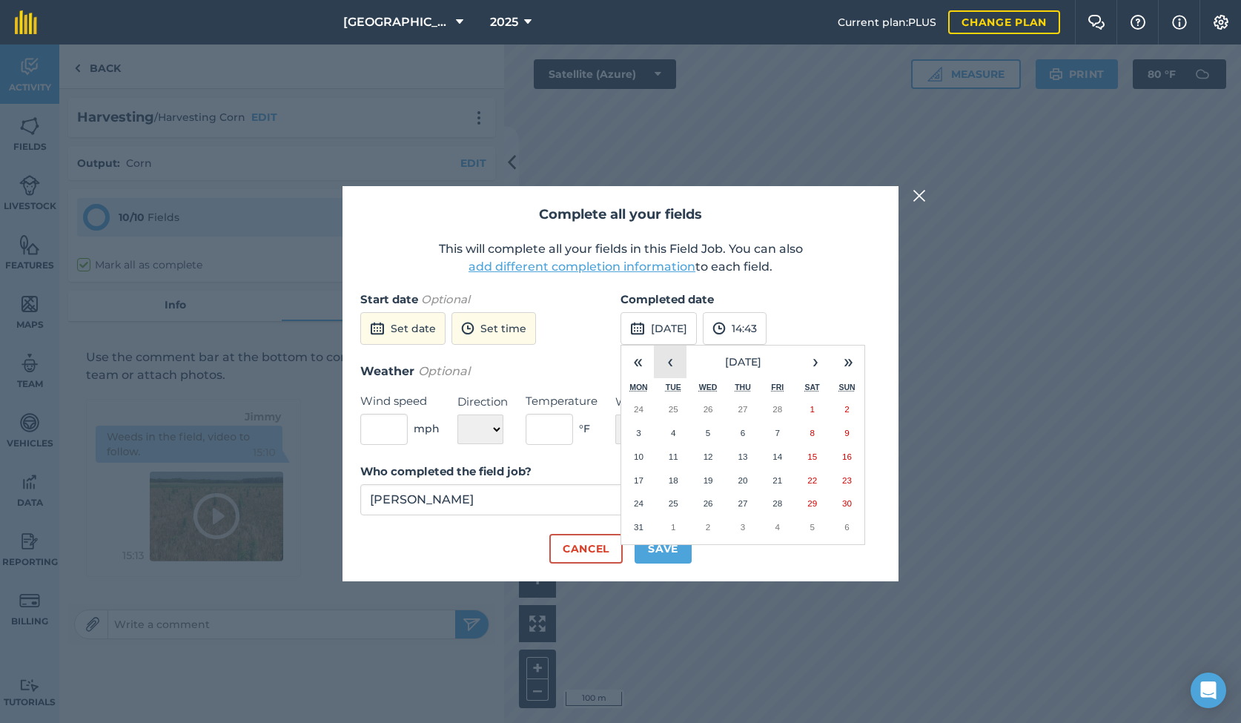
click at [671, 363] on button "‹" at bounding box center [670, 361] width 33 height 33
click at [842, 435] on button "8" at bounding box center [846, 433] width 35 height 24
click at [666, 549] on button "Save" at bounding box center [662, 549] width 57 height 30
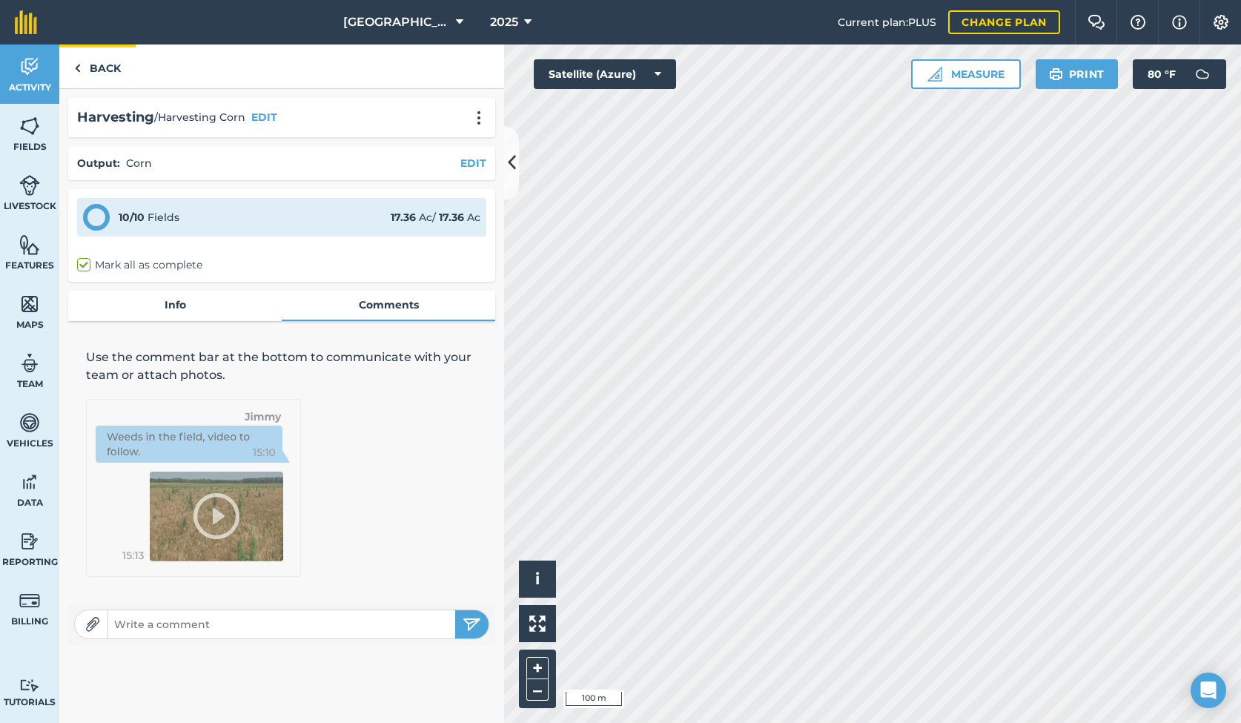
click at [104, 63] on link "Back" at bounding box center [97, 66] width 76 height 44
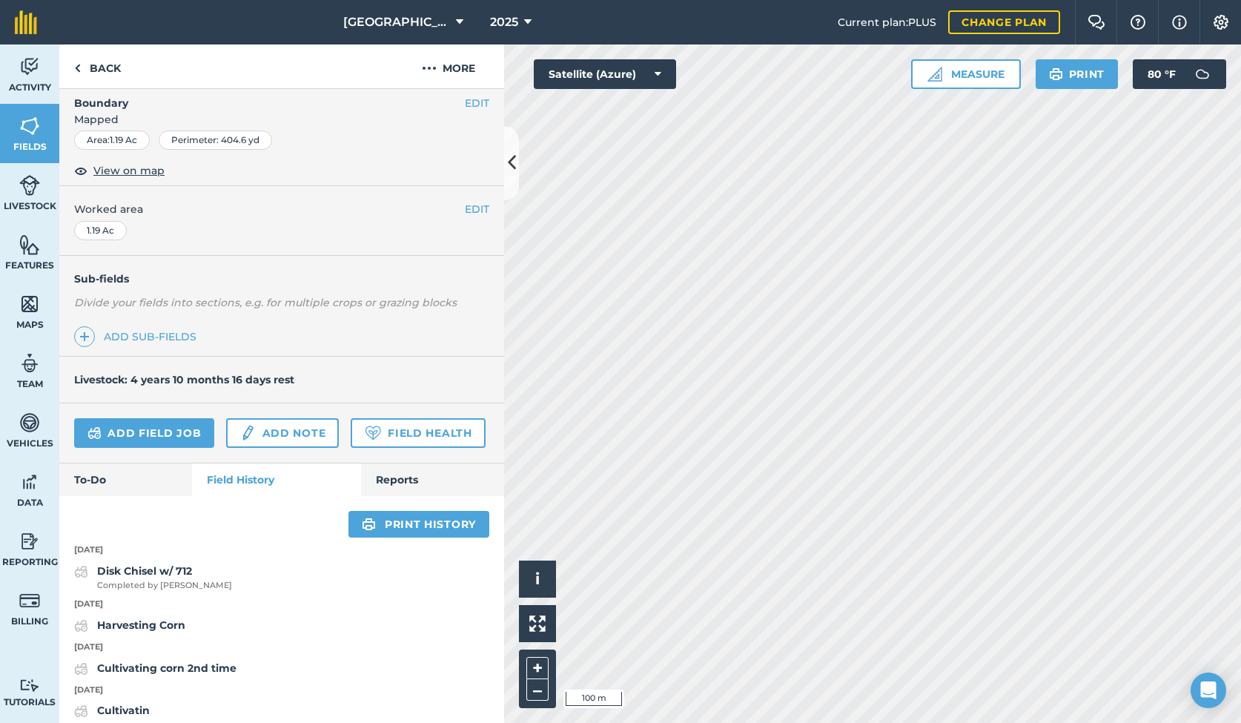
scroll to position [329, 0]
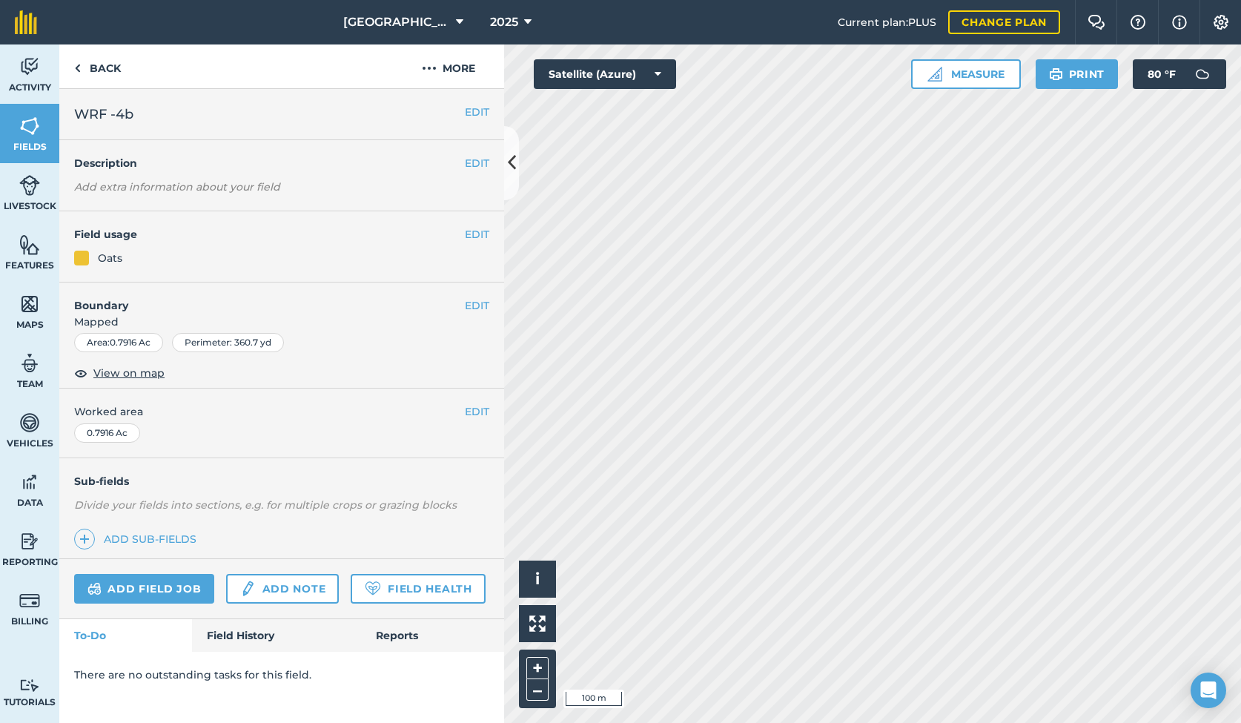
click at [254, 632] on link "Field History" at bounding box center [276, 635] width 168 height 33
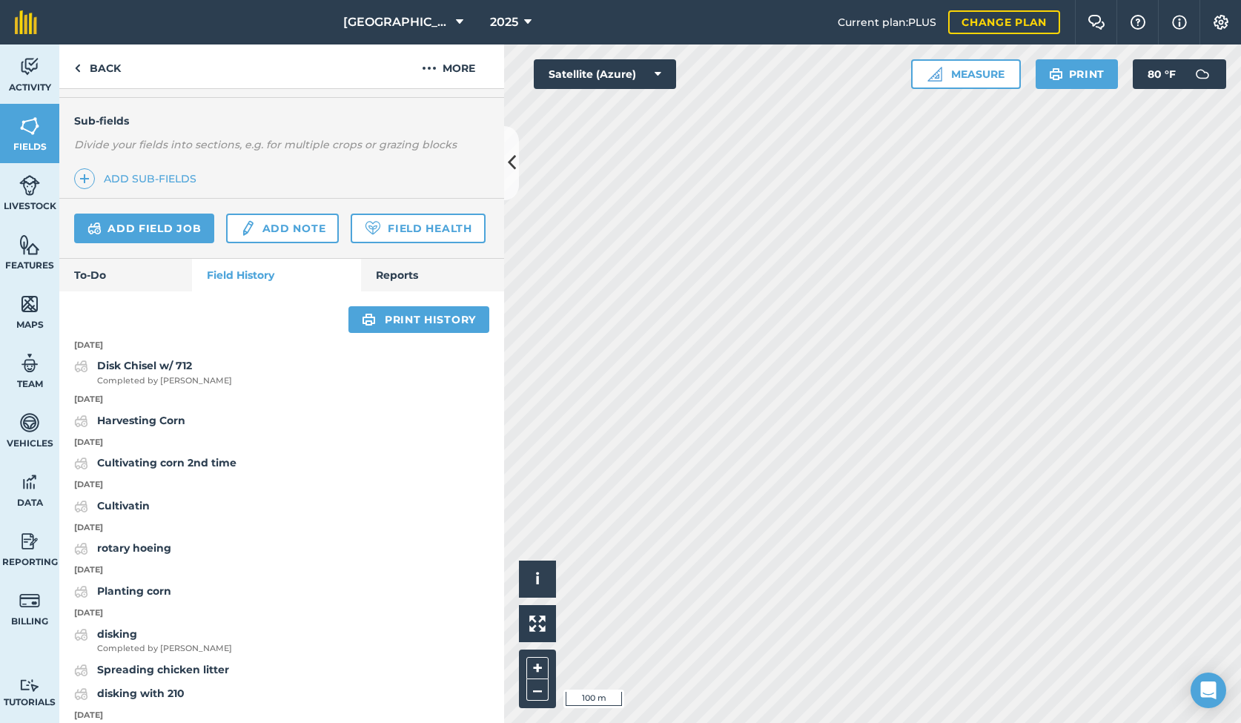
scroll to position [364, 0]
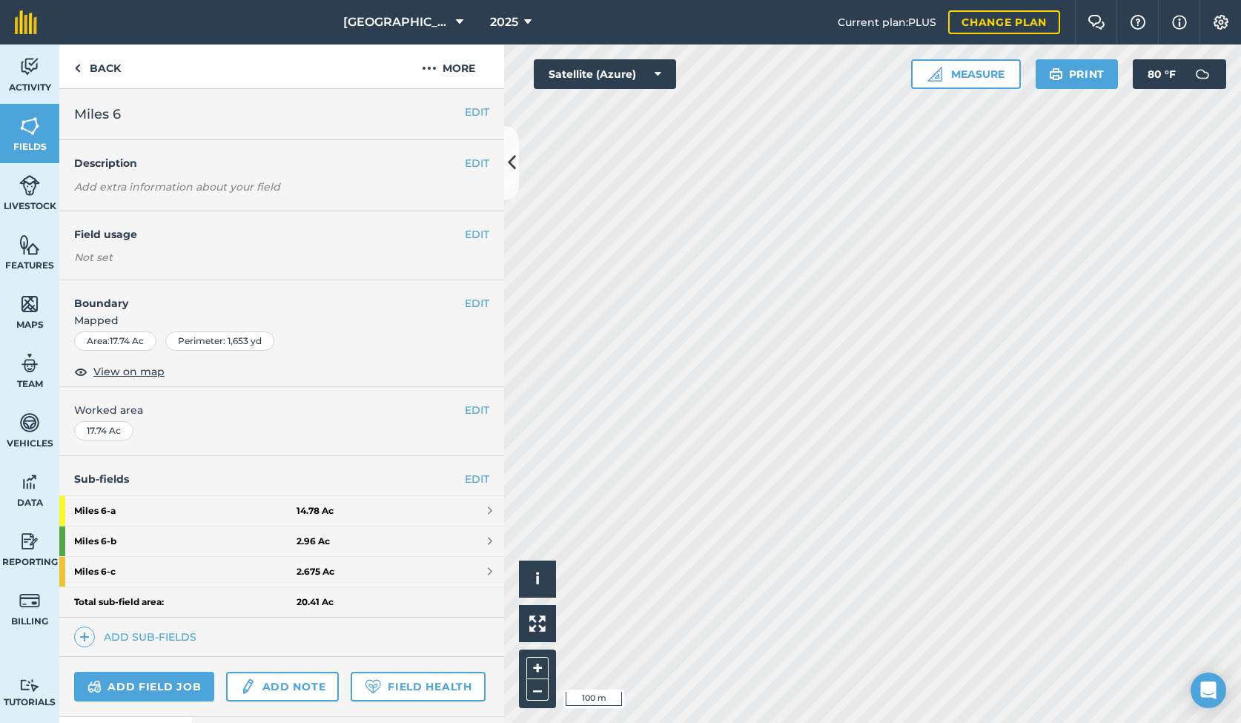
click at [182, 506] on strong "Miles 6 - a" at bounding box center [185, 511] width 222 height 30
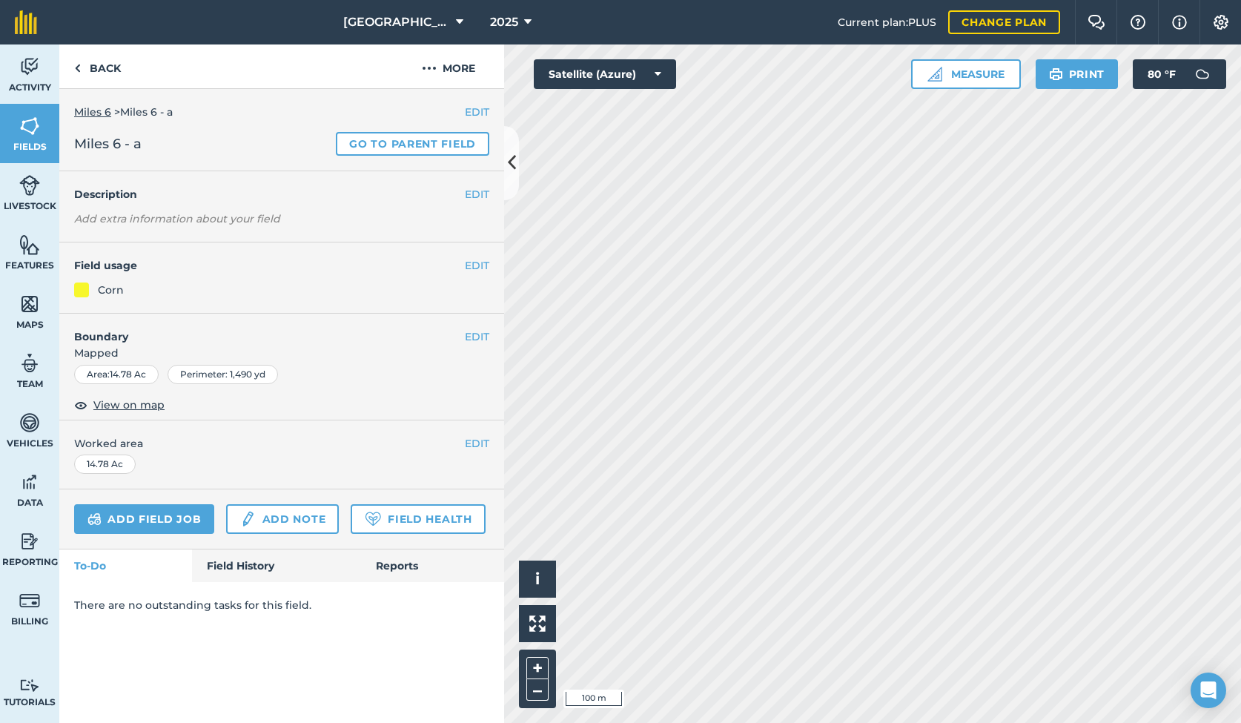
click at [244, 557] on link "Field History" at bounding box center [276, 565] width 168 height 33
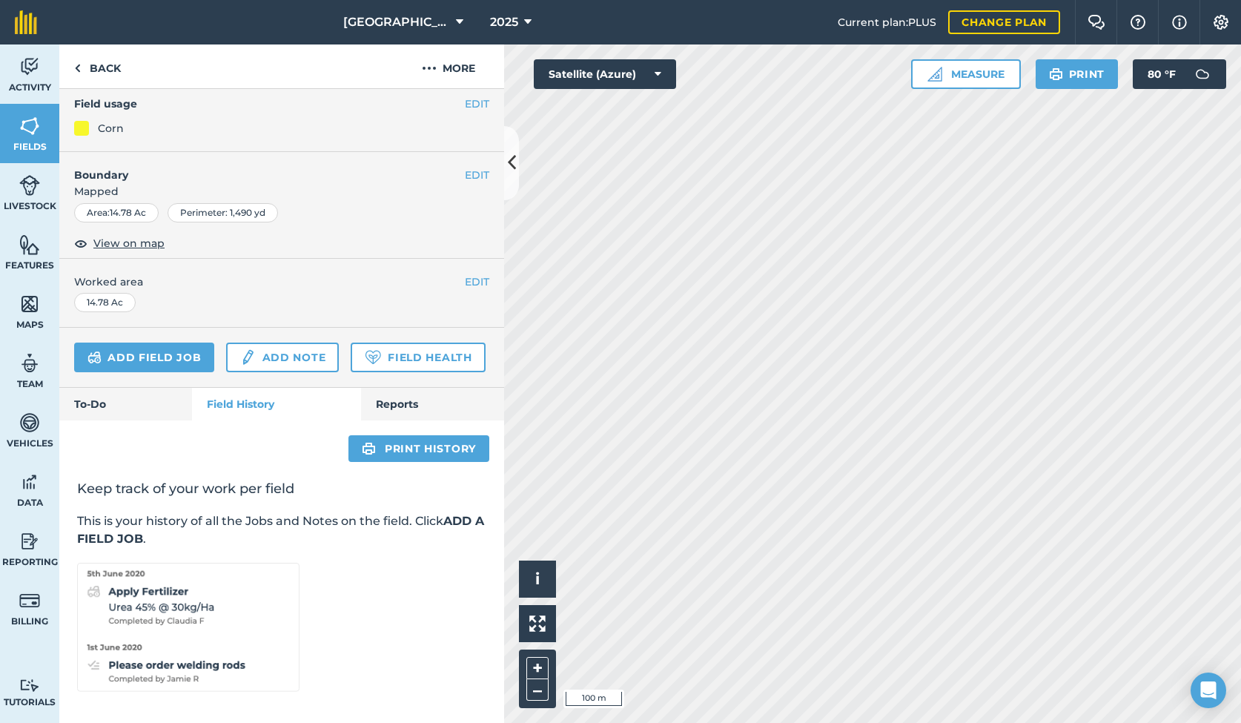
scroll to position [161, 0]
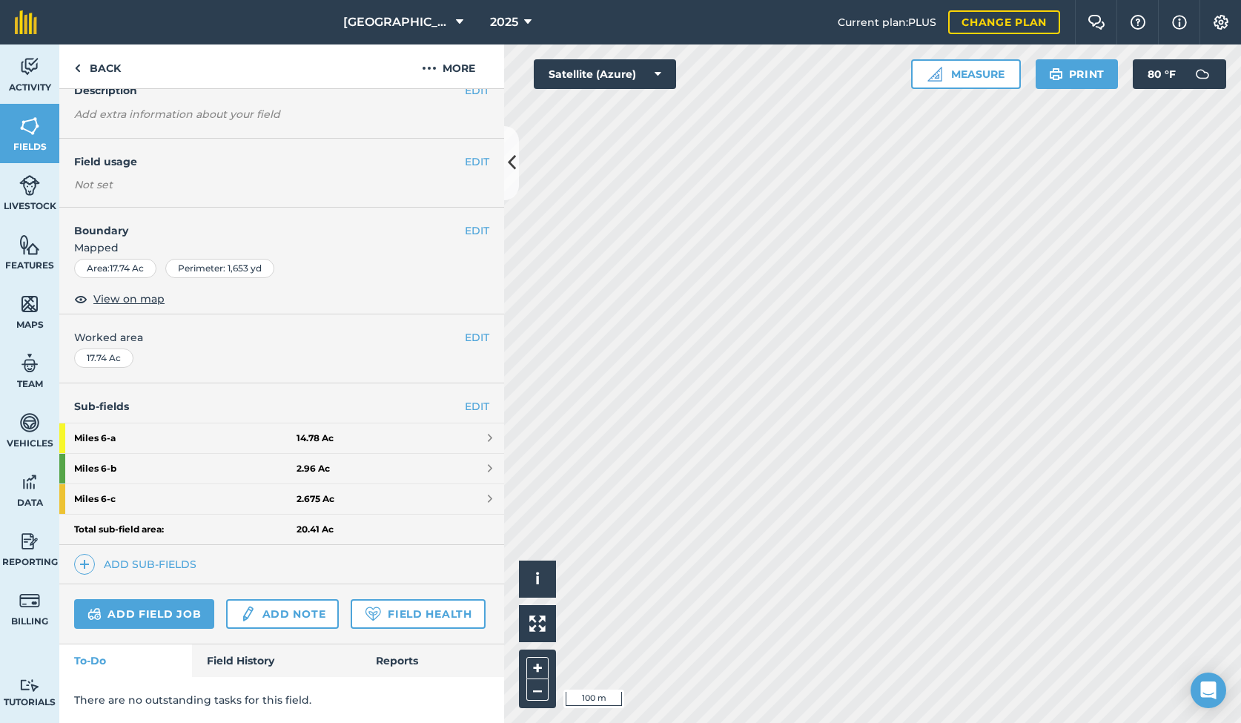
scroll to position [70, 0]
click at [230, 659] on link "Field History" at bounding box center [276, 662] width 168 height 33
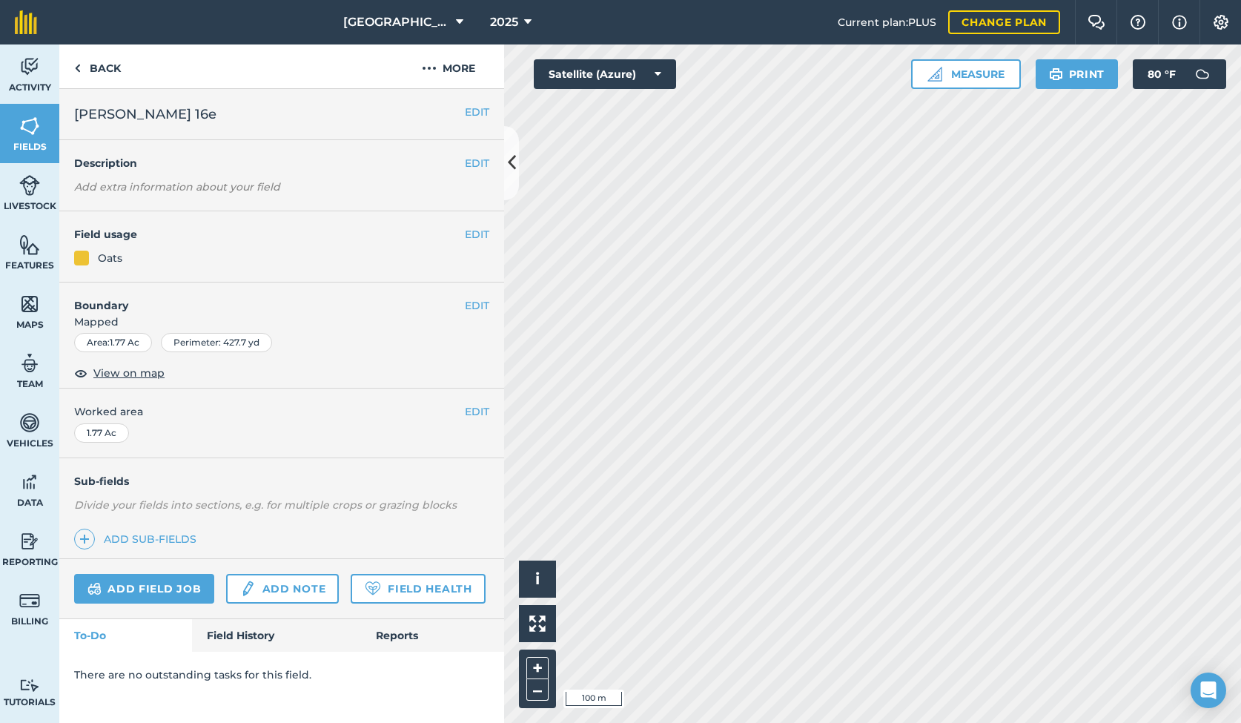
click at [231, 629] on link "Field History" at bounding box center [276, 635] width 168 height 33
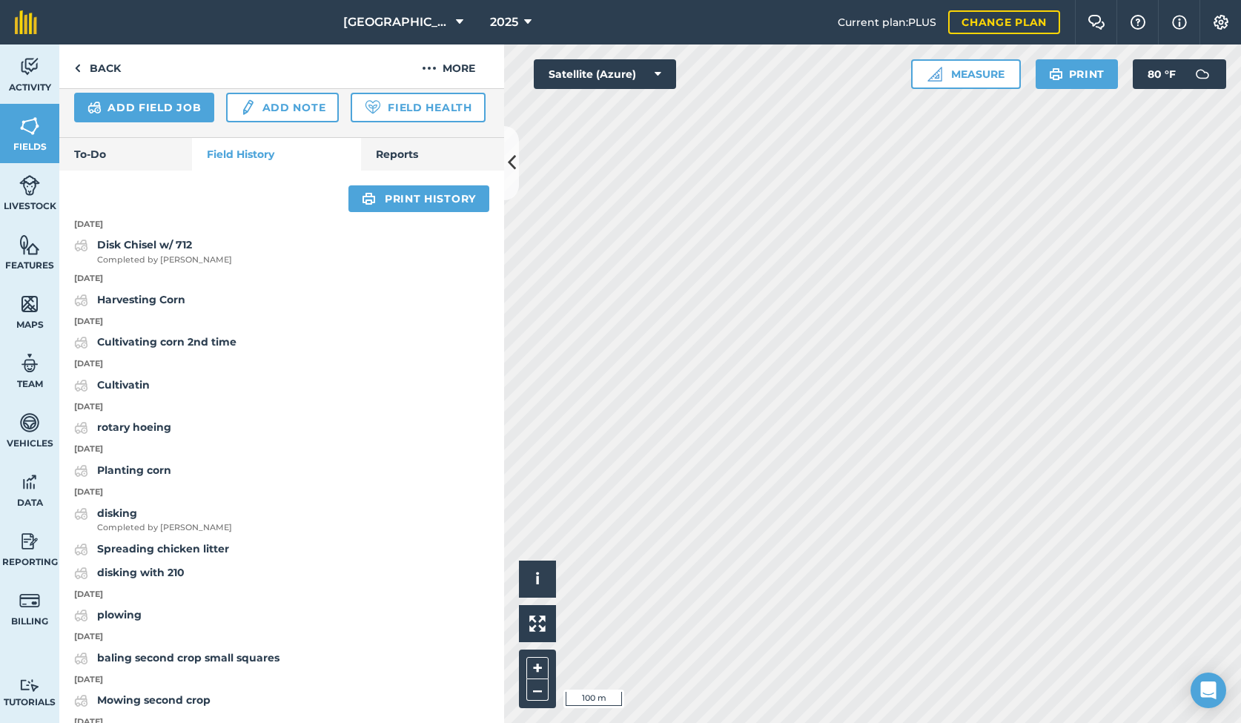
scroll to position [496, 0]
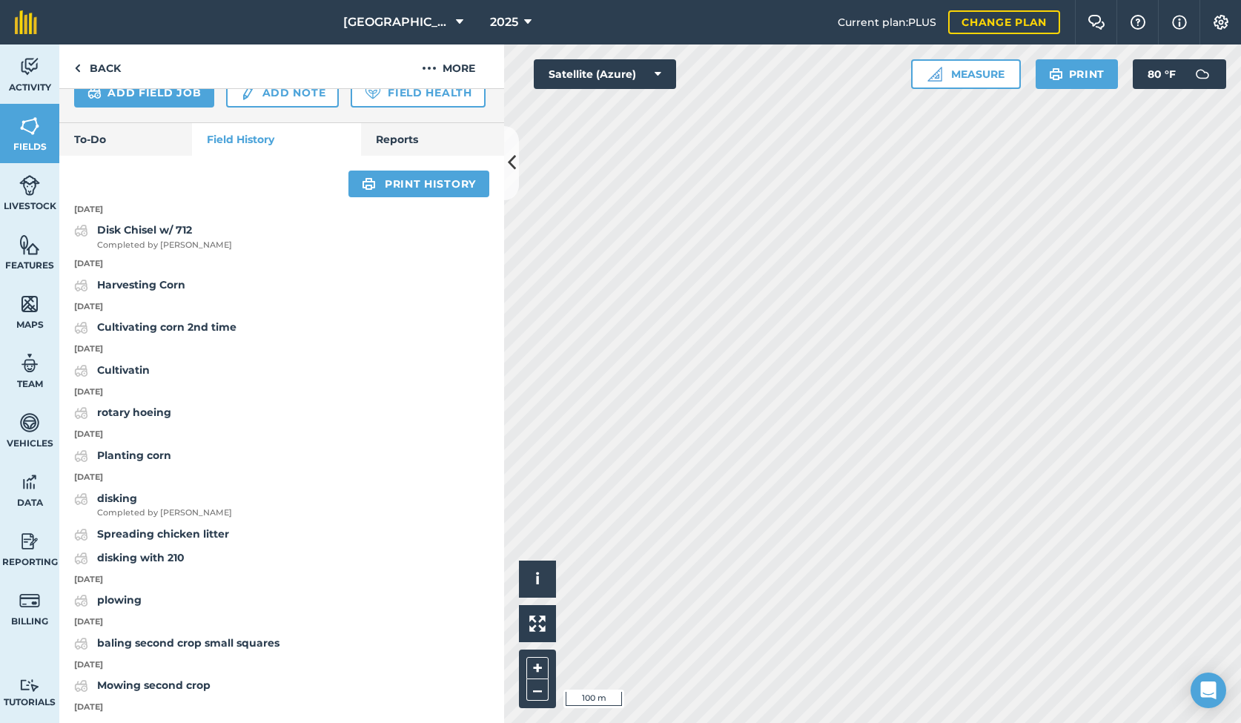
click at [147, 283] on strong "Harvesting Corn" at bounding box center [141, 284] width 88 height 13
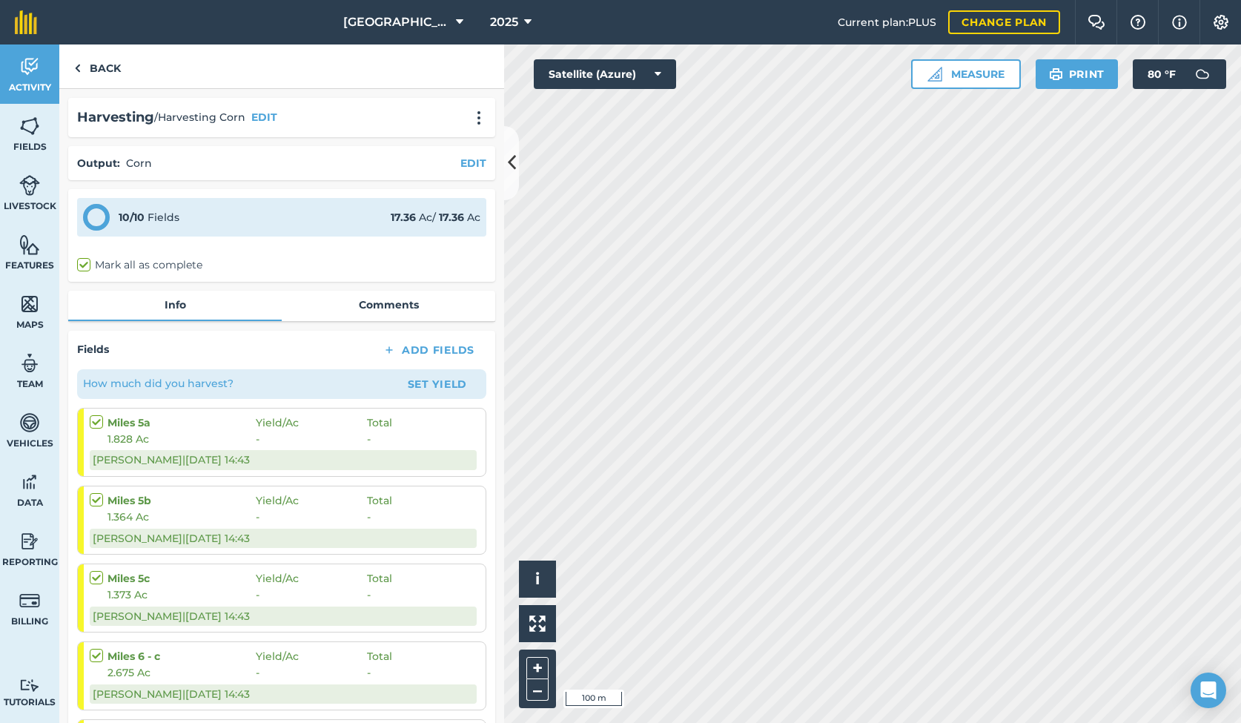
click at [439, 384] on button "Set Yield" at bounding box center [437, 384] width 86 height 24
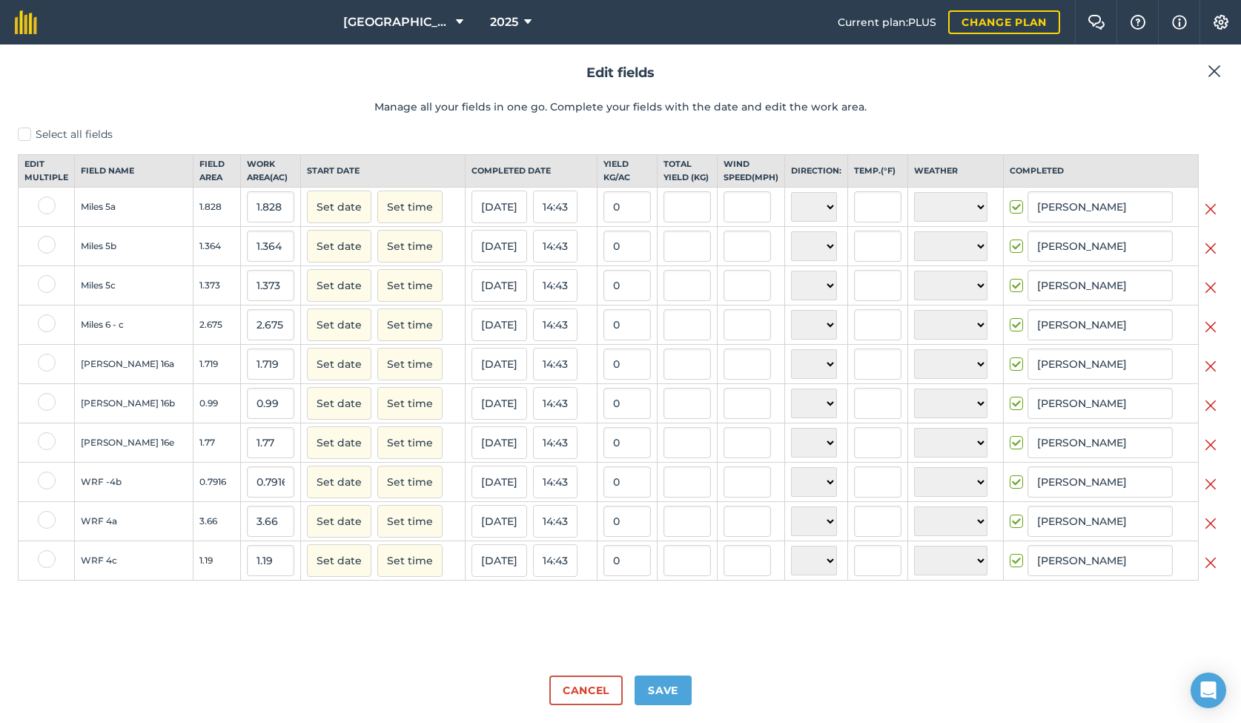
click at [585, 694] on button "Cancel" at bounding box center [585, 690] width 73 height 30
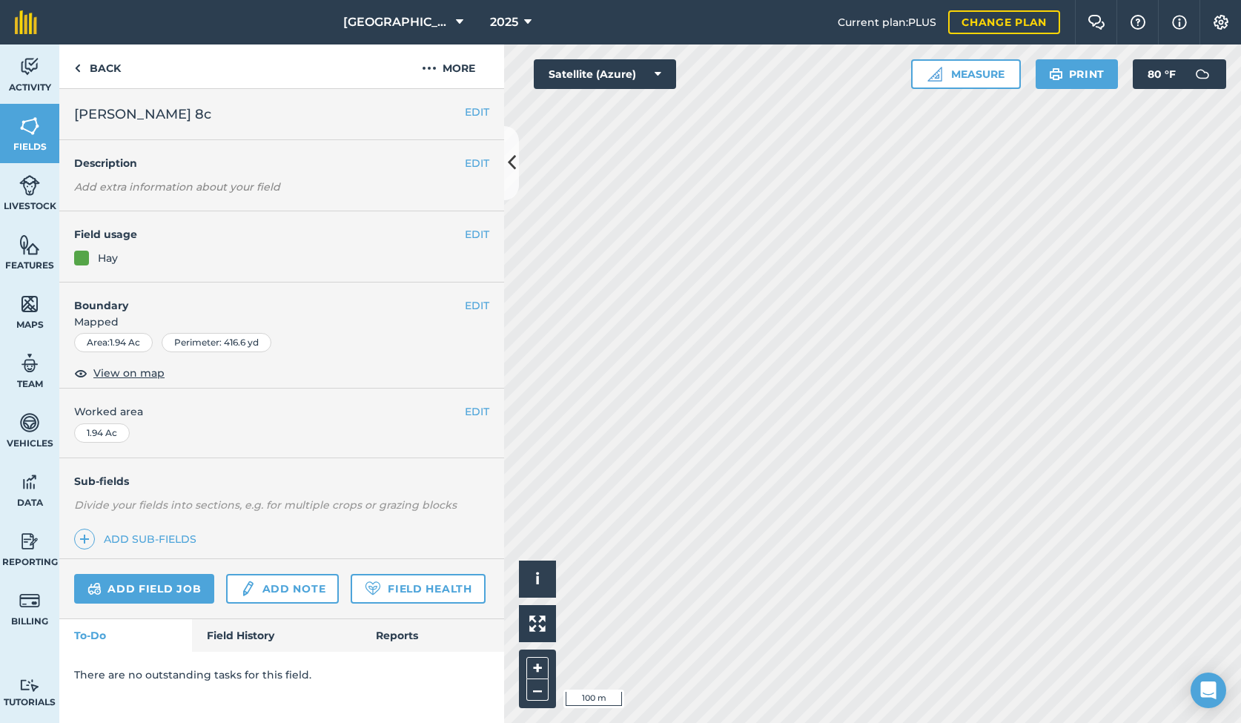
click at [159, 585] on link "Add field job" at bounding box center [144, 589] width 140 height 30
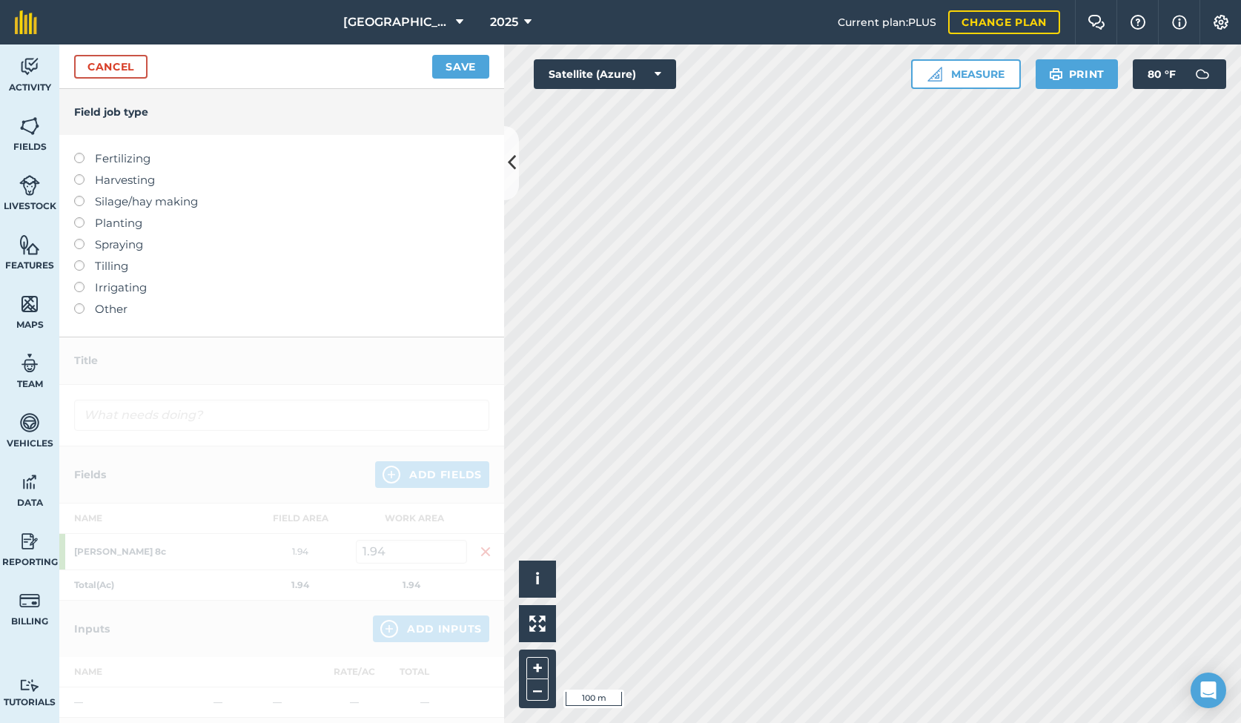
click at [82, 153] on label at bounding box center [84, 153] width 21 height 0
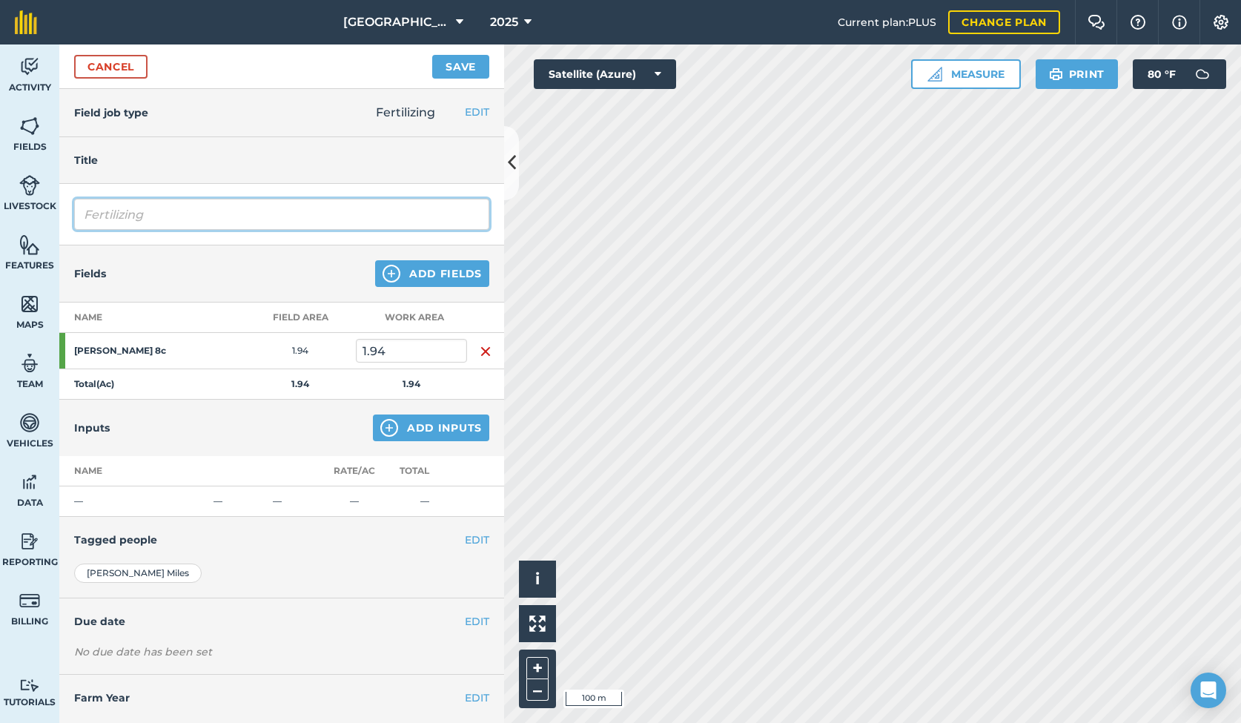
drag, startPoint x: 168, startPoint y: 222, endPoint x: 73, endPoint y: 217, distance: 95.8
click at [73, 217] on div "Fertilizing" at bounding box center [281, 215] width 445 height 62
type input "Spreading cow compost"
click at [449, 274] on button "Add Fields" at bounding box center [432, 273] width 114 height 27
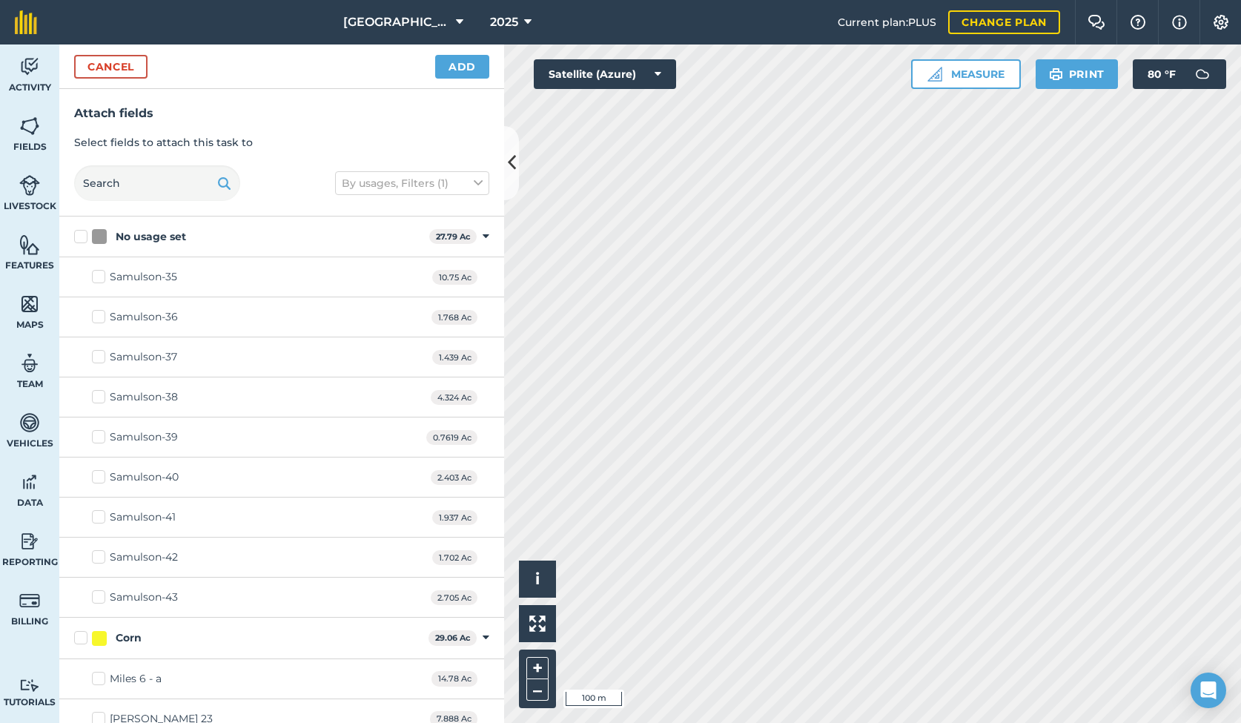
checkbox input "true"
checkbox input "false"
click at [454, 67] on button "Add" at bounding box center [462, 67] width 54 height 24
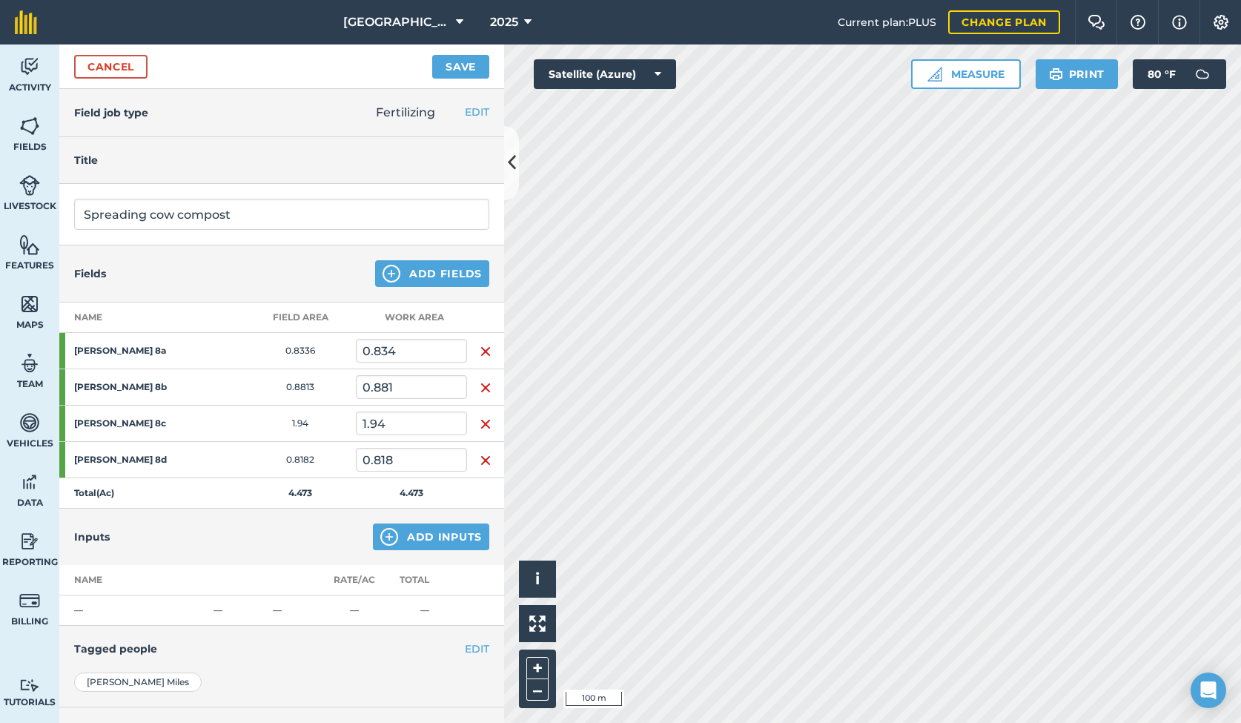
click at [457, 73] on button "Save" at bounding box center [460, 67] width 57 height 24
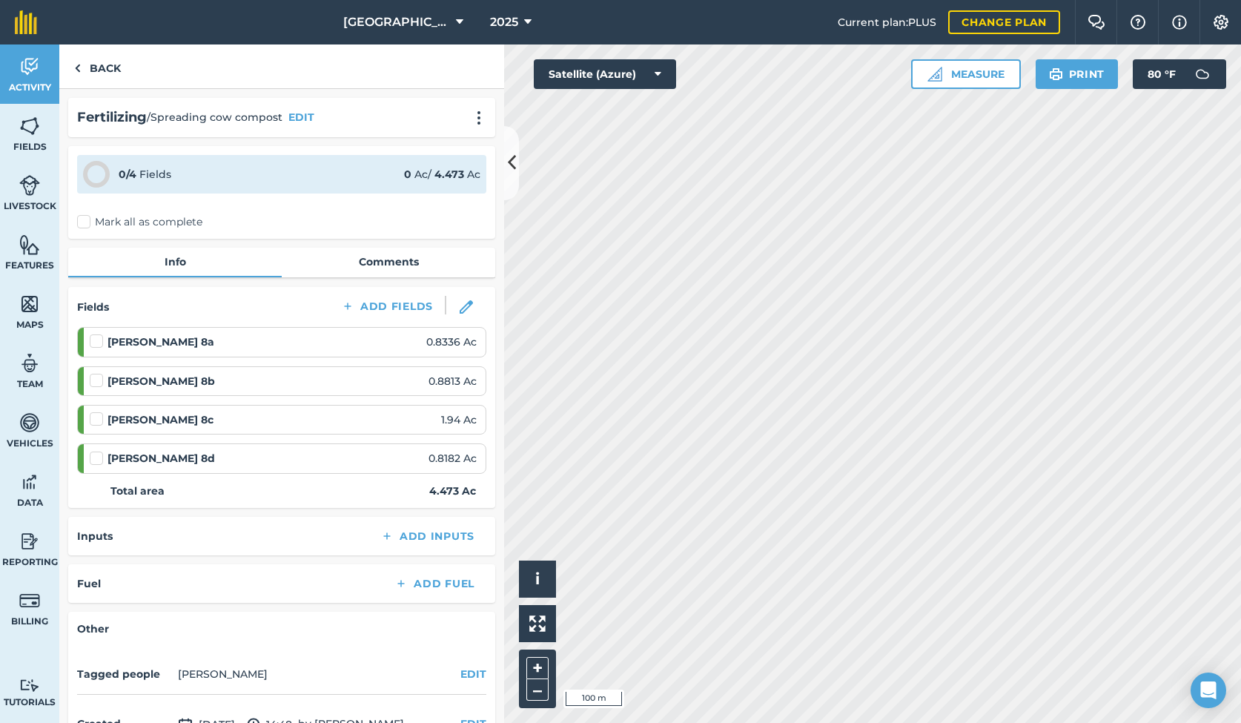
click at [83, 223] on label "Mark all as complete" at bounding box center [139, 222] width 125 height 16
click at [83, 223] on input "Mark all as complete" at bounding box center [82, 219] width 10 height 10
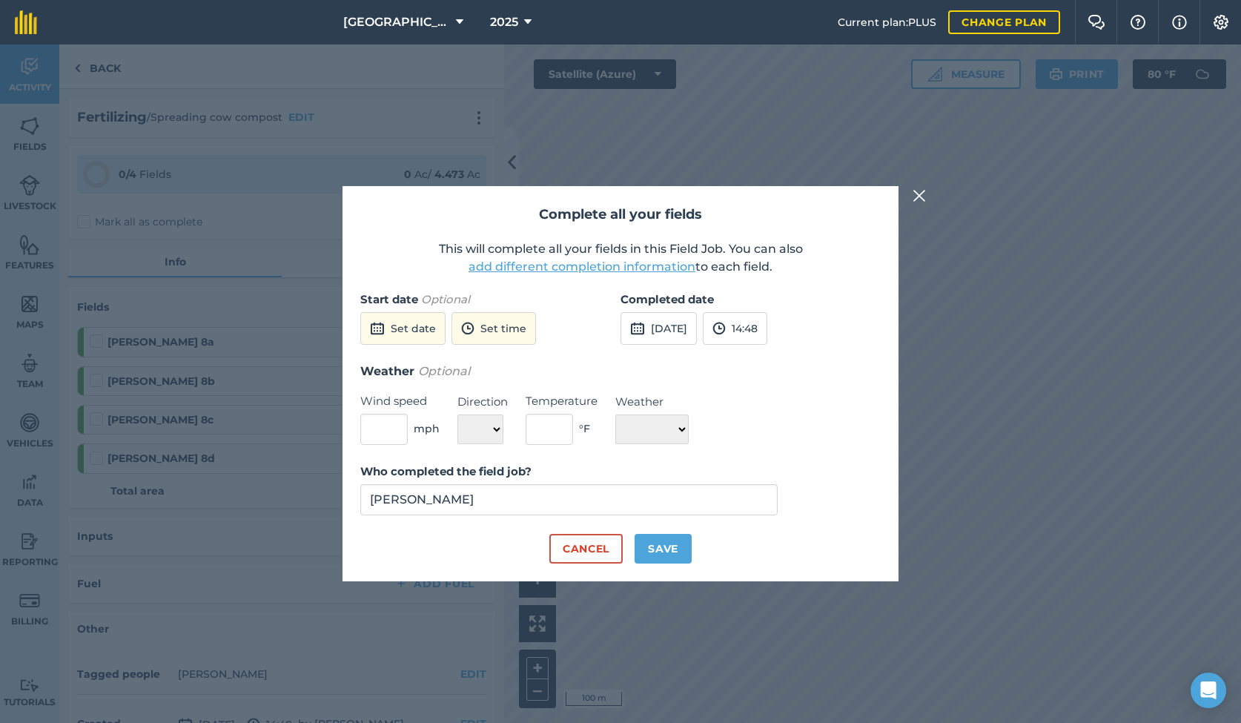
click at [672, 323] on button "20th Aug 2025" at bounding box center [658, 328] width 76 height 33
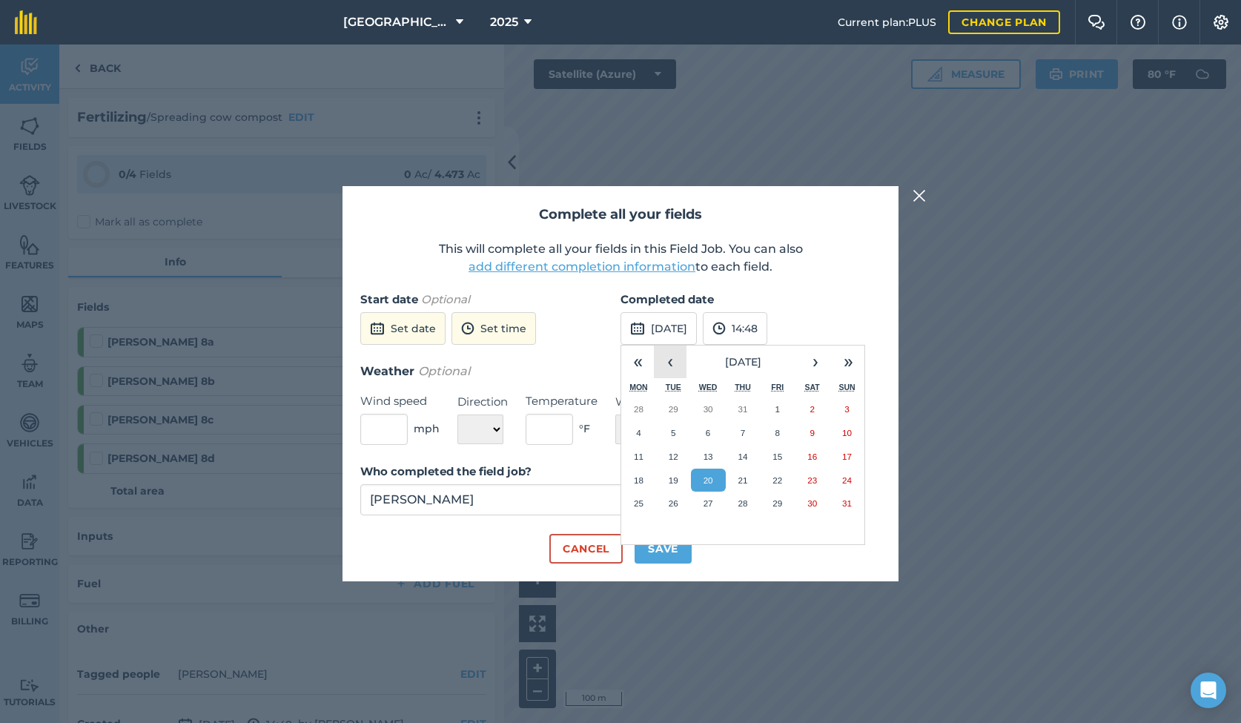
click at [671, 365] on button "‹" at bounding box center [670, 361] width 33 height 33
click at [638, 455] on abbr "14" at bounding box center [639, 456] width 10 height 10
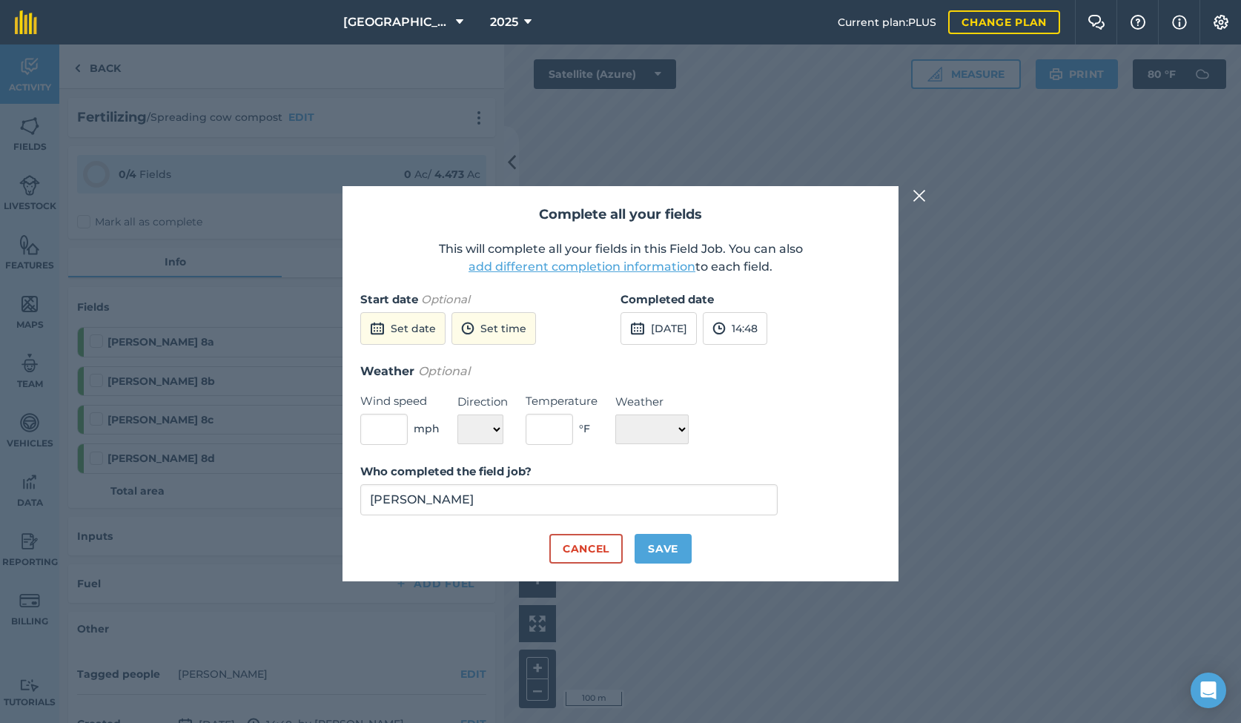
click at [669, 546] on button "Save" at bounding box center [662, 549] width 57 height 30
checkbox input "true"
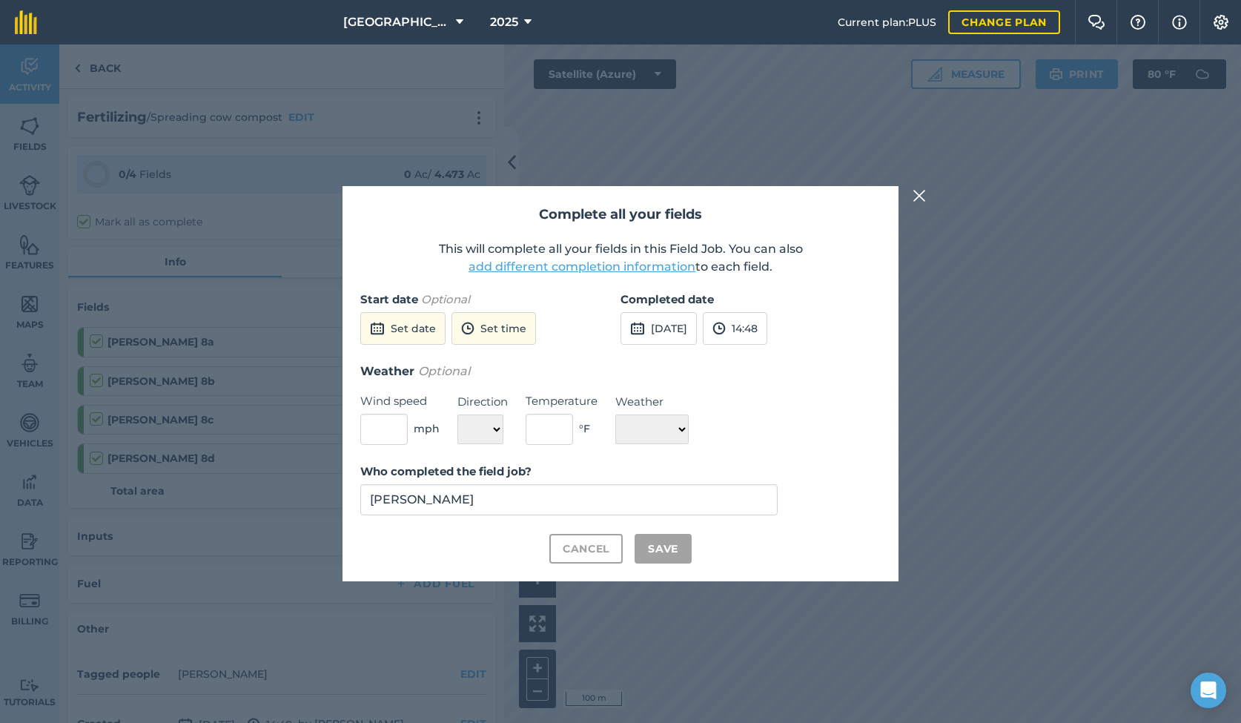
checkbox input "true"
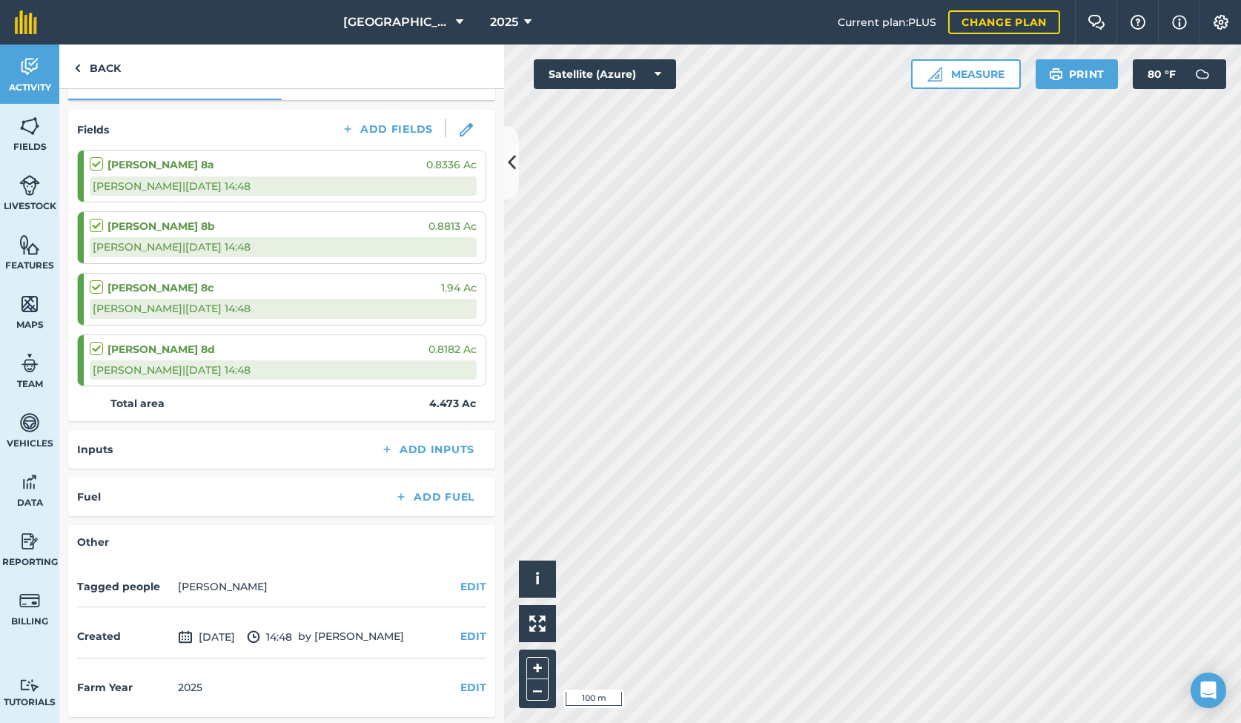
scroll to position [176, 0]
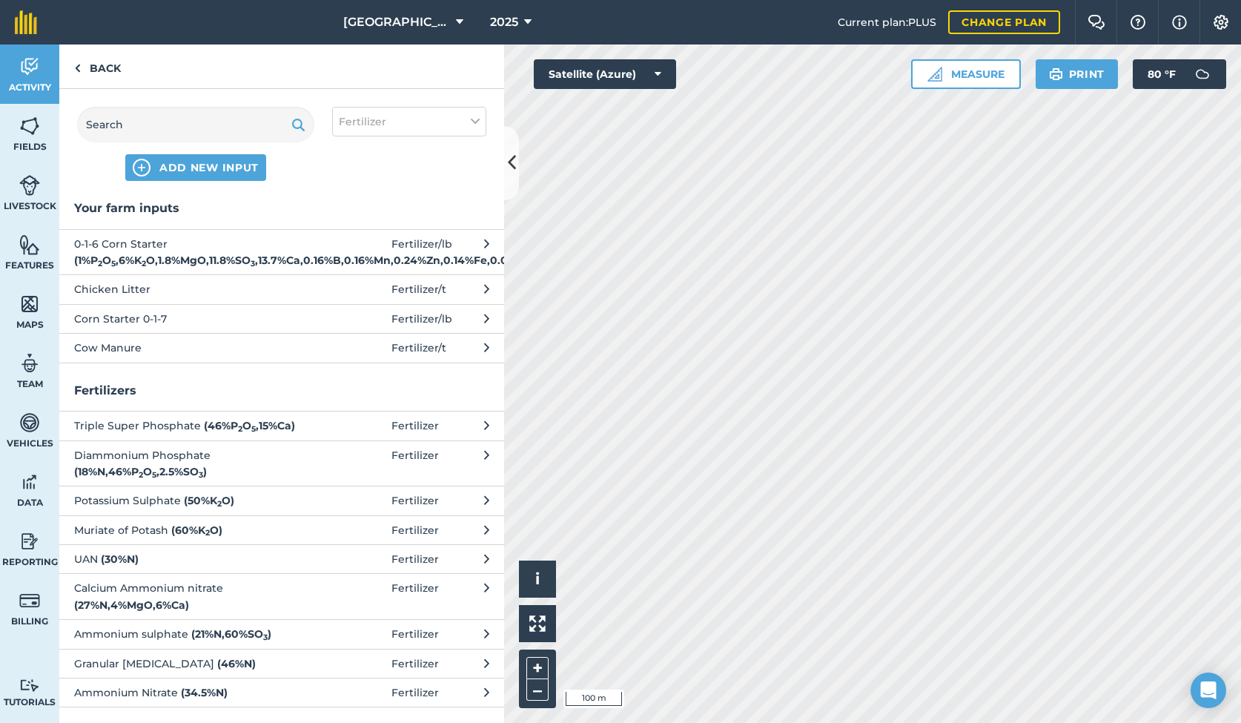
click at [485, 356] on icon at bounding box center [486, 347] width 5 height 16
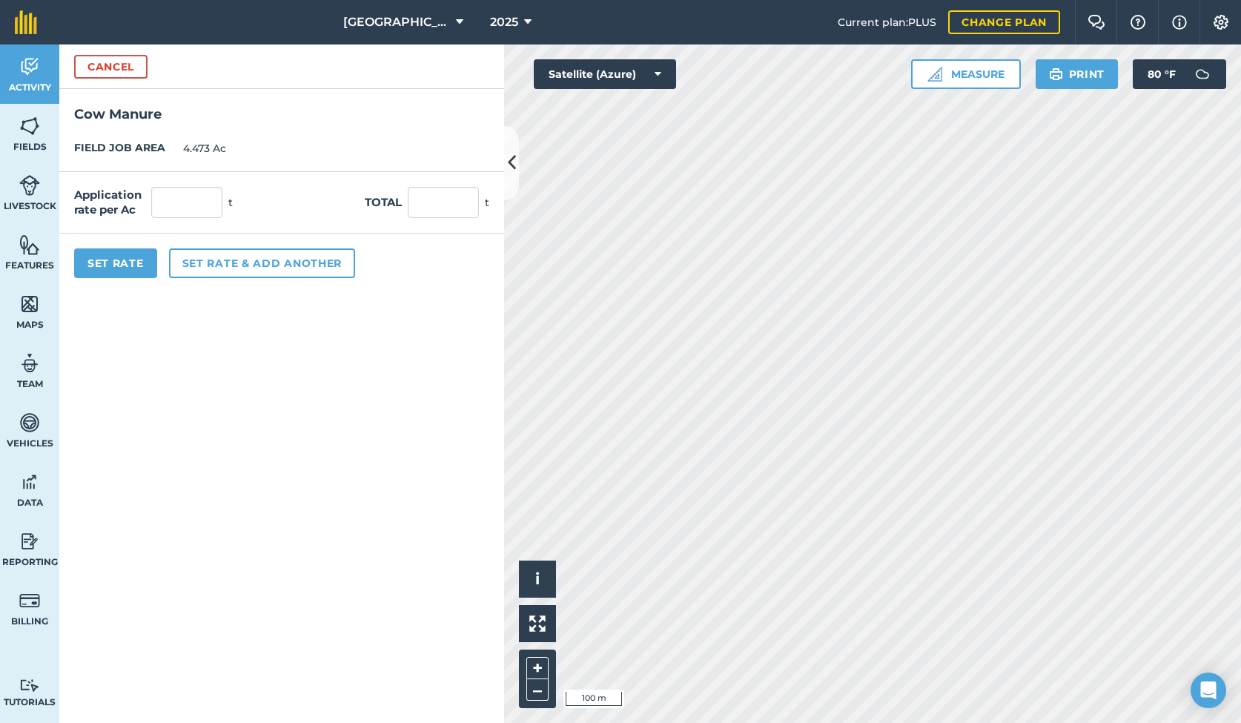
click at [99, 61] on button "Cancel" at bounding box center [110, 67] width 73 height 24
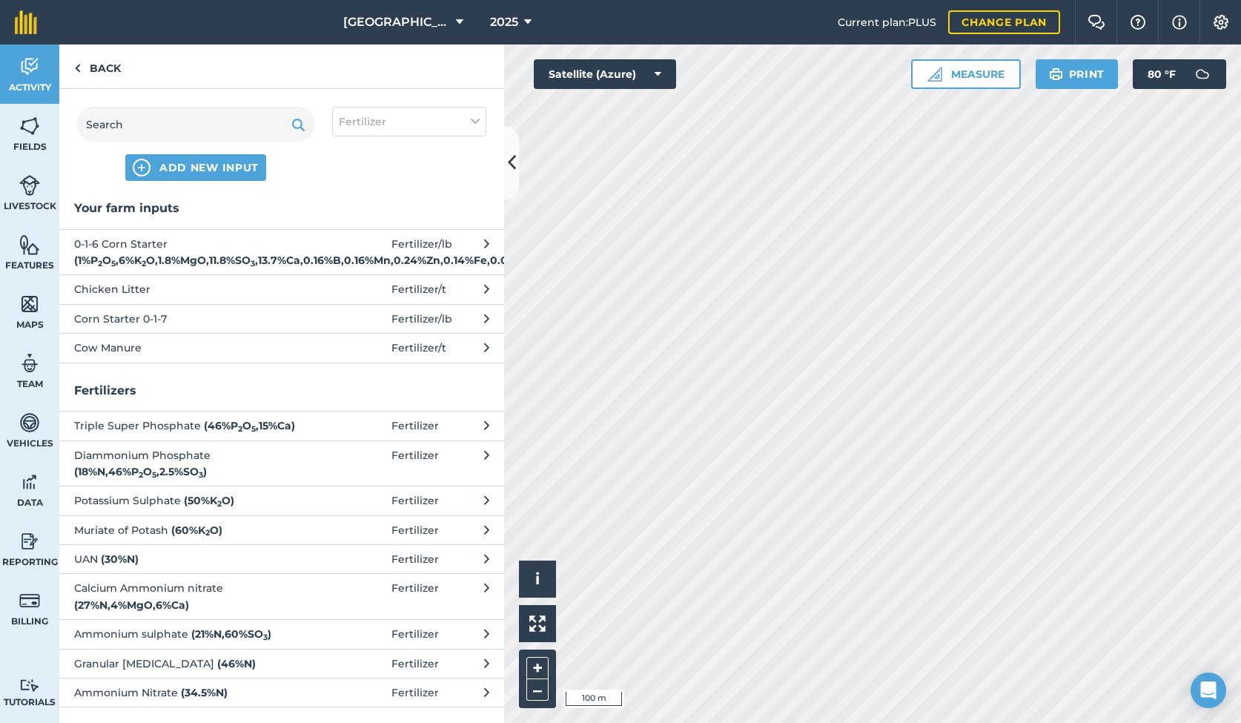
click at [123, 356] on span "Cow Manure" at bounding box center [195, 347] width 242 height 16
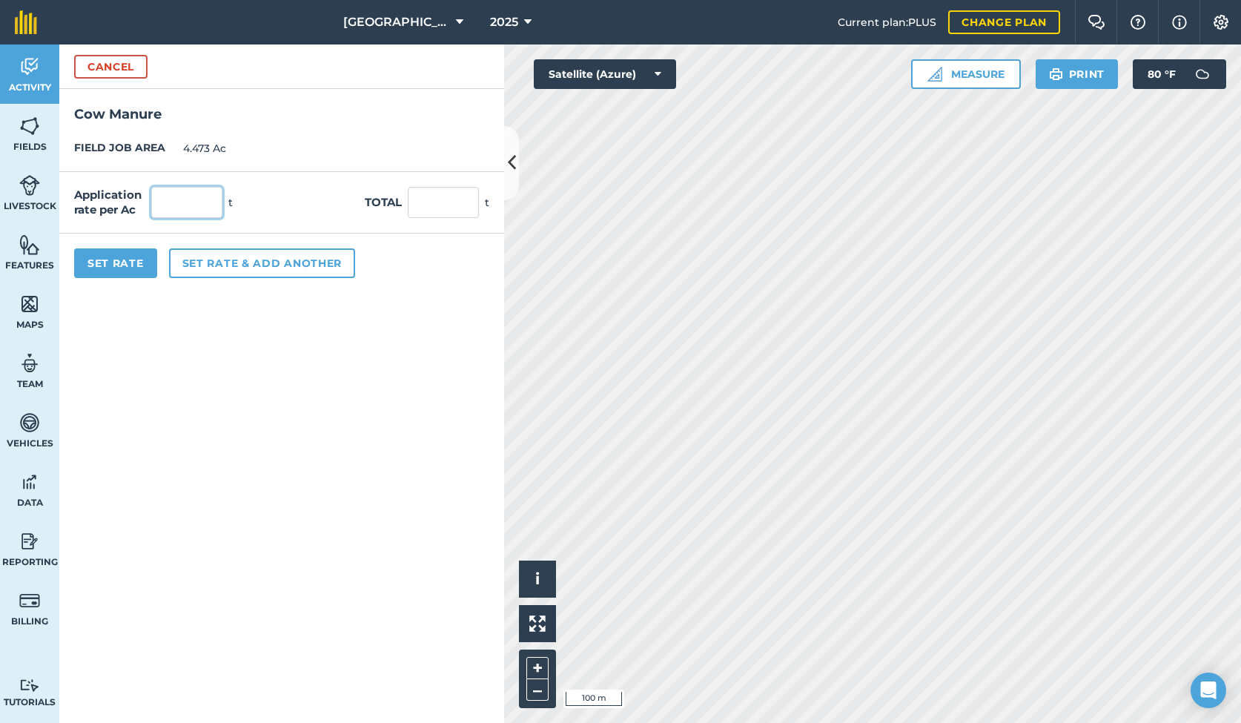
click at [203, 208] on input "text" at bounding box center [186, 202] width 71 height 31
type input "2"
type input "8.946"
click at [132, 256] on button "Set Rate" at bounding box center [115, 263] width 83 height 30
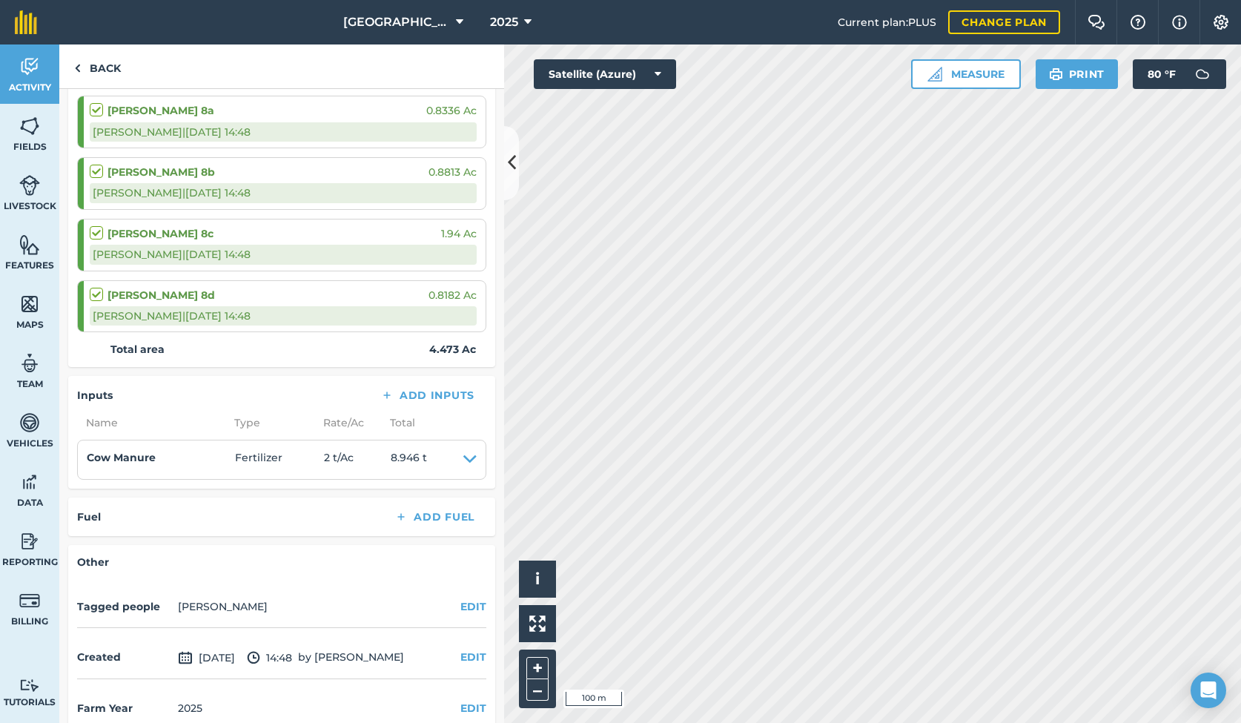
scroll to position [238, 0]
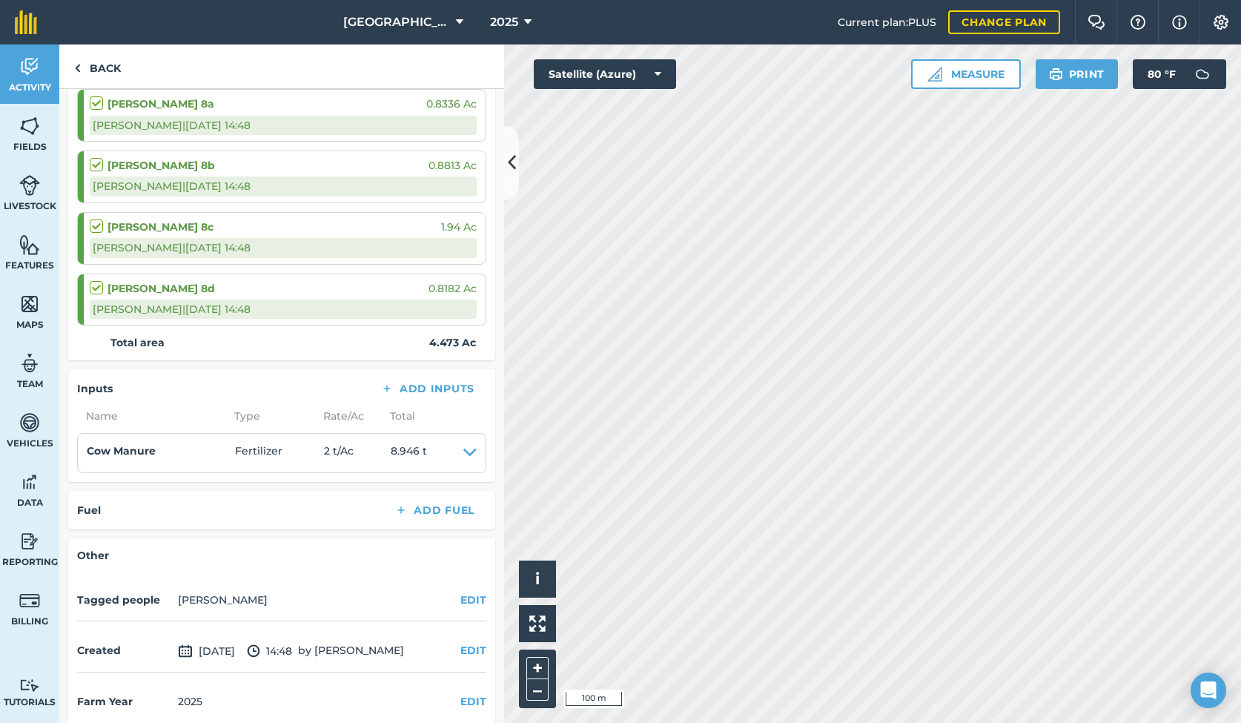
click at [282, 547] on h4 "Other" at bounding box center [281, 555] width 409 height 16
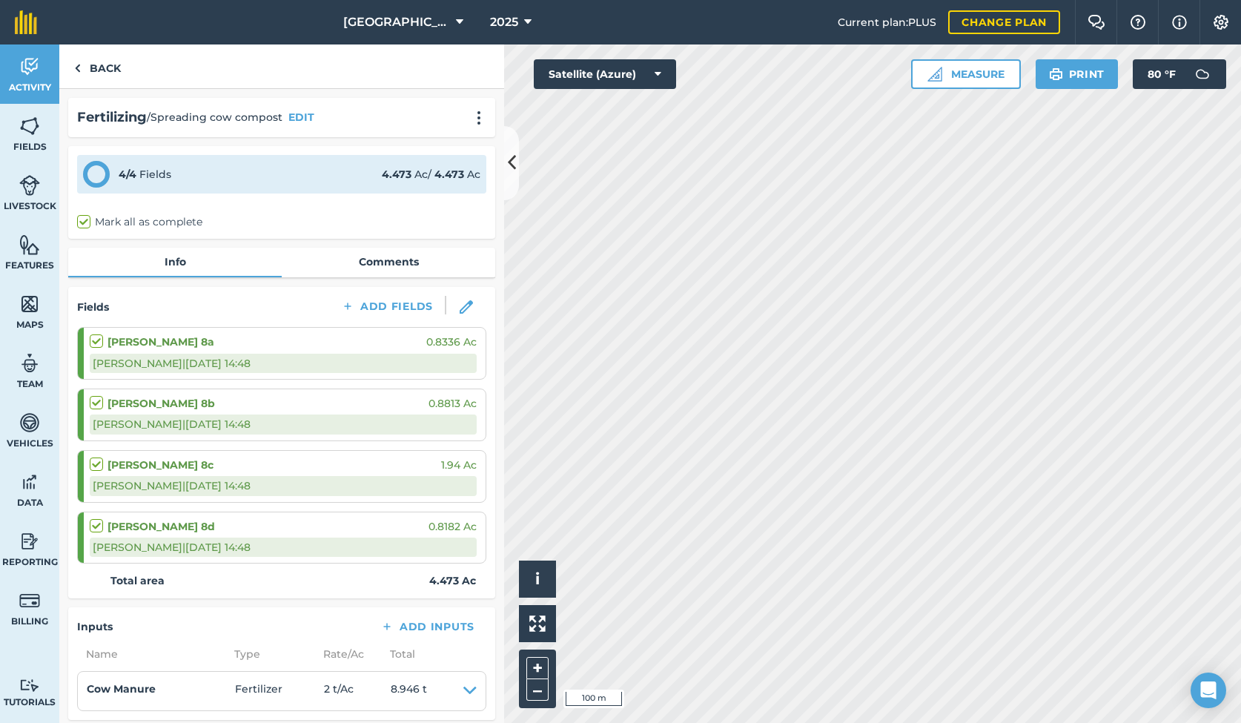
scroll to position [0, 0]
click at [93, 66] on link "Back" at bounding box center [97, 66] width 76 height 44
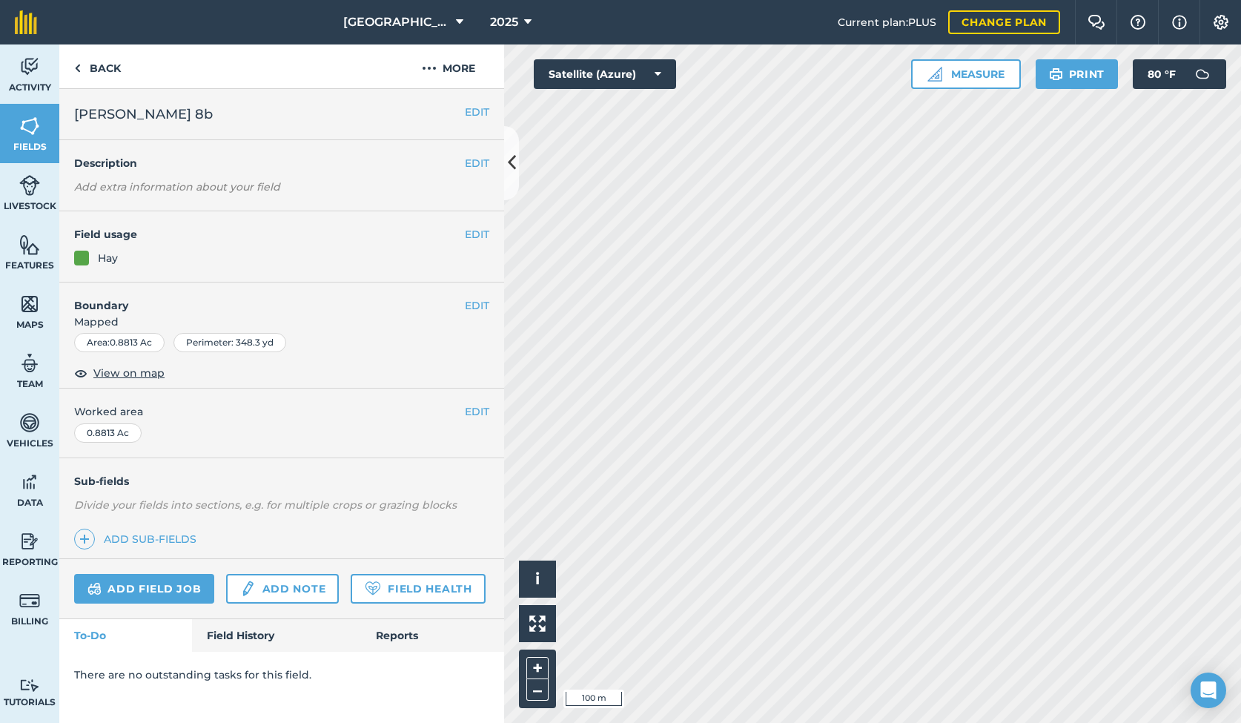
click at [250, 629] on link "Field History" at bounding box center [276, 635] width 168 height 33
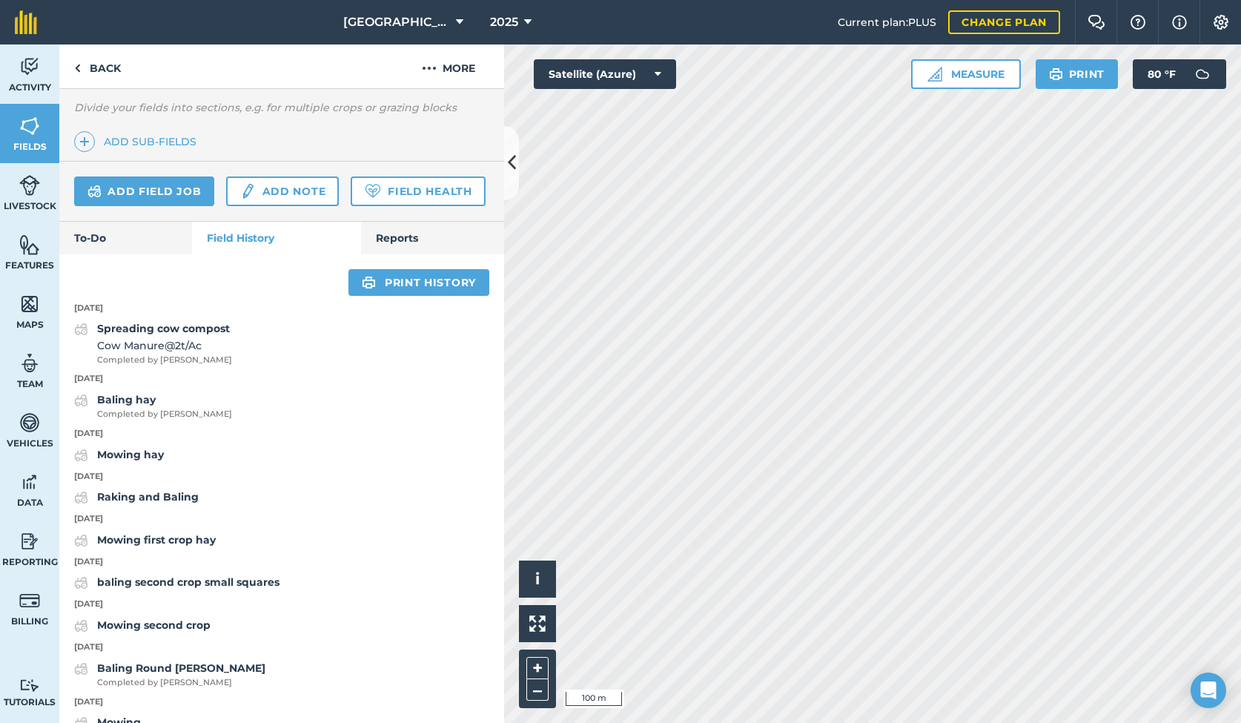
scroll to position [415, 0]
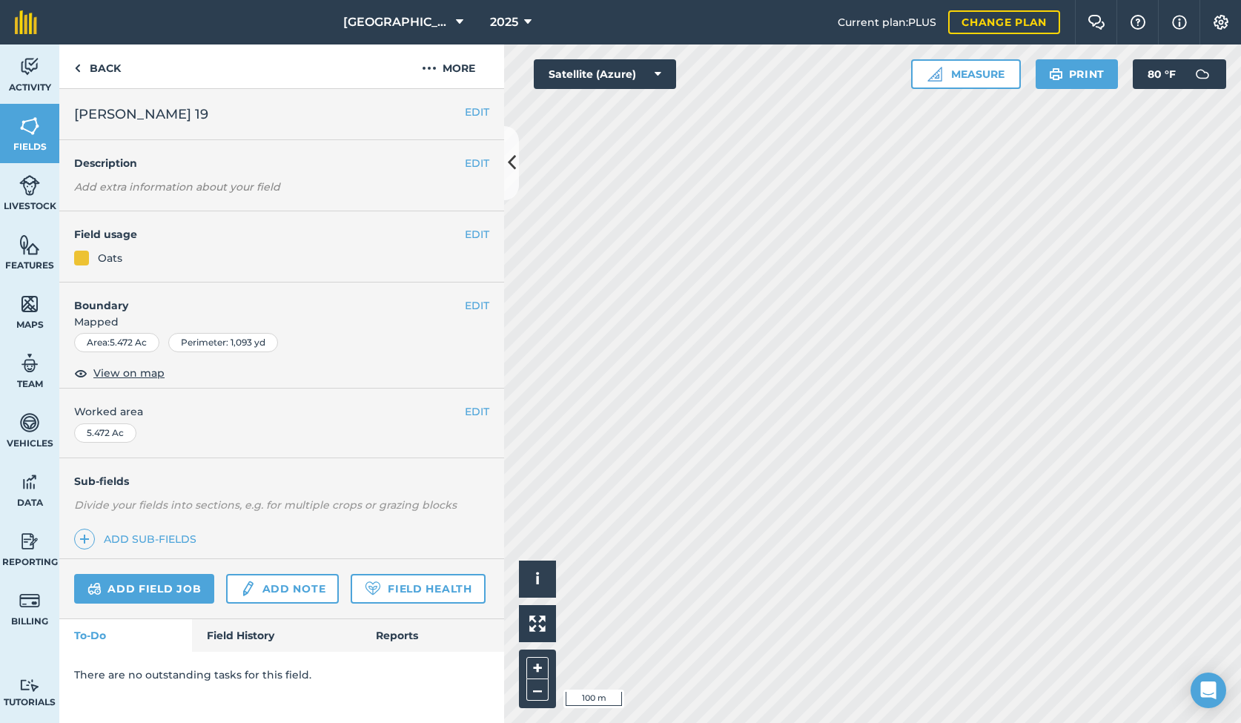
click at [245, 634] on link "Field History" at bounding box center [276, 635] width 168 height 33
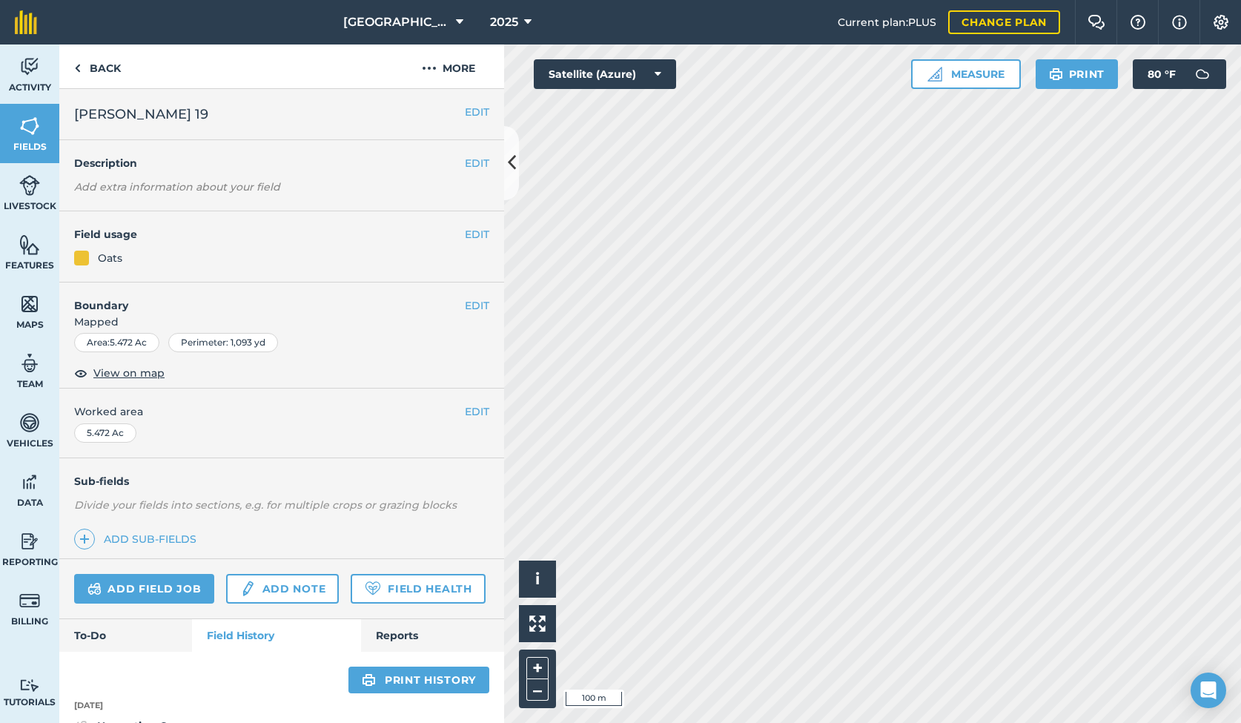
click at [169, 582] on link "Add field job" at bounding box center [144, 589] width 140 height 30
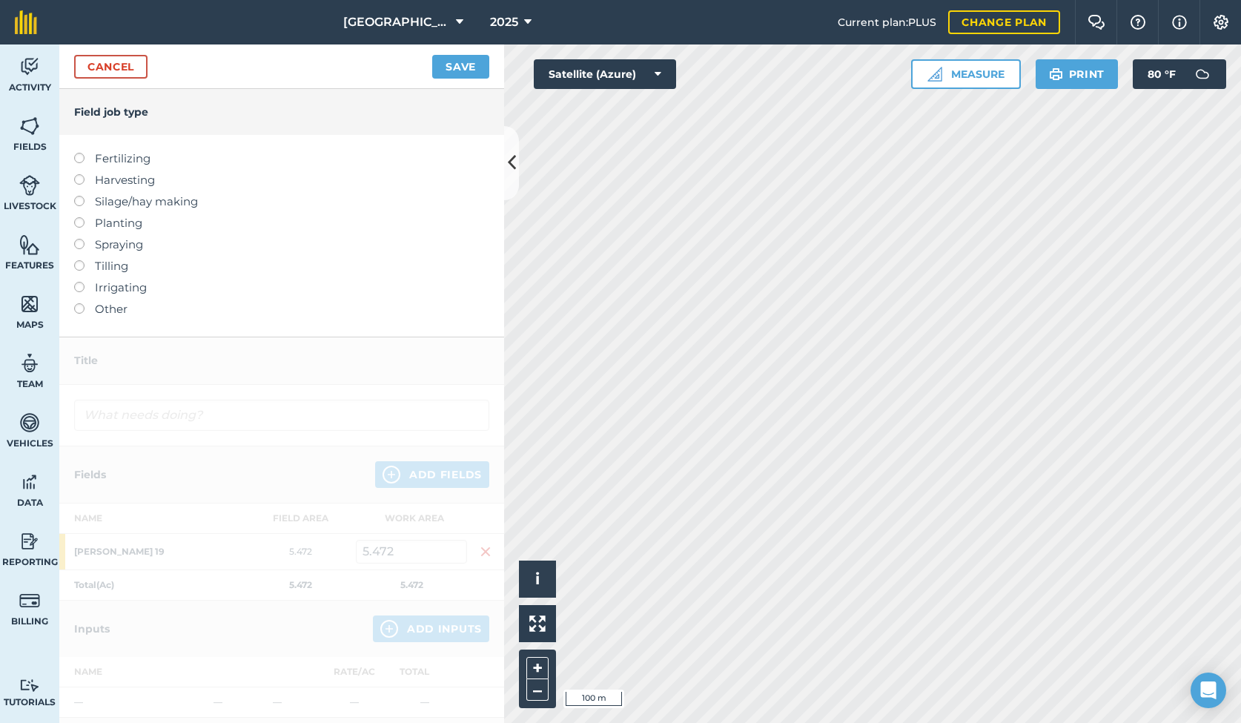
click at [82, 260] on label at bounding box center [84, 260] width 21 height 0
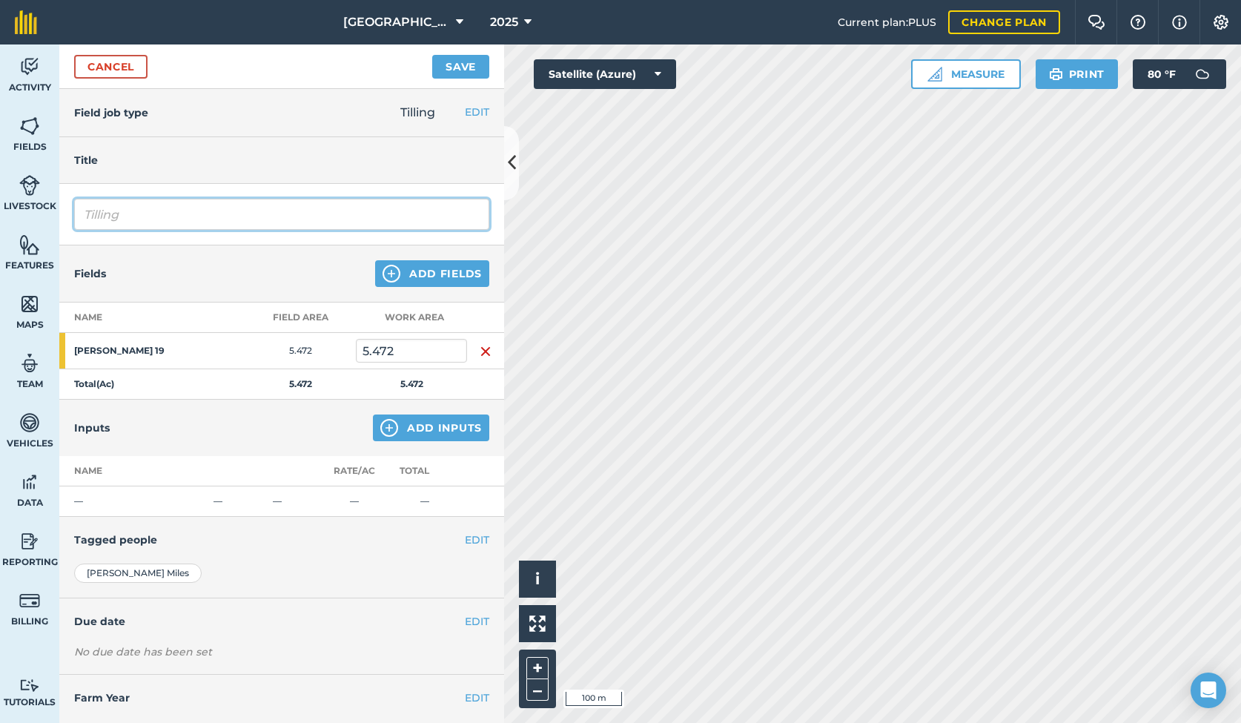
click at [121, 217] on input "Tilling" at bounding box center [281, 214] width 415 height 31
type input "T"
type input "disk chisel 712"
click at [441, 274] on button "Add Fields" at bounding box center [432, 273] width 114 height 27
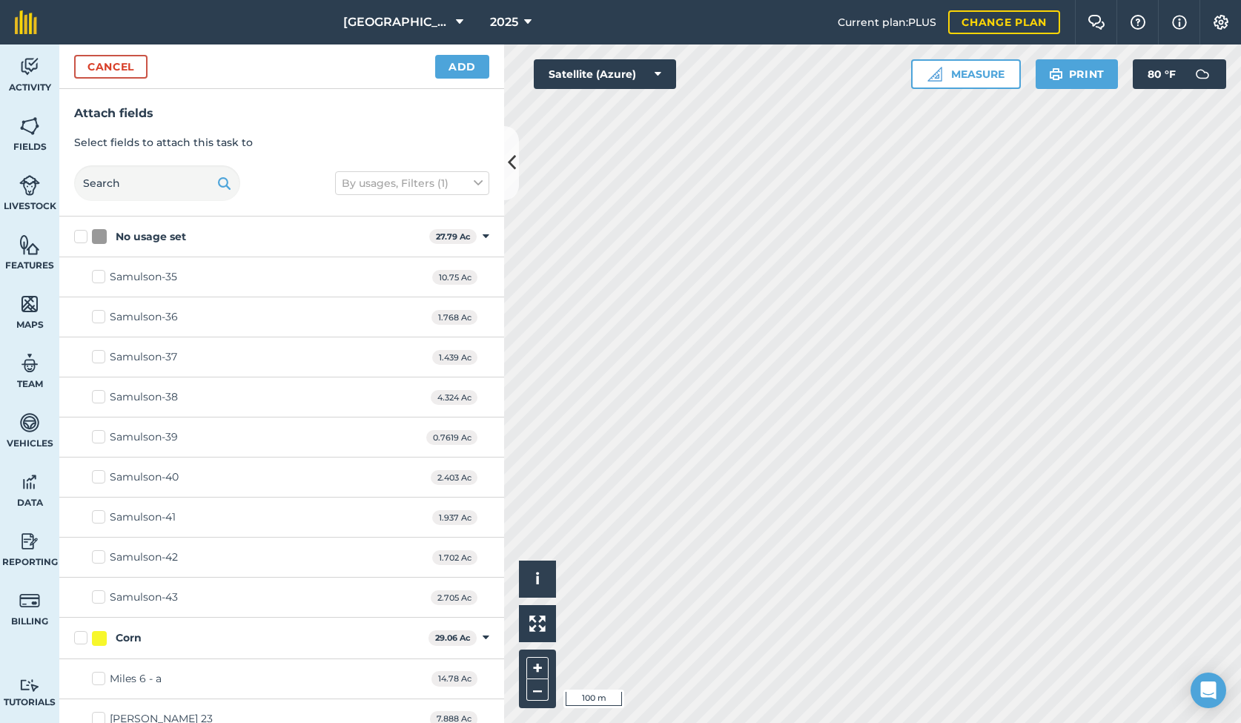
checkbox input "true"
click at [448, 69] on button "Add" at bounding box center [462, 67] width 54 height 24
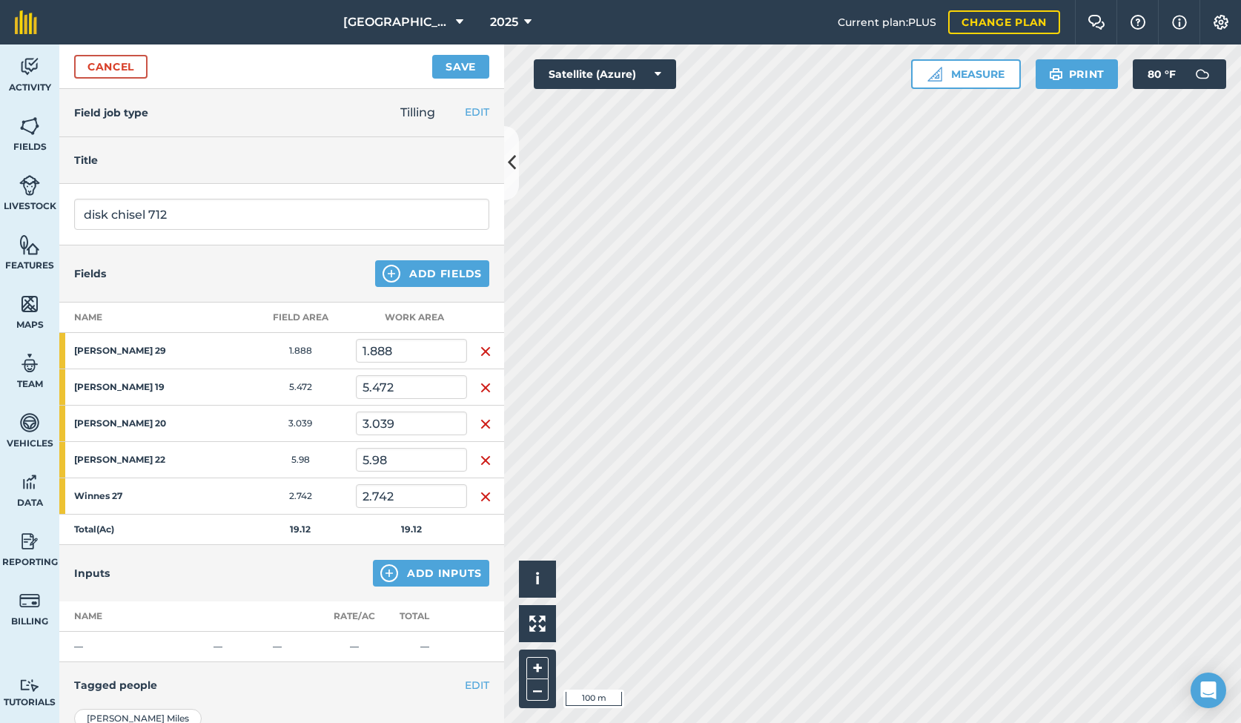
click at [454, 65] on button "Save" at bounding box center [460, 67] width 57 height 24
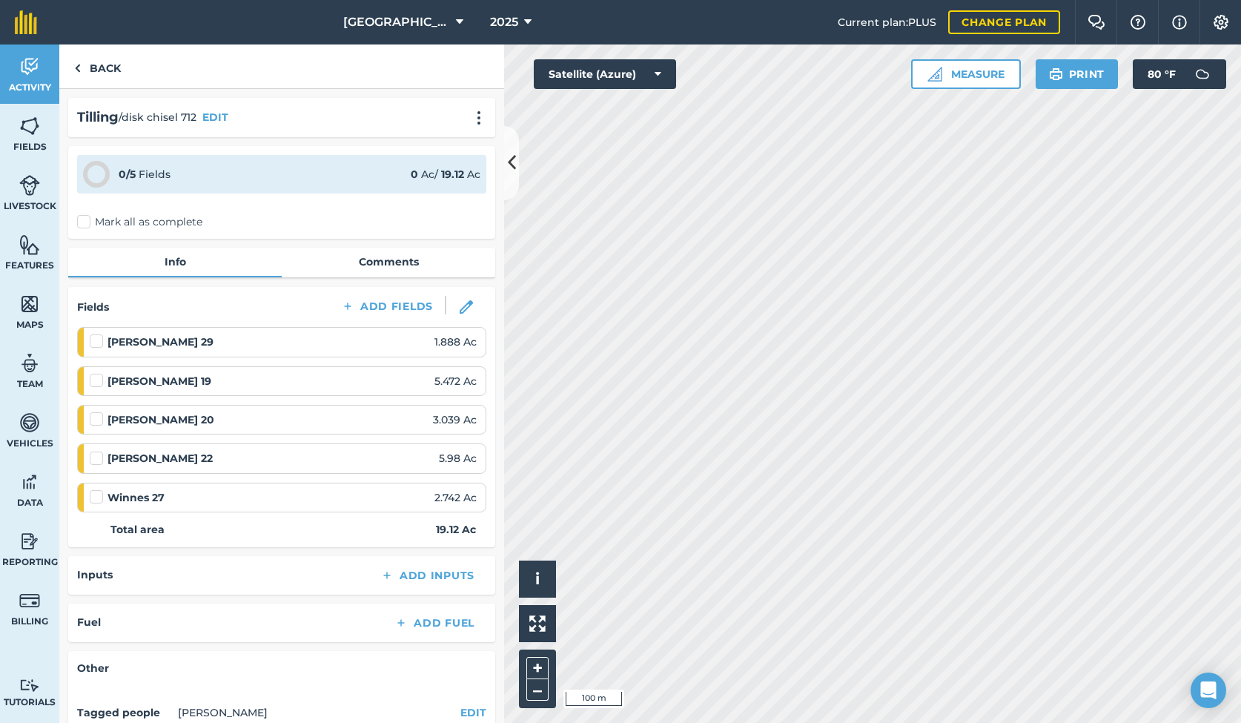
click at [82, 227] on label "Mark all as complete" at bounding box center [139, 222] width 125 height 16
click at [82, 224] on input "Mark all as complete" at bounding box center [82, 219] width 10 height 10
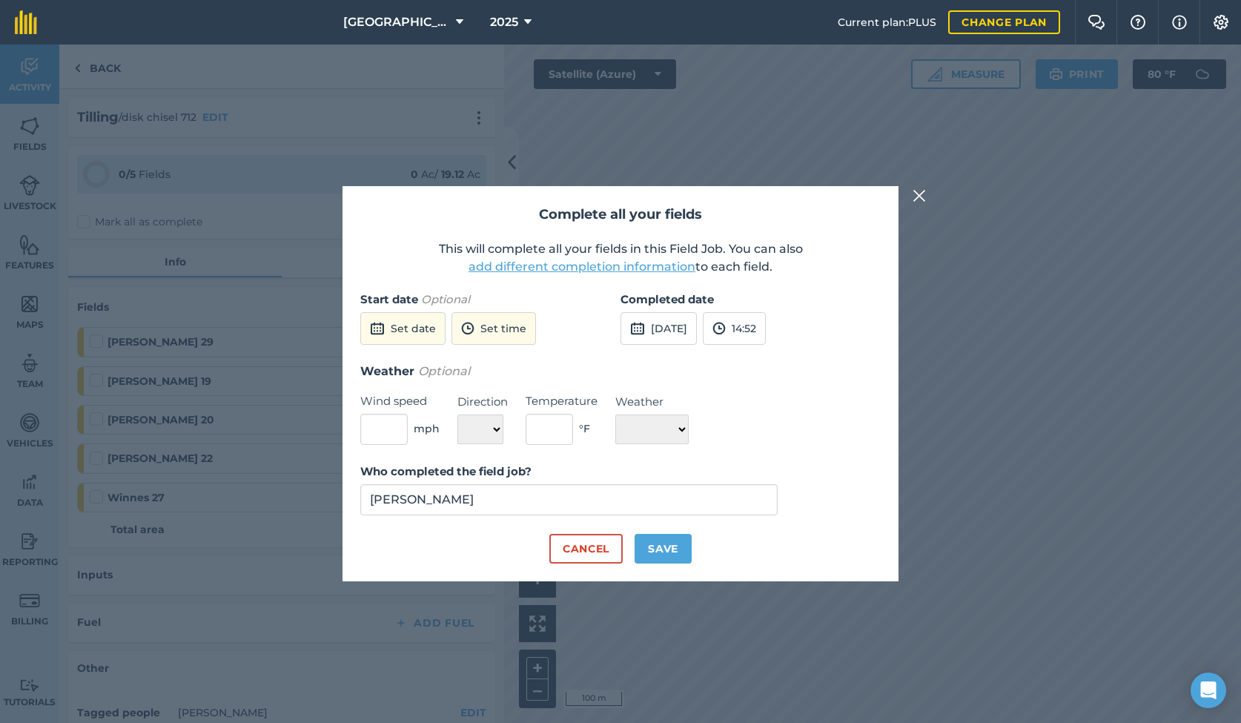
click at [660, 331] on button "20th Aug 2025" at bounding box center [658, 328] width 76 height 33
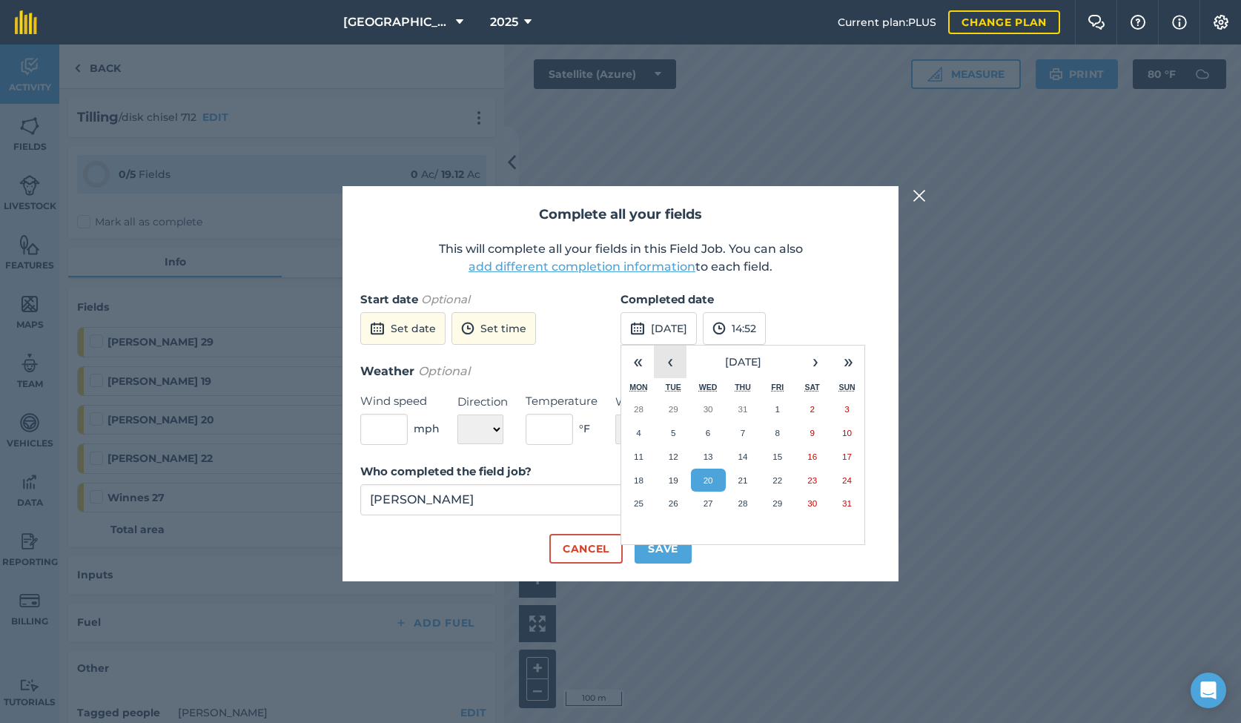
click at [665, 362] on button "‹" at bounding box center [670, 361] width 33 height 33
click at [673, 455] on abbr "15" at bounding box center [674, 456] width 10 height 10
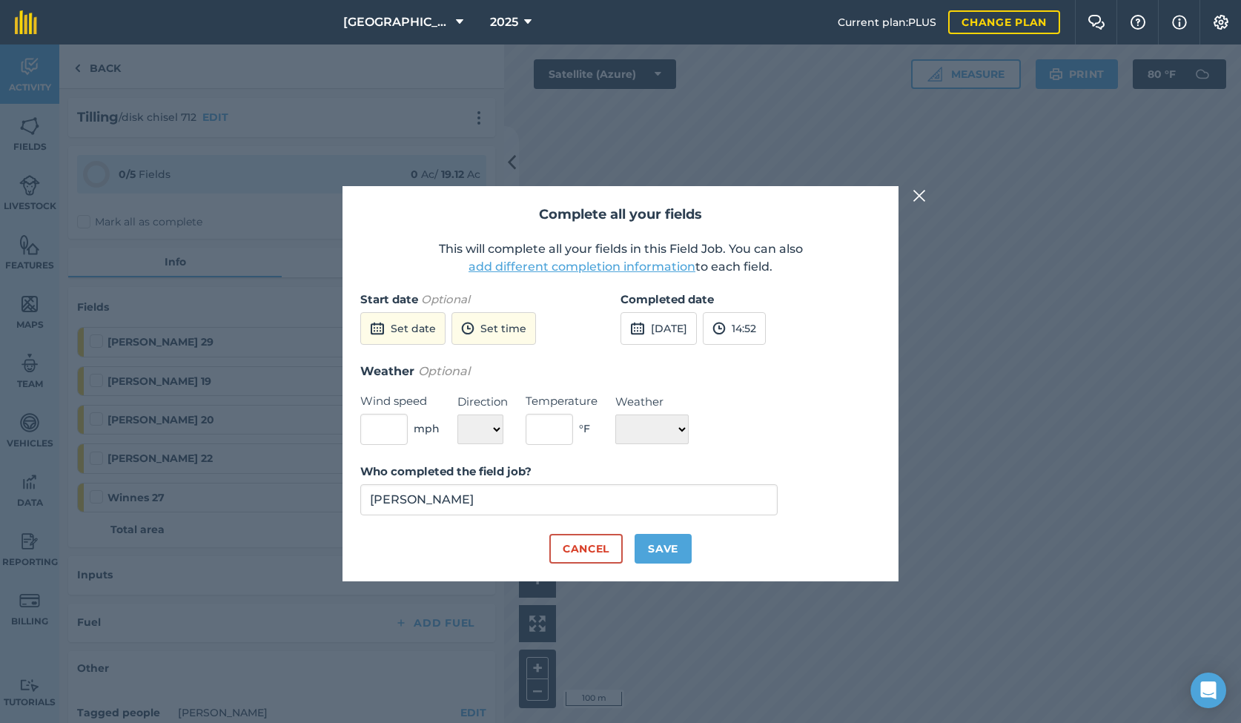
click at [672, 548] on button "Save" at bounding box center [662, 549] width 57 height 30
checkbox input "true"
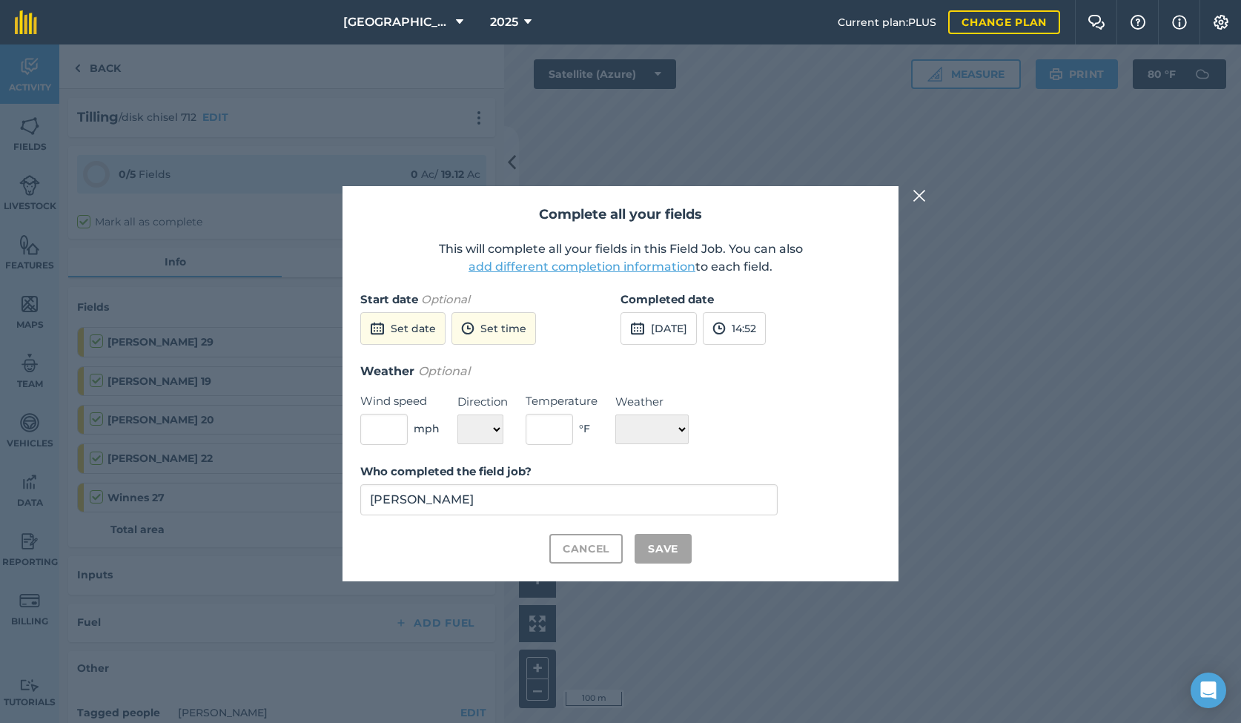
checkbox input "true"
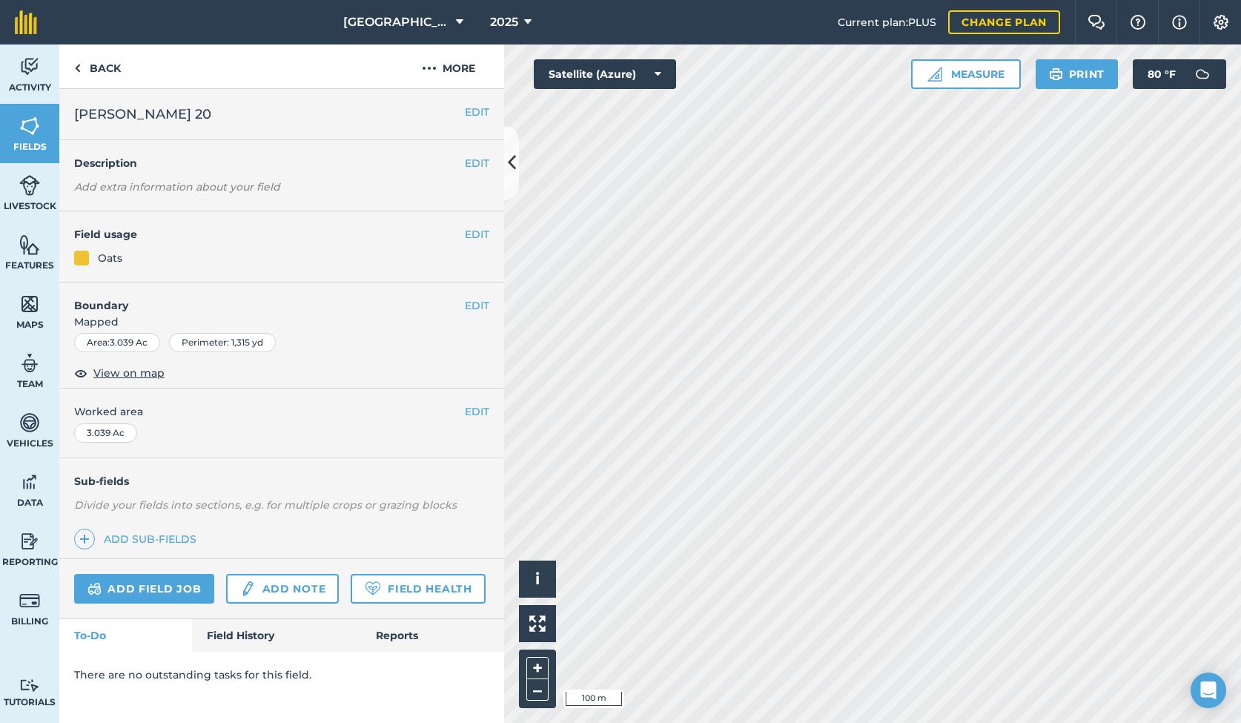
click at [255, 626] on link "Field History" at bounding box center [276, 635] width 168 height 33
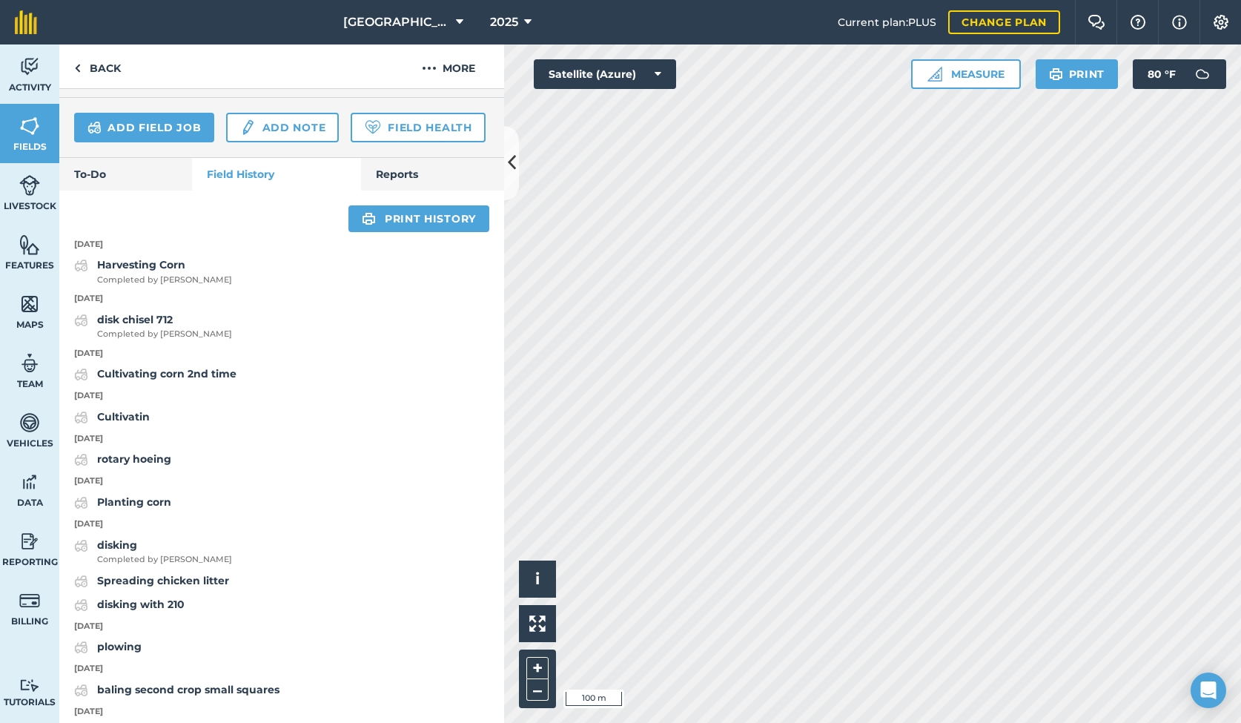
scroll to position [462, 0]
click at [139, 257] on strong "Harvesting Corn" at bounding box center [141, 263] width 88 height 13
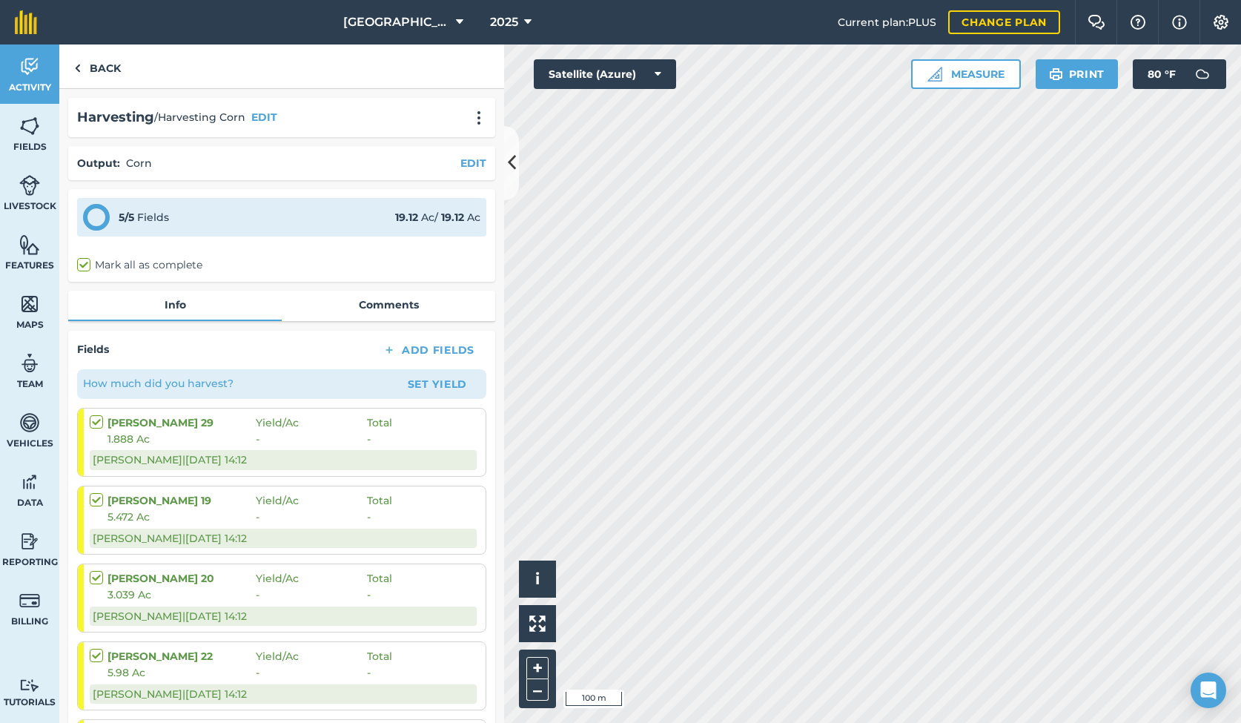
click at [475, 156] on button "EDIT" at bounding box center [473, 163] width 26 height 16
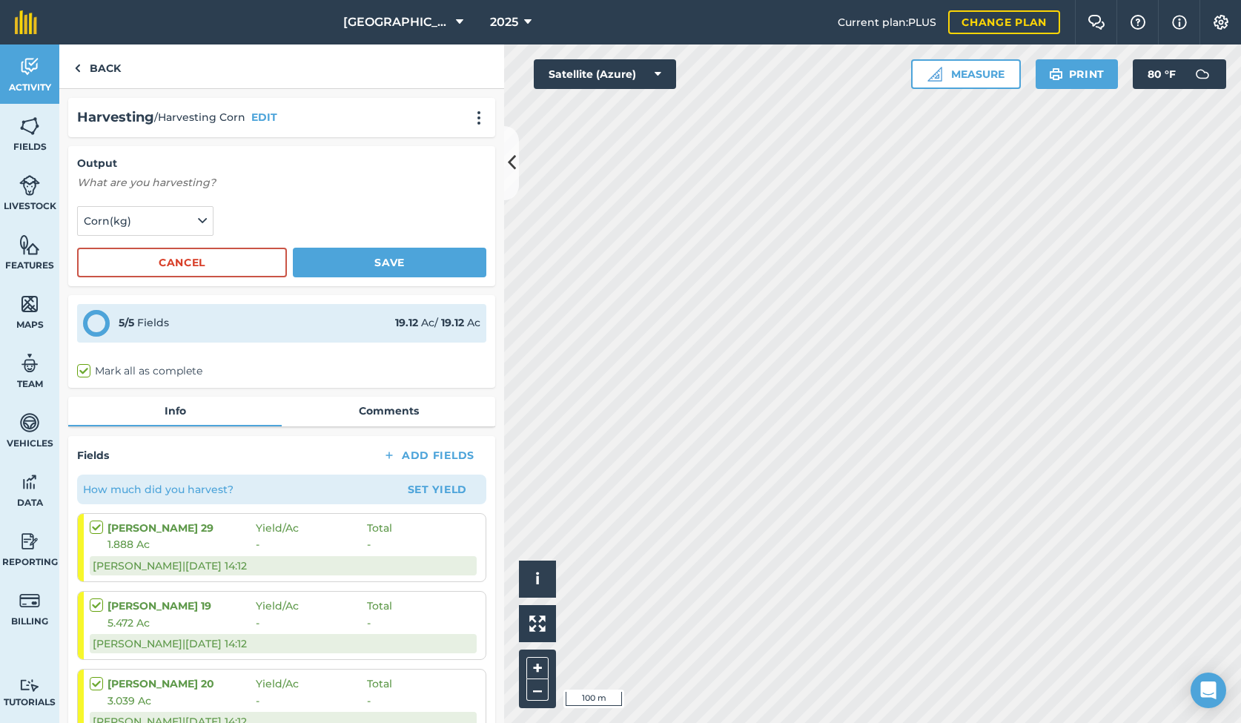
click at [82, 368] on label "Mark all as complete" at bounding box center [139, 371] width 125 height 16
click at [82, 368] on input "Mark all as complete" at bounding box center [82, 368] width 10 height 10
checkbox input "true"
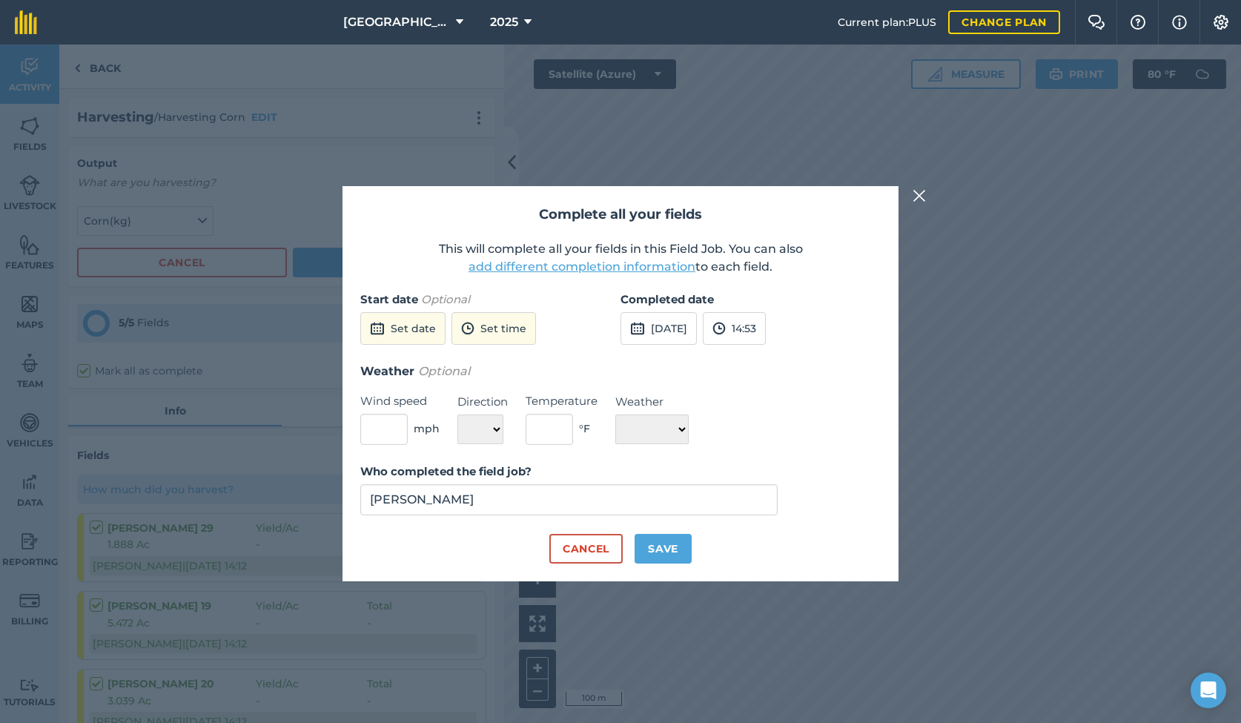
click at [661, 331] on button "20th Aug 2025" at bounding box center [658, 328] width 76 height 33
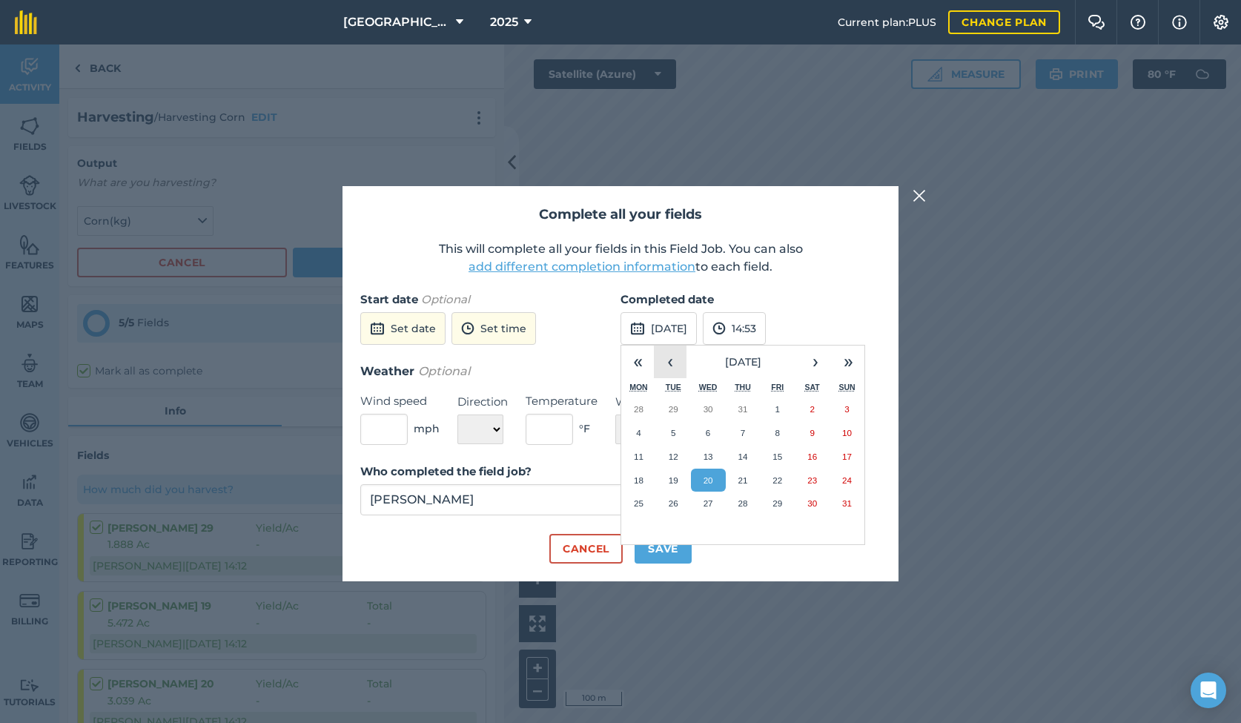
click at [666, 357] on button "‹" at bounding box center [670, 361] width 33 height 33
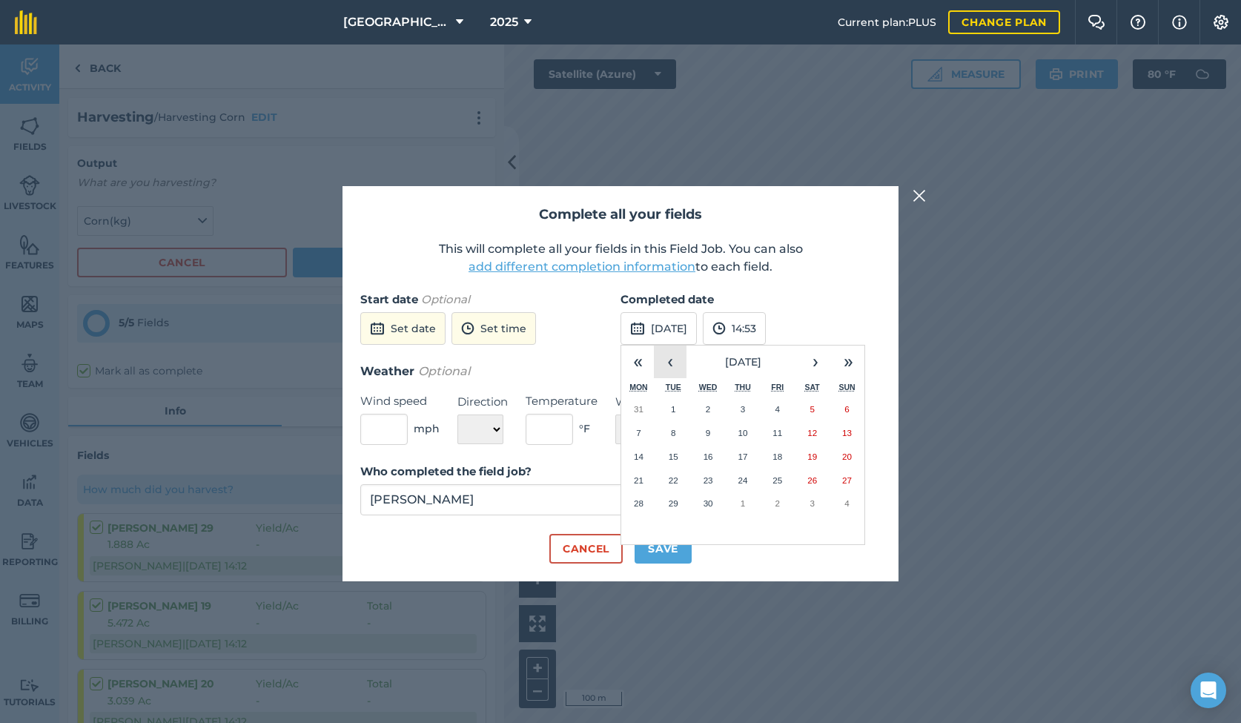
click at [666, 357] on button "‹" at bounding box center [670, 361] width 33 height 33
click at [852, 435] on button "8" at bounding box center [846, 433] width 35 height 24
click at [657, 551] on button "Save" at bounding box center [662, 549] width 57 height 30
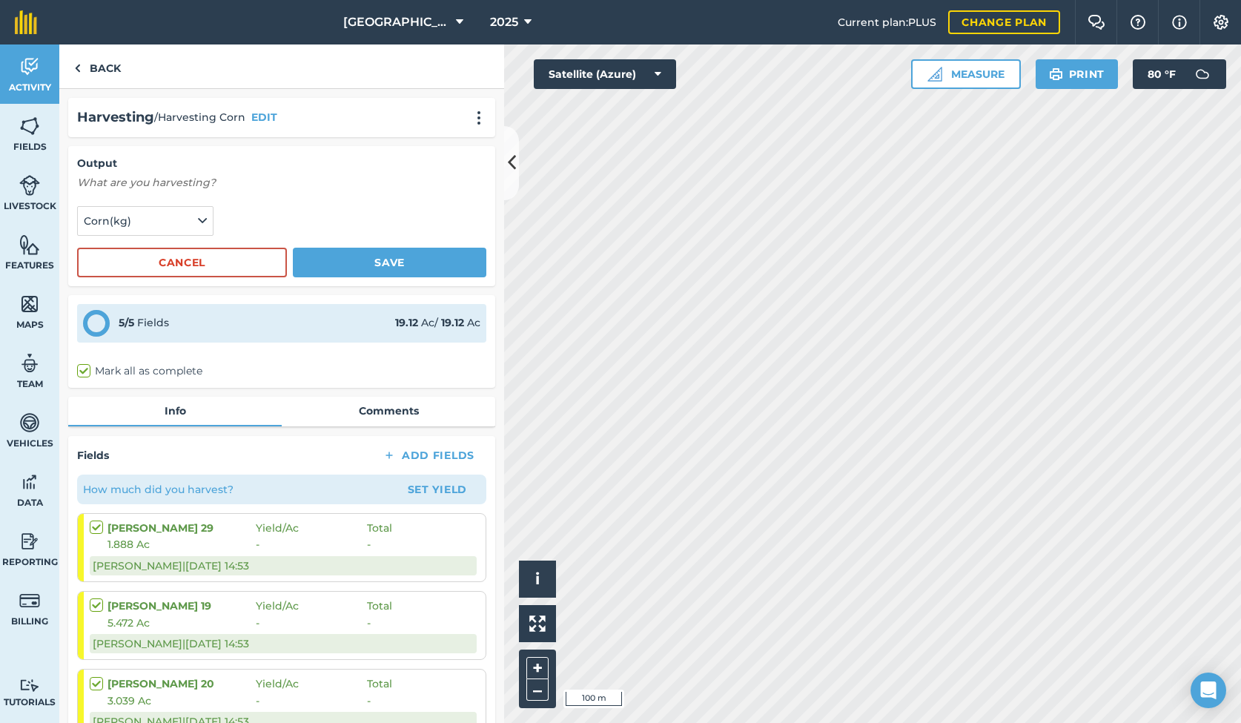
click at [351, 263] on button "Save" at bounding box center [389, 263] width 193 height 30
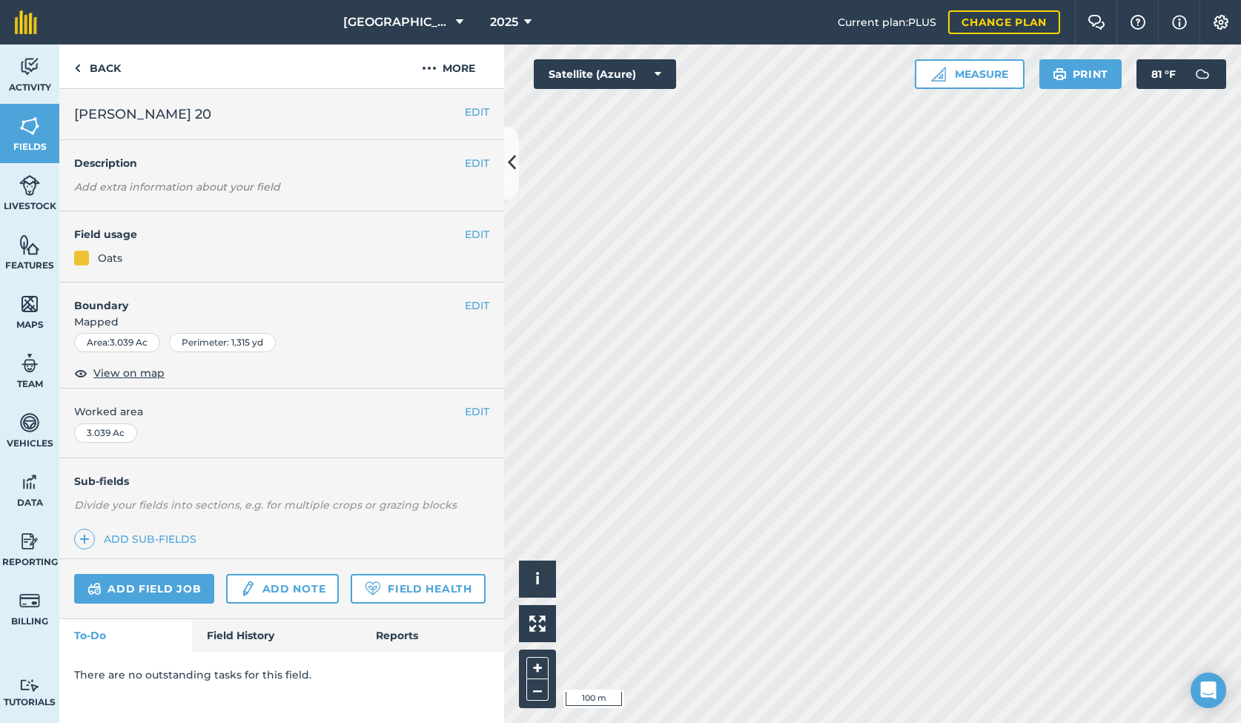
click at [232, 626] on link "Field History" at bounding box center [276, 635] width 168 height 33
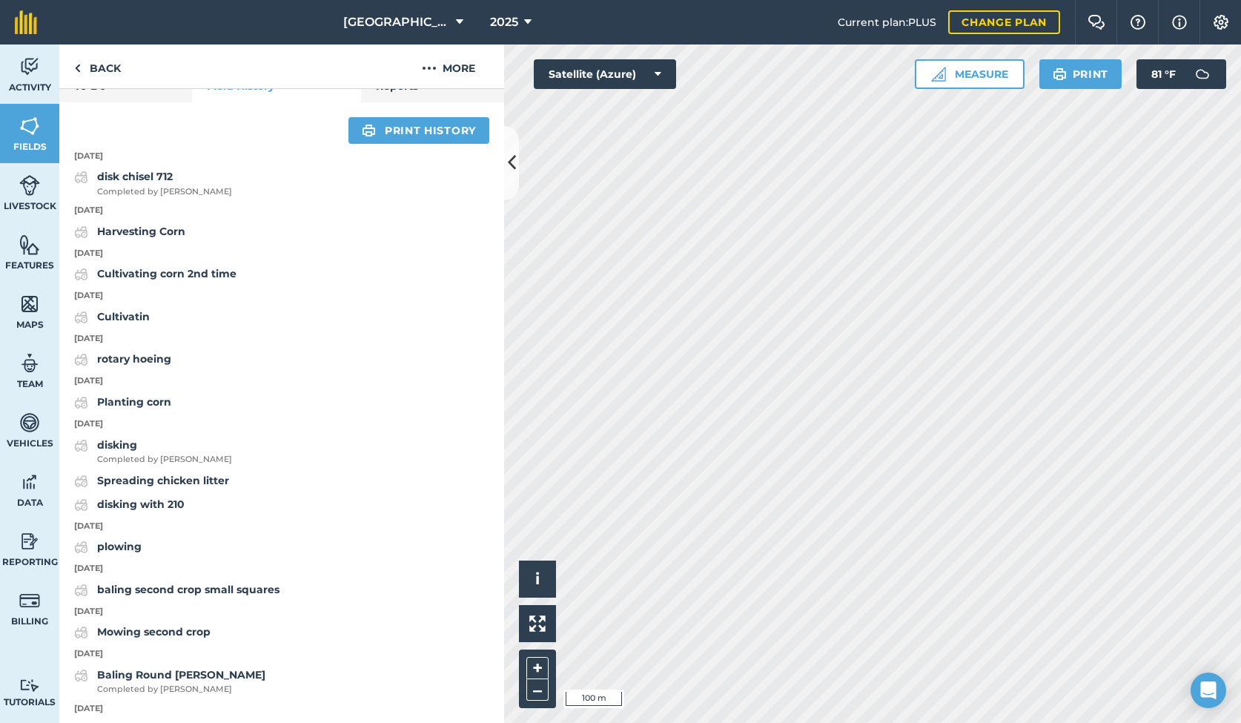
scroll to position [550, 0]
